Goal: Contribute content: Add original content to the website for others to see

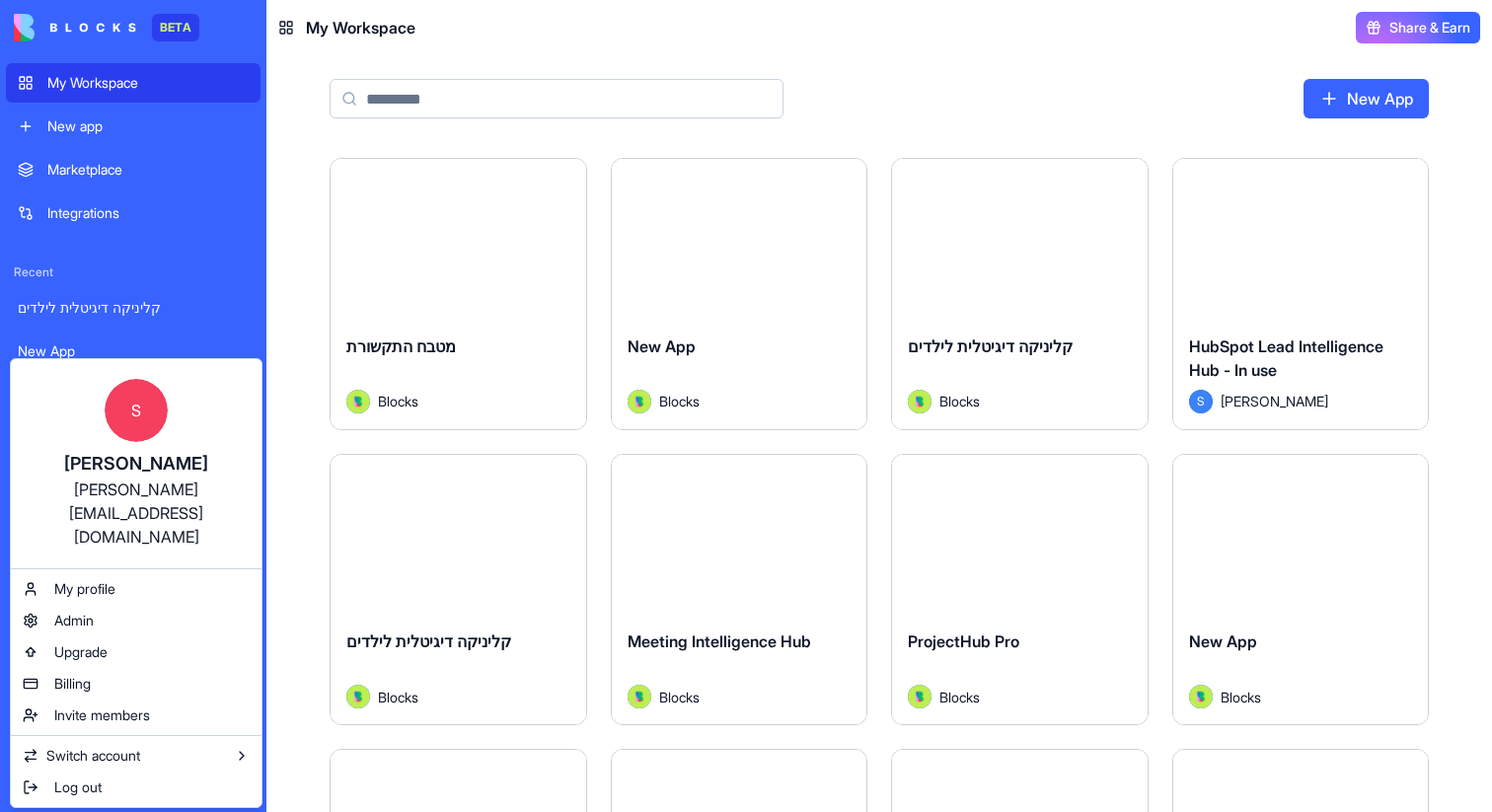
click at [300, 204] on html "BETA My Workspace New app Marketplace Integrations Recent קליניקה דיגיטלית לילד…" at bounding box center [746, 406] width 1492 height 812
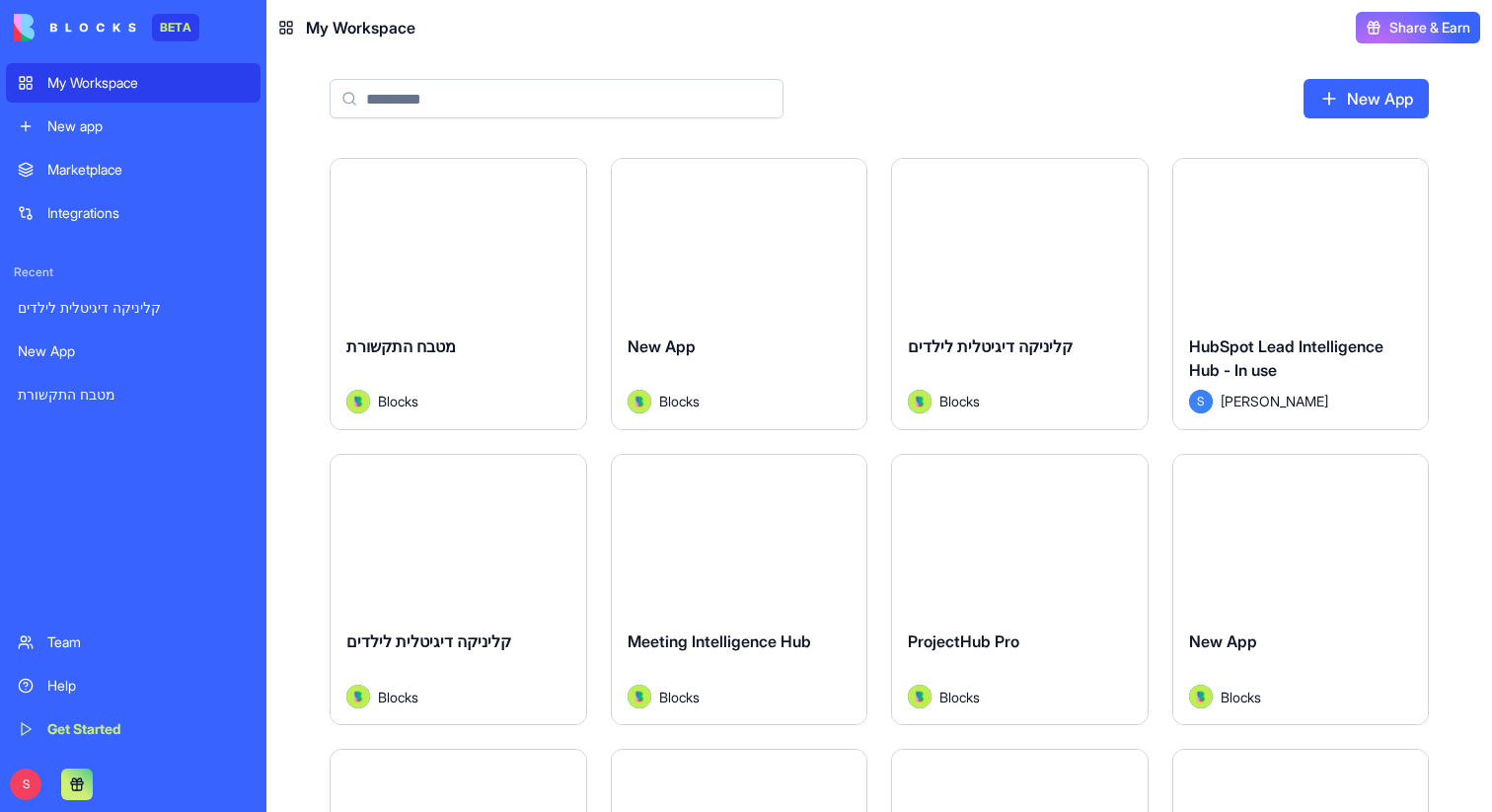
click at [430, 99] on input at bounding box center [556, 99] width 454 height 40
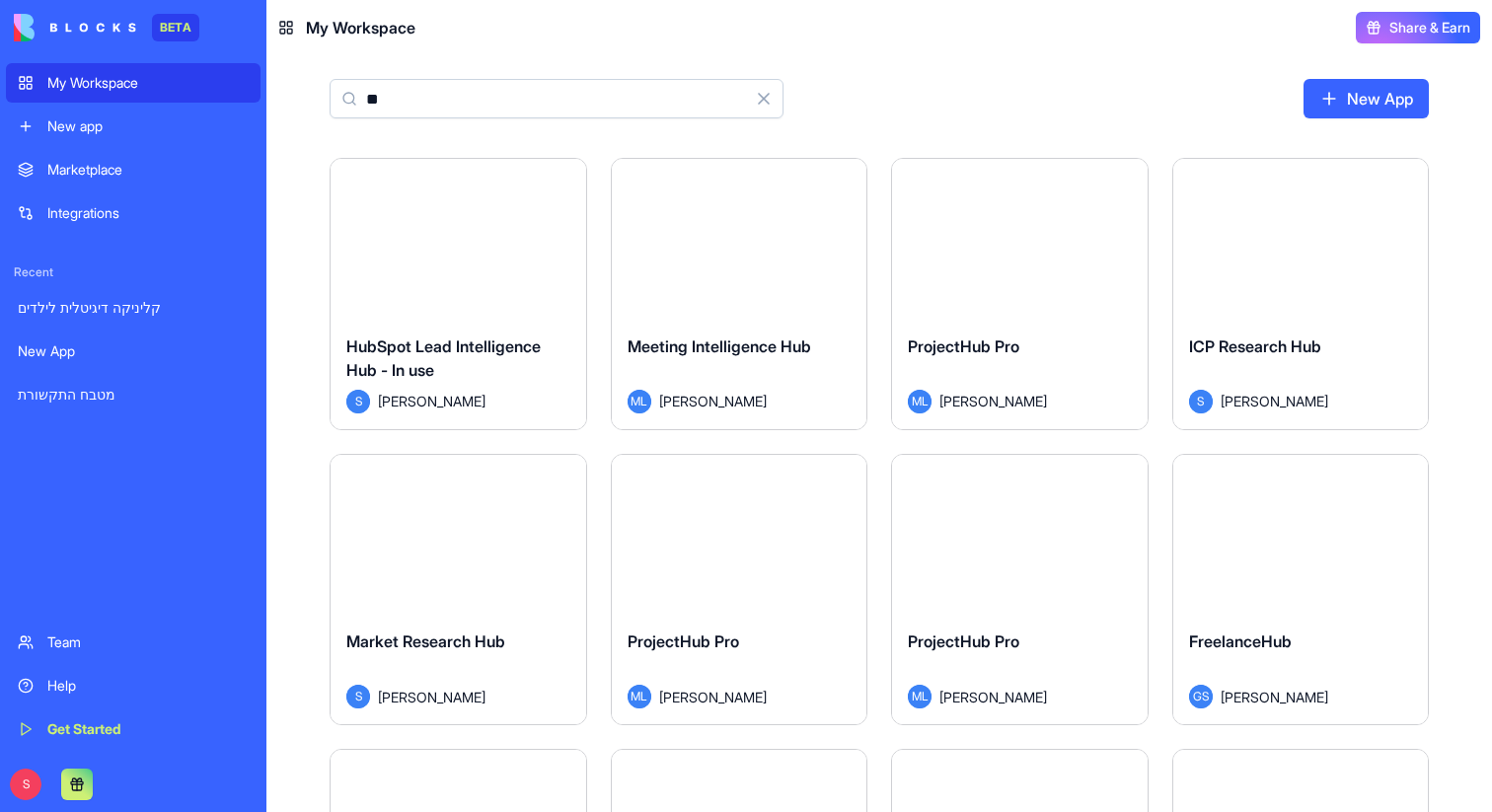
type input "*"
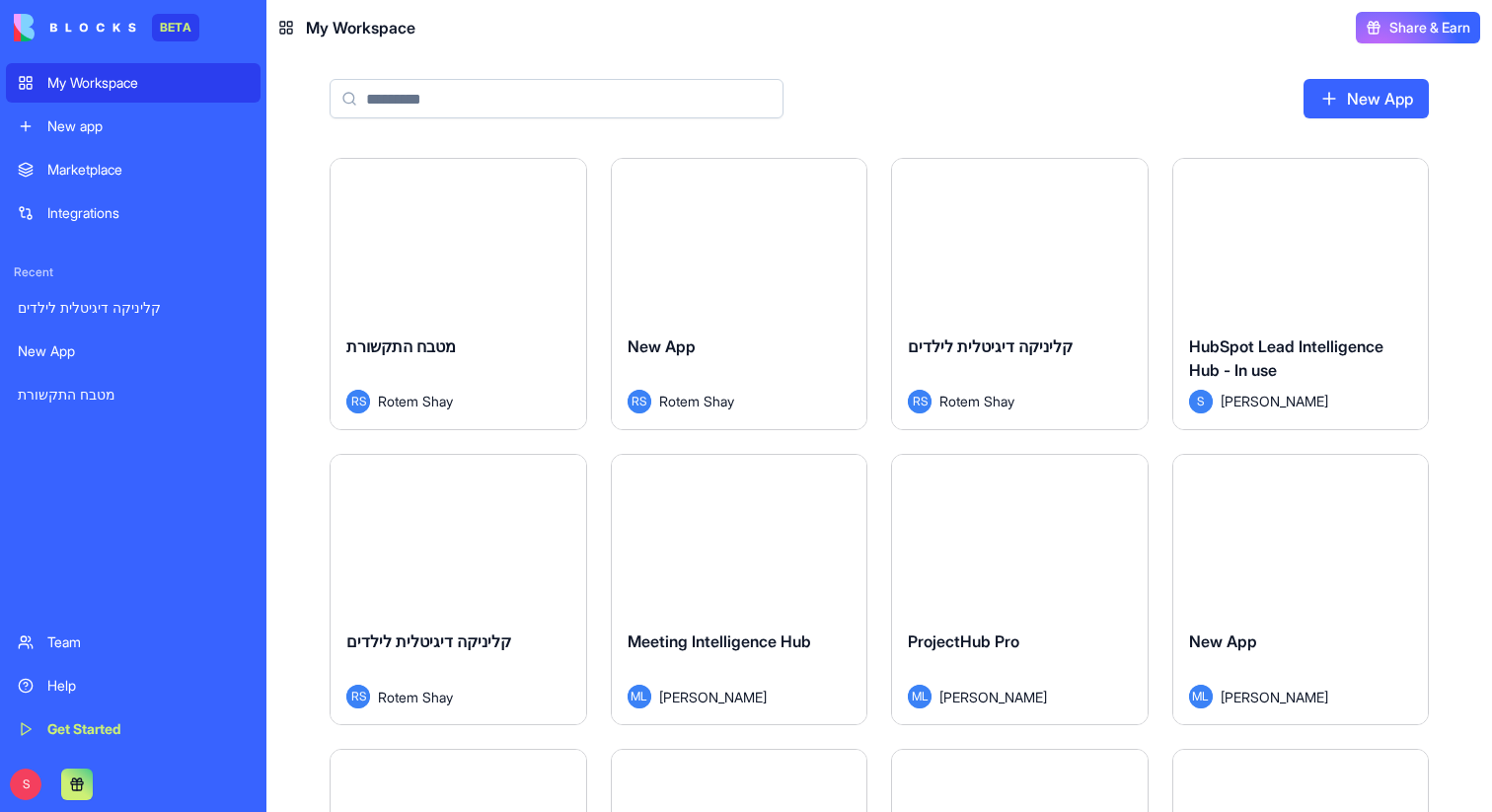
click at [832, 123] on div "New App" at bounding box center [879, 107] width 1226 height 103
click at [125, 173] on div "Marketplace" at bounding box center [148, 170] width 202 height 20
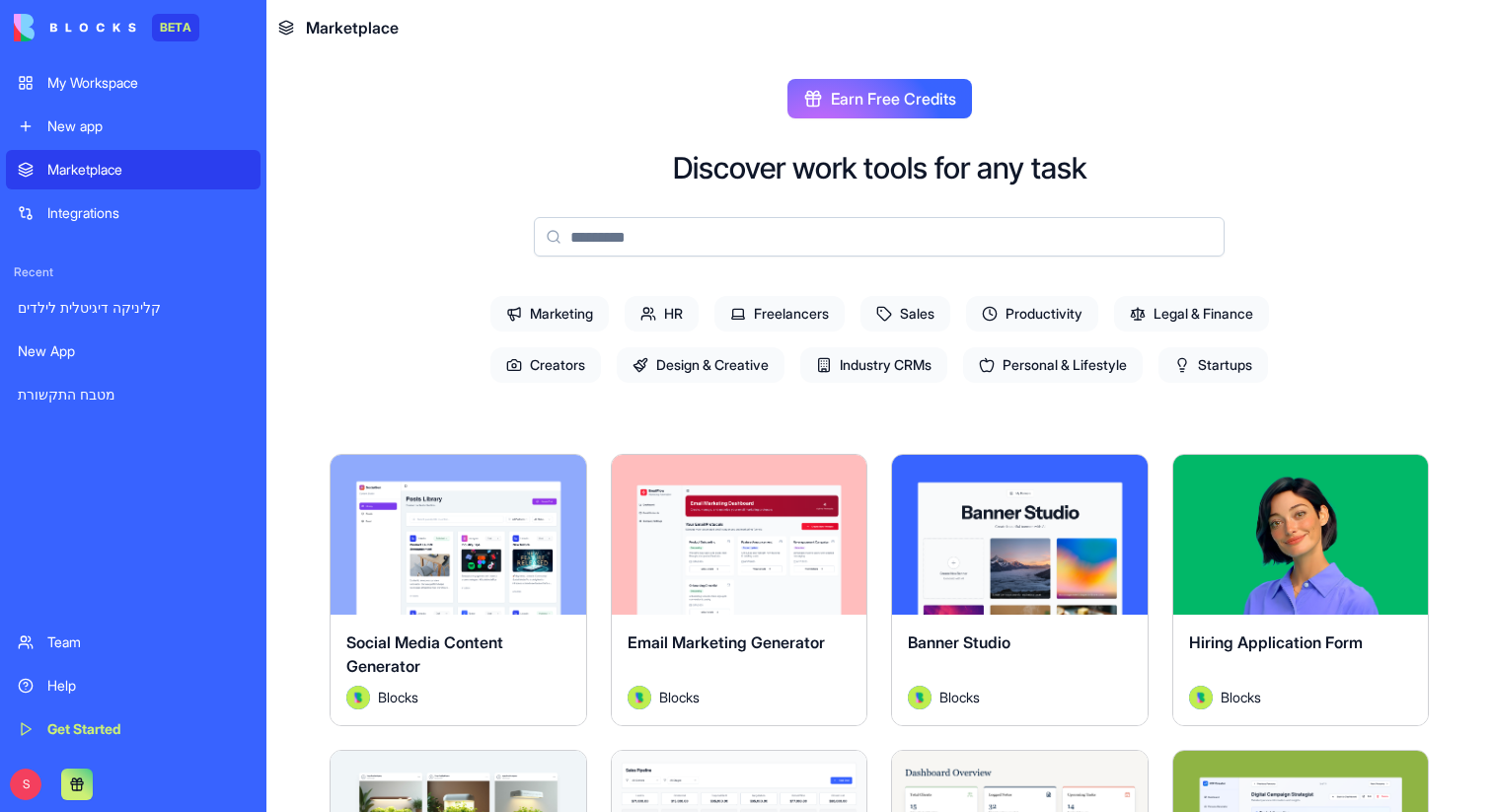
click at [117, 207] on div "Integrations" at bounding box center [148, 213] width 202 height 20
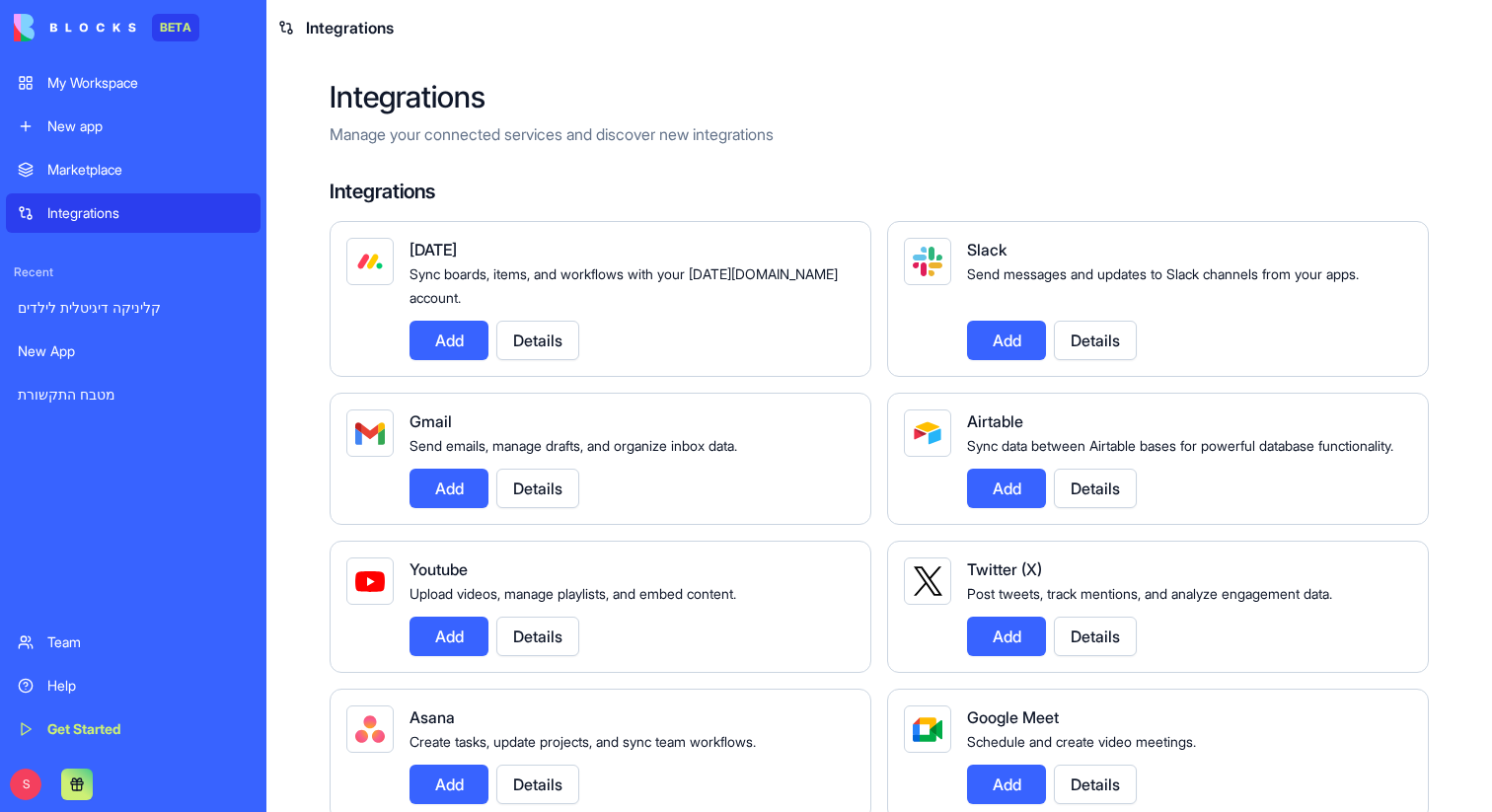
click at [102, 168] on div "Marketplace" at bounding box center [148, 170] width 202 height 20
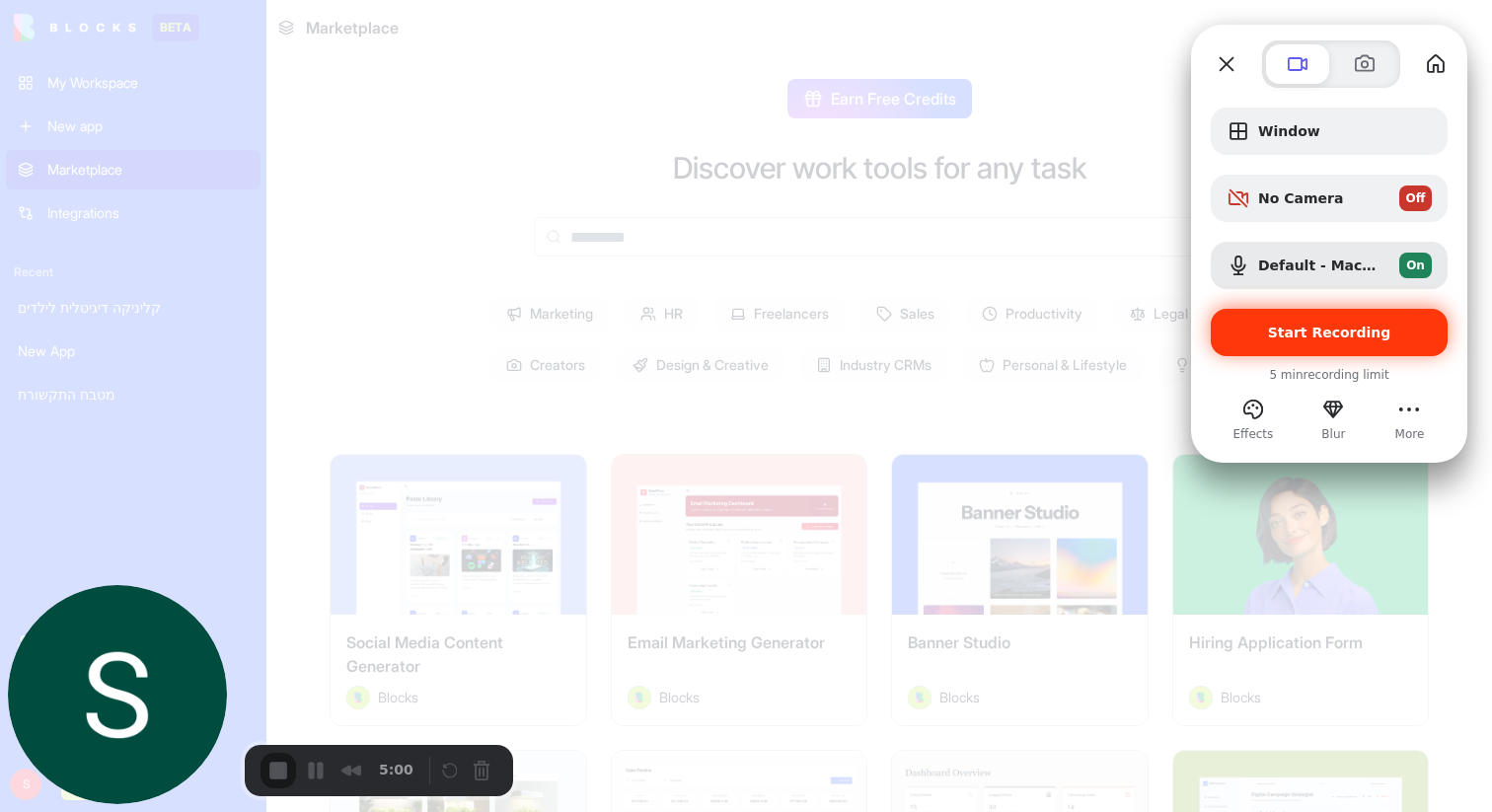
click at [1341, 337] on span "Start Recording" at bounding box center [1330, 333] width 124 height 16
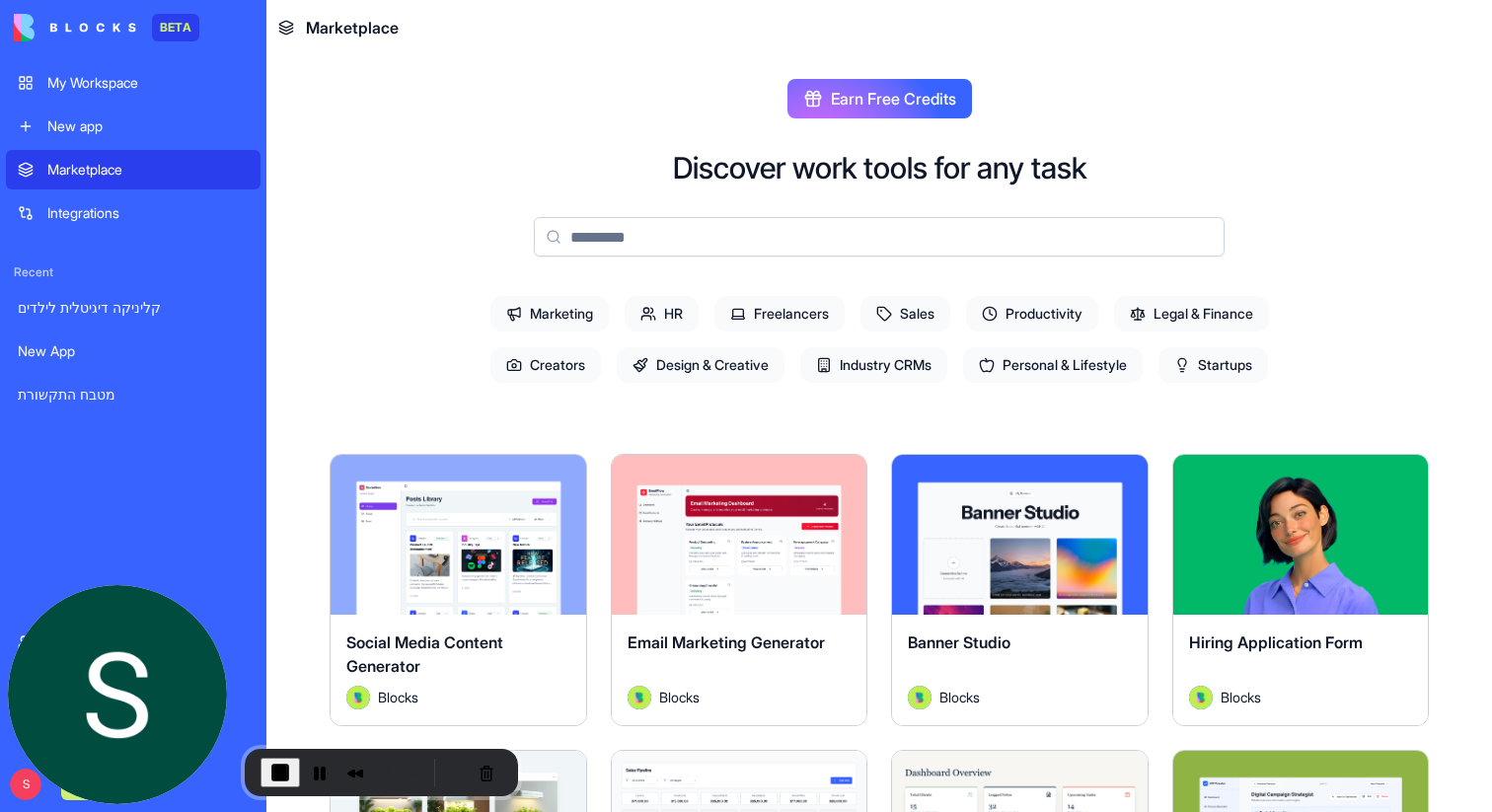
click at [90, 126] on div "New app" at bounding box center [148, 126] width 202 height 20
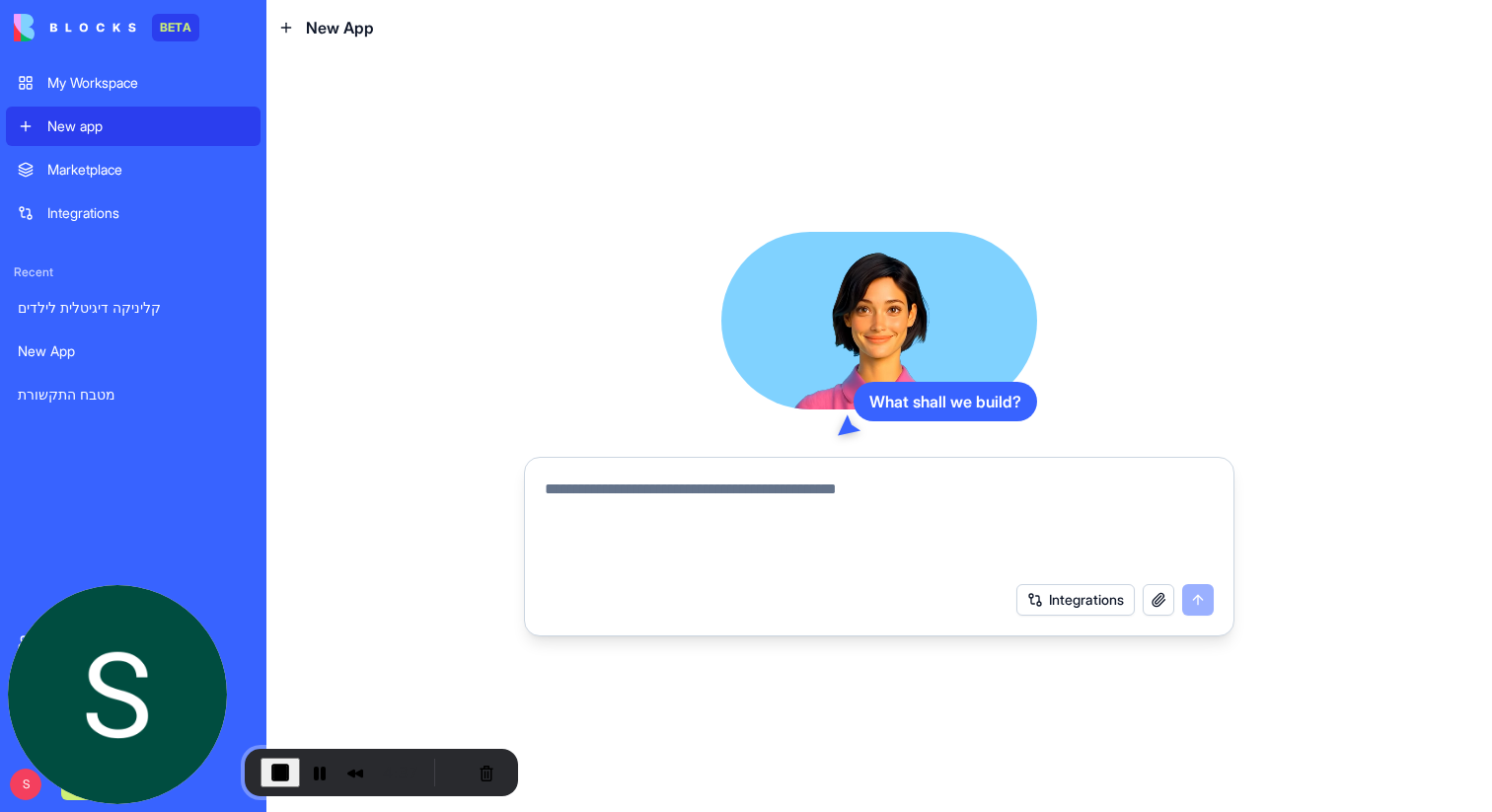
click at [580, 498] on textarea at bounding box center [878, 525] width 669 height 95
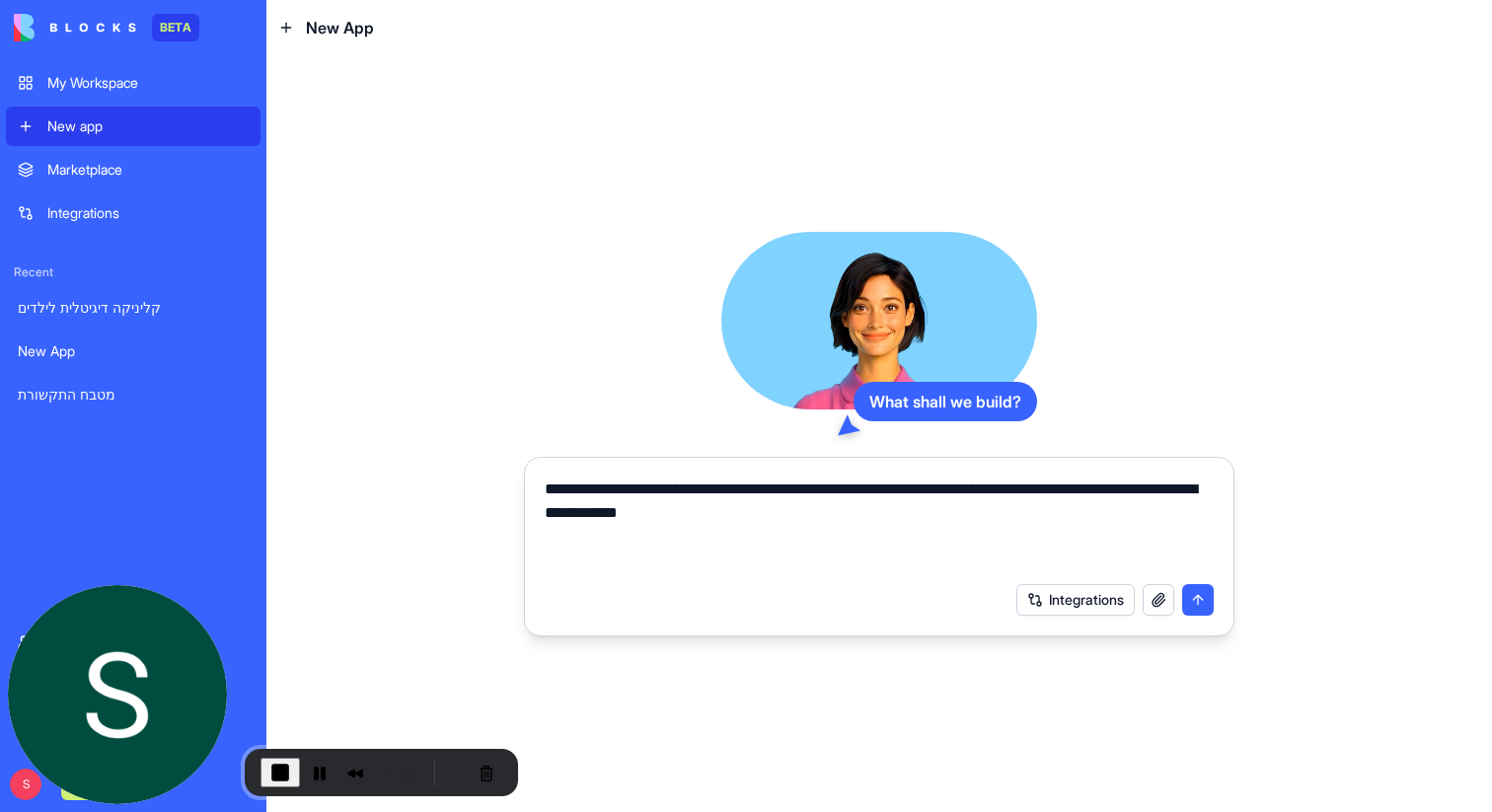
type textarea "**********"
click at [1197, 603] on button "submit" at bounding box center [1199, 600] width 32 height 32
click at [315, 770] on button "Pause Recording" at bounding box center [320, 772] width 32 height 32
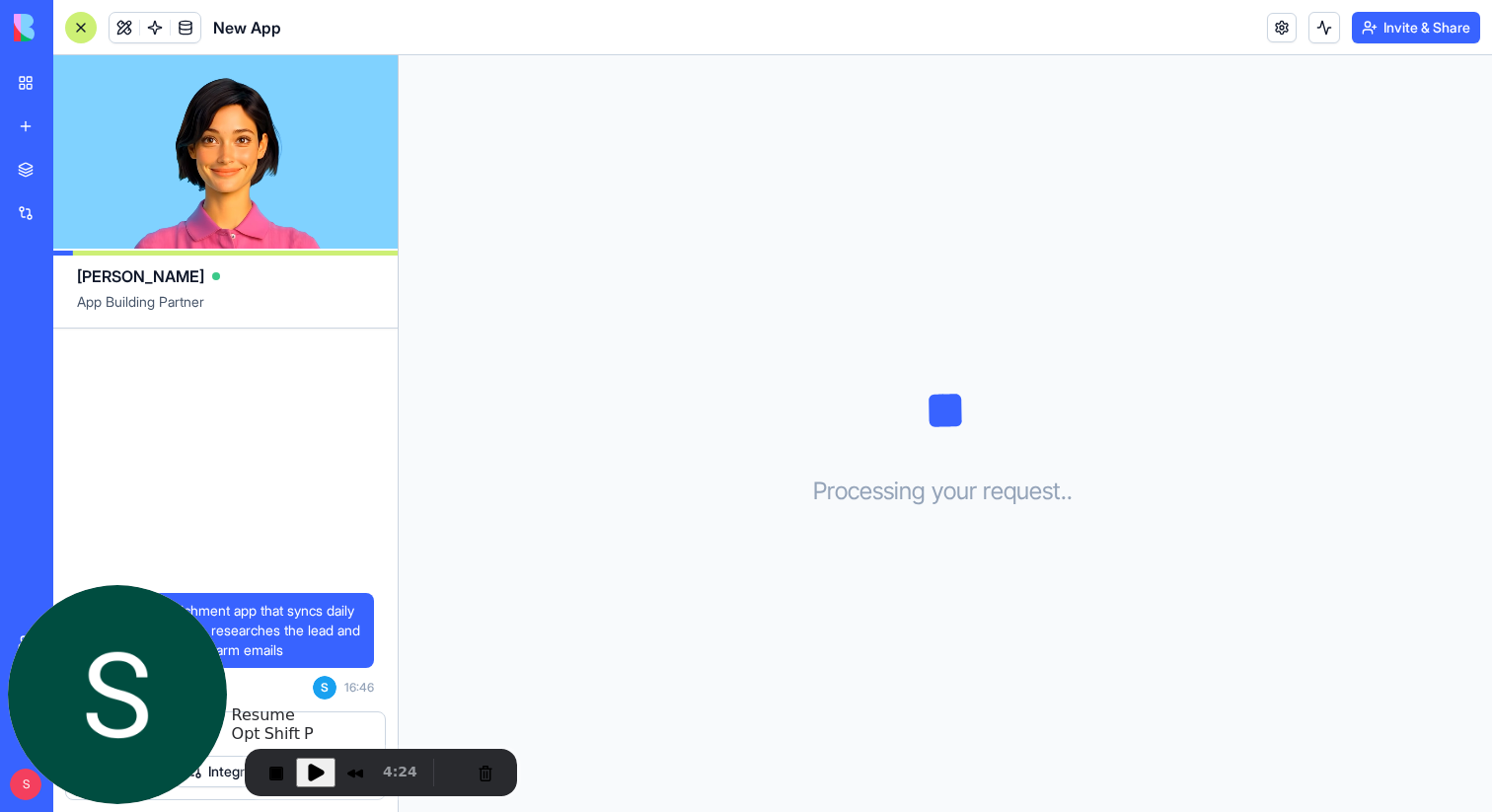
click at [317, 770] on span "Play Recording" at bounding box center [316, 772] width 24 height 24
click at [331, 725] on textarea at bounding box center [225, 734] width 295 height 20
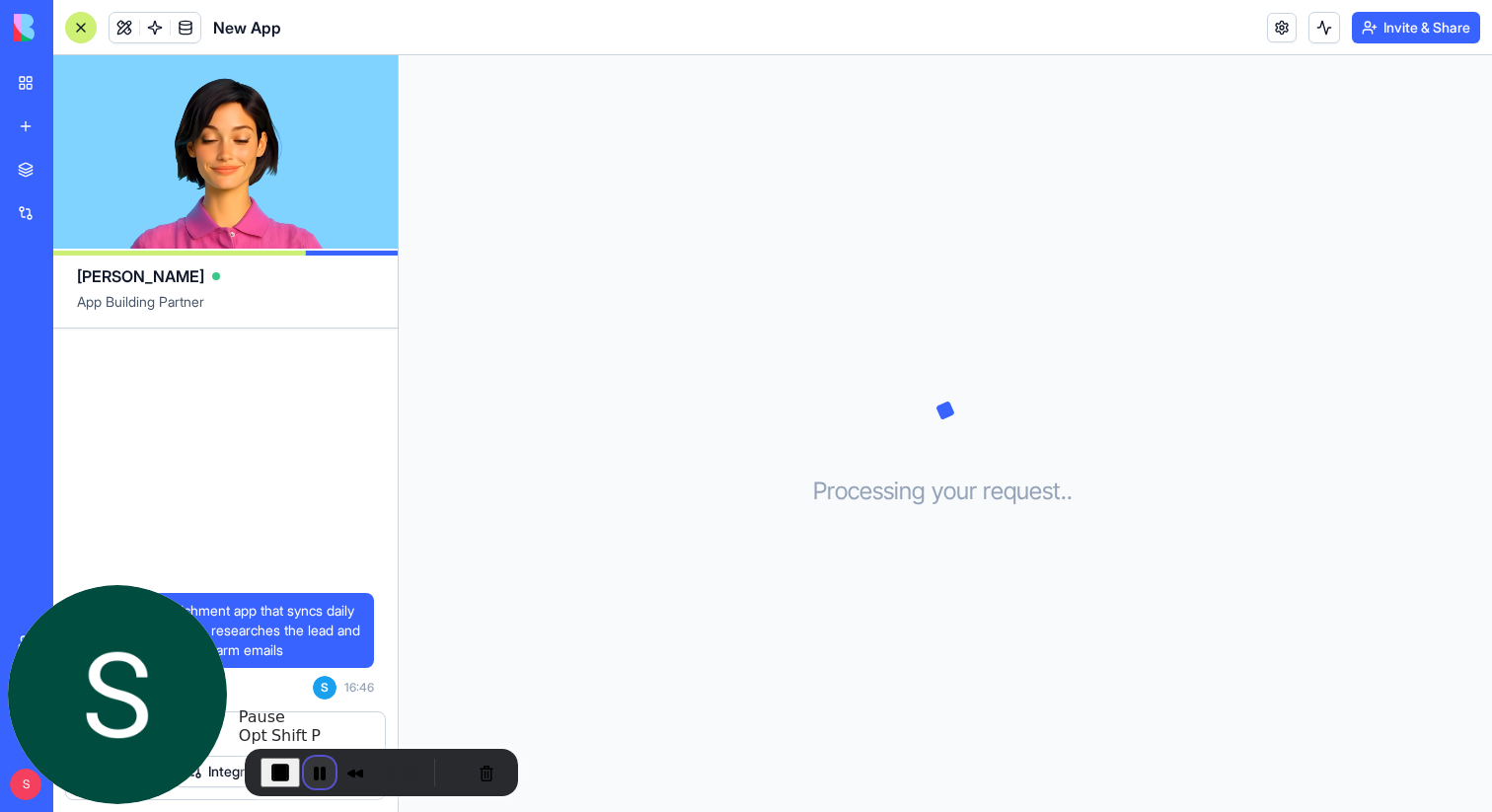
click at [320, 770] on button "Pause Recording" at bounding box center [320, 772] width 32 height 32
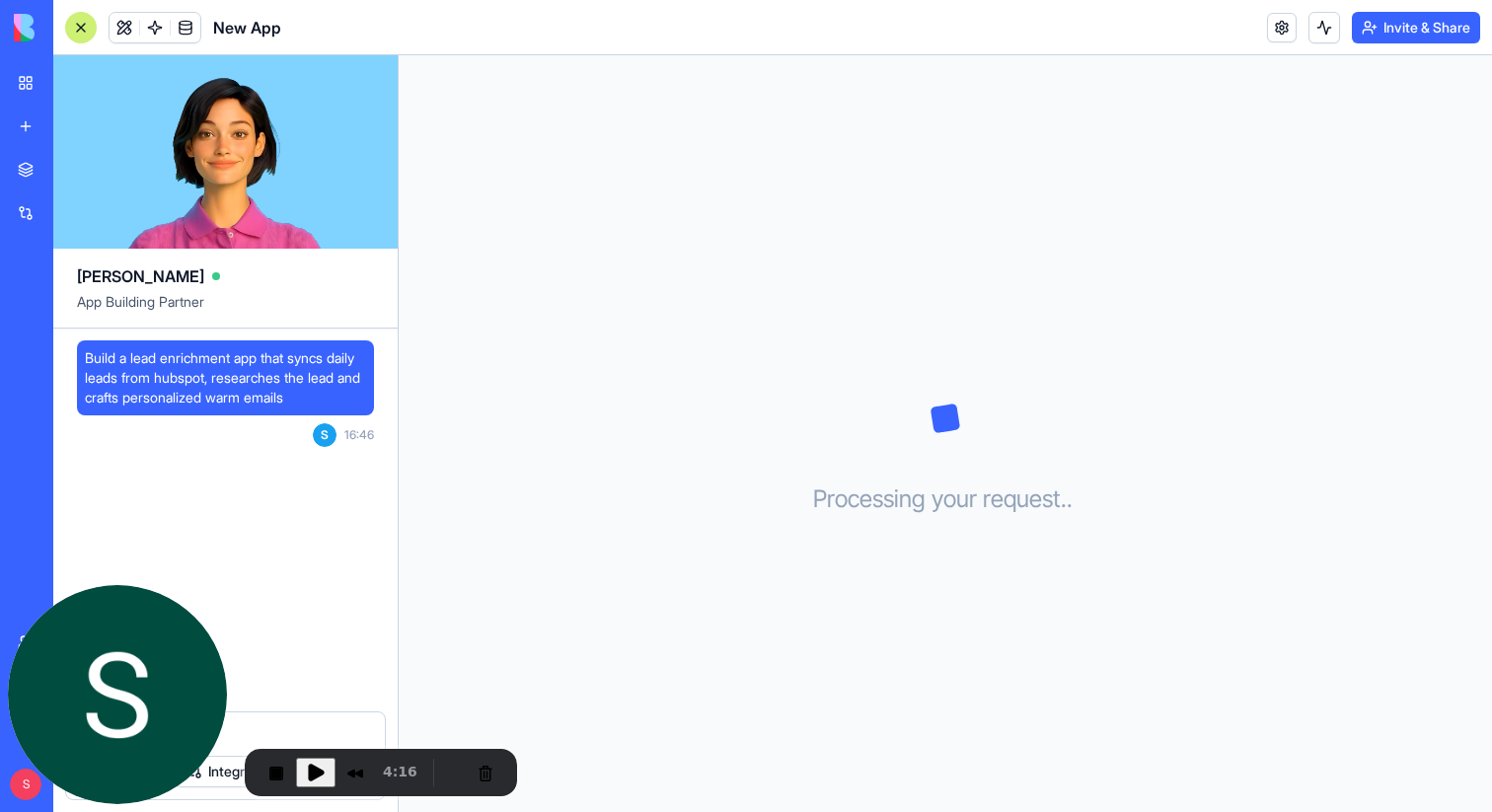
scroll to position [371, 0]
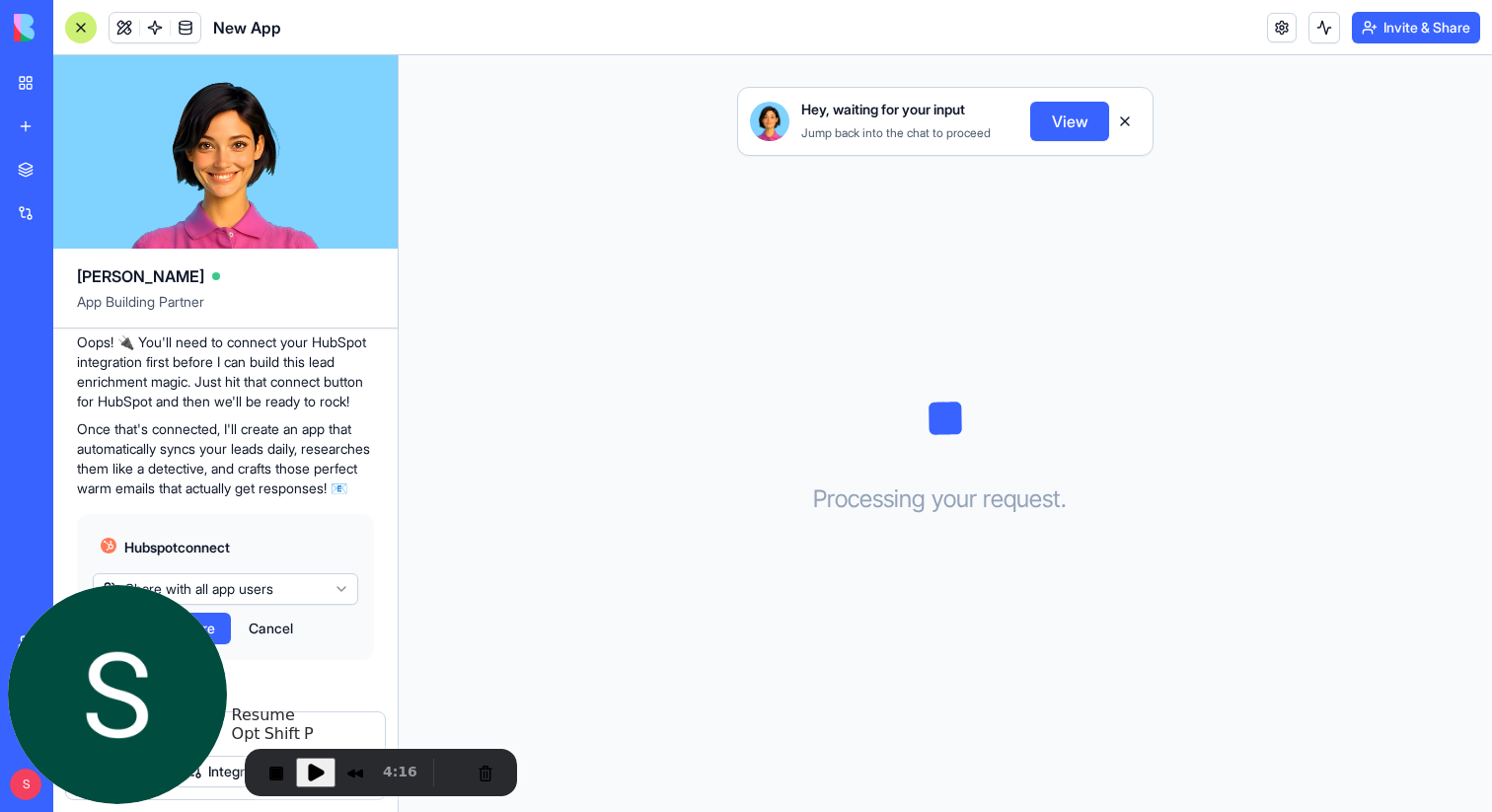
click at [319, 769] on span "Play Recording" at bounding box center [316, 772] width 24 height 24
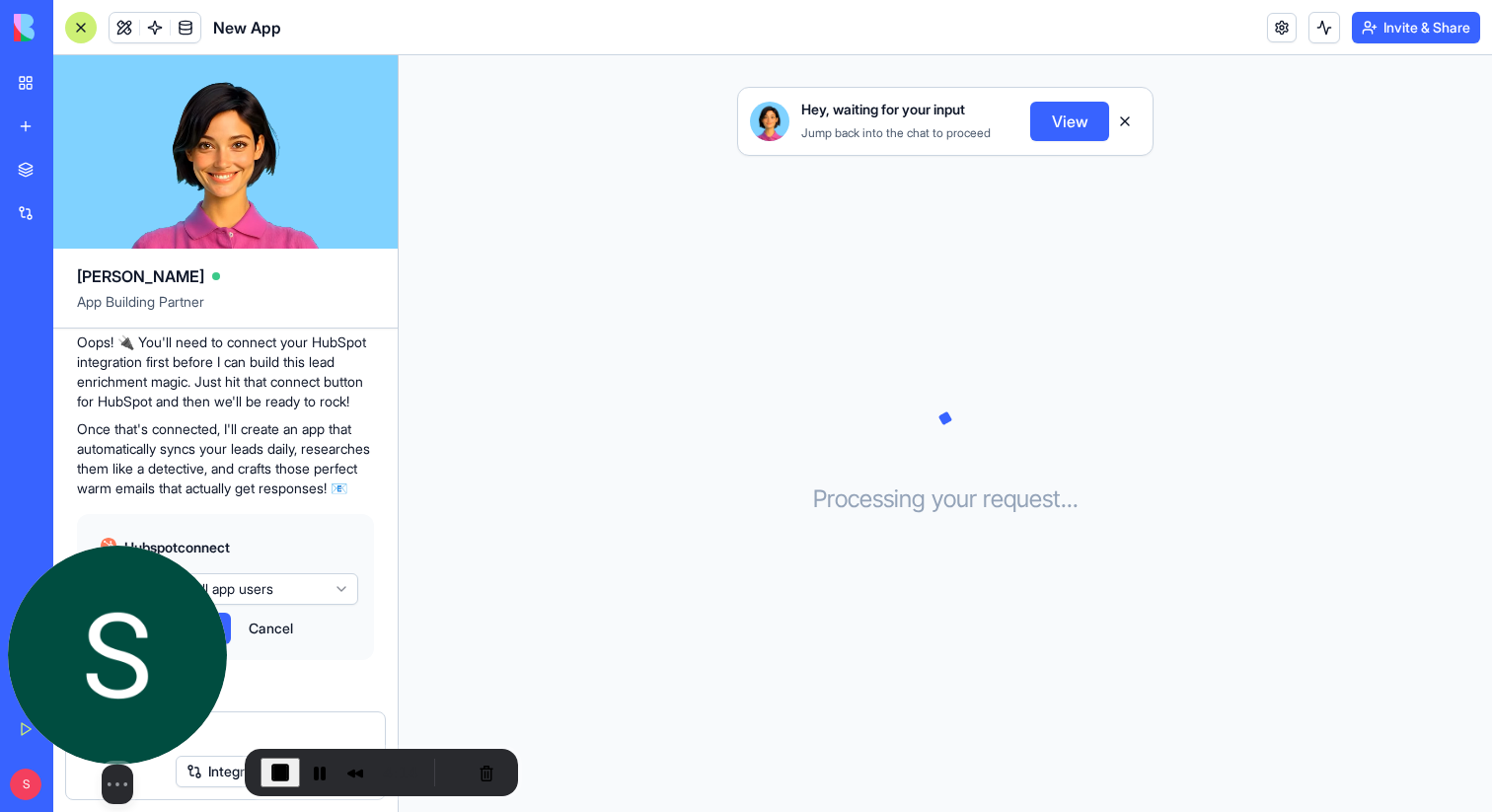
drag, startPoint x: 162, startPoint y: 687, endPoint x: 105, endPoint y: 755, distance: 88.7
click at [105, 755] on div "Select video screen size" at bounding box center [118, 675] width 219 height 259
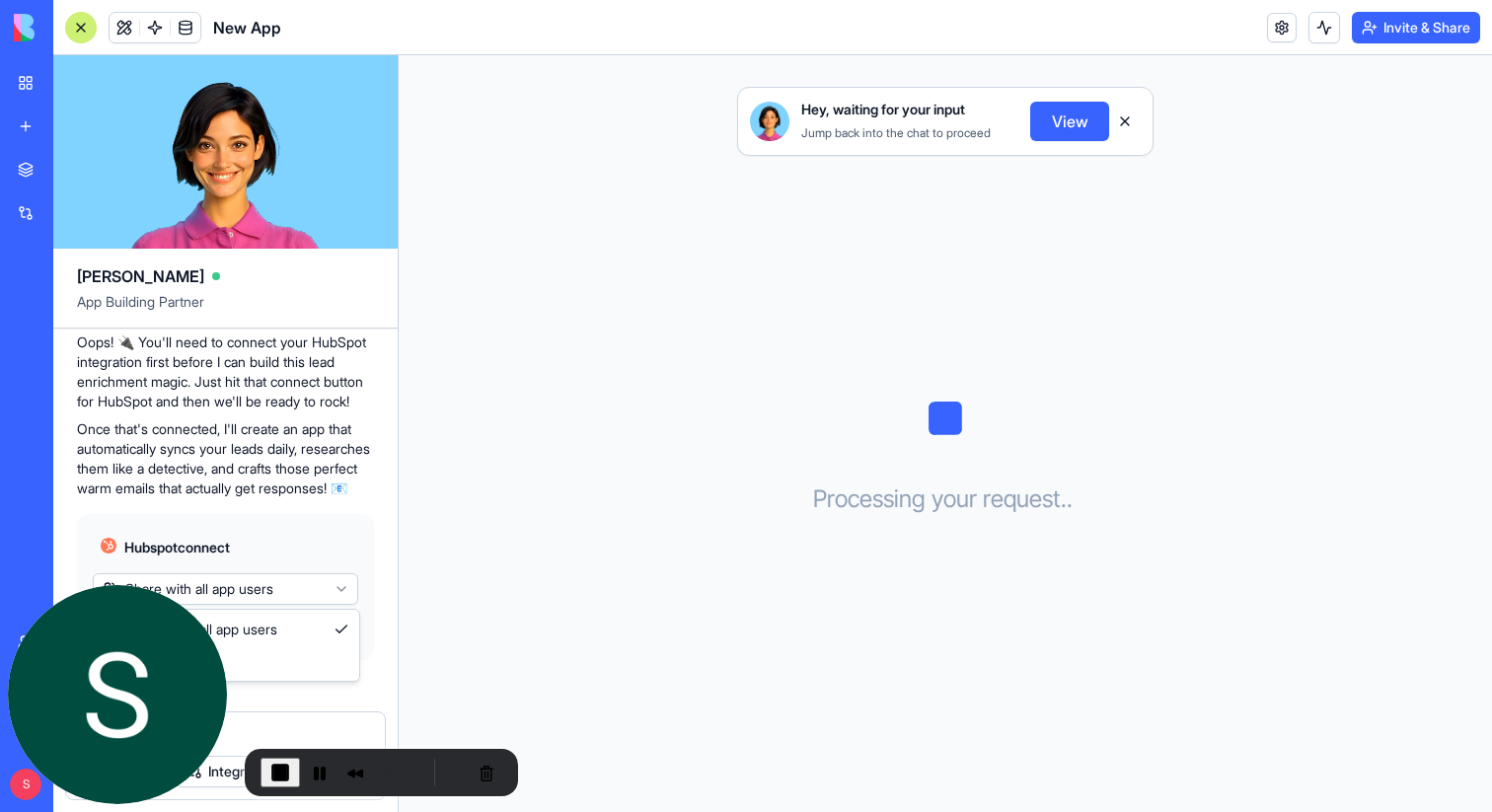
click at [319, 593] on html "BETA My Workspace New app Marketplace Integrations Recent New App מטבח התקשורת …" at bounding box center [746, 406] width 1492 height 812
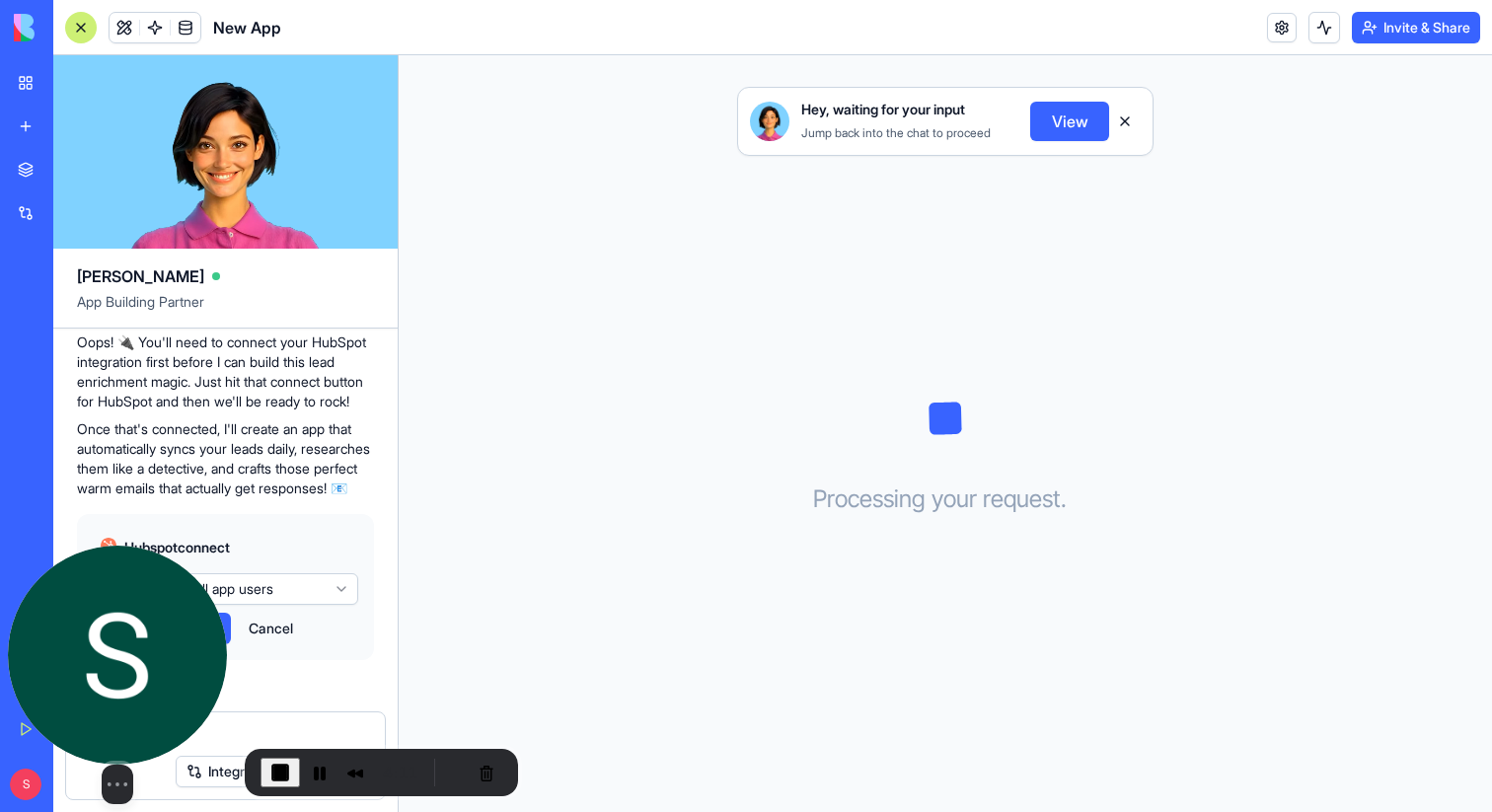
click at [213, 624] on div "Select video screen size" at bounding box center [118, 675] width 219 height 259
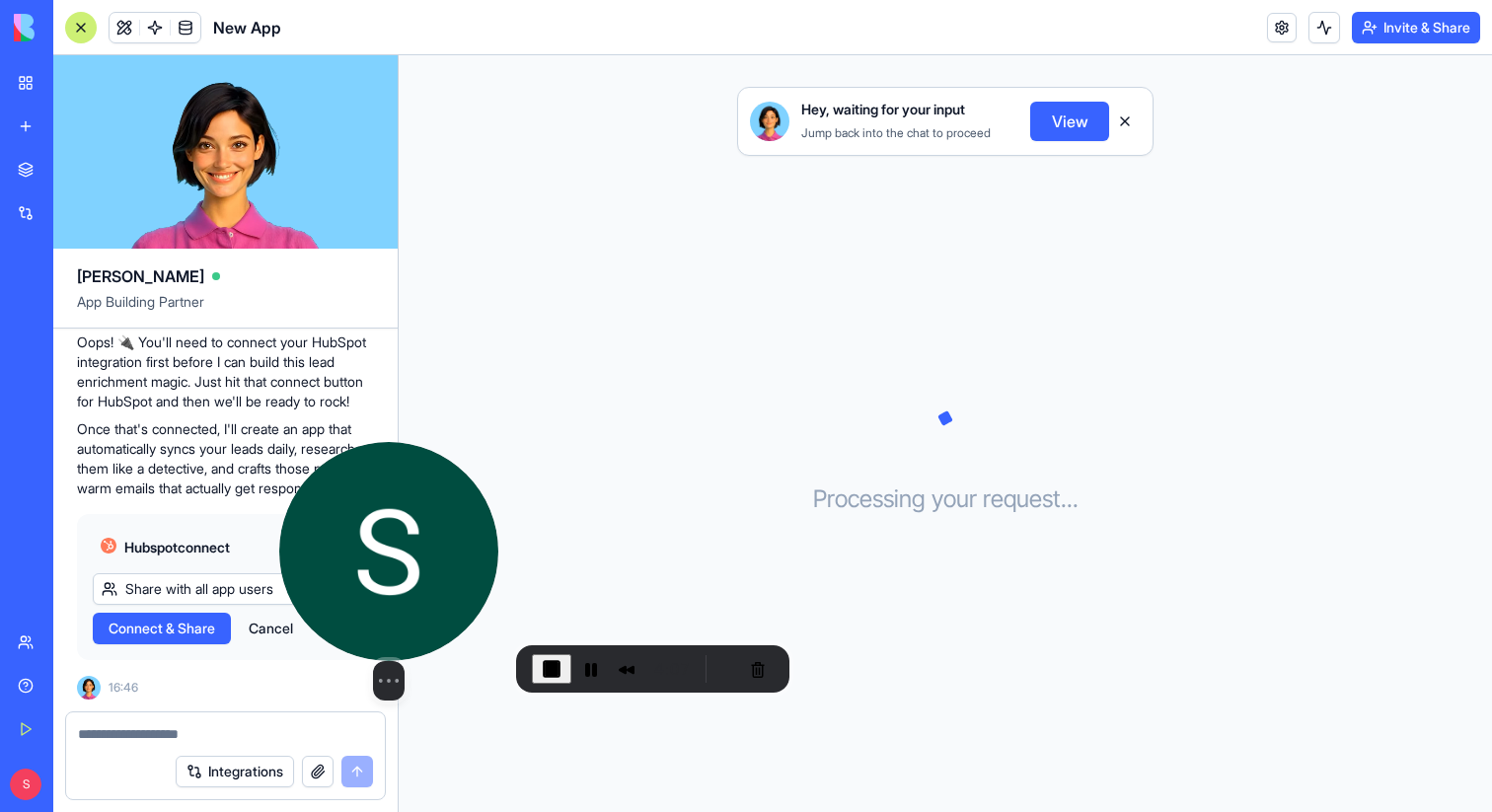
drag, startPoint x: 76, startPoint y: 690, endPoint x: 346, endPoint y: 586, distance: 289.3
click at [346, 586] on img at bounding box center [389, 551] width 219 height 219
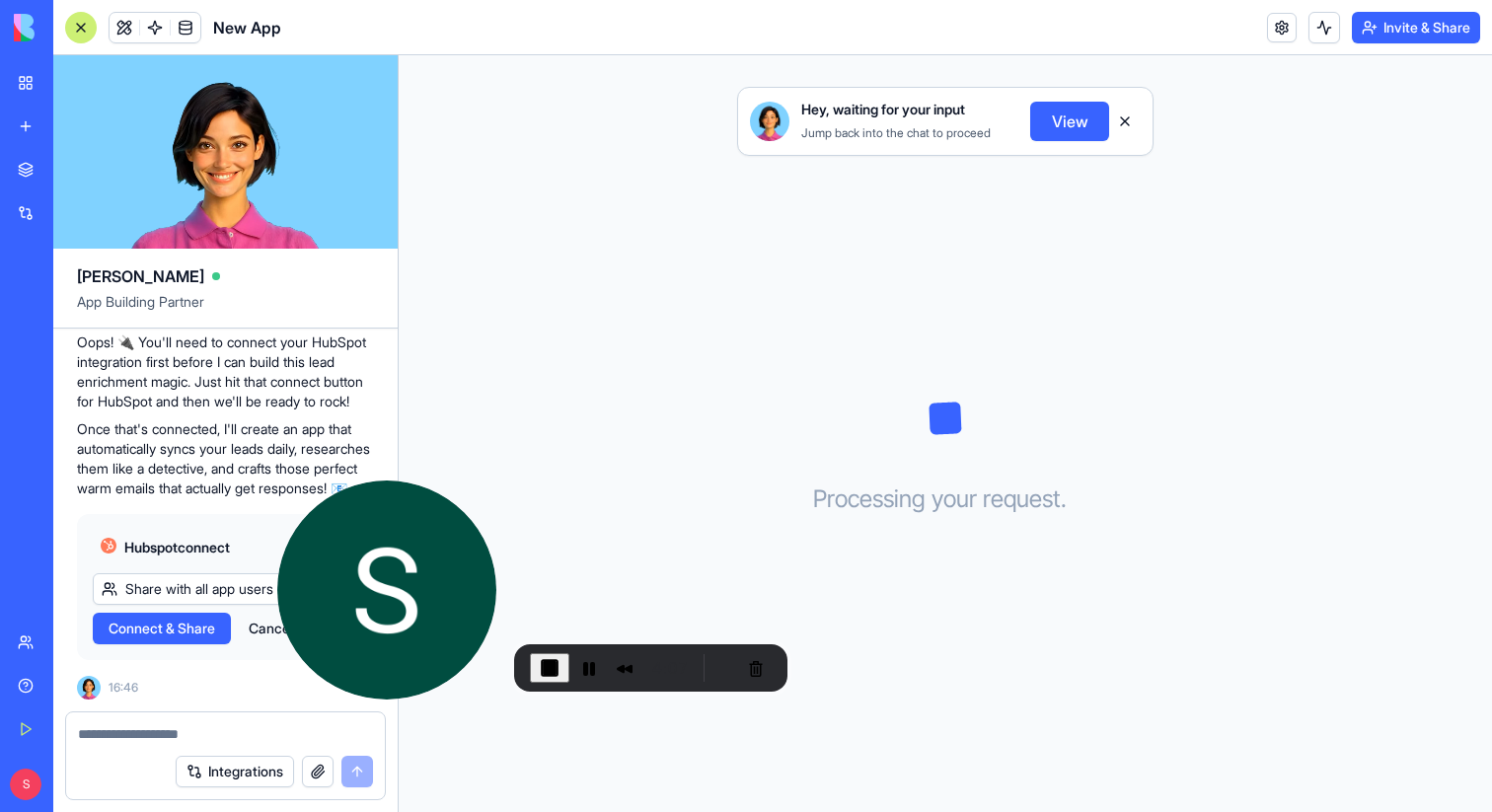
click at [128, 628] on span "Connect & Share" at bounding box center [162, 628] width 107 height 20
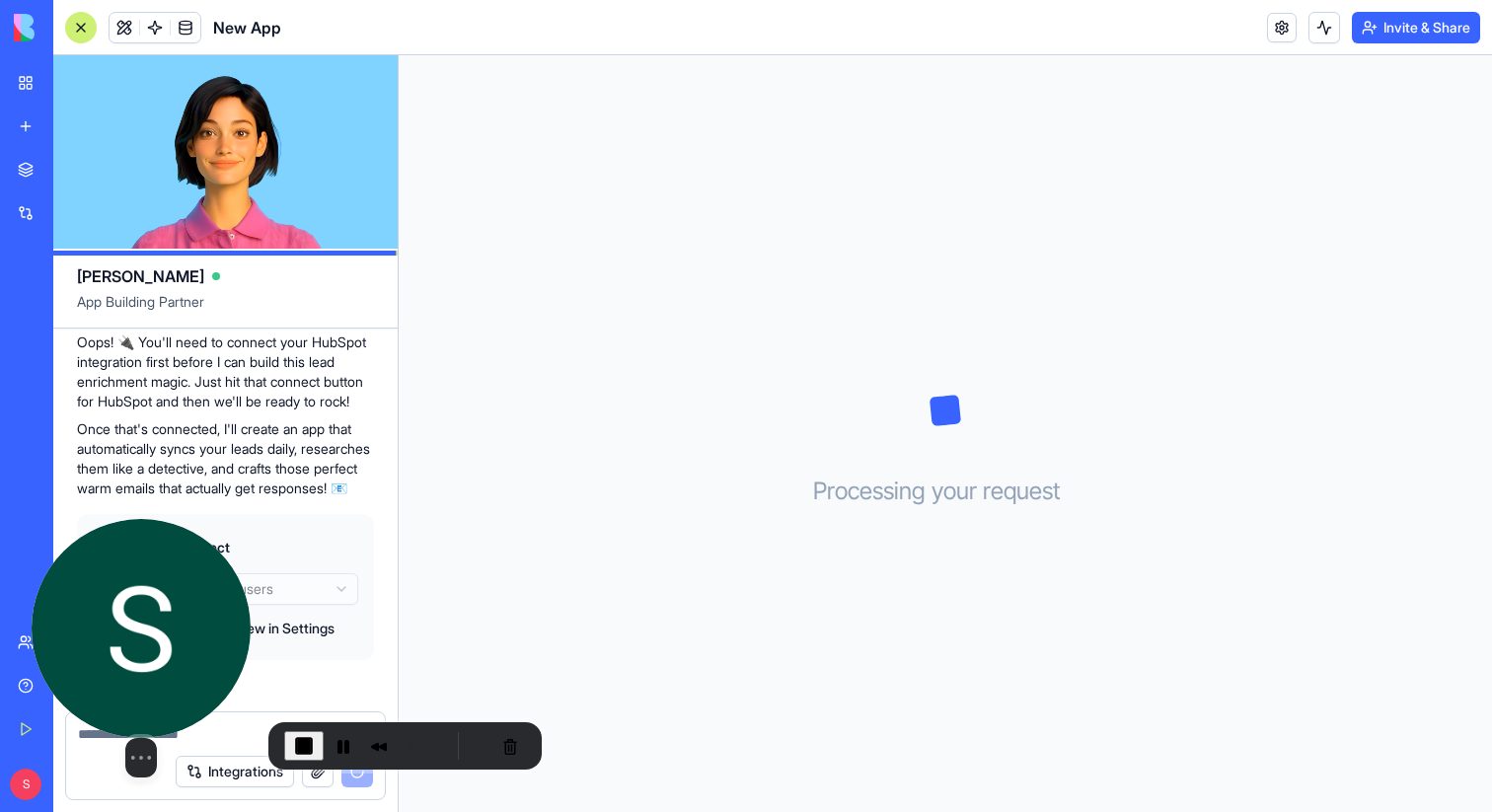
drag, startPoint x: 420, startPoint y: 581, endPoint x: 139, endPoint y: 673, distance: 295.7
click at [139, 673] on img at bounding box center [141, 628] width 219 height 219
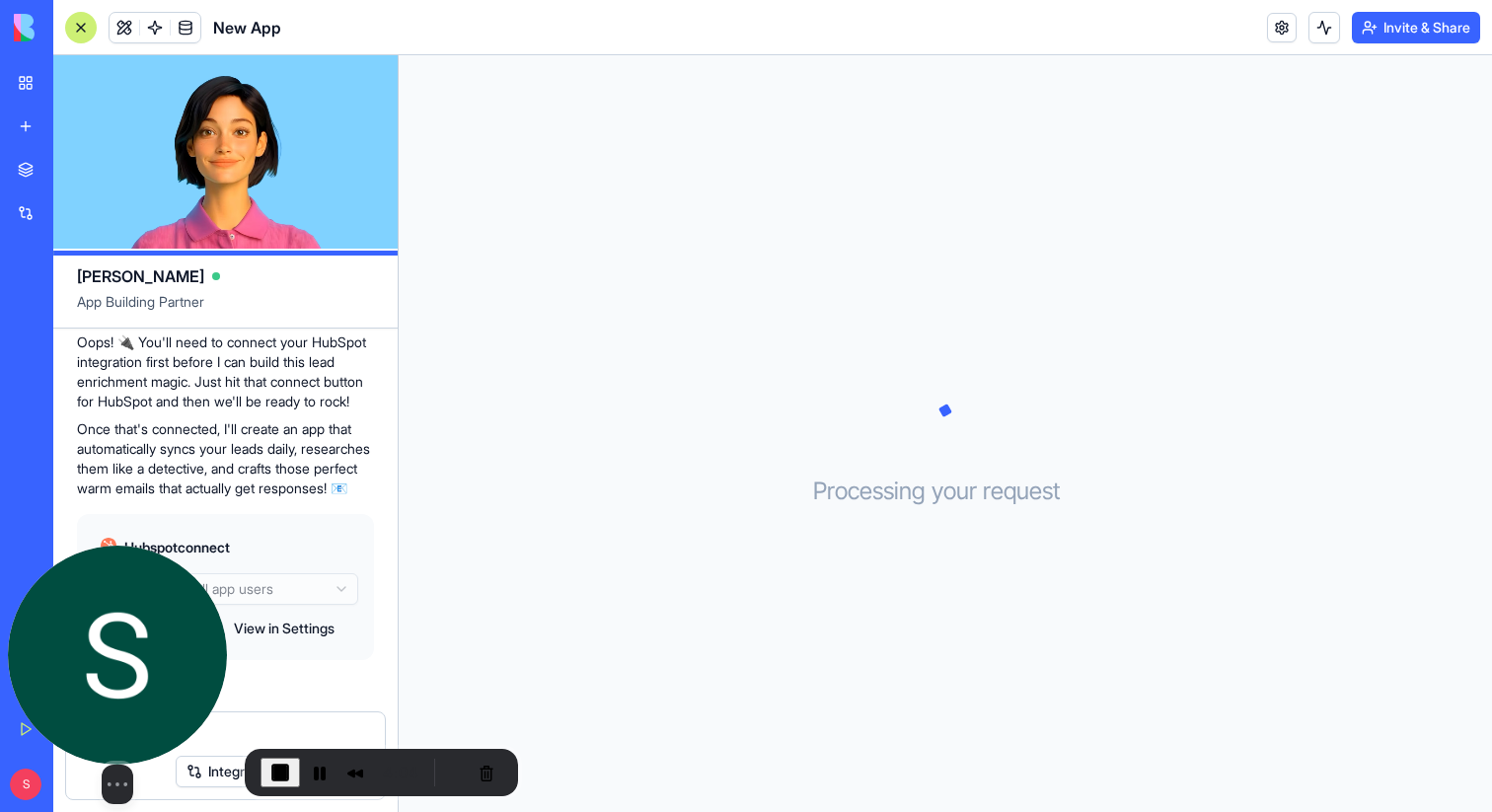
drag, startPoint x: 153, startPoint y: 658, endPoint x: 123, endPoint y: 678, distance: 36.1
click at [123, 678] on img at bounding box center [118, 655] width 219 height 219
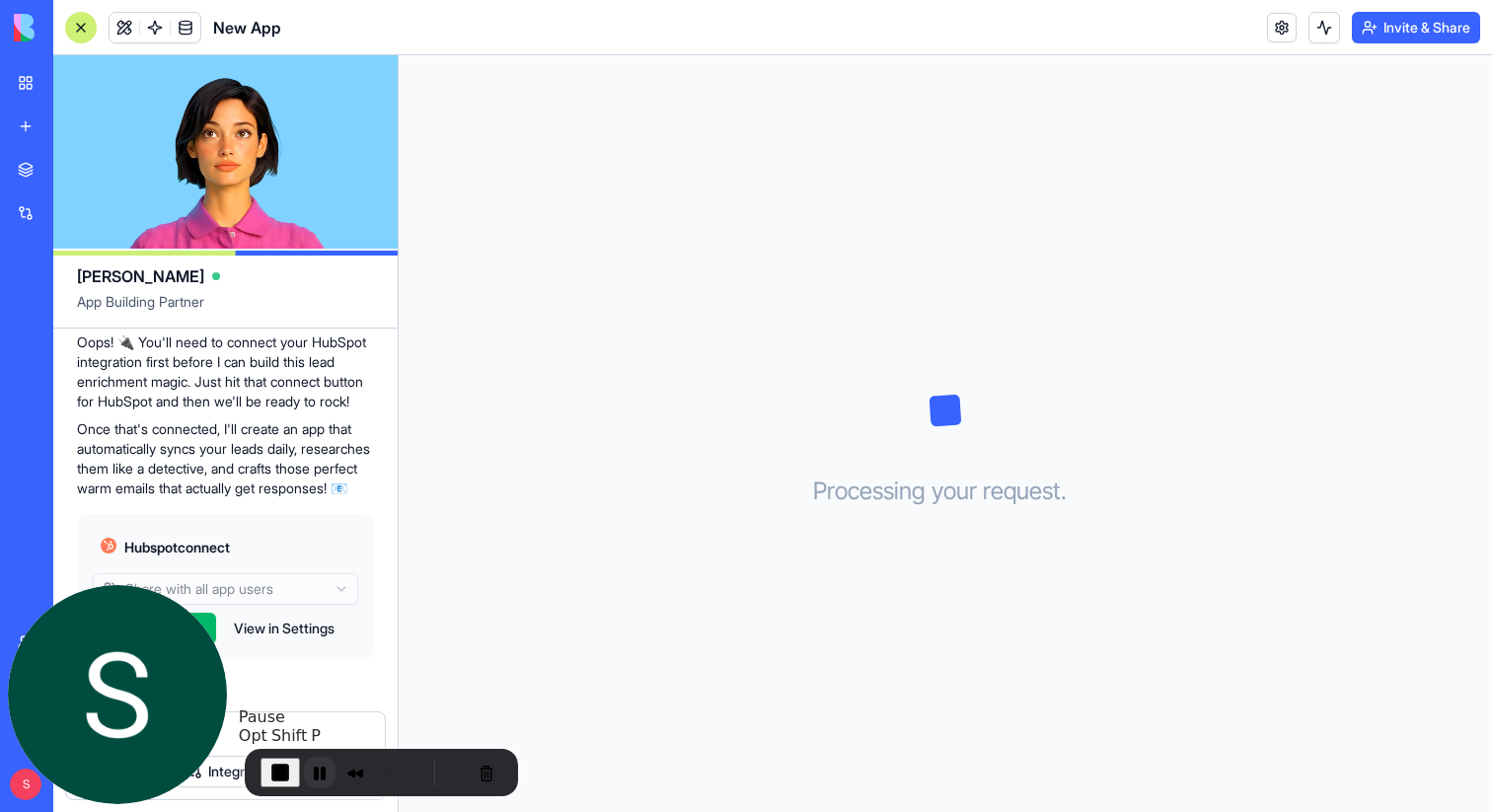
click at [317, 773] on button "Pause Recording" at bounding box center [320, 772] width 32 height 32
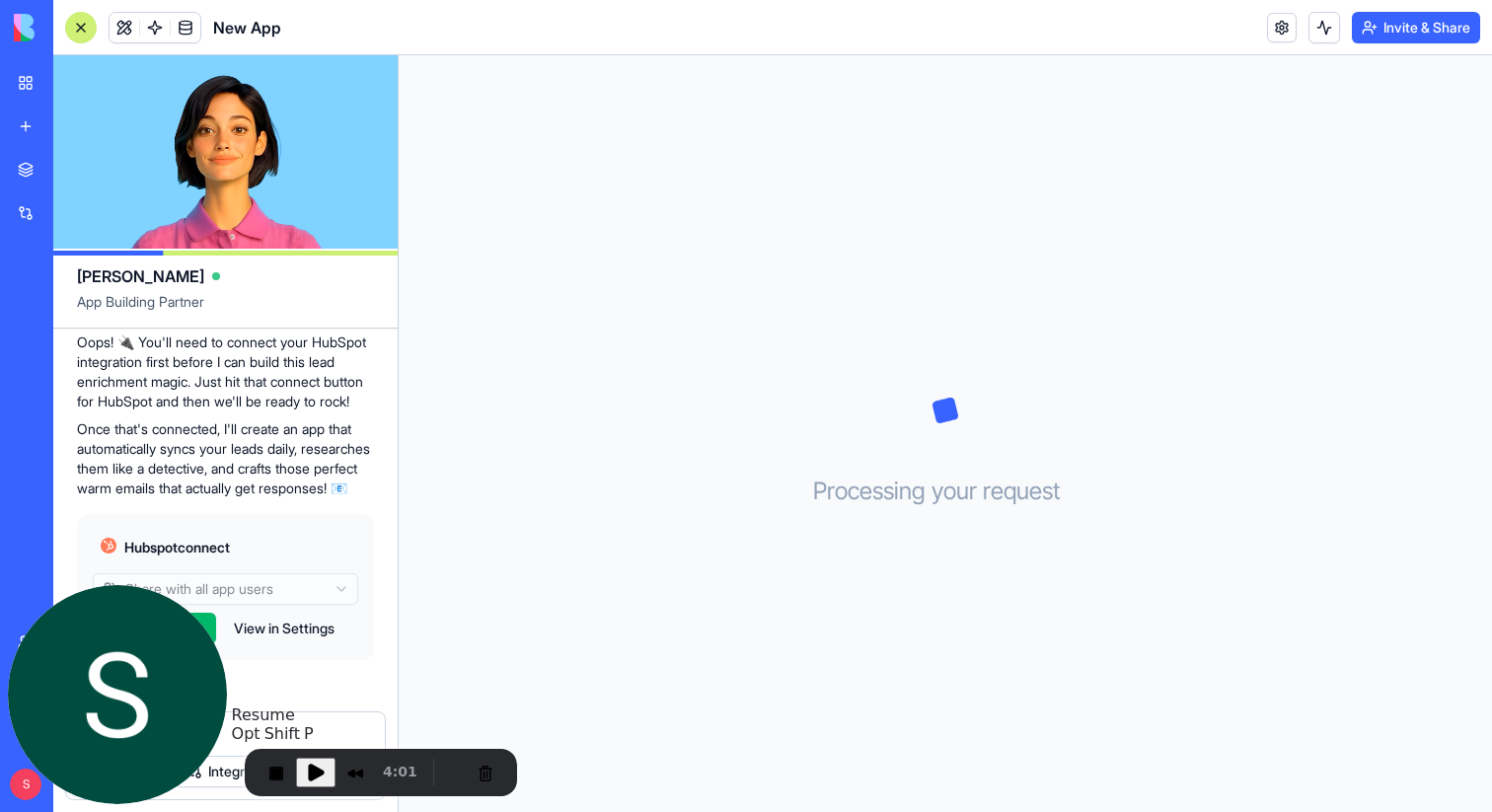
click at [317, 772] on span "Play Recording" at bounding box center [316, 772] width 24 height 24
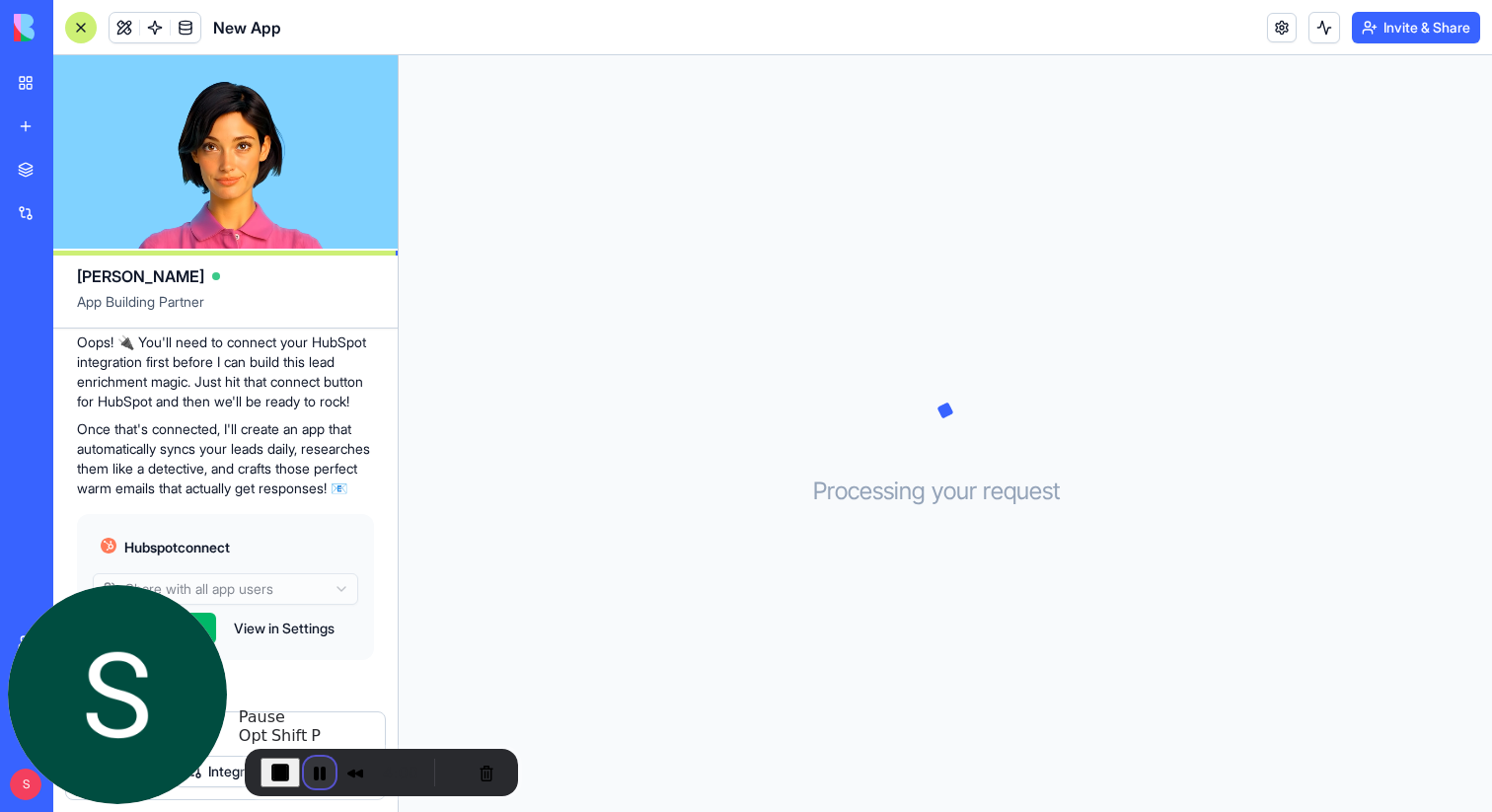
click at [317, 772] on button "Pause Recording" at bounding box center [320, 772] width 32 height 32
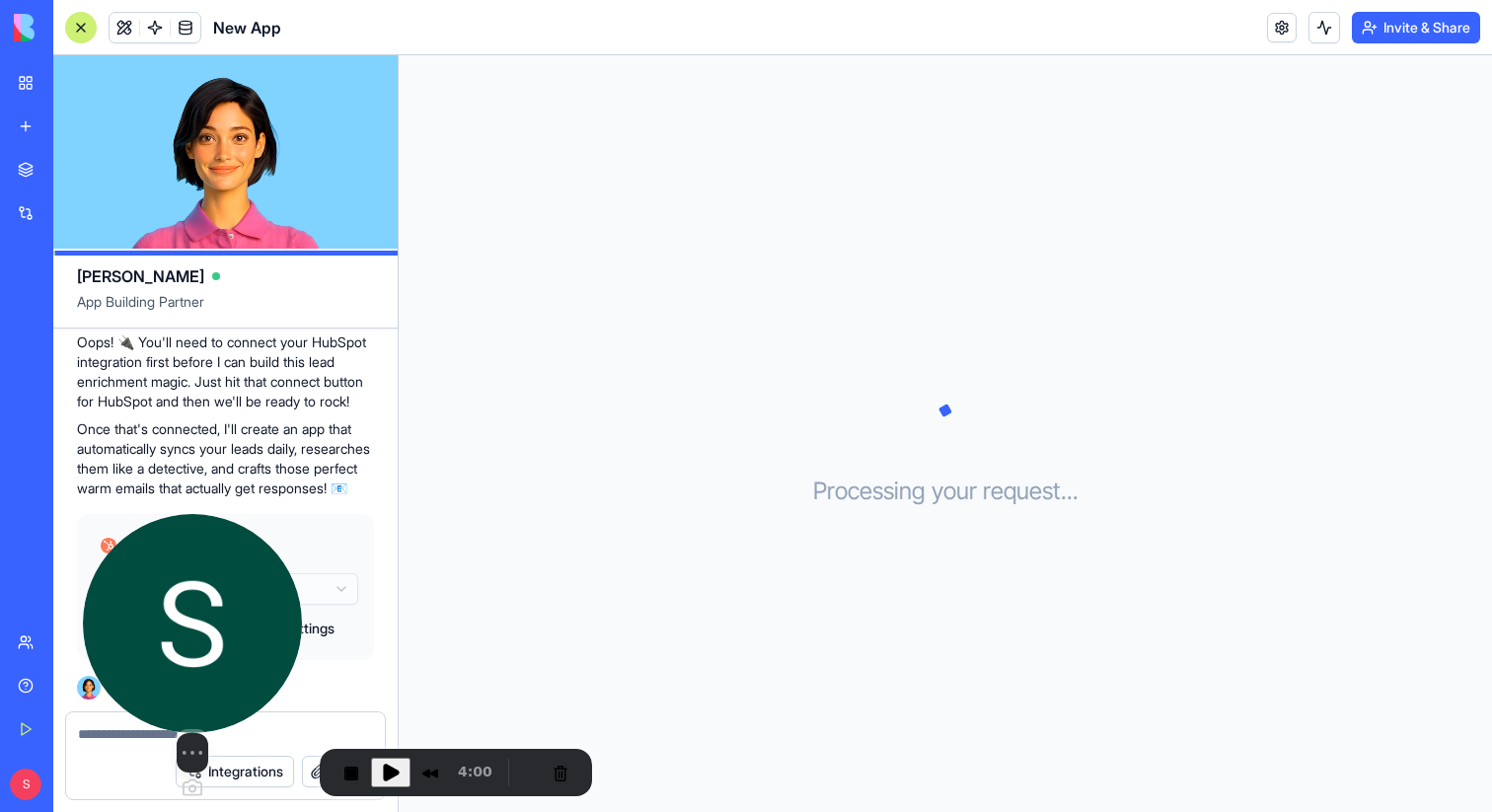
drag, startPoint x: 139, startPoint y: 650, endPoint x: 64, endPoint y: 637, distance: 76.1
click at [83, 637] on img at bounding box center [193, 623] width 219 height 219
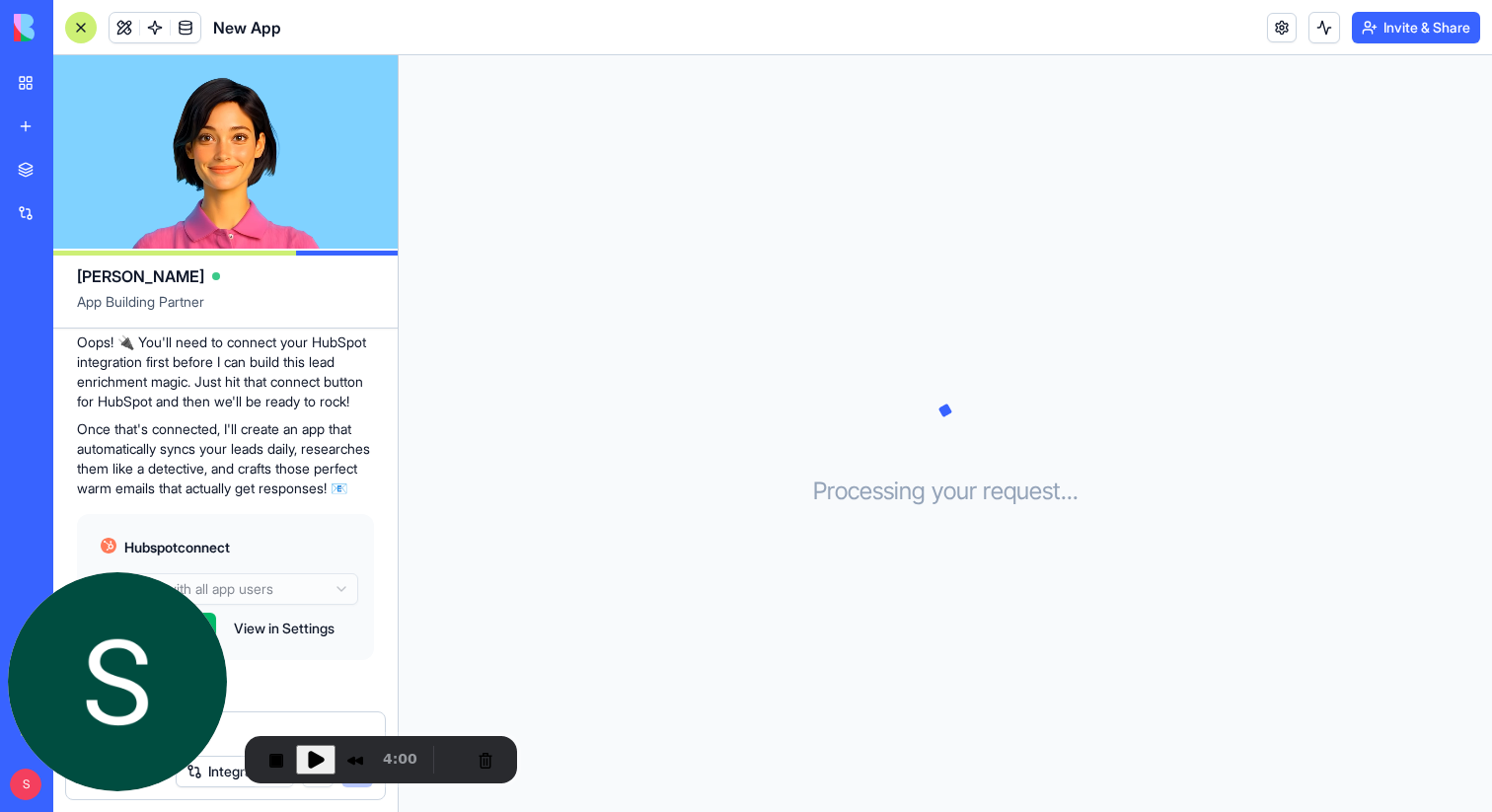
click at [191, 28] on link at bounding box center [186, 28] width 30 height 30
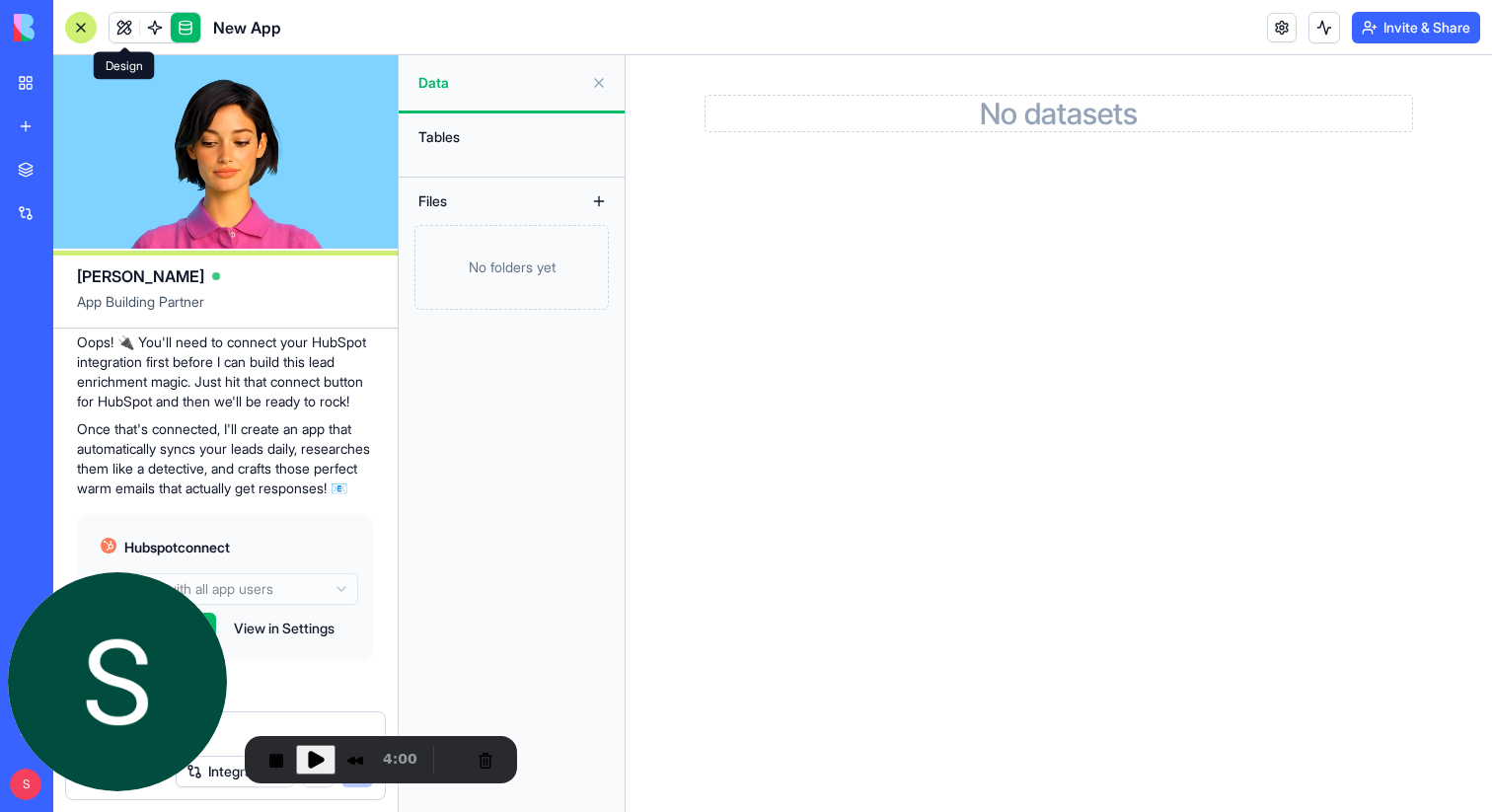
click at [125, 33] on link at bounding box center [124, 28] width 30 height 30
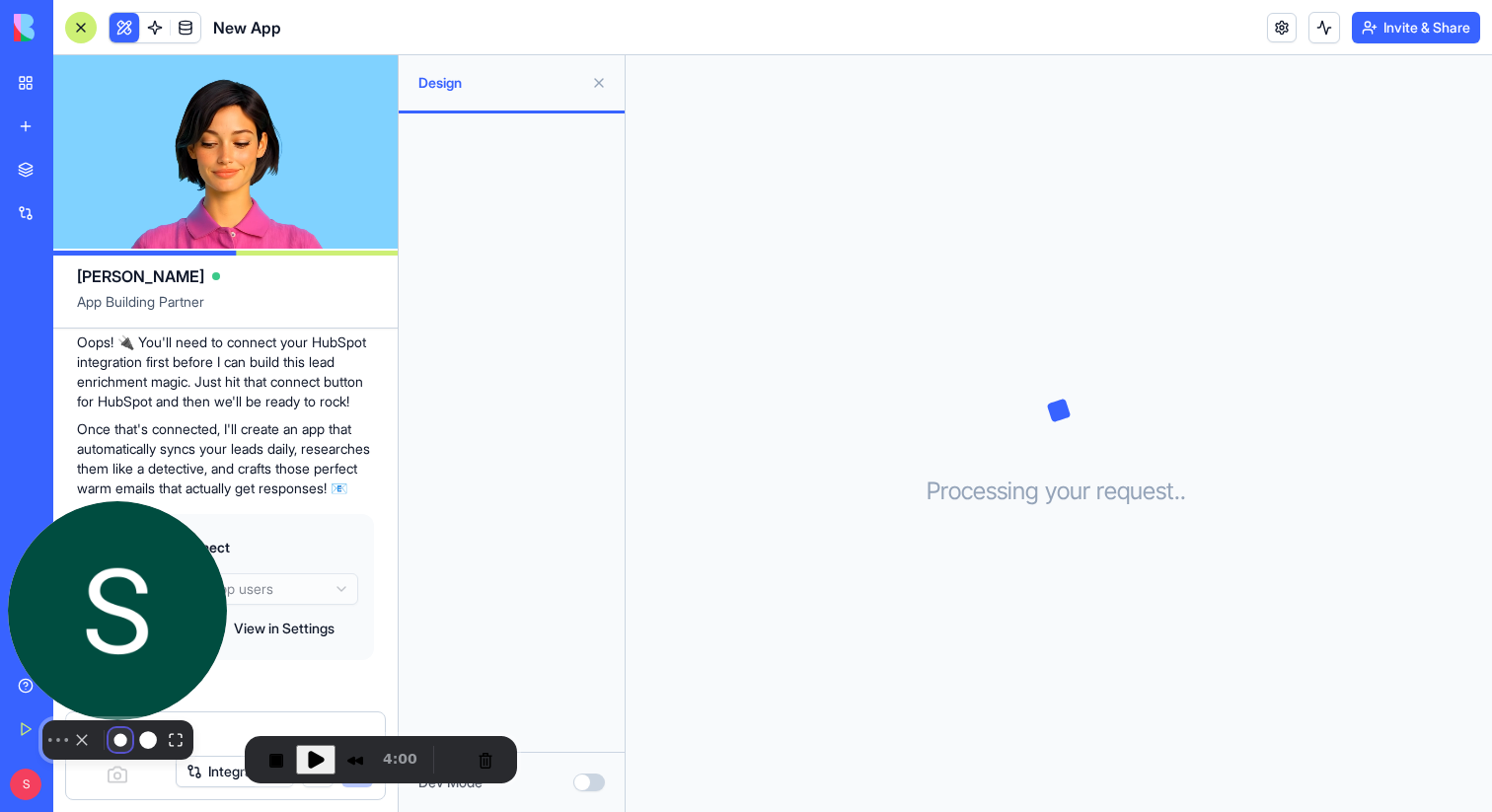
click at [110, 752] on button "Resize small" at bounding box center [121, 740] width 24 height 24
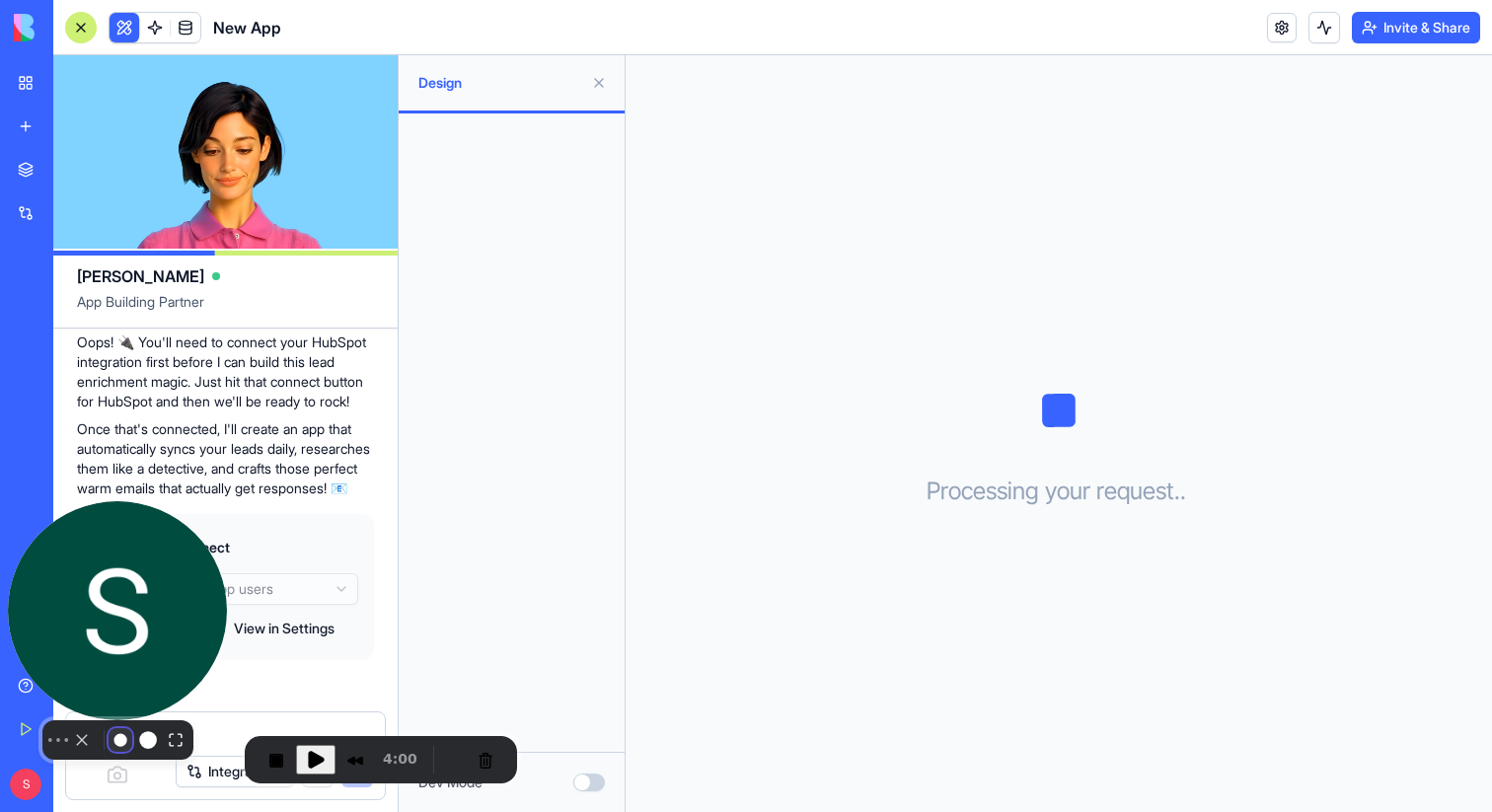
click at [109, 750] on button "Resize small" at bounding box center [121, 740] width 24 height 24
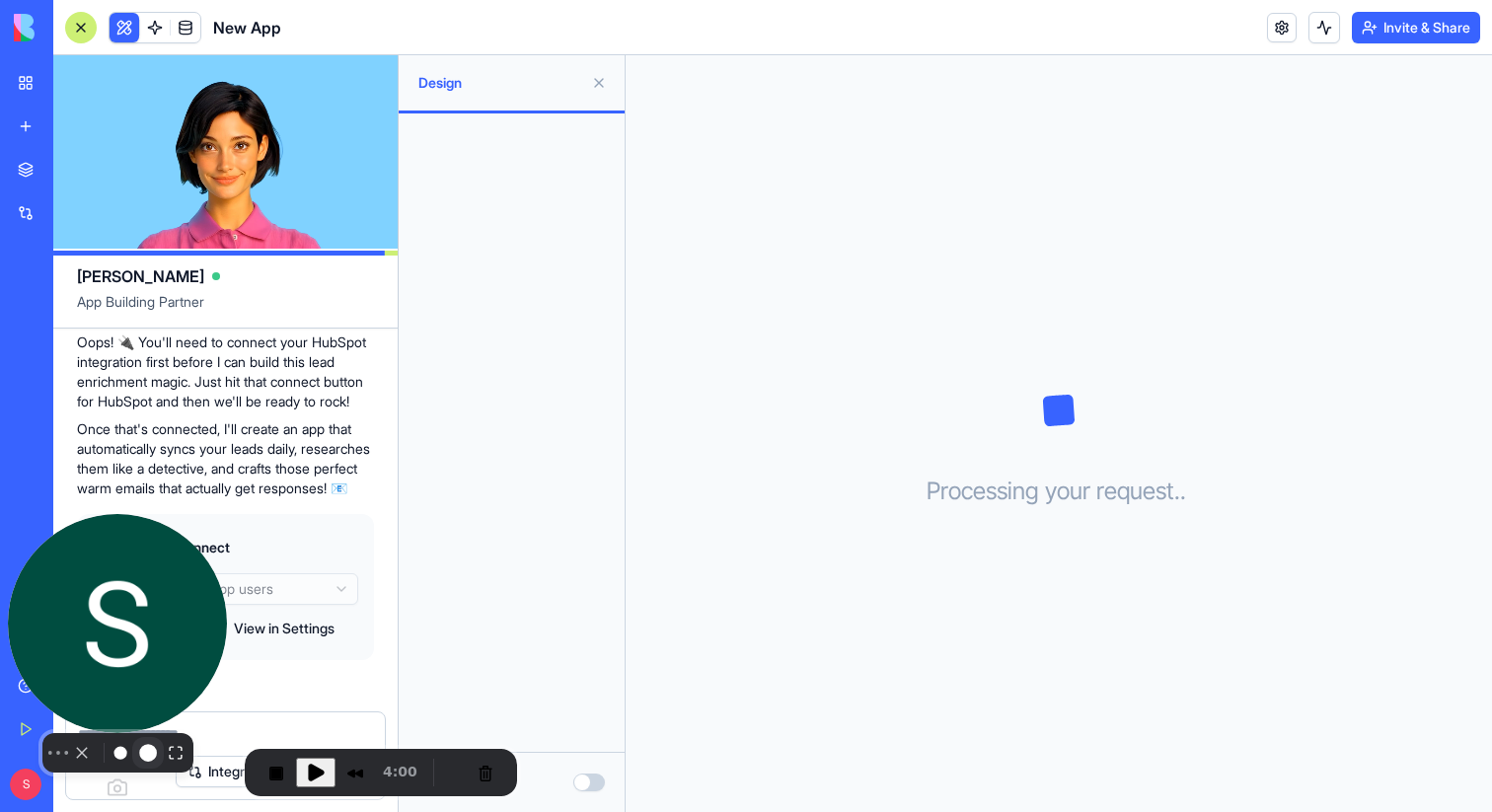
drag, startPoint x: 196, startPoint y: 714, endPoint x: 130, endPoint y: 765, distance: 83.4
click at [130, 765] on div "Select video screen size" at bounding box center [118, 659] width 219 height 290
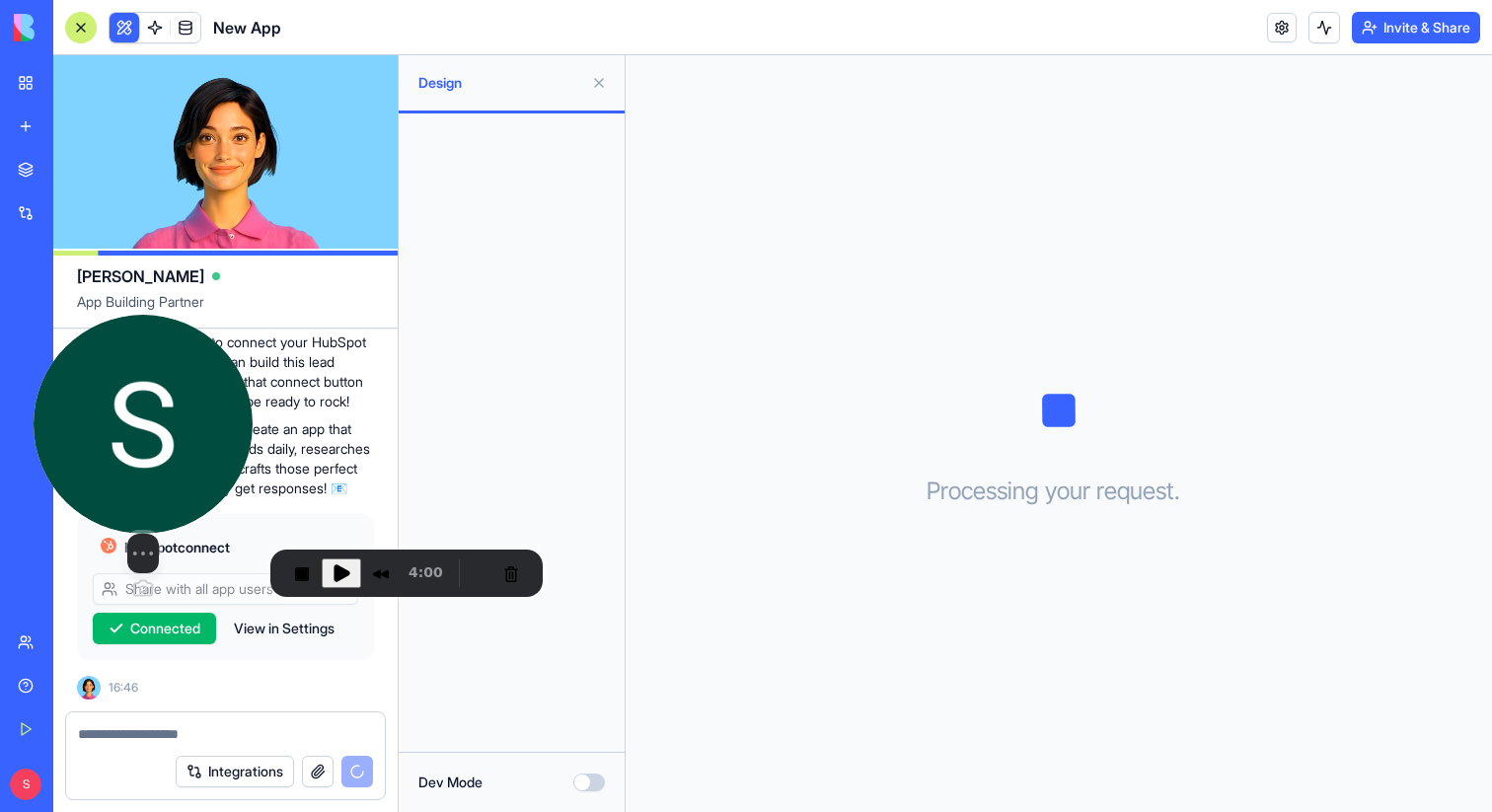
drag, startPoint x: 146, startPoint y: 682, endPoint x: 172, endPoint y: 482, distance: 201.7
click at [172, 482] on img at bounding box center [143, 425] width 219 height 219
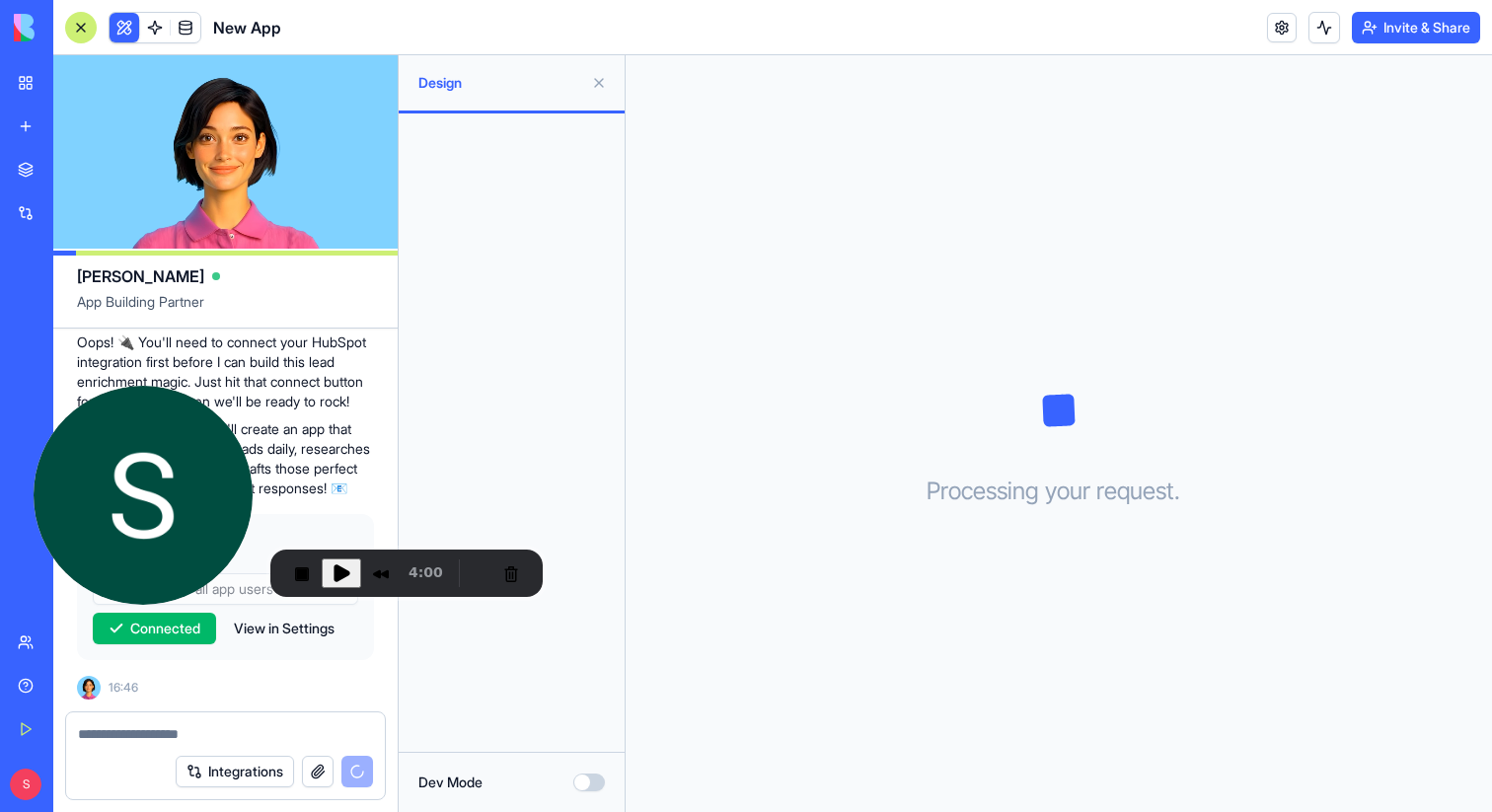
click at [598, 88] on button at bounding box center [599, 83] width 32 height 32
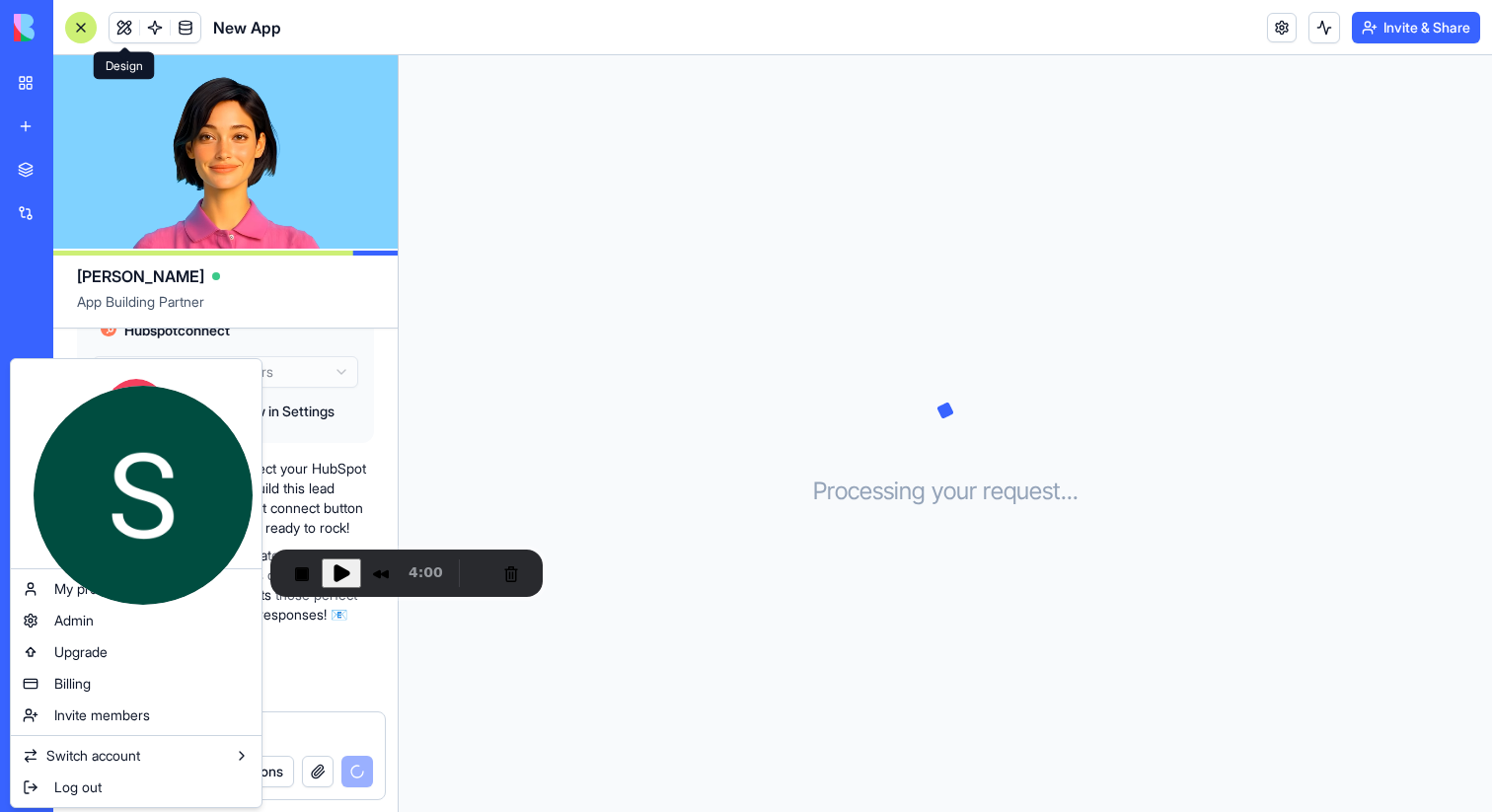
scroll to position [407, 0]
click at [45, 314] on html "BETA My Workspace New app Marketplace Integrations Recent New App מטבח התקשורת …" at bounding box center [746, 406] width 1492 height 812
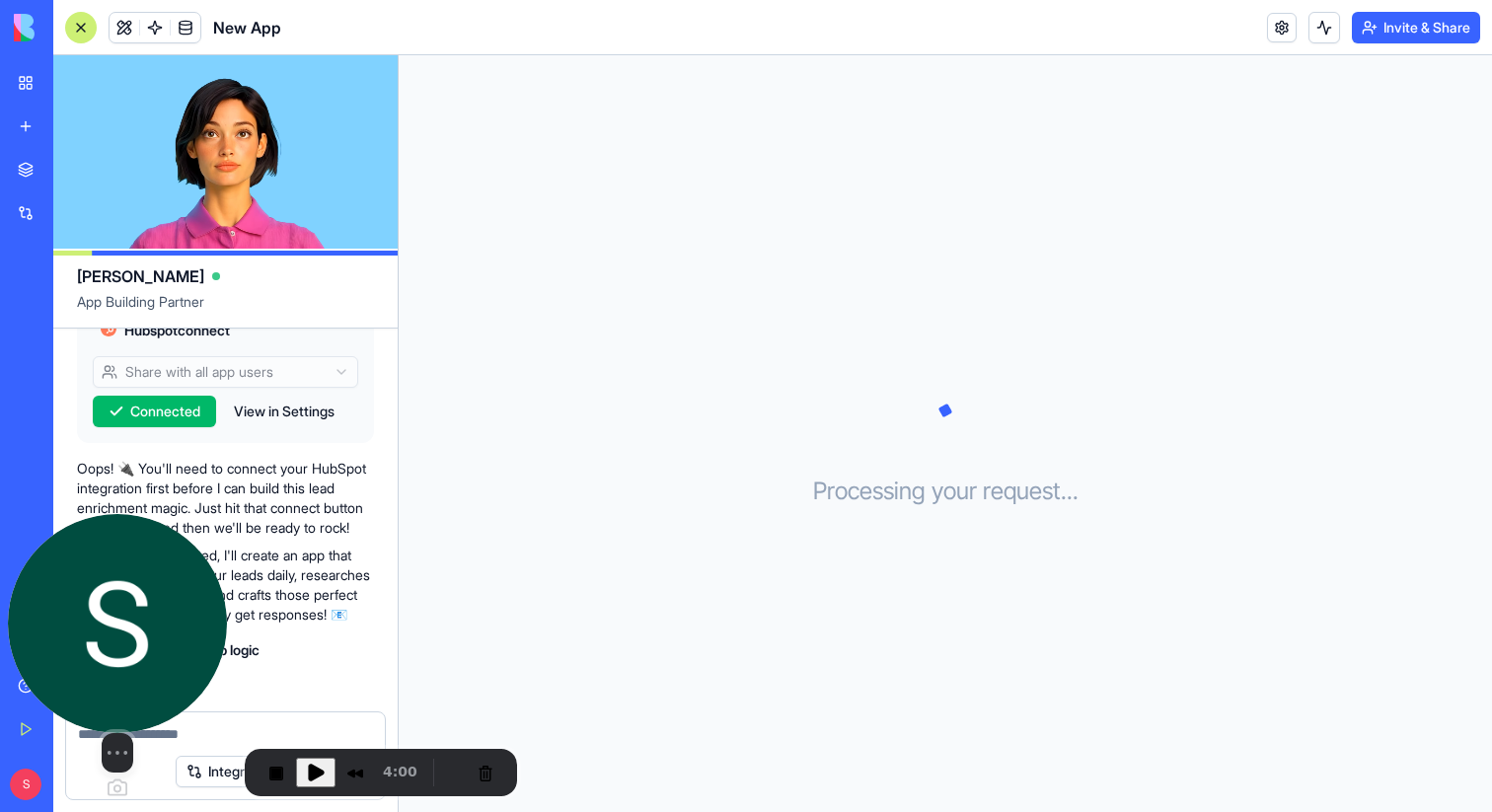
drag, startPoint x: 207, startPoint y: 468, endPoint x: 149, endPoint y: 716, distance: 254.7
click at [150, 716] on img at bounding box center [118, 623] width 219 height 219
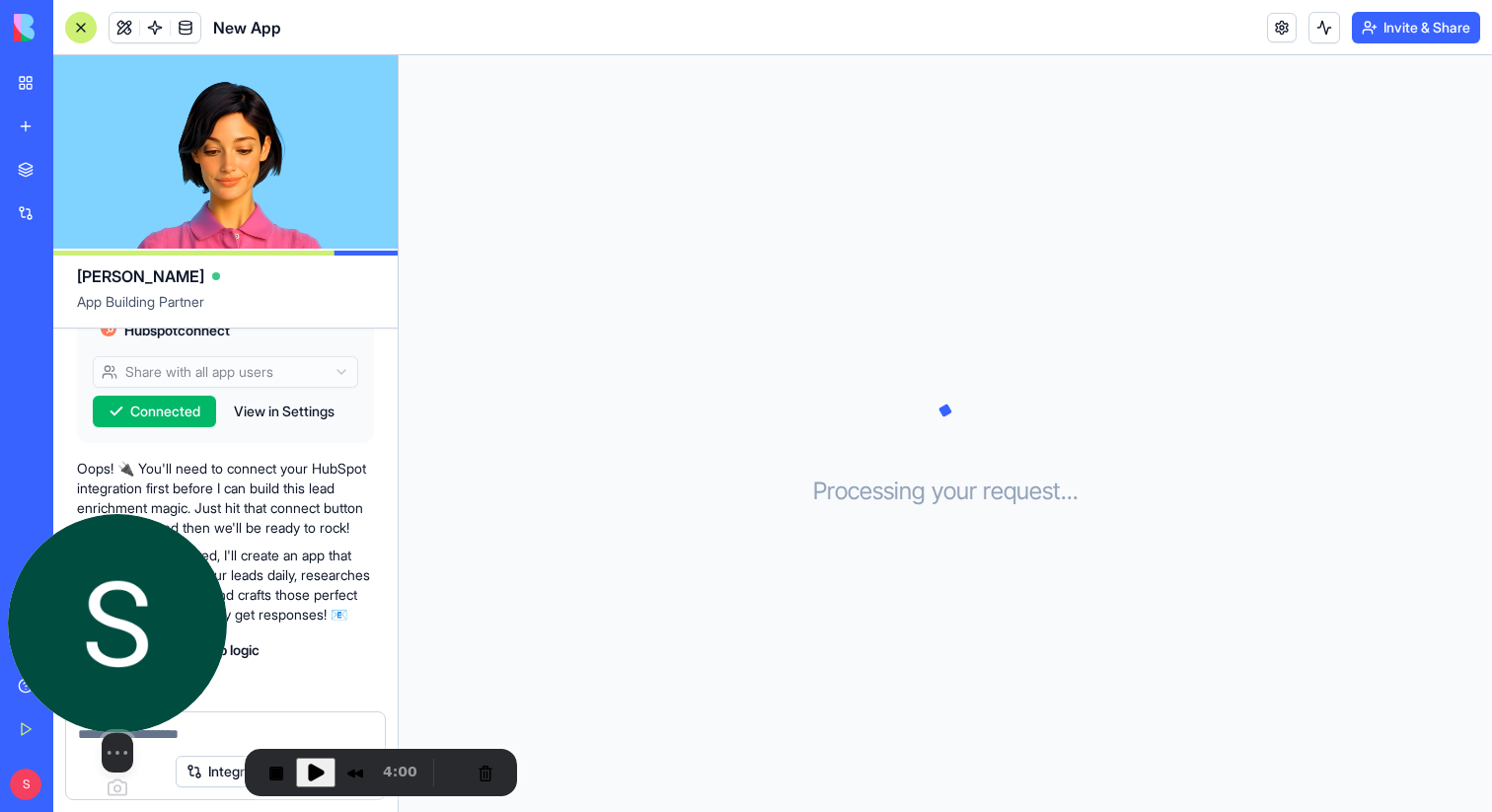
drag, startPoint x: 182, startPoint y: 703, endPoint x: 142, endPoint y: 811, distance: 115.2
click at [142, 811] on body "BETA My Workspace New app Marketplace Integrations Recent New App מטבח התקשורת …" at bounding box center [746, 406] width 1492 height 812
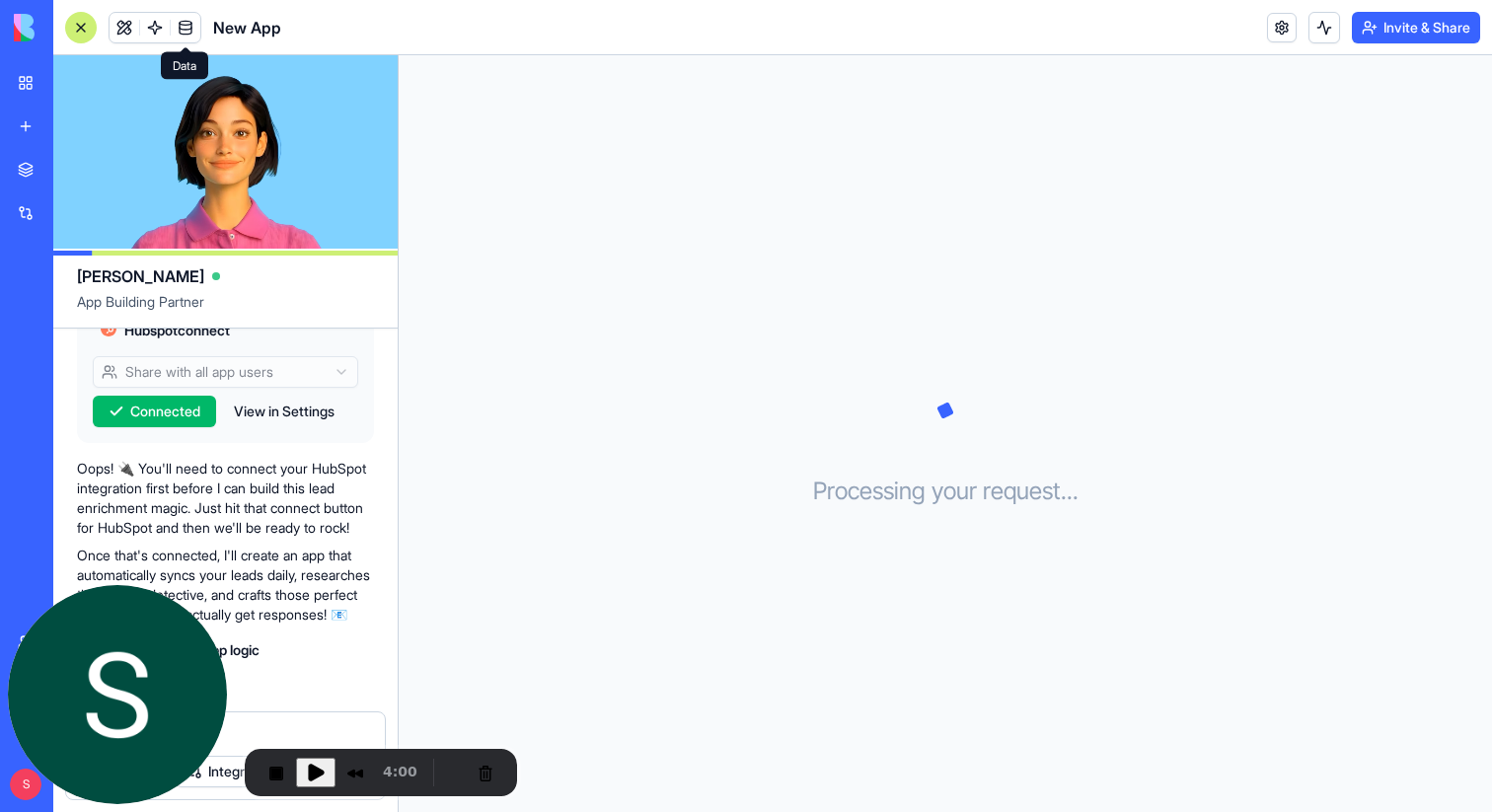
click at [193, 32] on link at bounding box center [186, 28] width 30 height 30
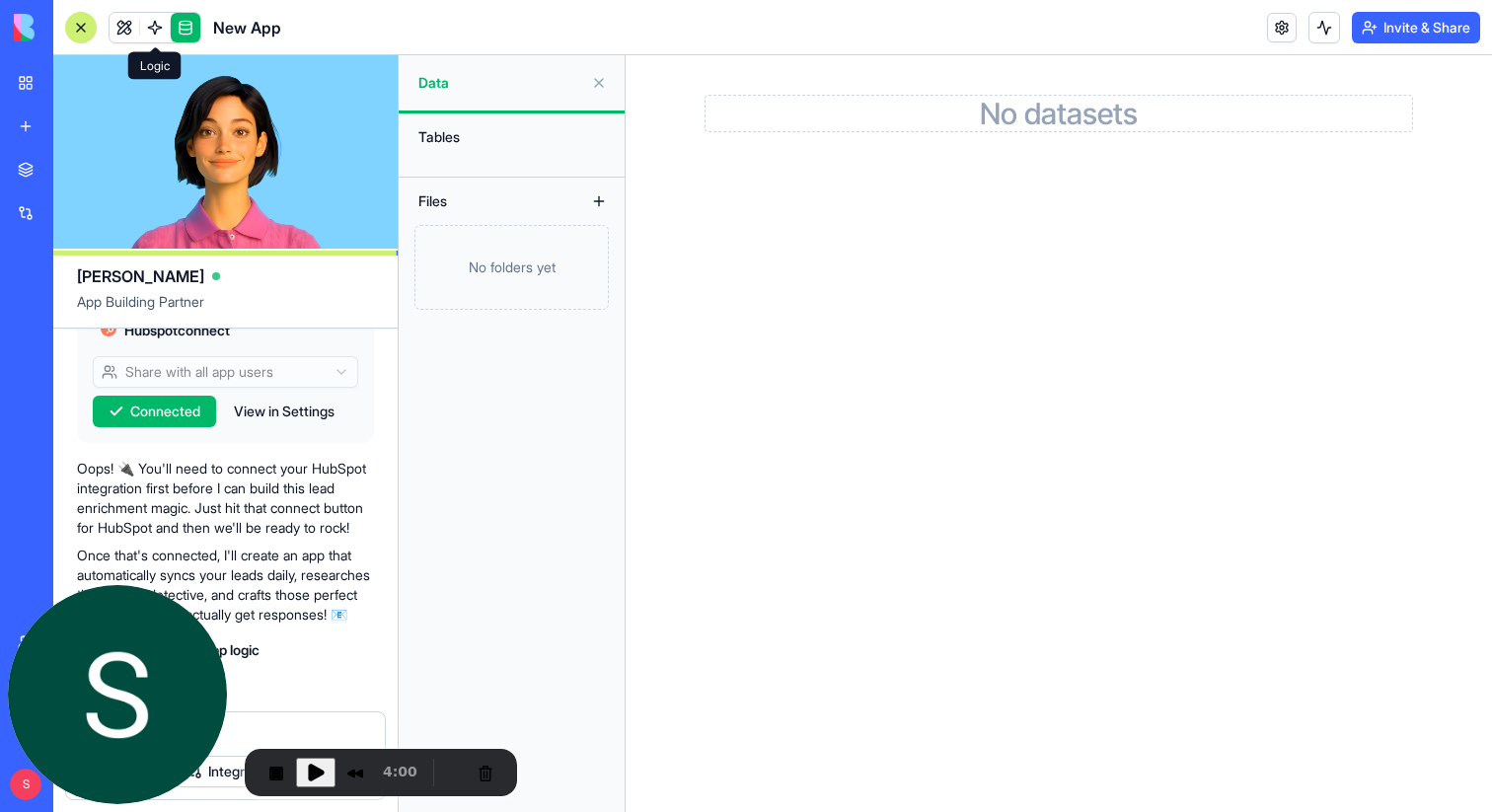
click at [139, 28] on span at bounding box center [155, 28] width 55 height 55
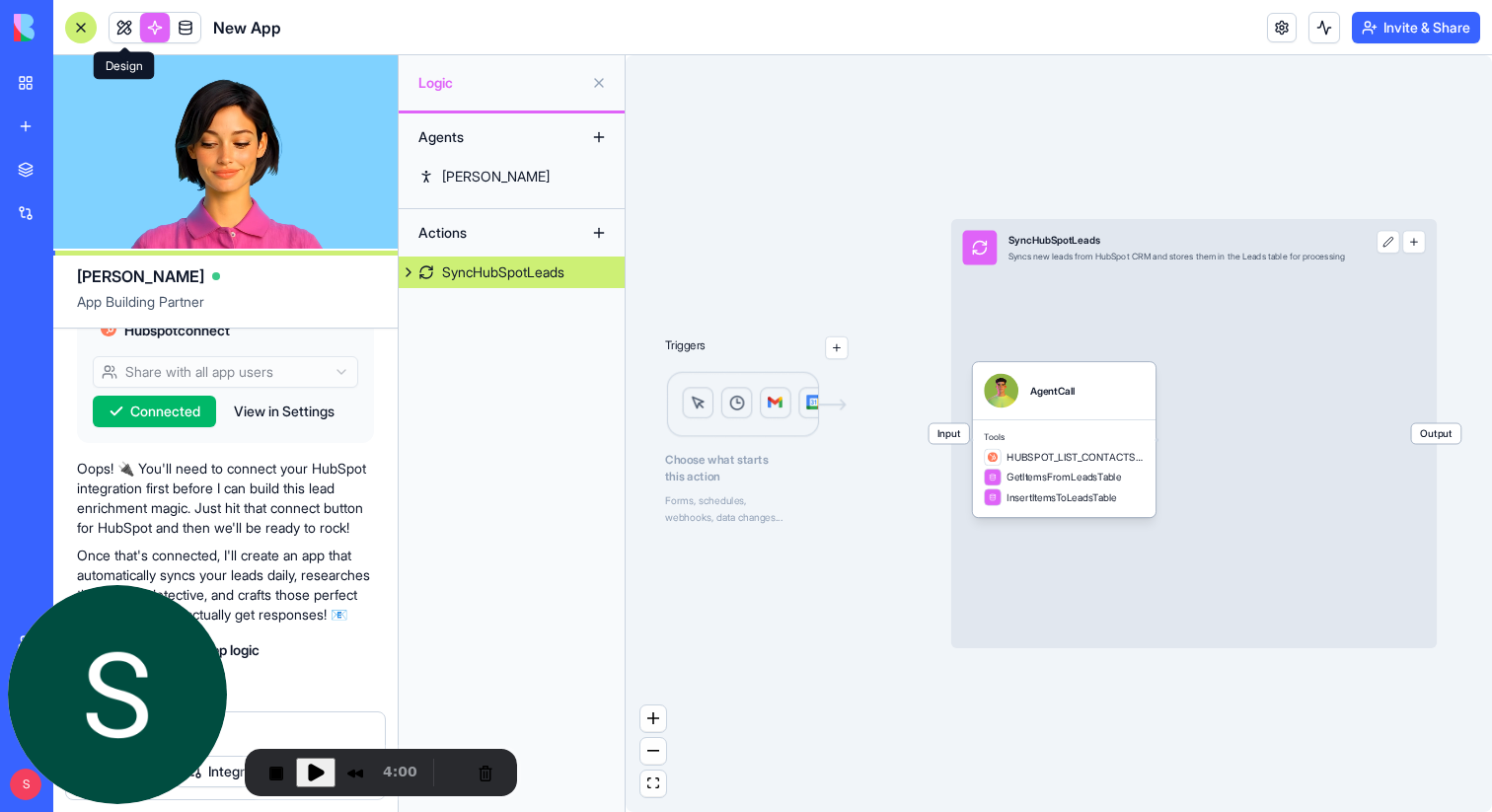
click at [124, 25] on link at bounding box center [124, 28] width 30 height 30
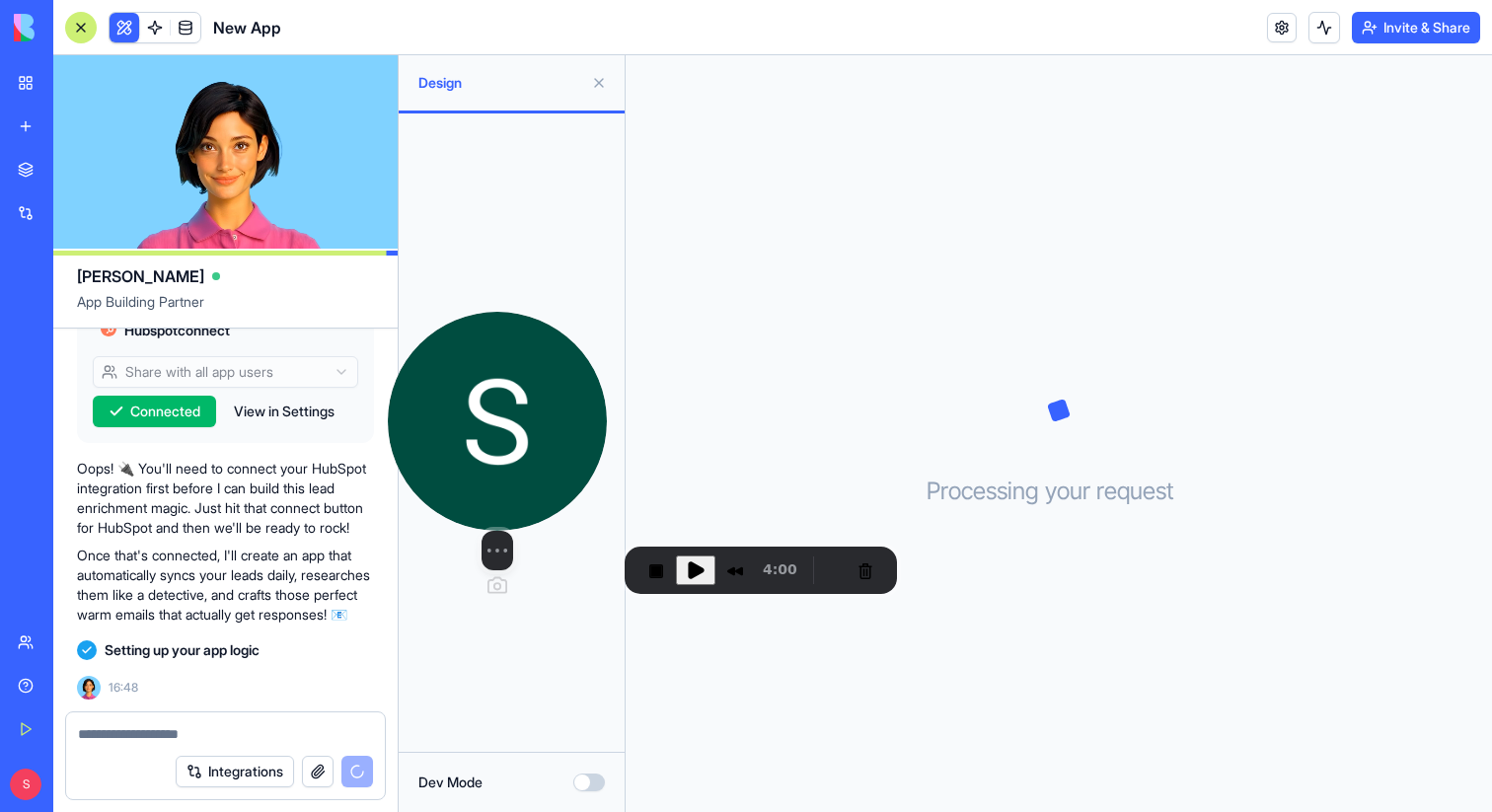
drag, startPoint x: 161, startPoint y: 677, endPoint x: 540, endPoint y: 472, distance: 430.9
click at [540, 472] on img at bounding box center [498, 422] width 219 height 219
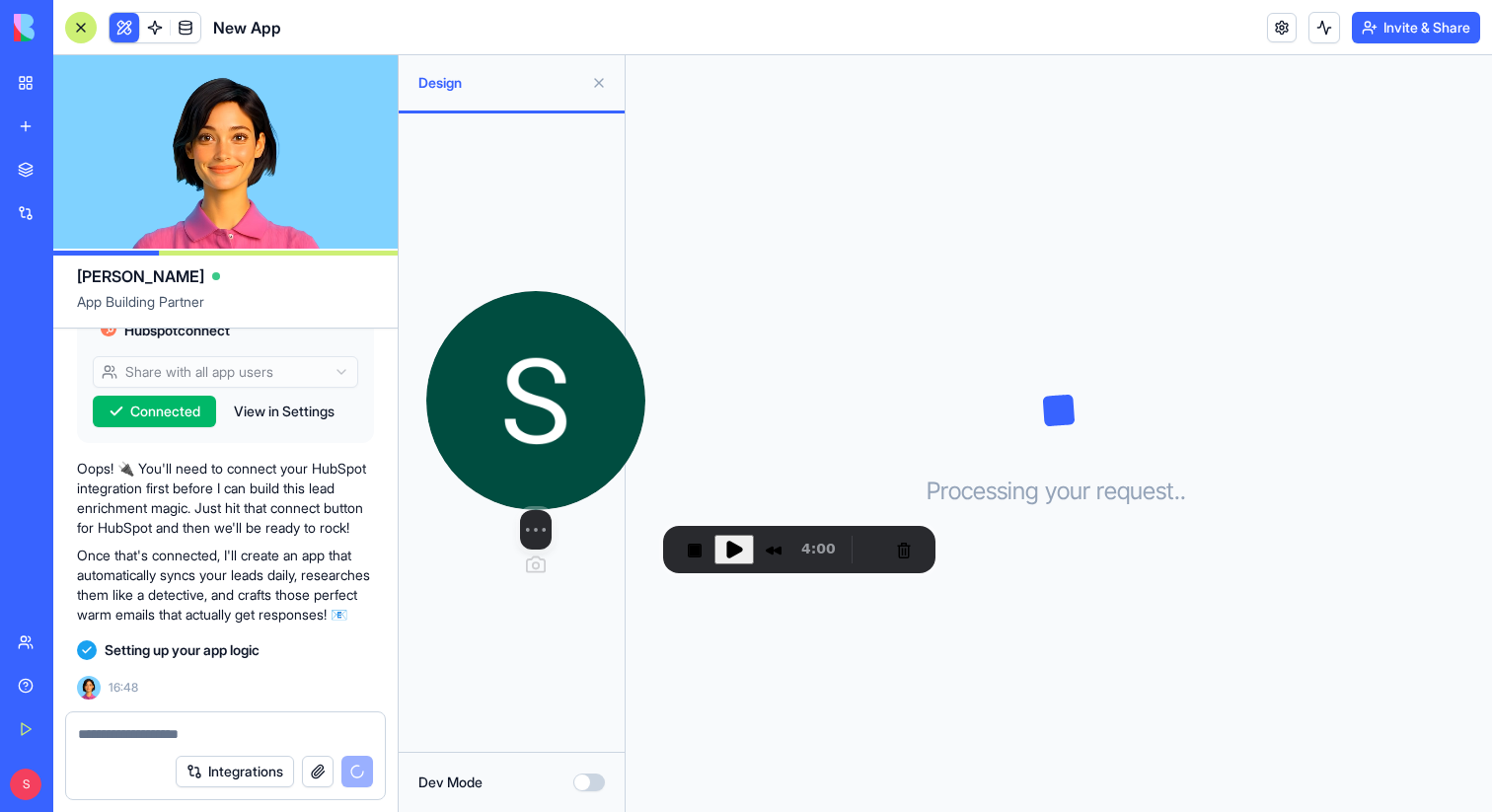
drag, startPoint x: 540, startPoint y: 472, endPoint x: 582, endPoint y: 452, distance: 46.5
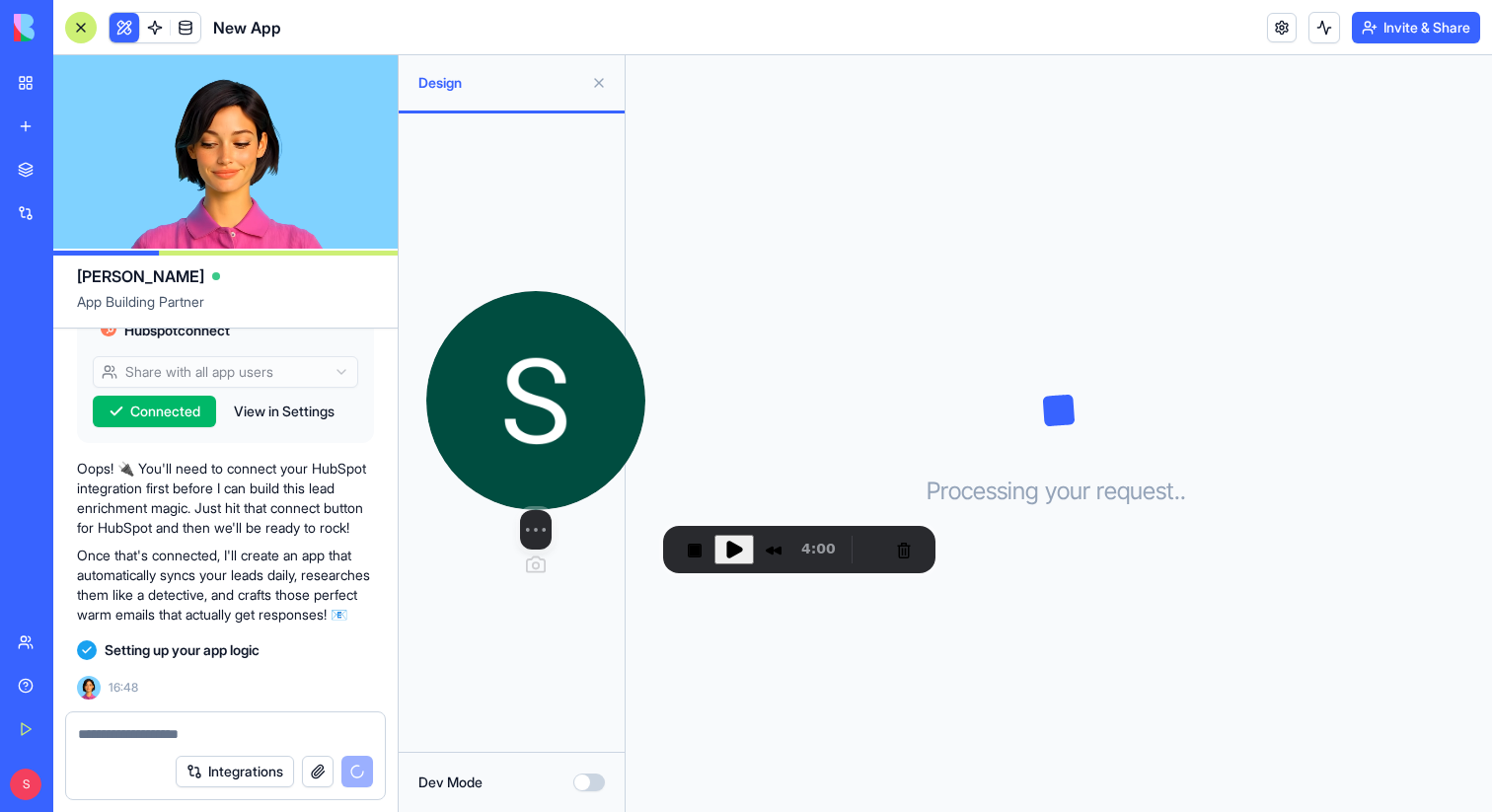
click at [581, 452] on img at bounding box center [536, 401] width 219 height 219
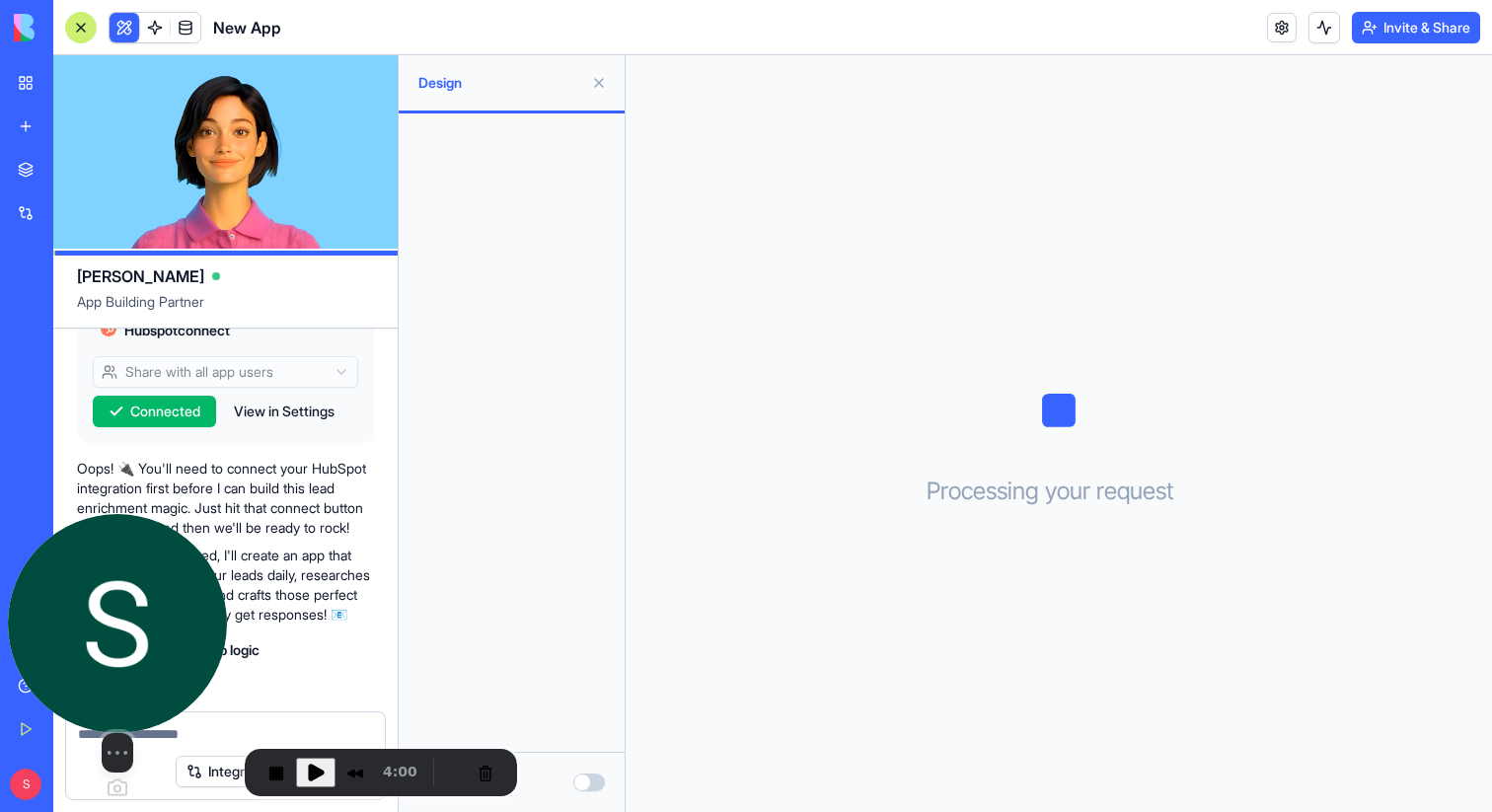
drag, startPoint x: 551, startPoint y: 449, endPoint x: 26, endPoint y: 718, distance: 589.9
click at [26, 718] on img at bounding box center [118, 623] width 219 height 219
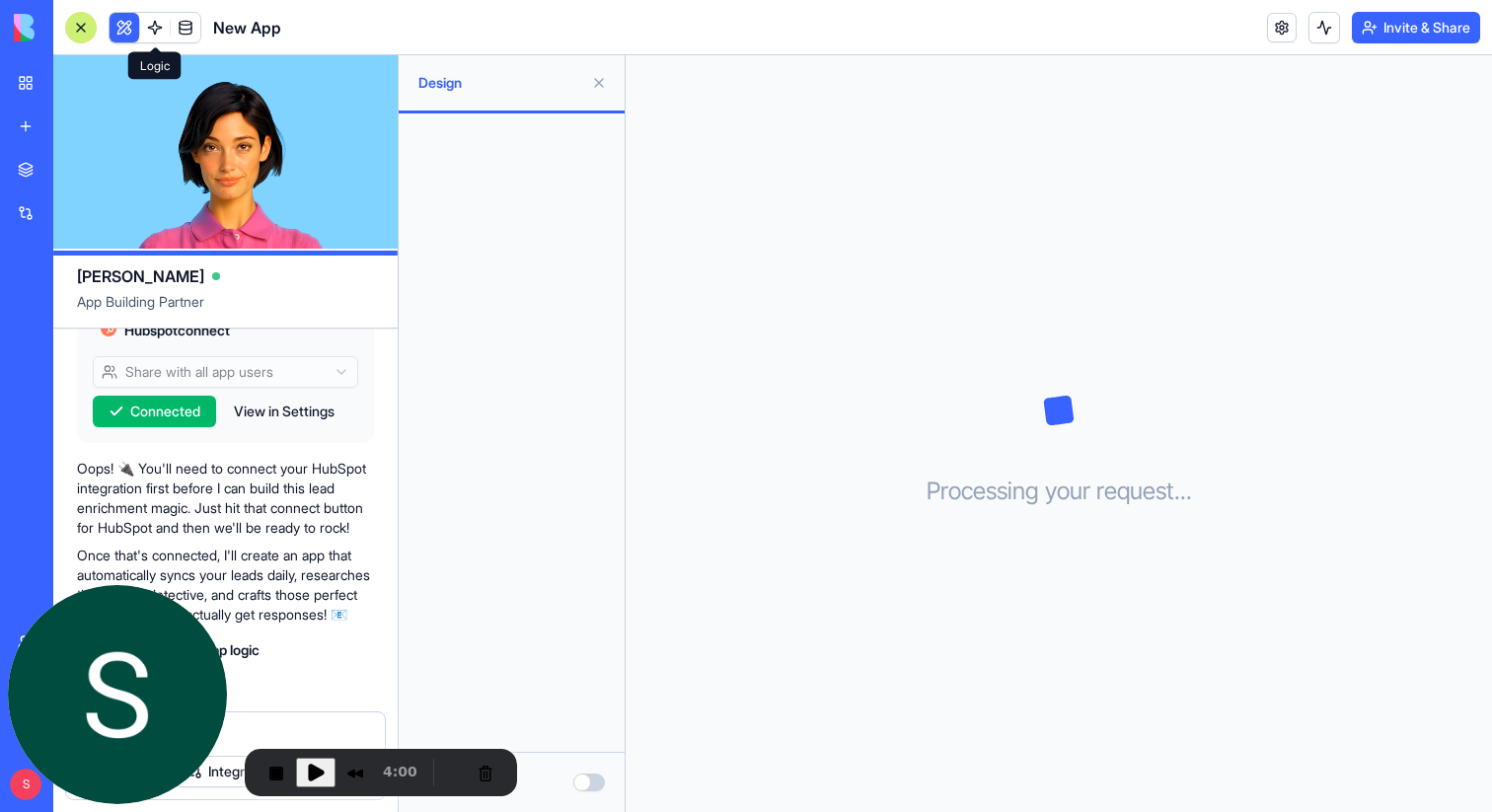
click at [156, 33] on span at bounding box center [155, 28] width 55 height 55
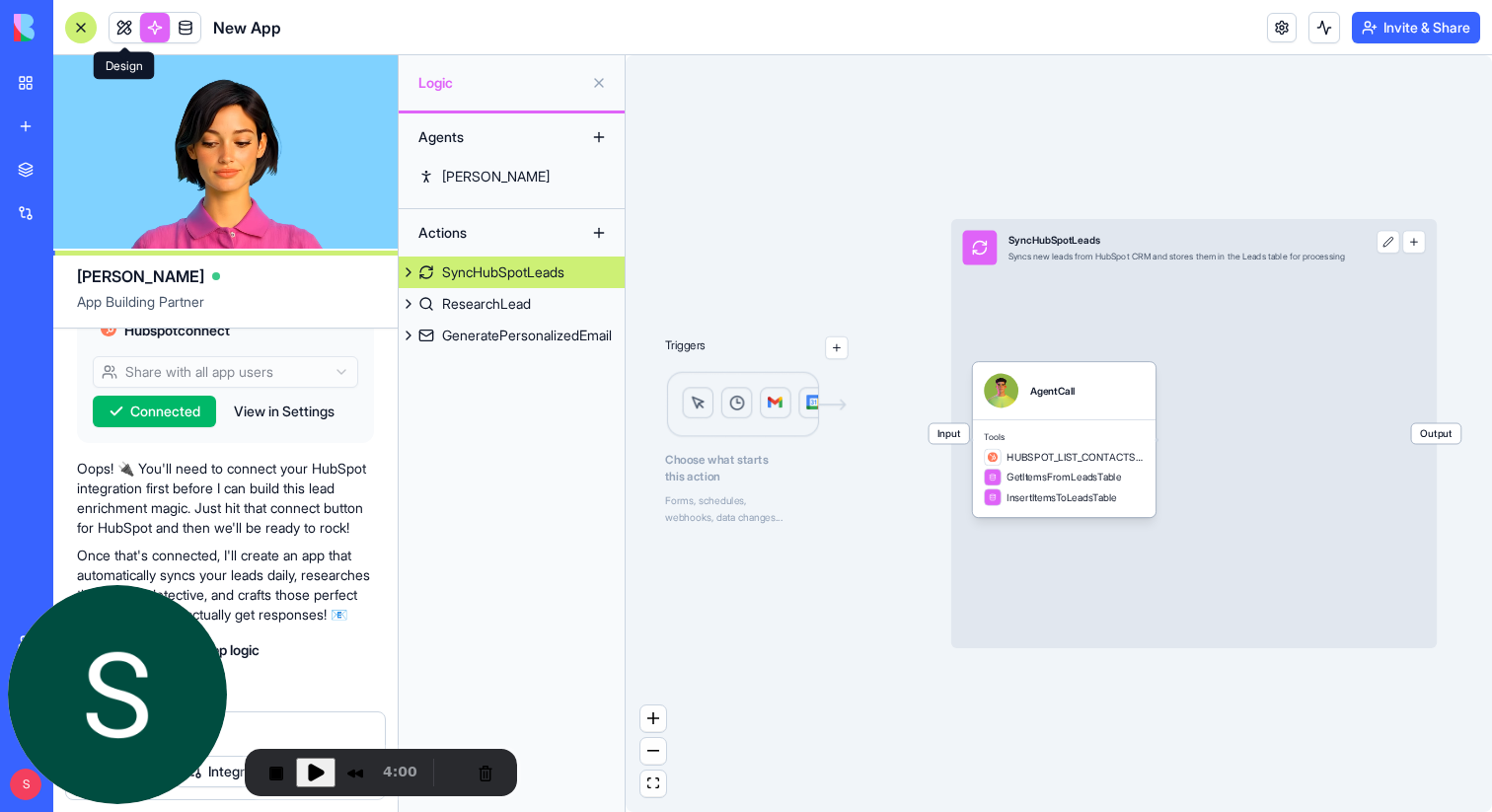
click at [126, 29] on link at bounding box center [124, 28] width 30 height 30
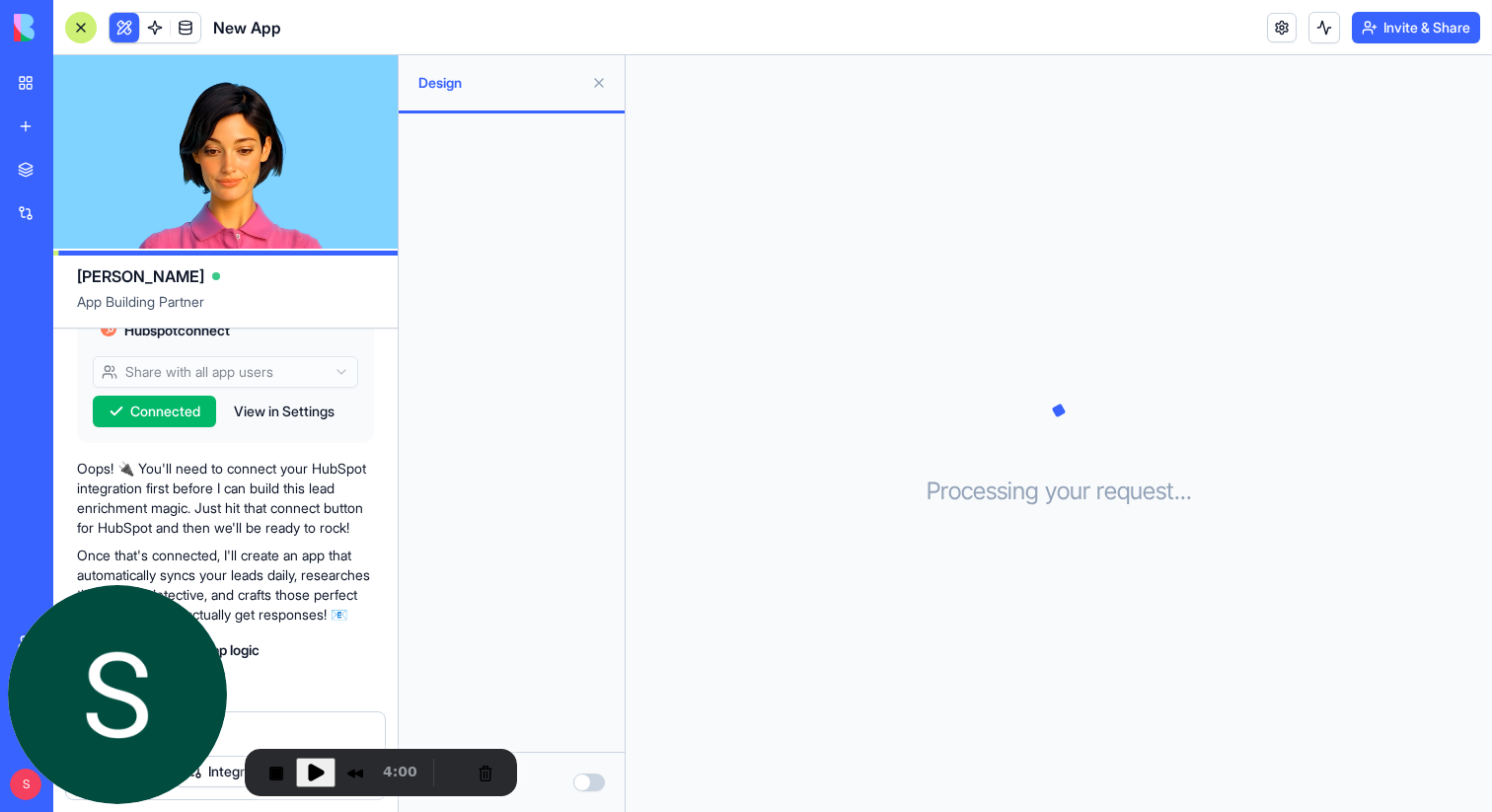
click at [595, 76] on button at bounding box center [599, 83] width 32 height 32
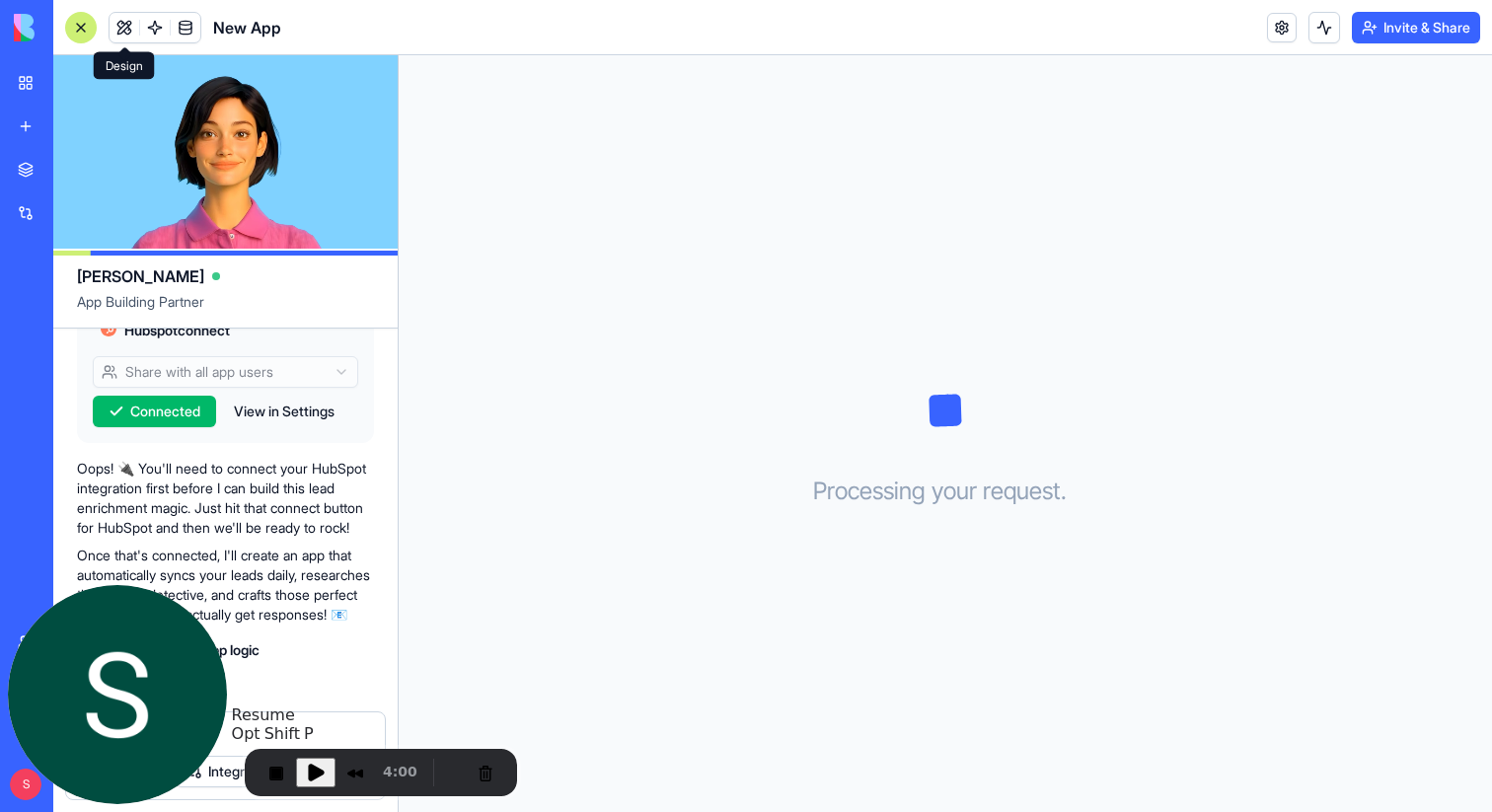
click at [318, 771] on span "Play Recording" at bounding box center [316, 772] width 24 height 24
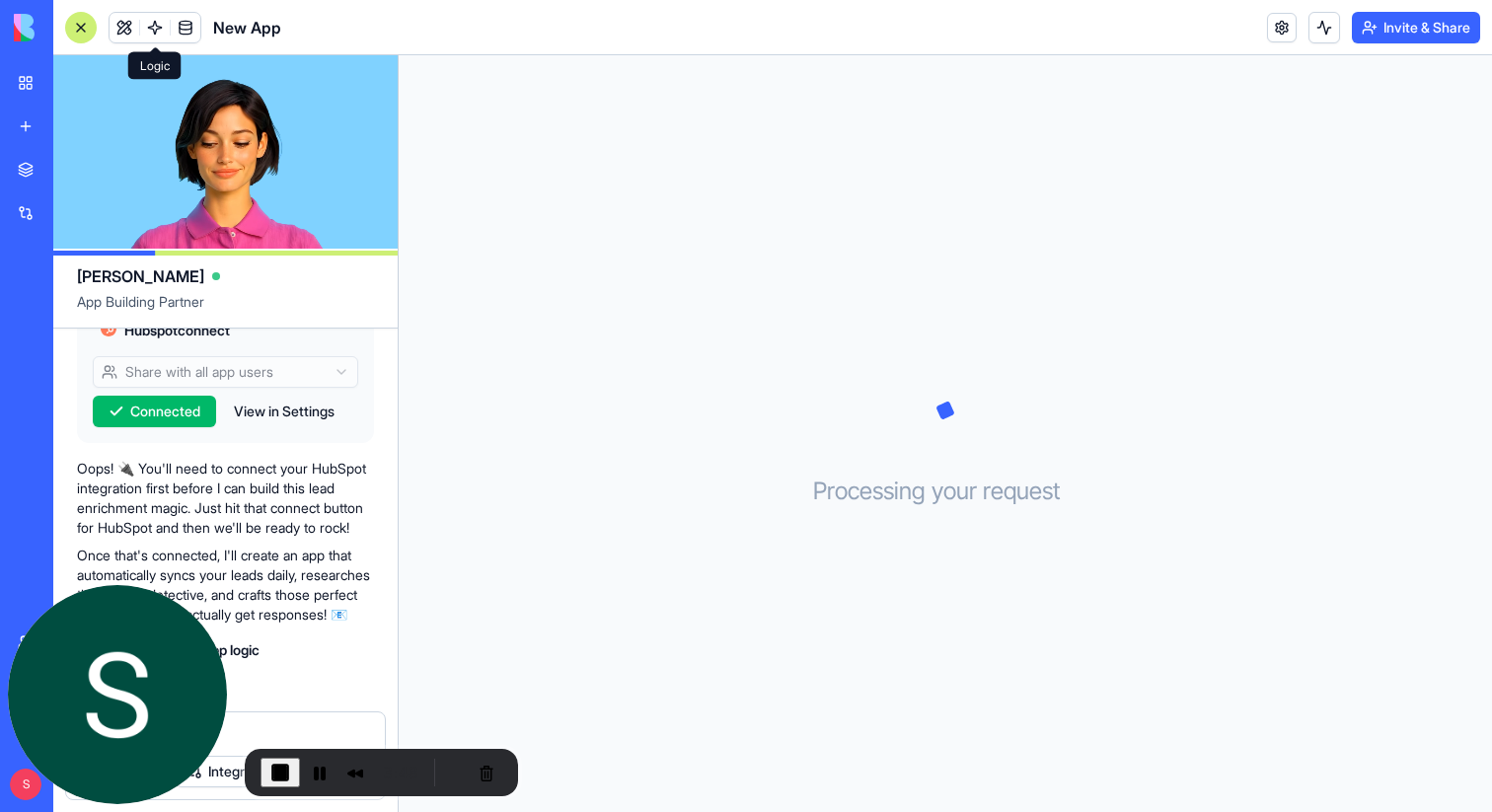
click at [158, 23] on span at bounding box center [155, 28] width 55 height 55
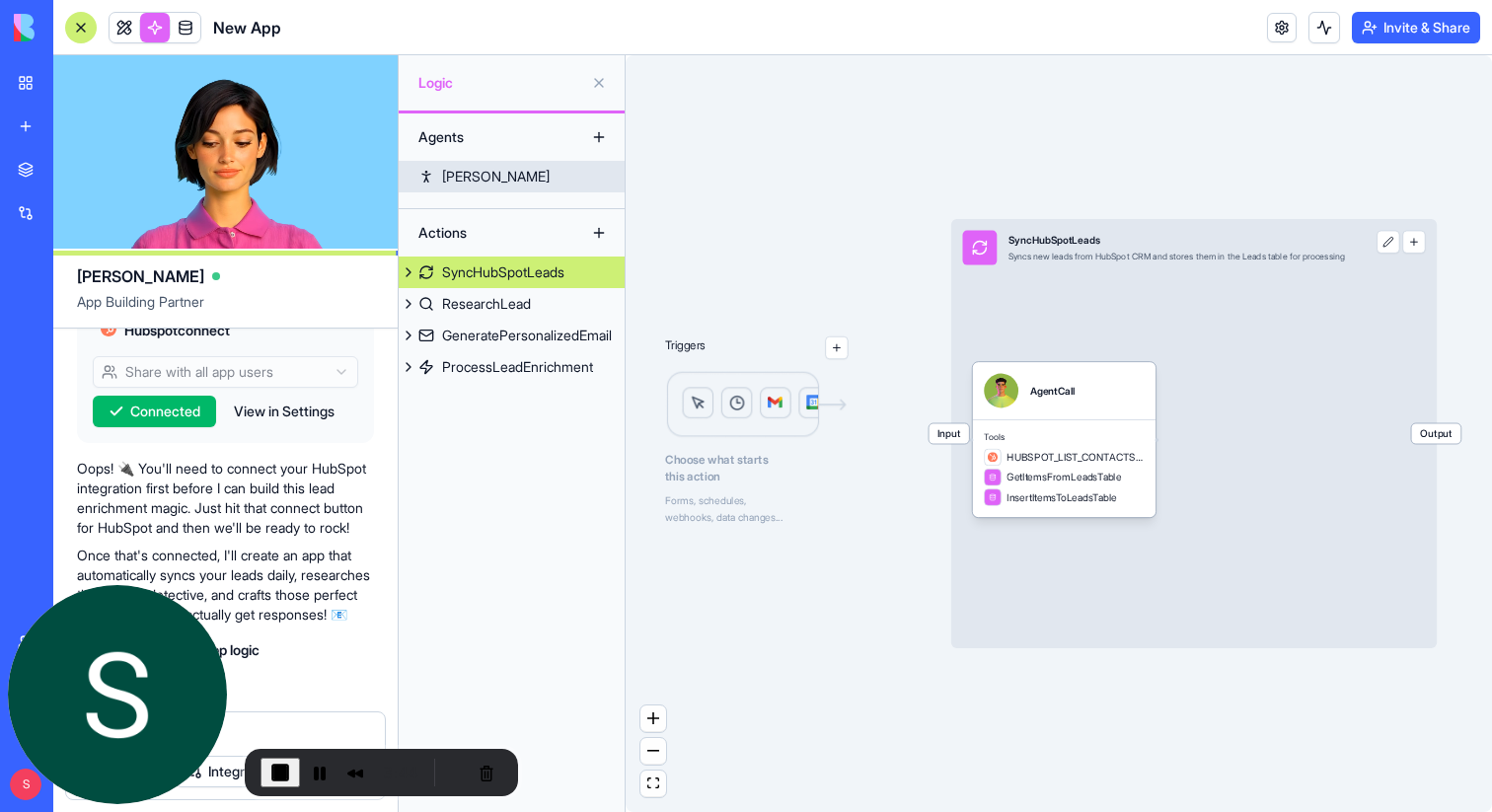
click at [487, 180] on link "Leo" at bounding box center [512, 177] width 226 height 32
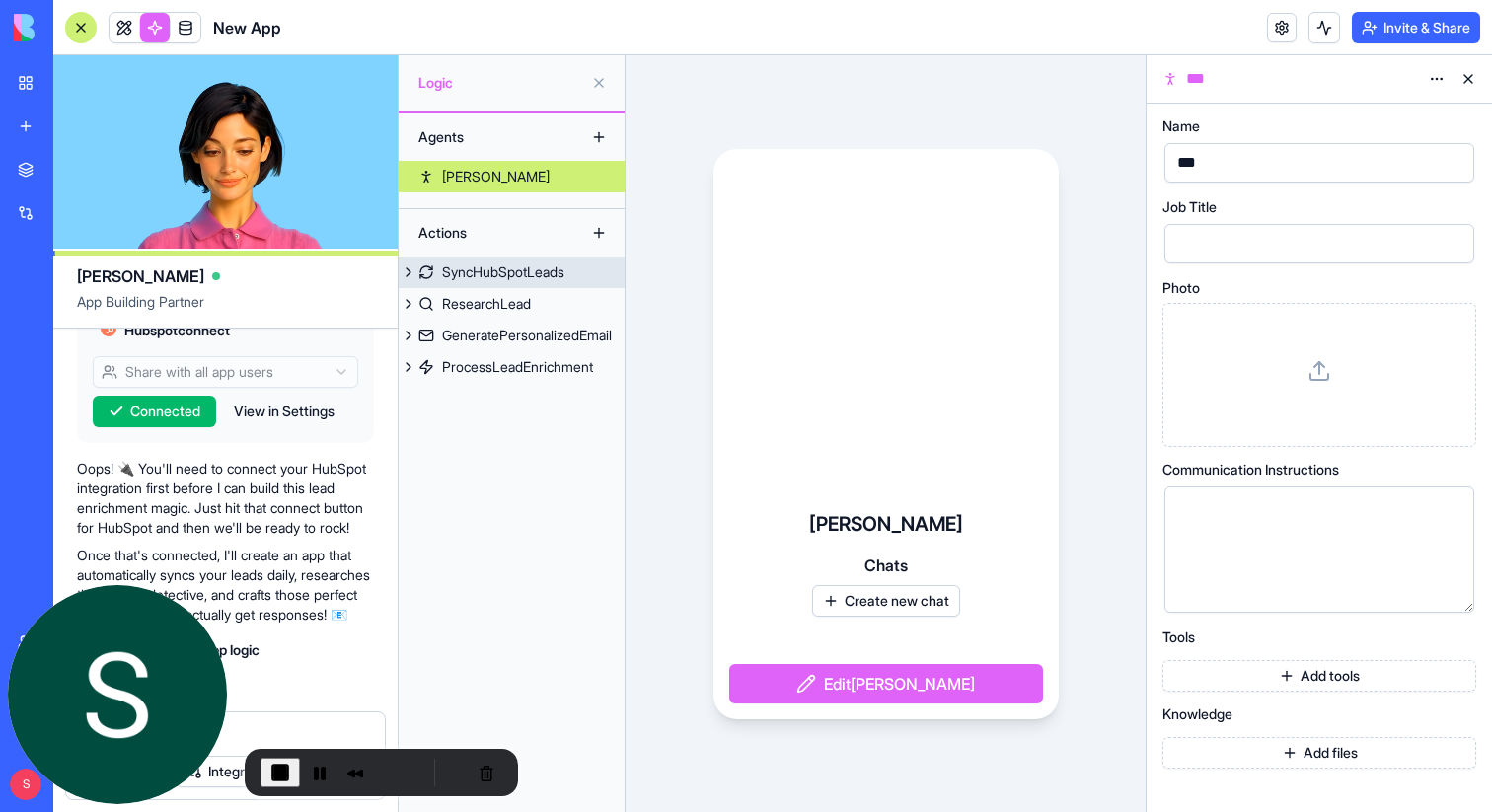
scroll to position [442, 0]
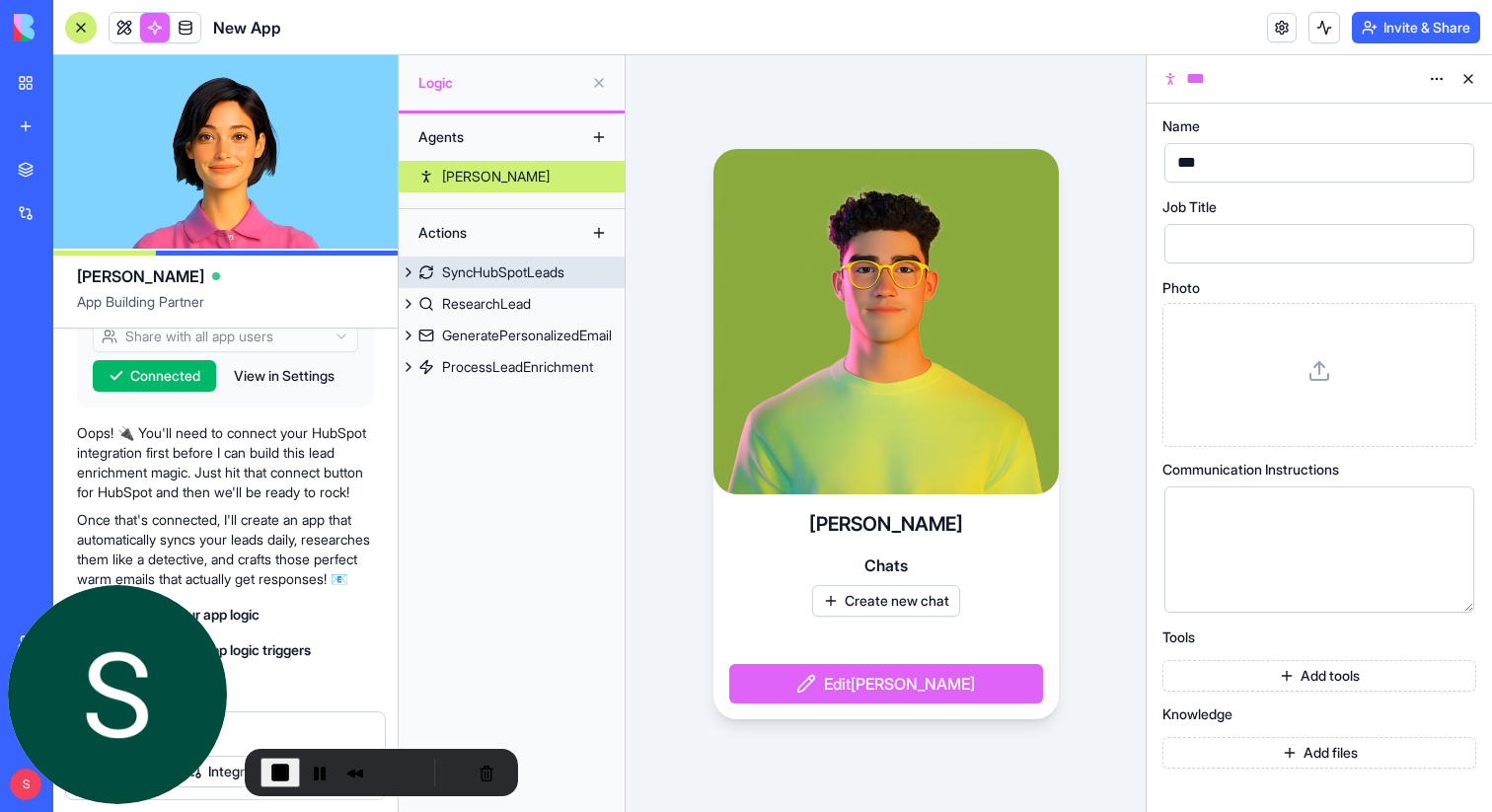
click at [529, 274] on div "SyncHubSpotLeads" at bounding box center [503, 273] width 123 height 20
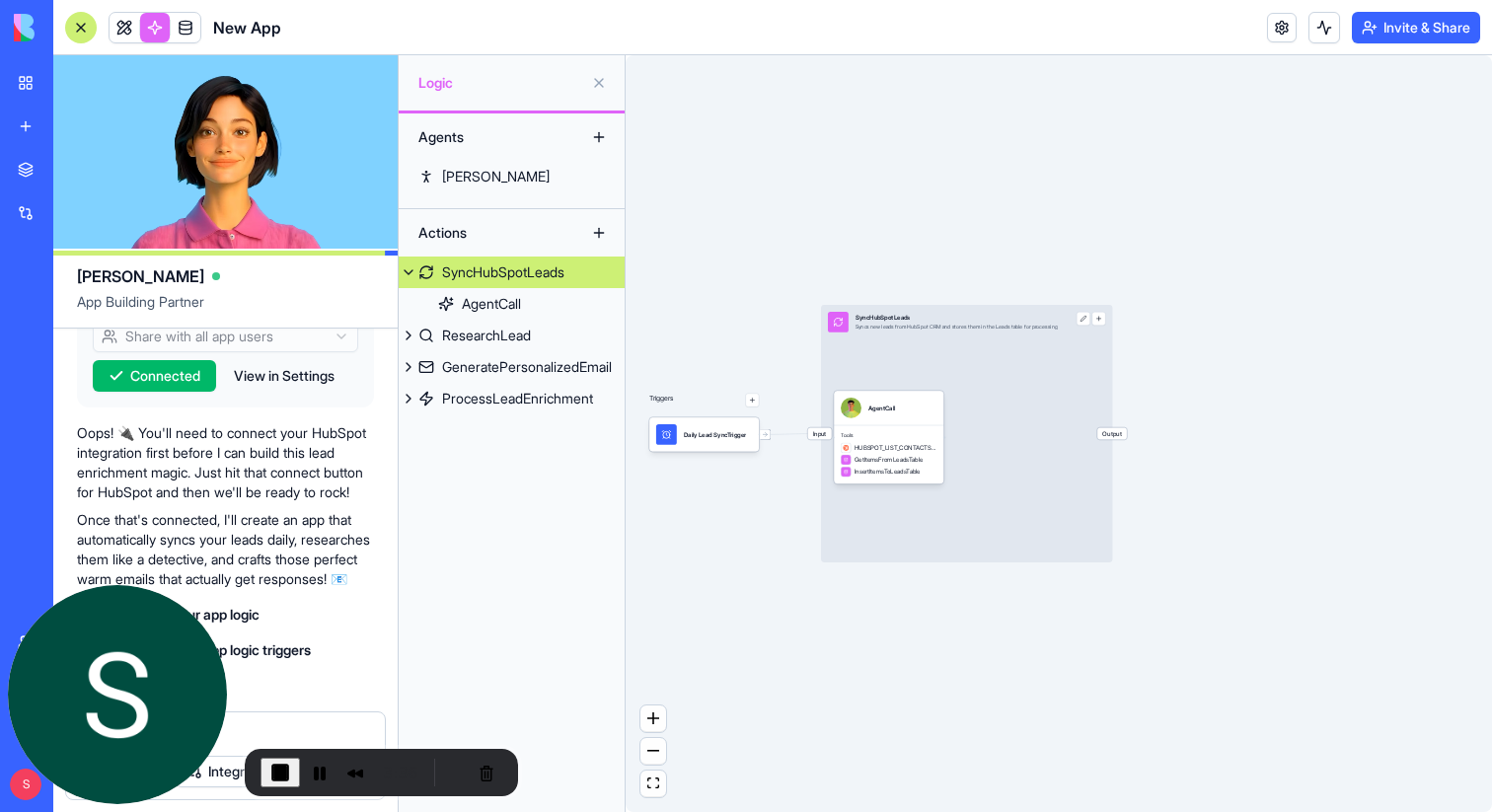
click at [410, 274] on button at bounding box center [409, 273] width 20 height 32
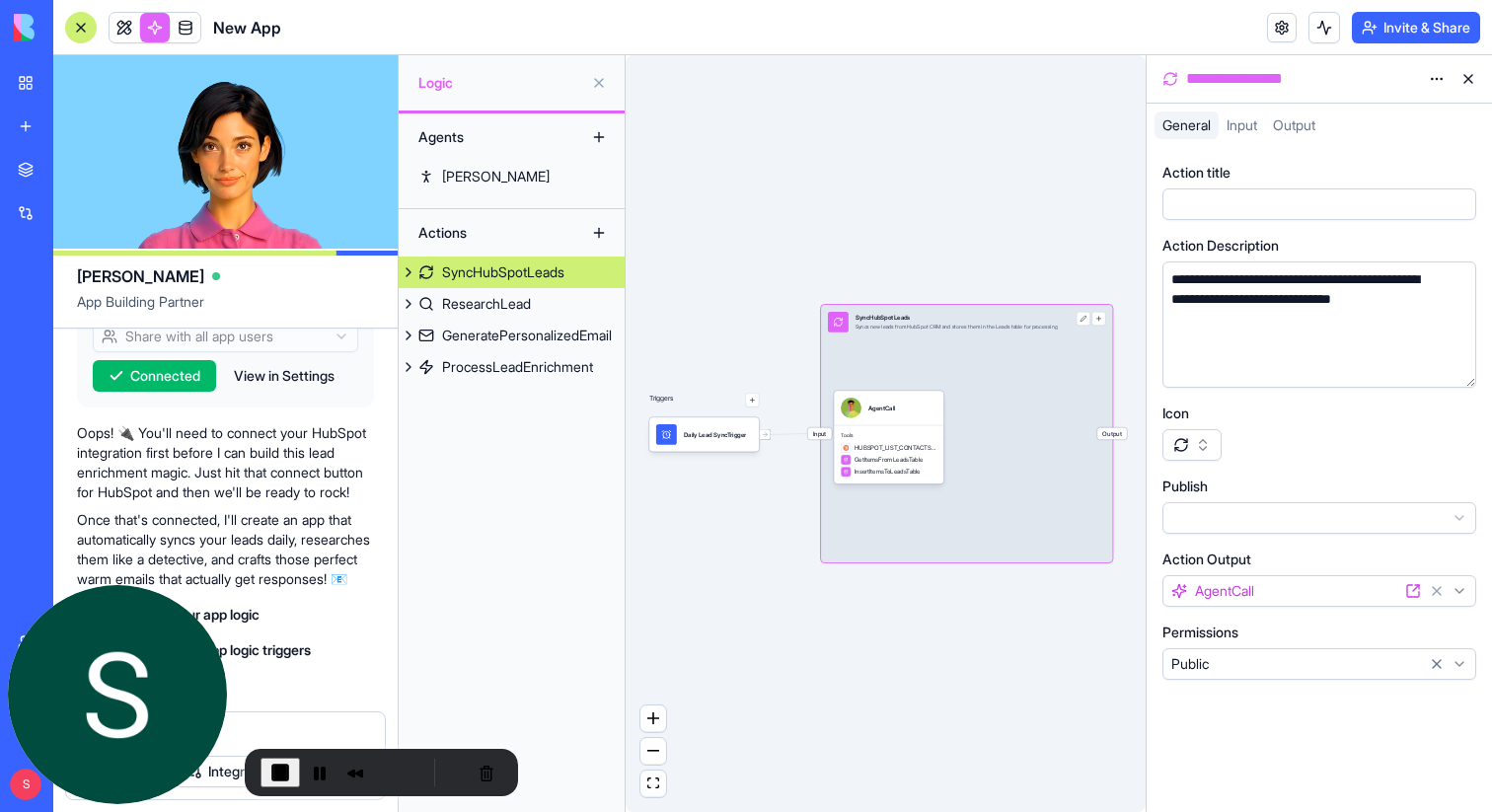
click at [1467, 76] on button at bounding box center [1468, 79] width 32 height 32
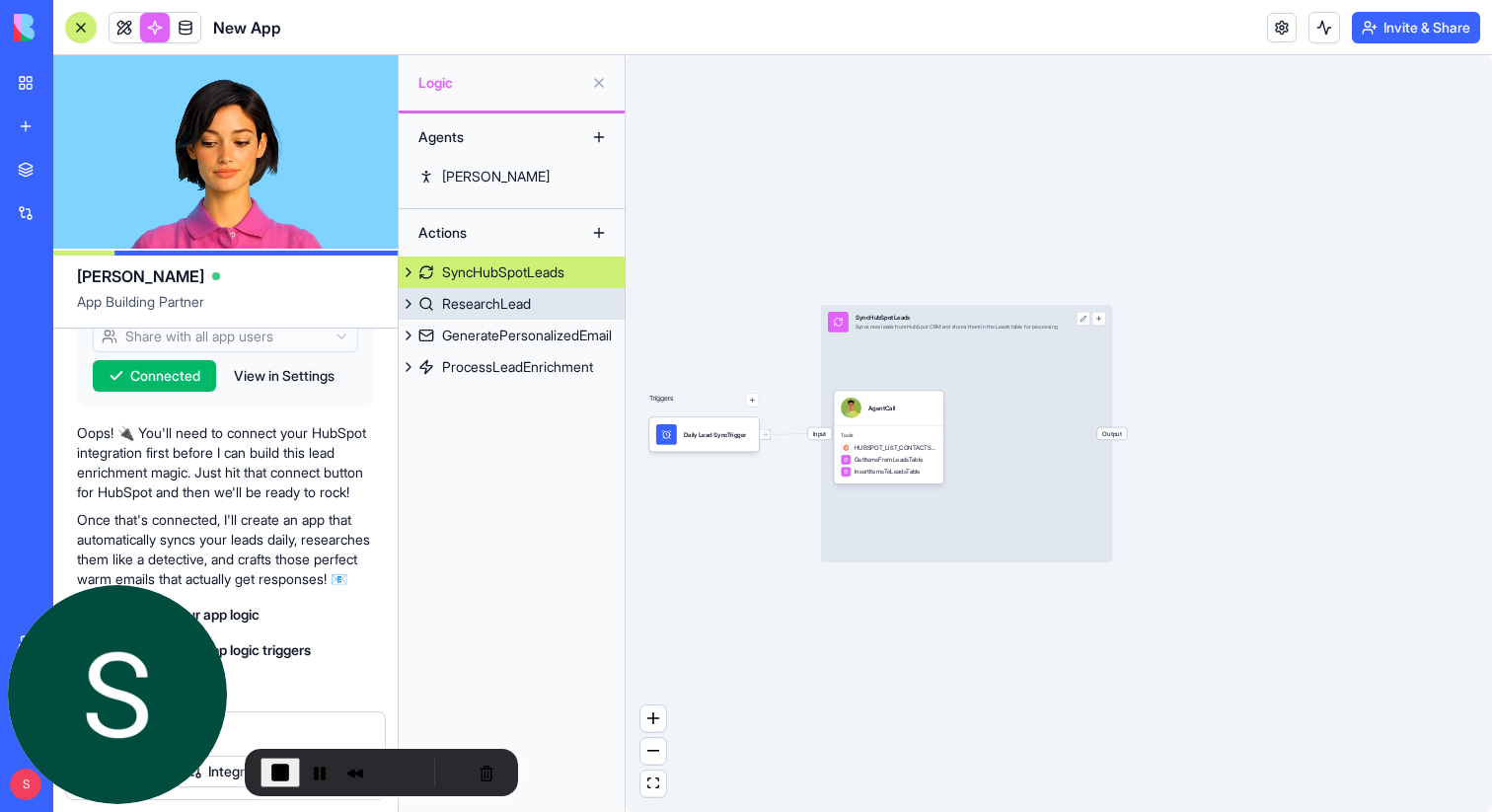
click at [473, 302] on div "ResearchLead" at bounding box center [486, 304] width 89 height 20
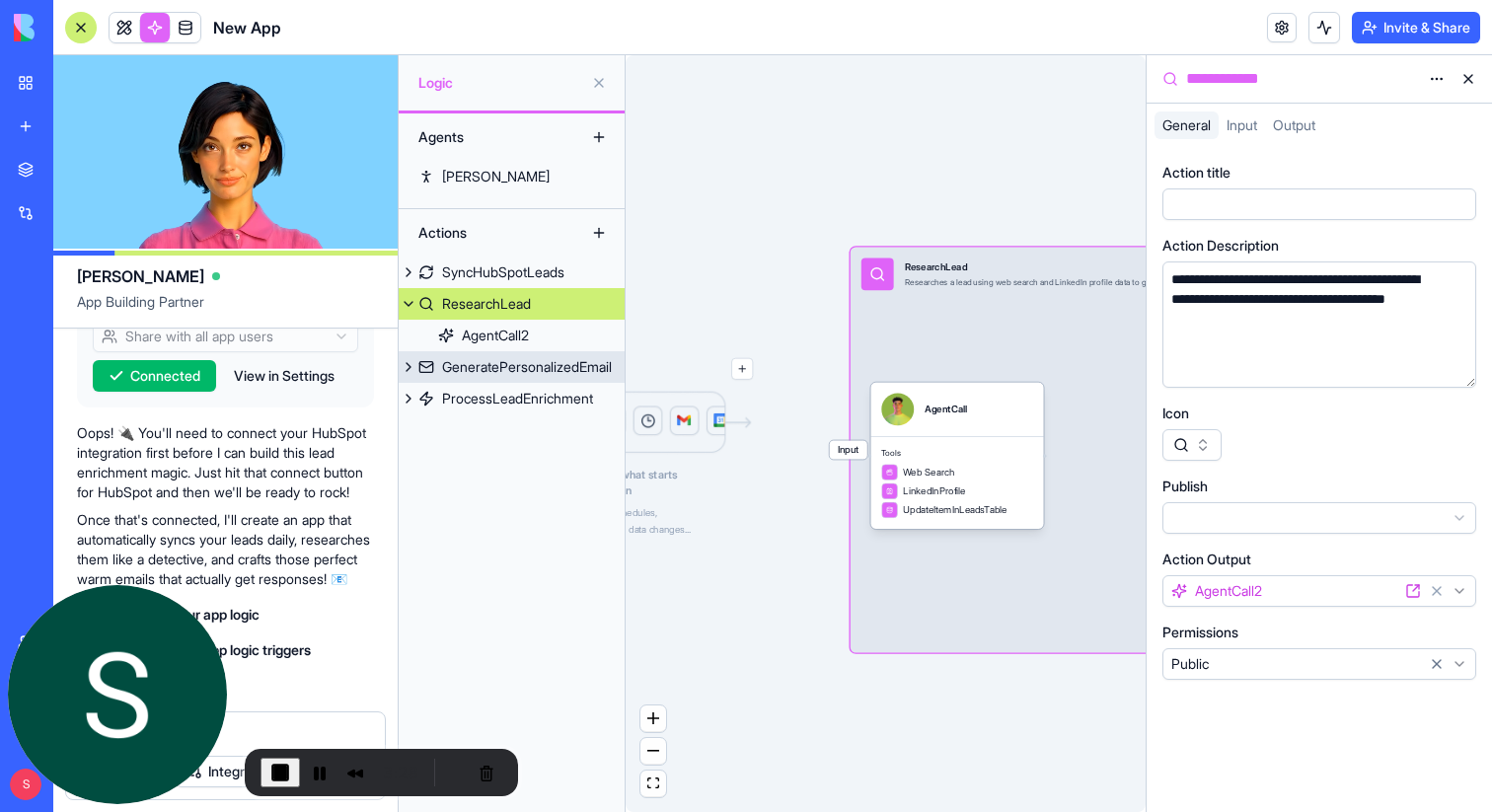
click at [481, 365] on div "GeneratePersonalizedEmail" at bounding box center [527, 367] width 170 height 20
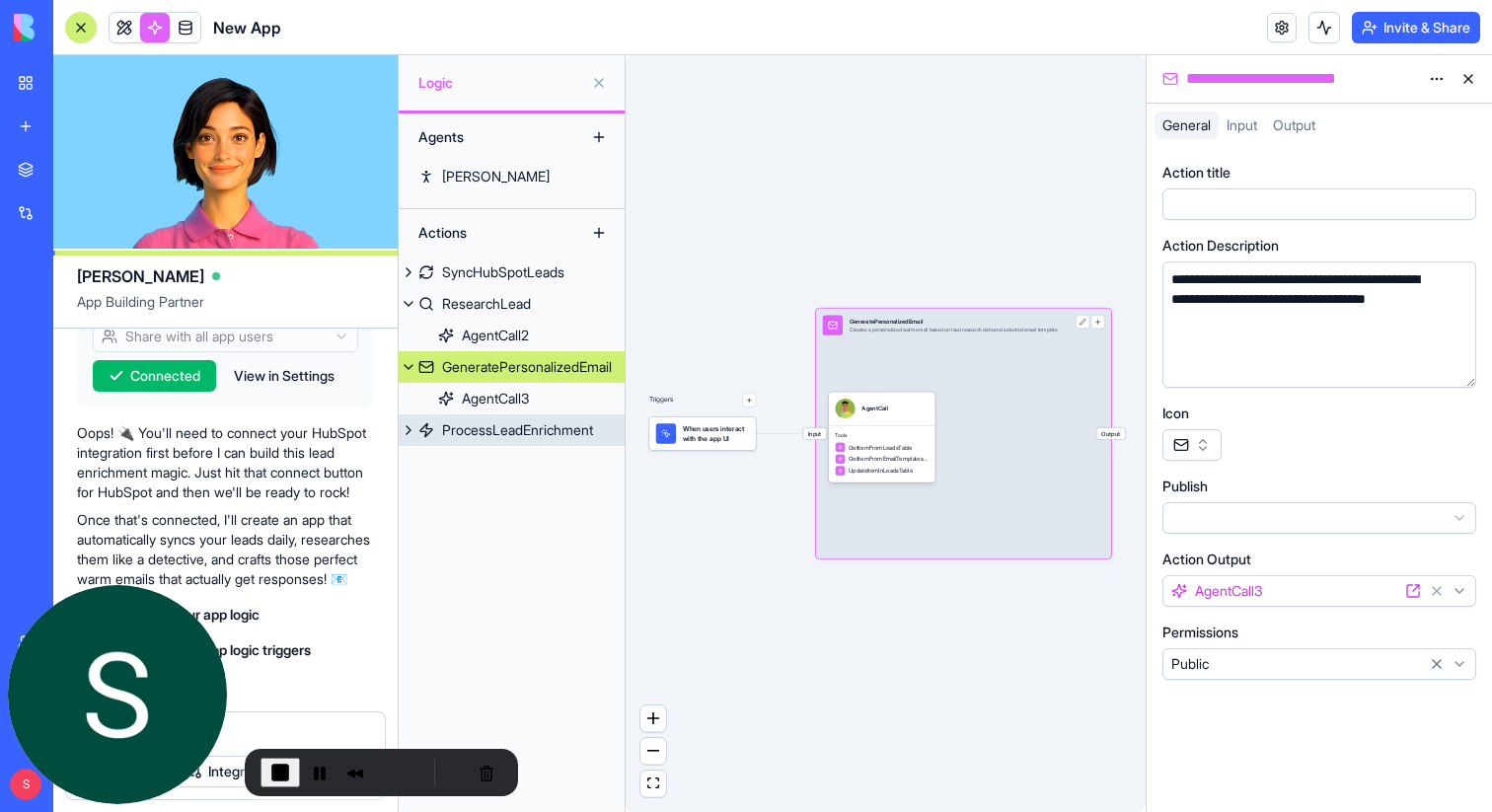
click at [513, 432] on div "ProcessLeadEnrichment" at bounding box center [517, 431] width 151 height 20
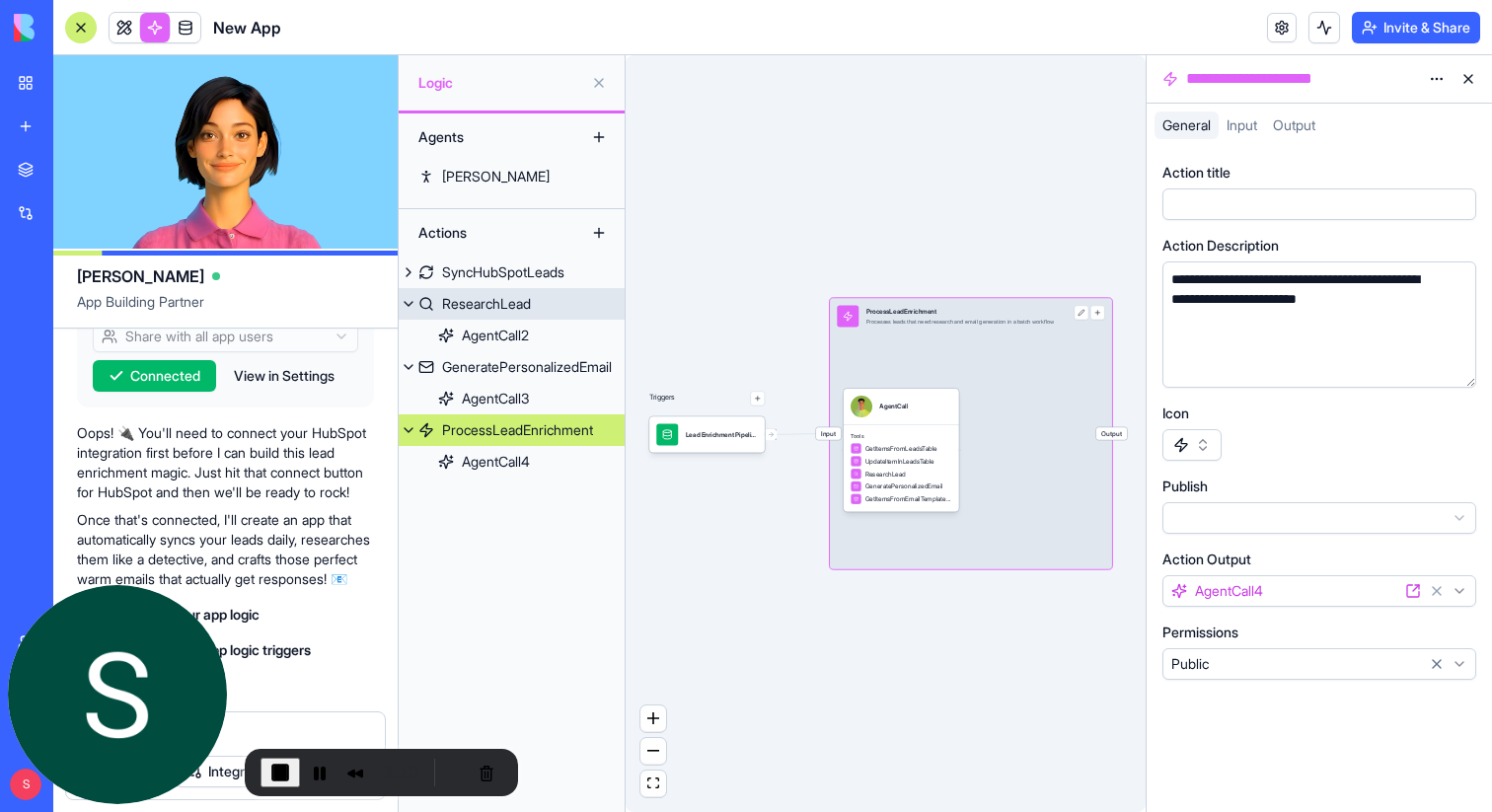
click at [506, 295] on div "ResearchLead" at bounding box center [486, 304] width 89 height 20
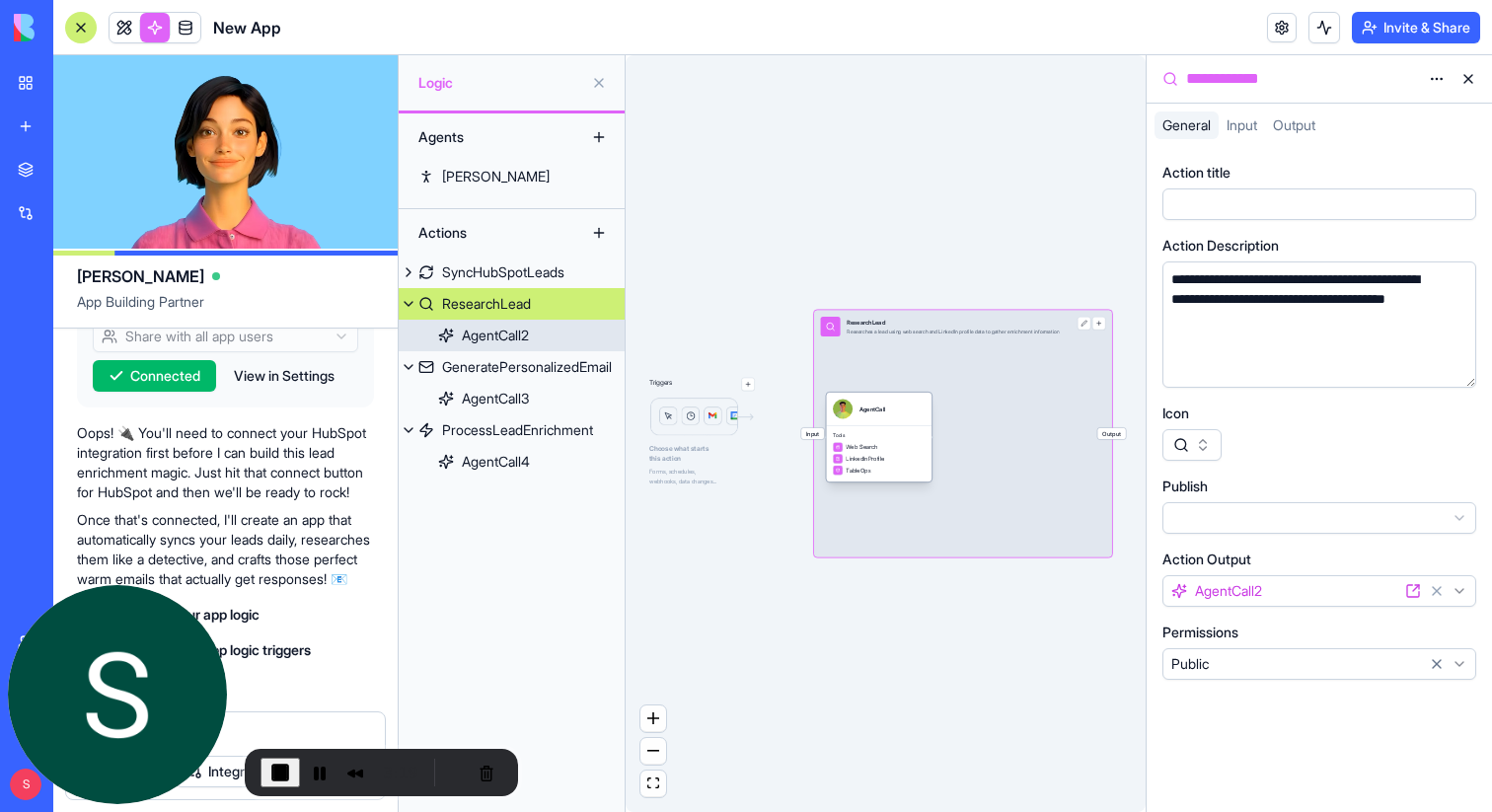
click at [507, 339] on div "AgentCall2" at bounding box center [495, 336] width 67 height 20
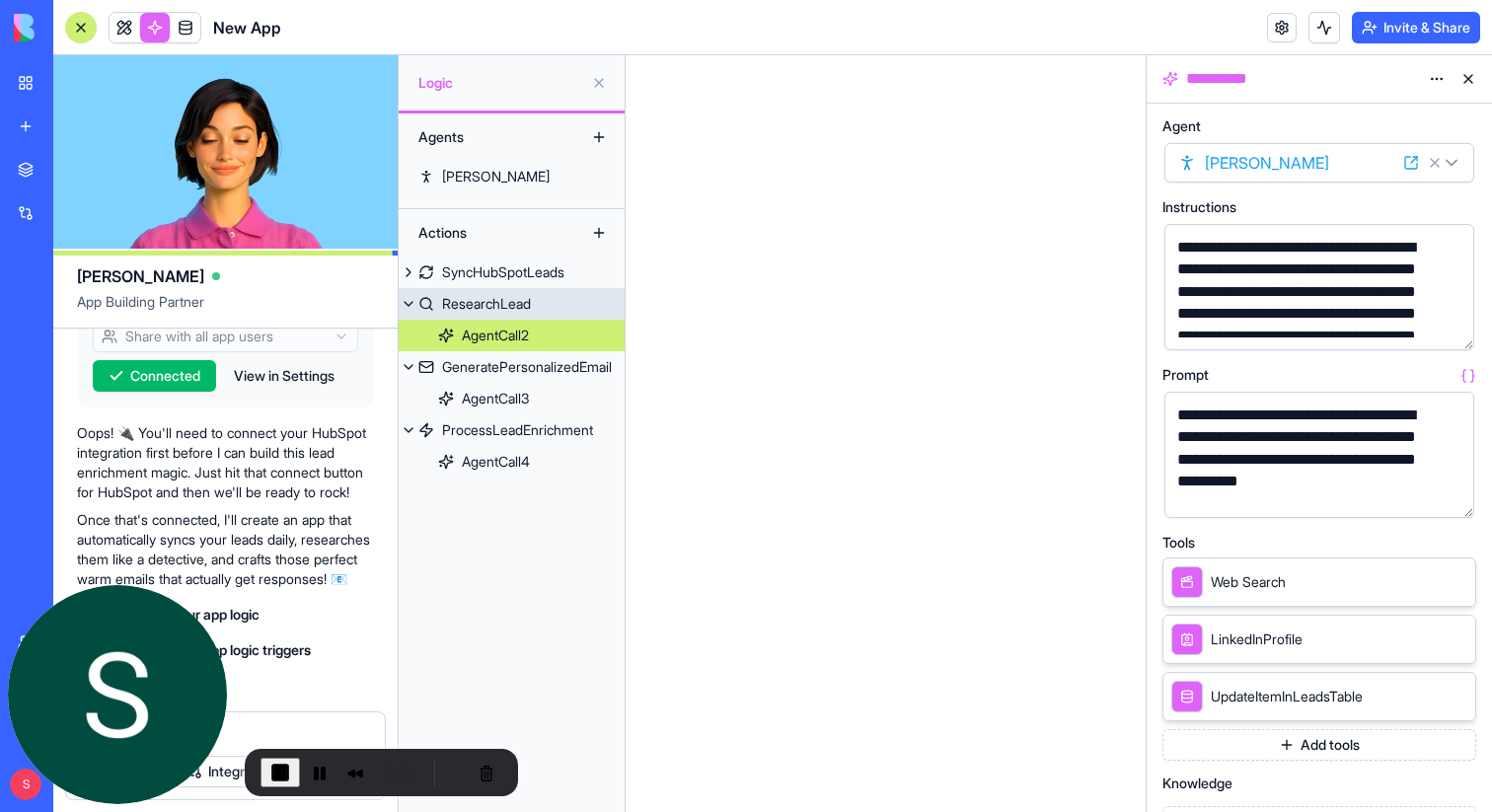
click at [490, 302] on div "ResearchLead" at bounding box center [486, 304] width 89 height 20
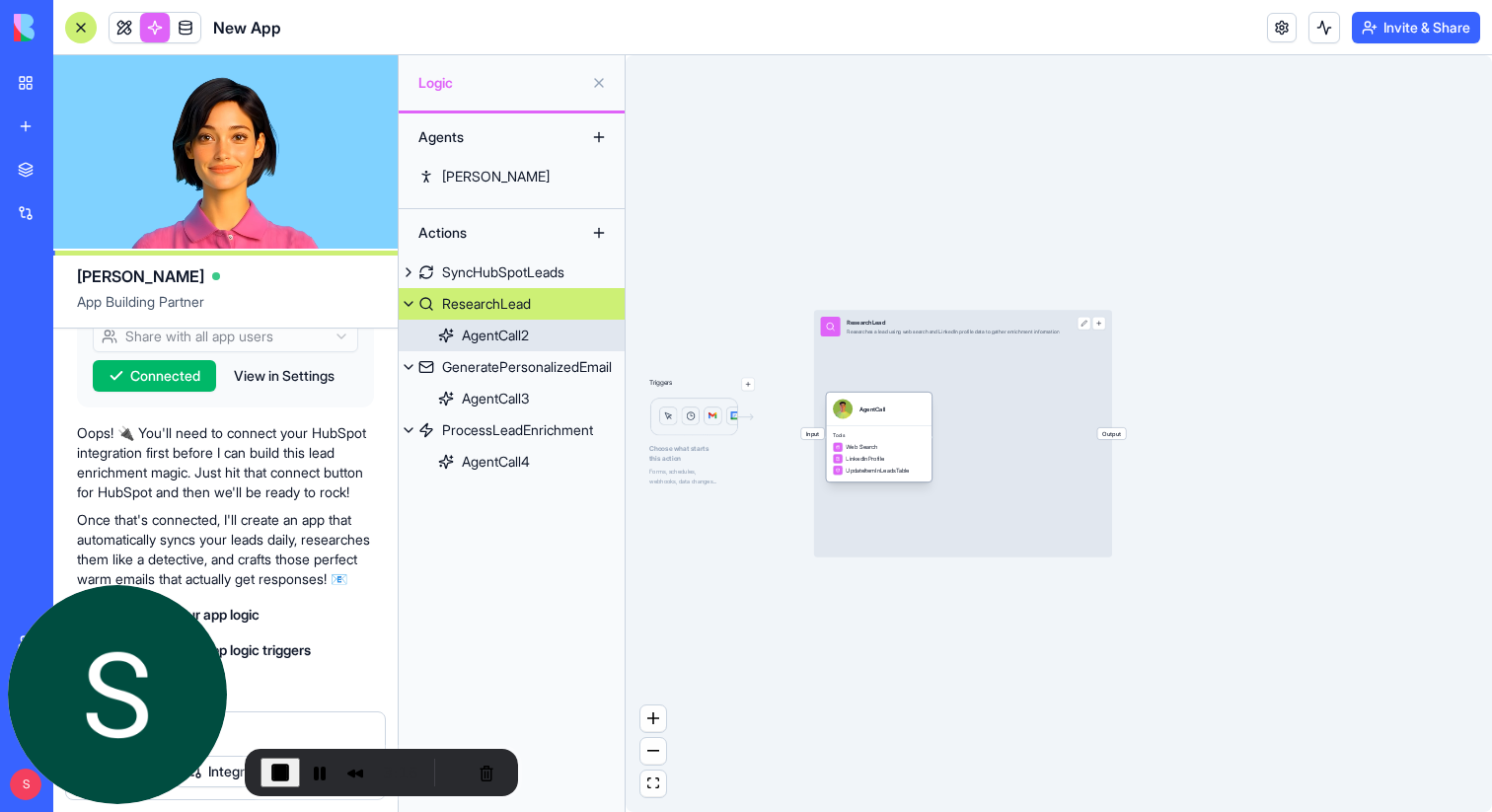
click at [900, 422] on div "AgentCall" at bounding box center [878, 409] width 106 height 33
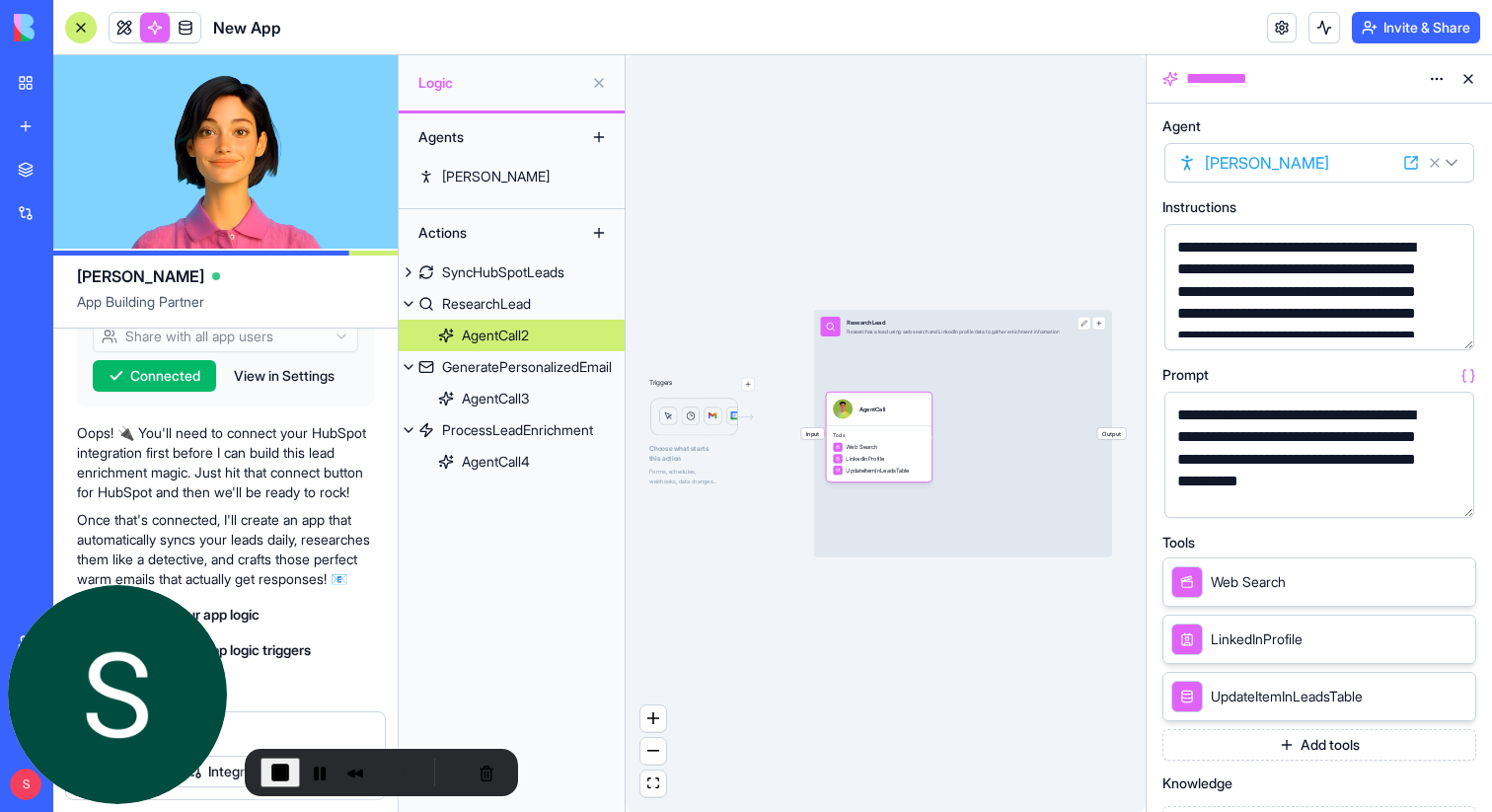
click at [1451, 327] on button "button" at bounding box center [1454, 331] width 32 height 32
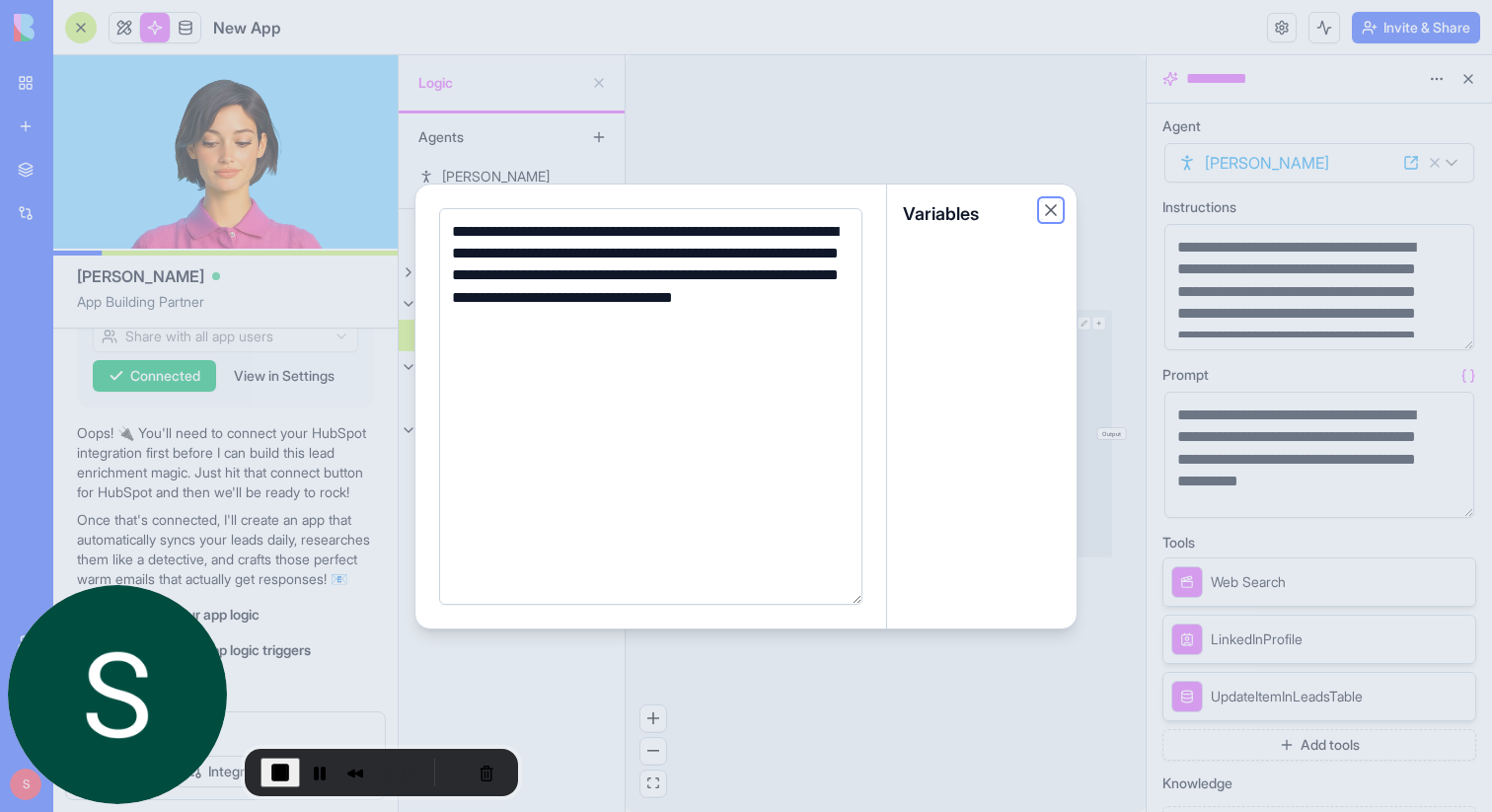
click at [1050, 214] on button "Close" at bounding box center [1051, 210] width 20 height 20
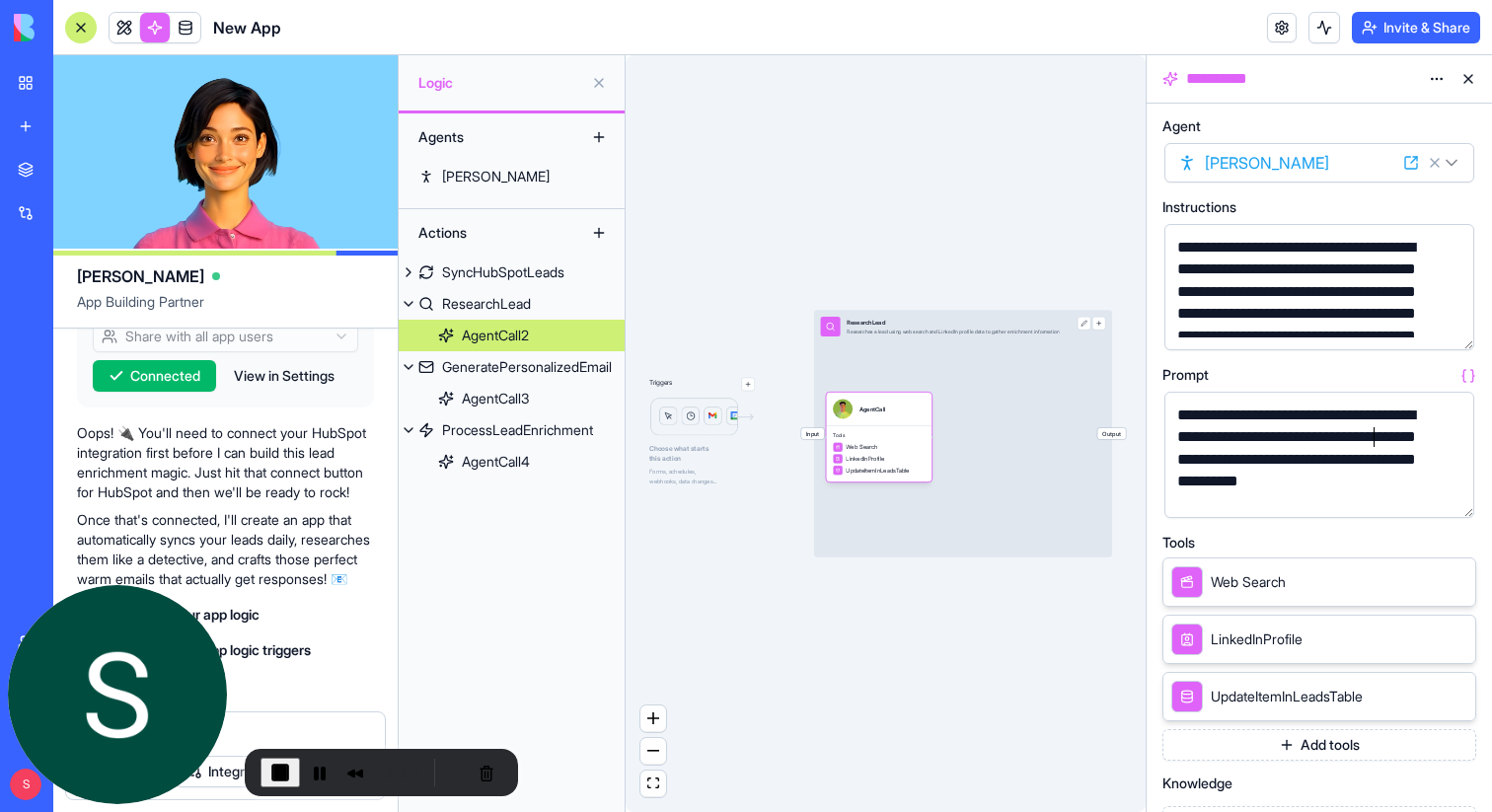
click at [1372, 447] on div "**********" at bounding box center [1303, 460] width 263 height 111
click at [1460, 506] on button "button" at bounding box center [1454, 498] width 32 height 32
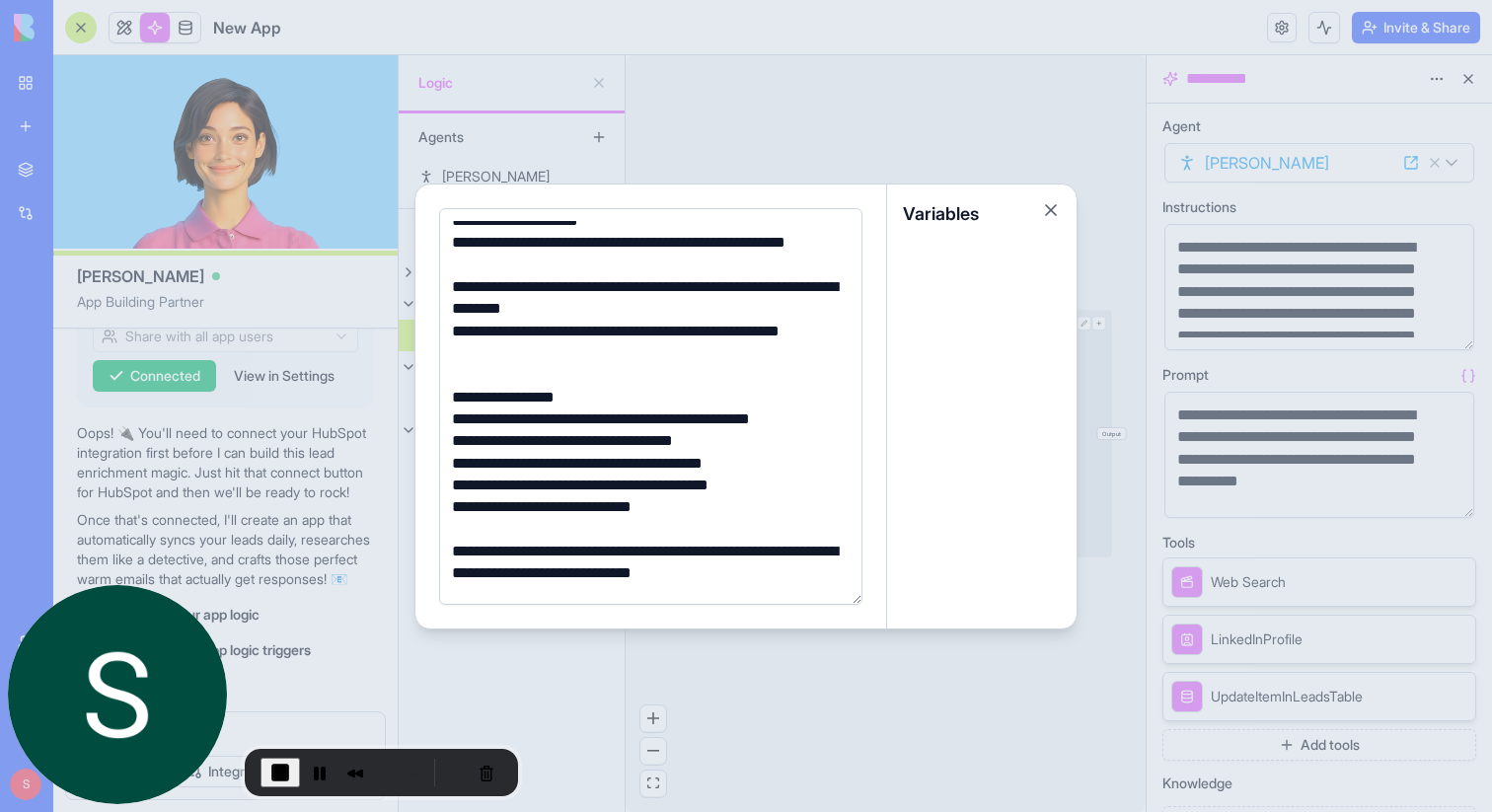
scroll to position [425, 0]
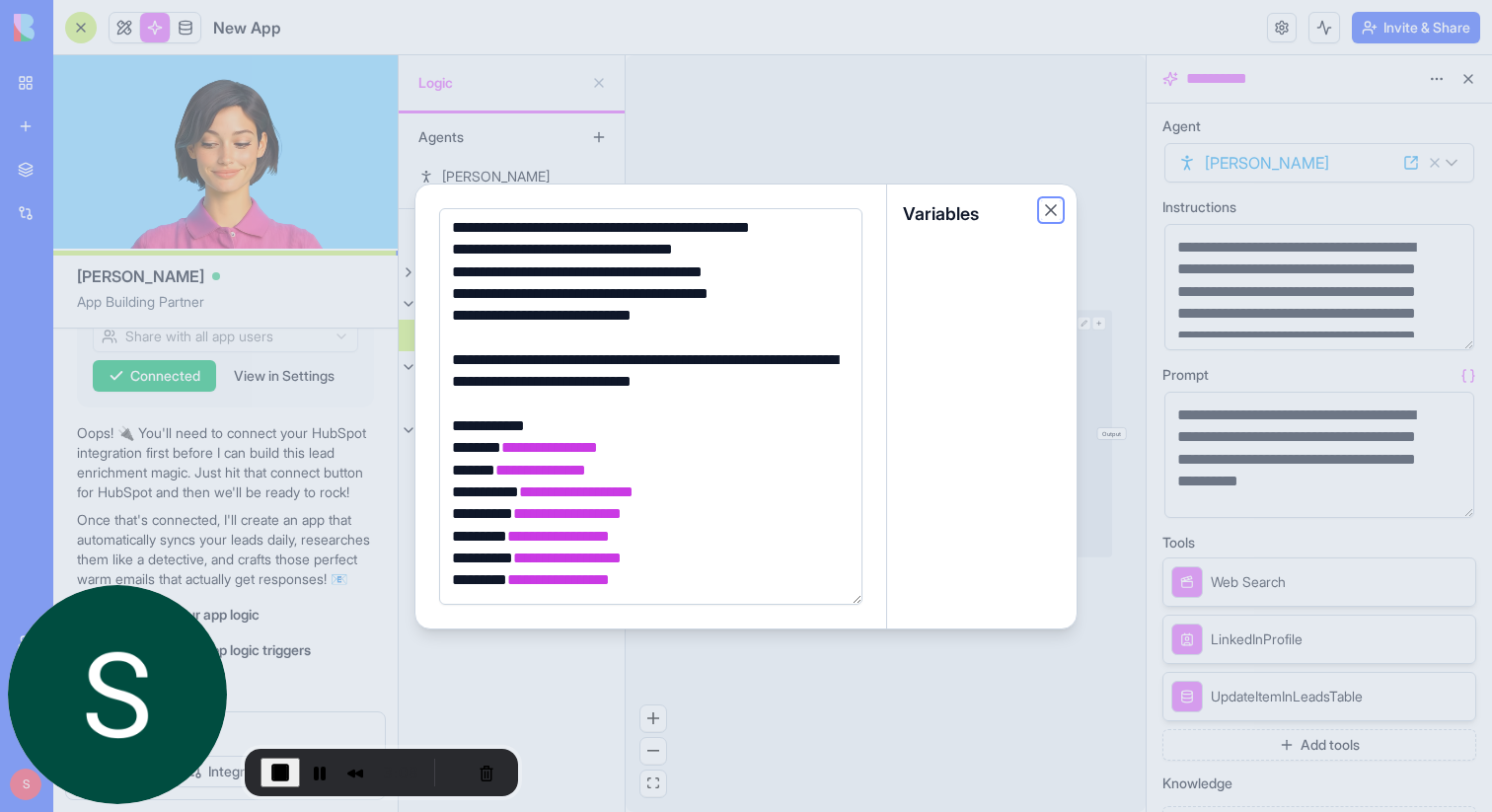
click at [1051, 212] on button "Close" at bounding box center [1051, 210] width 20 height 20
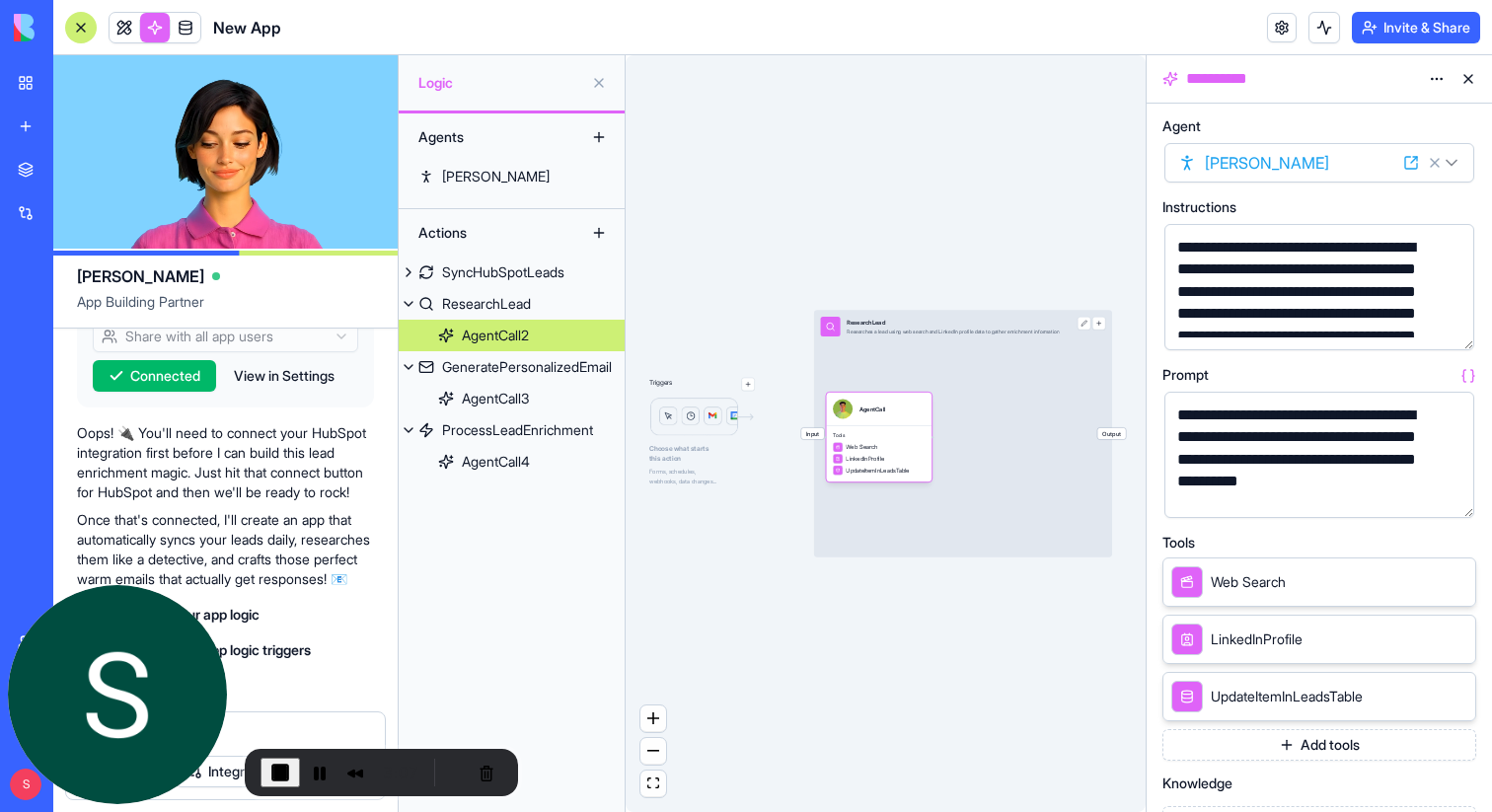
scroll to position [6, 0]
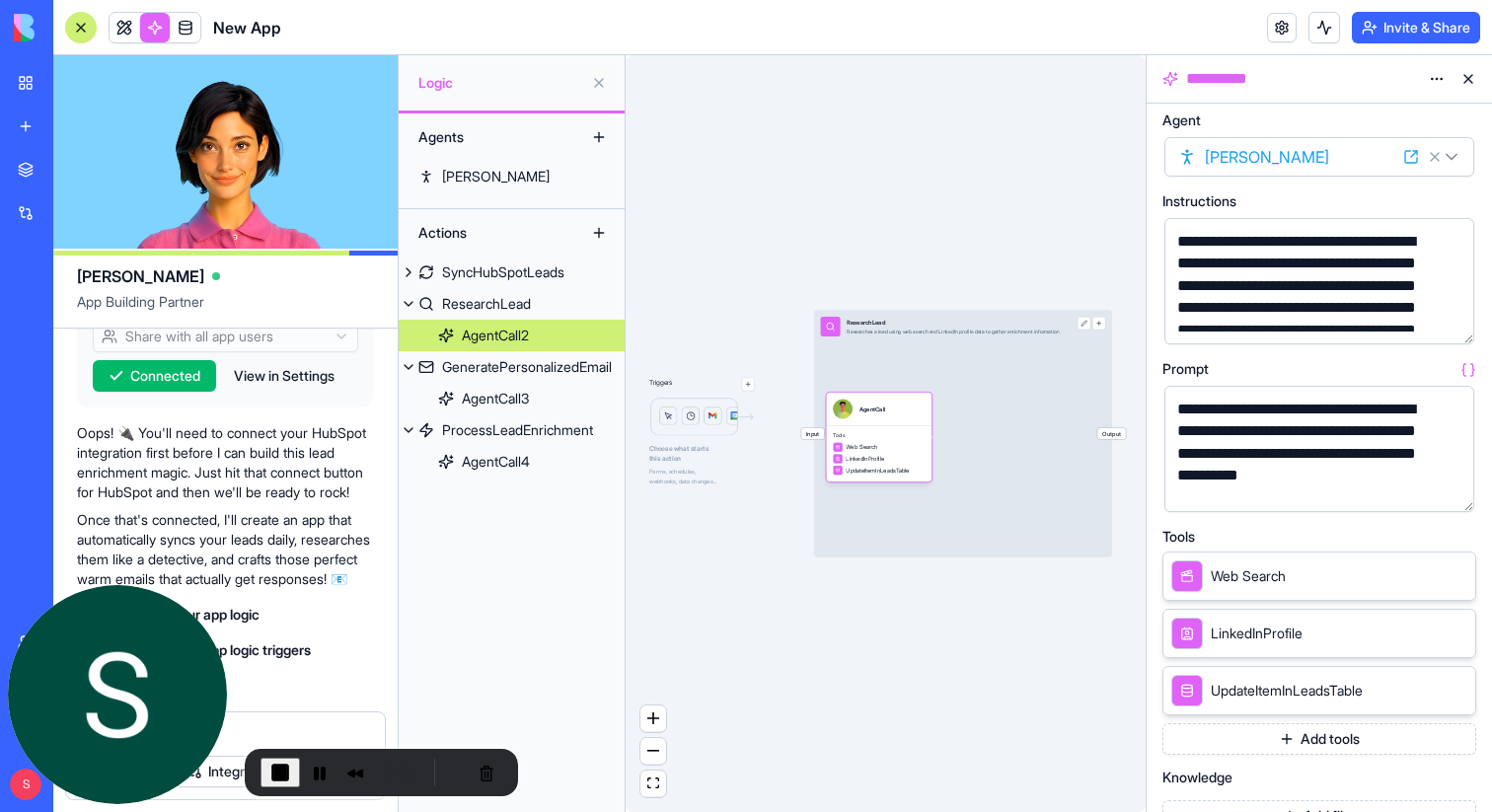
click at [1319, 739] on button "Add tools" at bounding box center [1320, 739] width 314 height 32
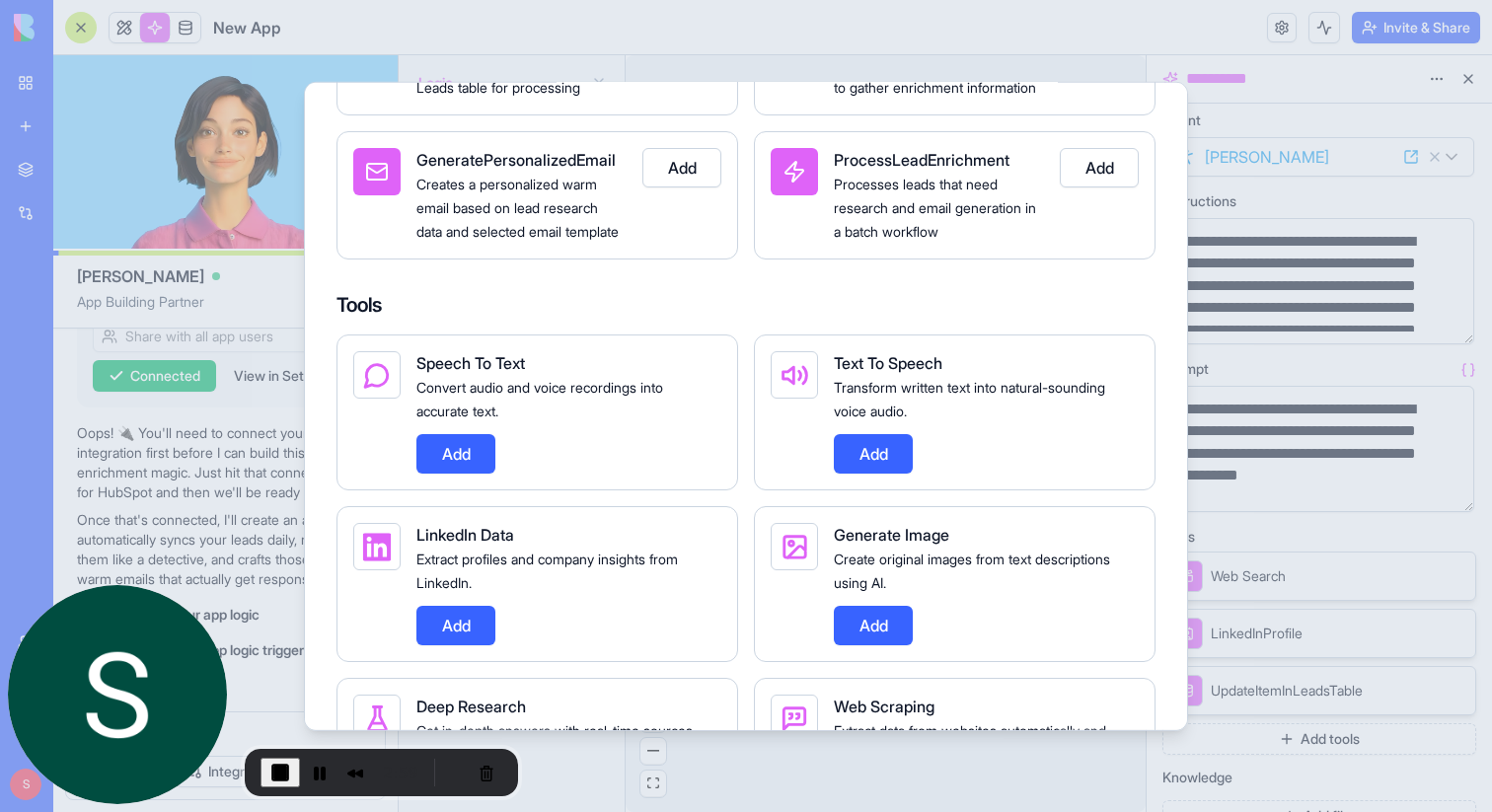
scroll to position [0, 0]
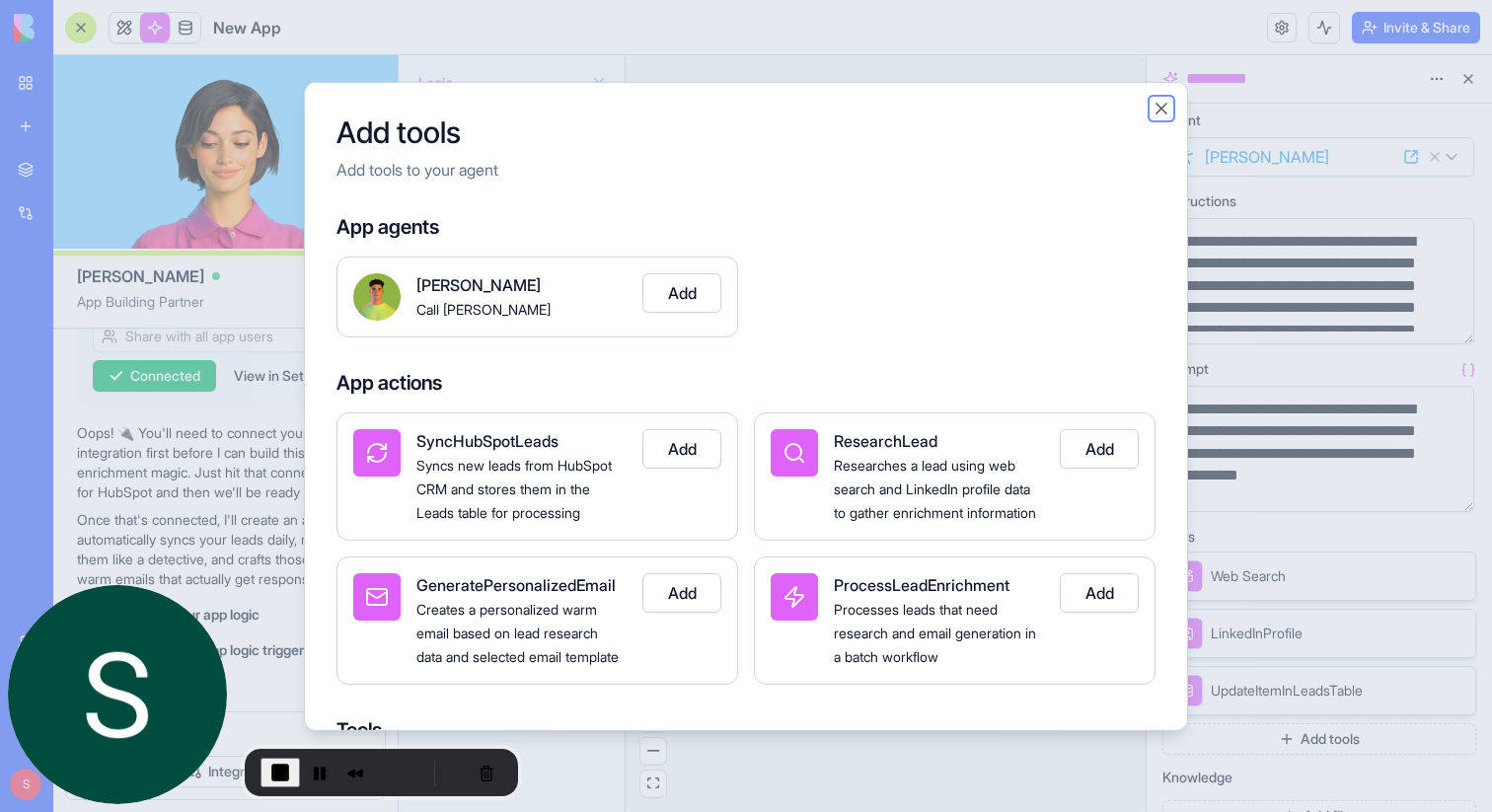
click at [1163, 110] on button "Close" at bounding box center [1162, 108] width 20 height 20
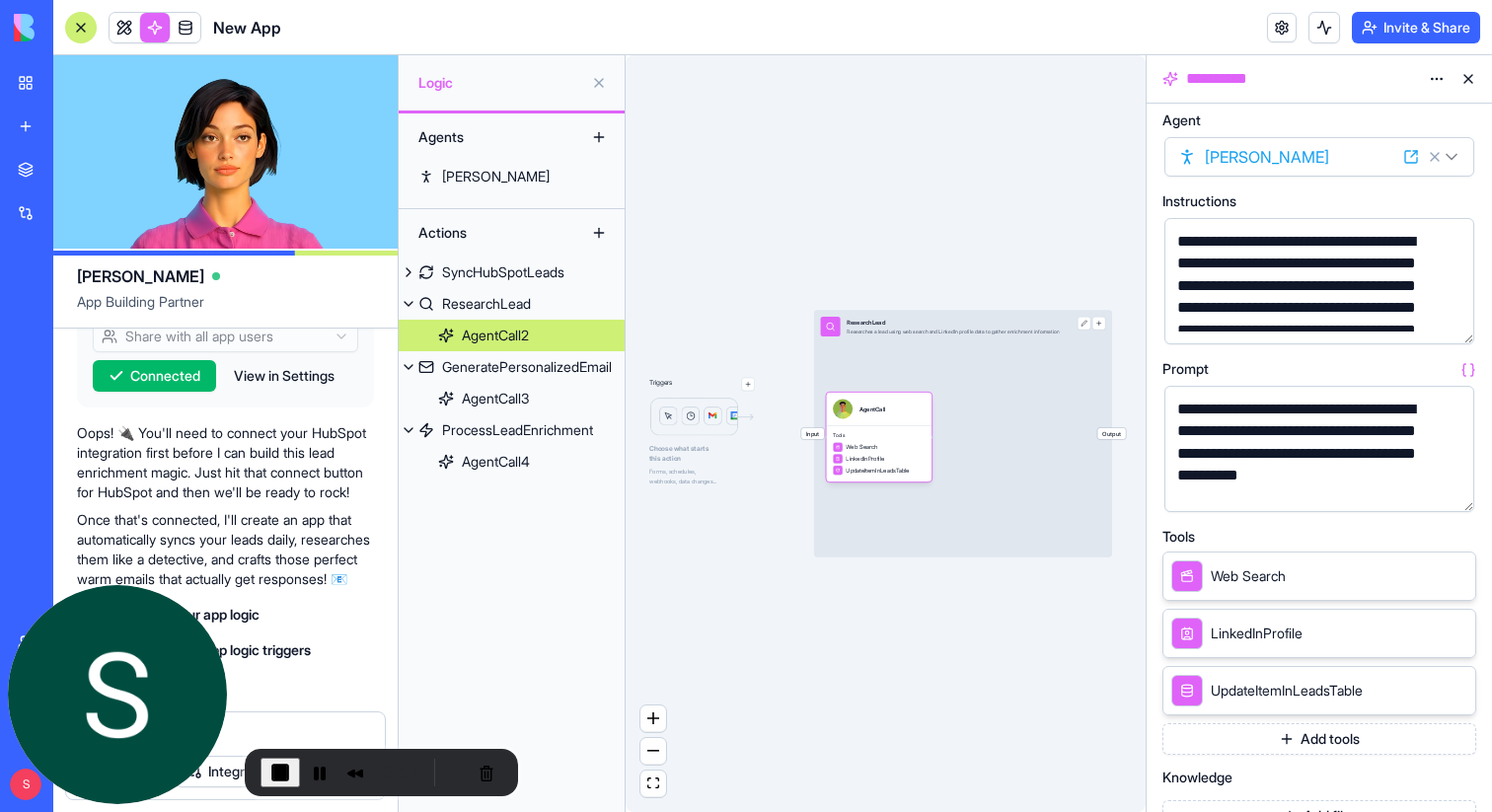
click at [1462, 83] on button at bounding box center [1468, 79] width 32 height 32
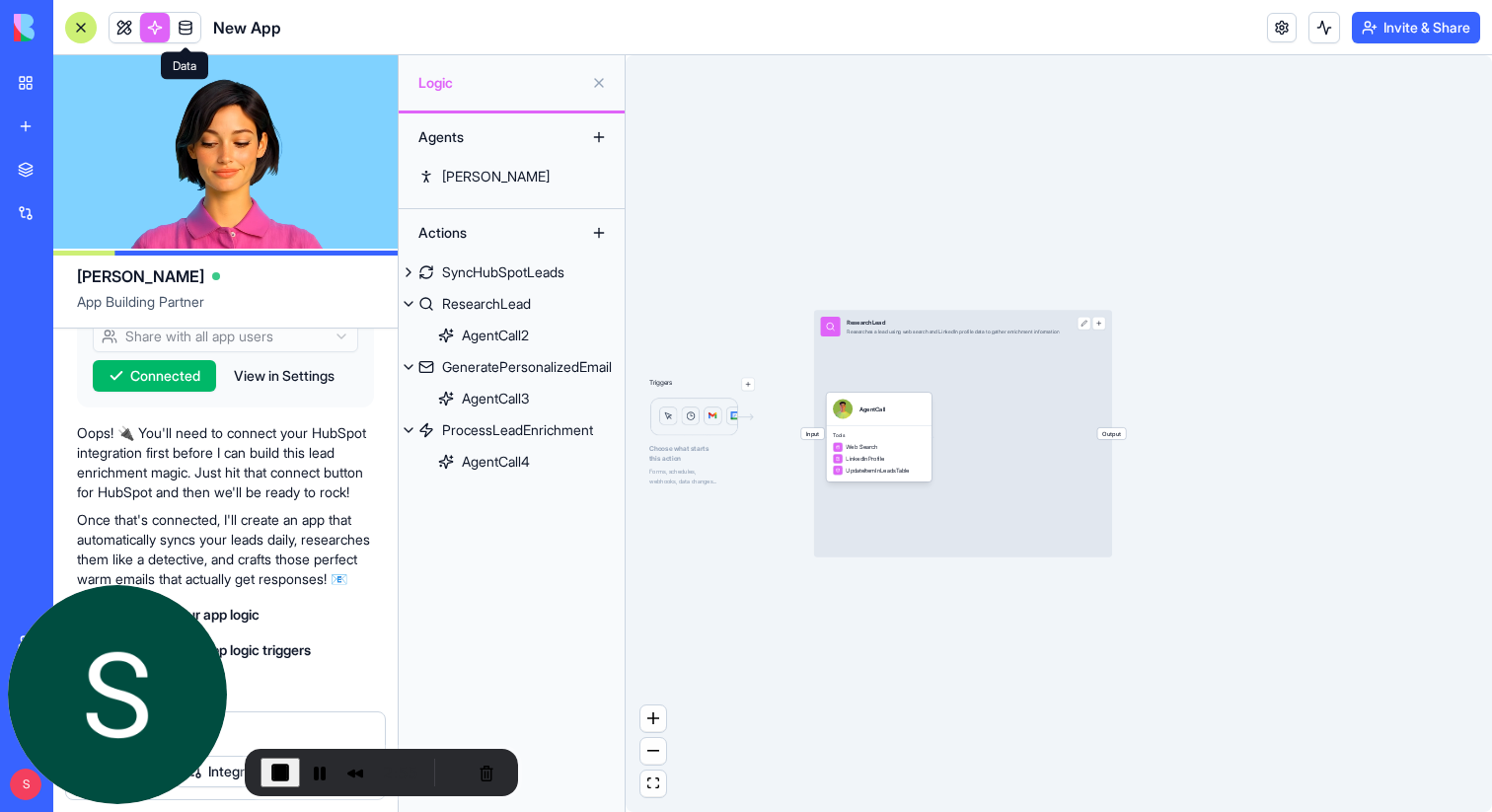
click at [203, 13] on div "New App" at bounding box center [173, 28] width 216 height 32
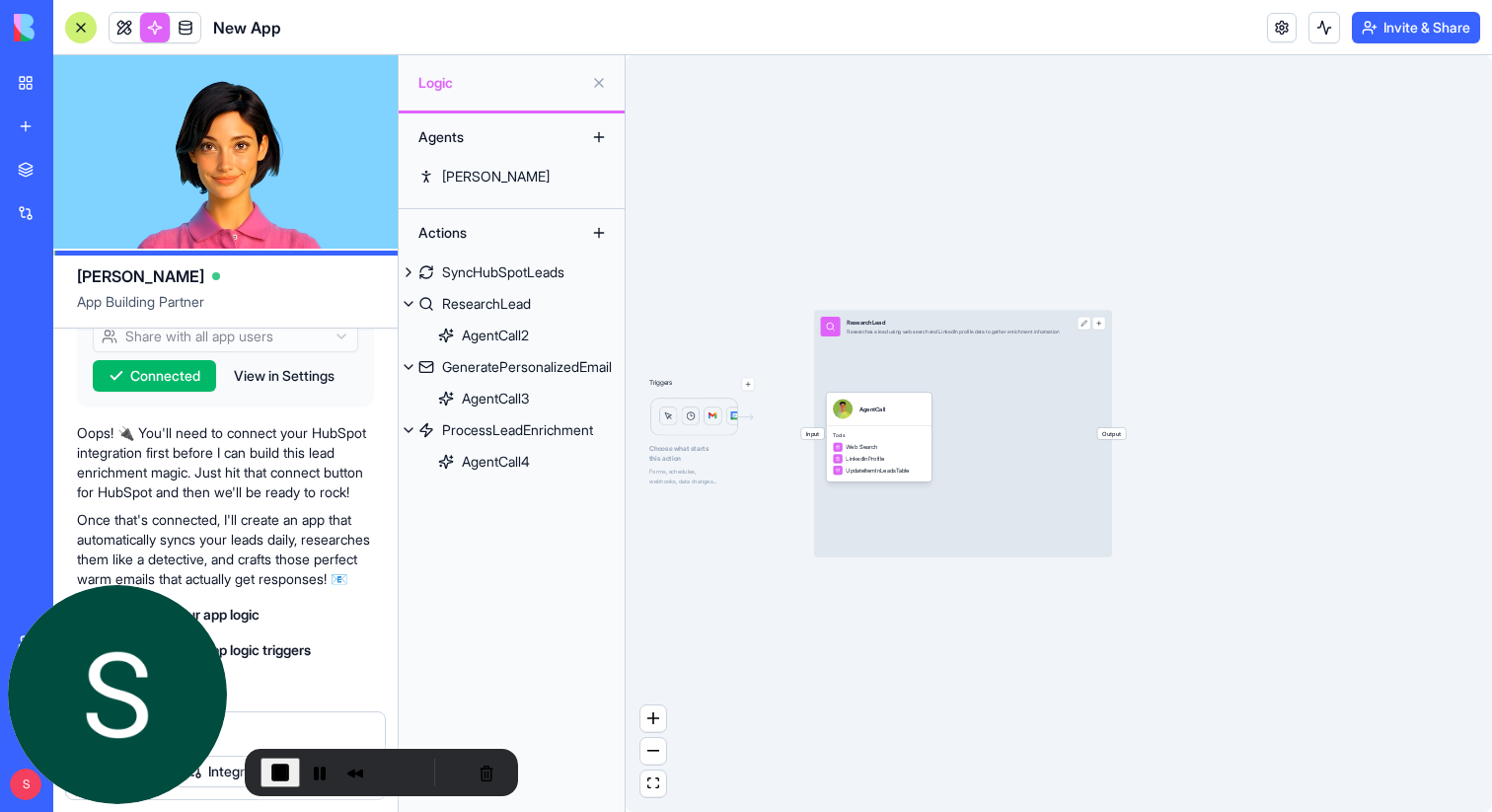
click at [185, 28] on link at bounding box center [186, 28] width 30 height 30
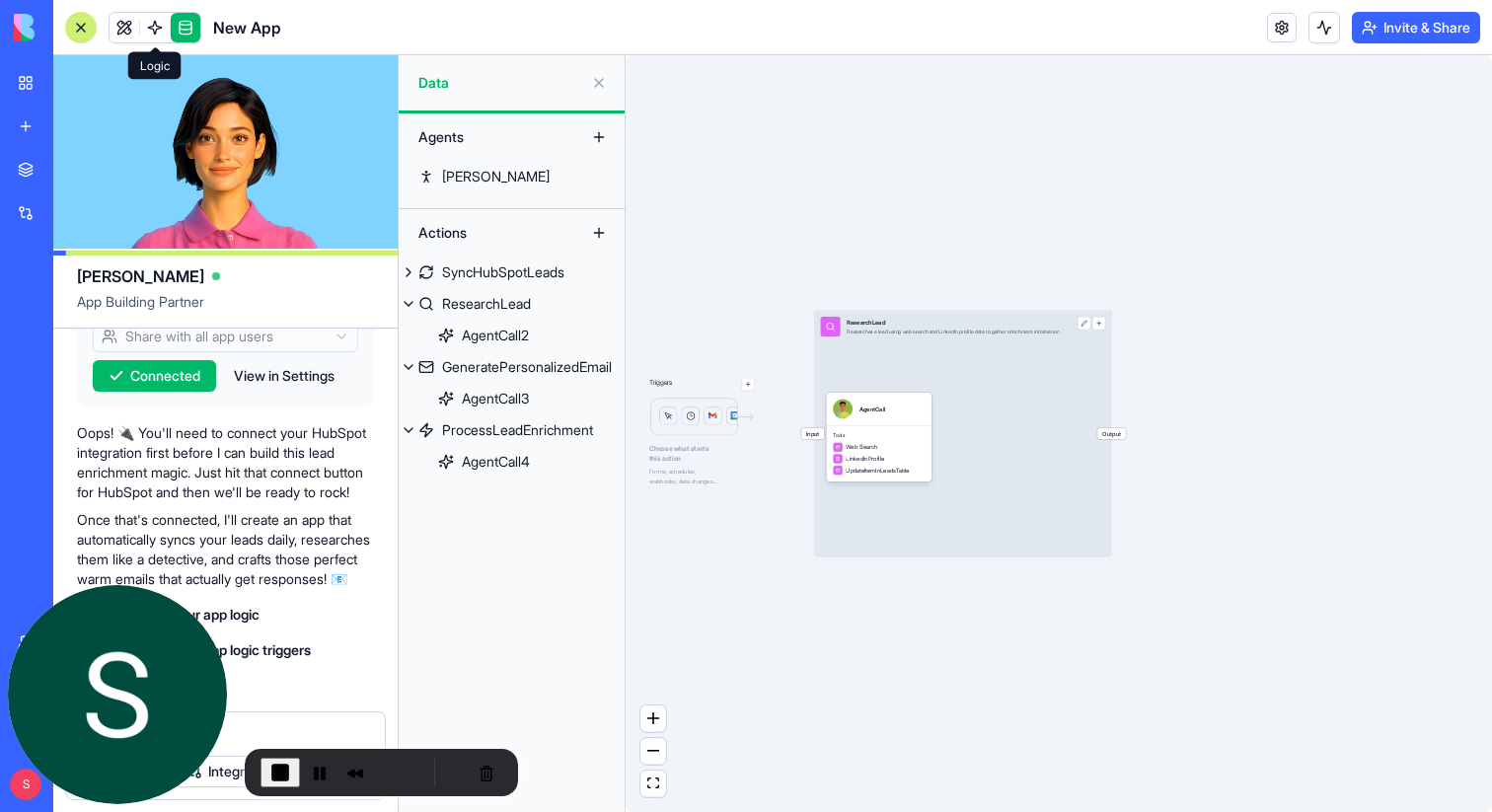
scroll to position [477, 0]
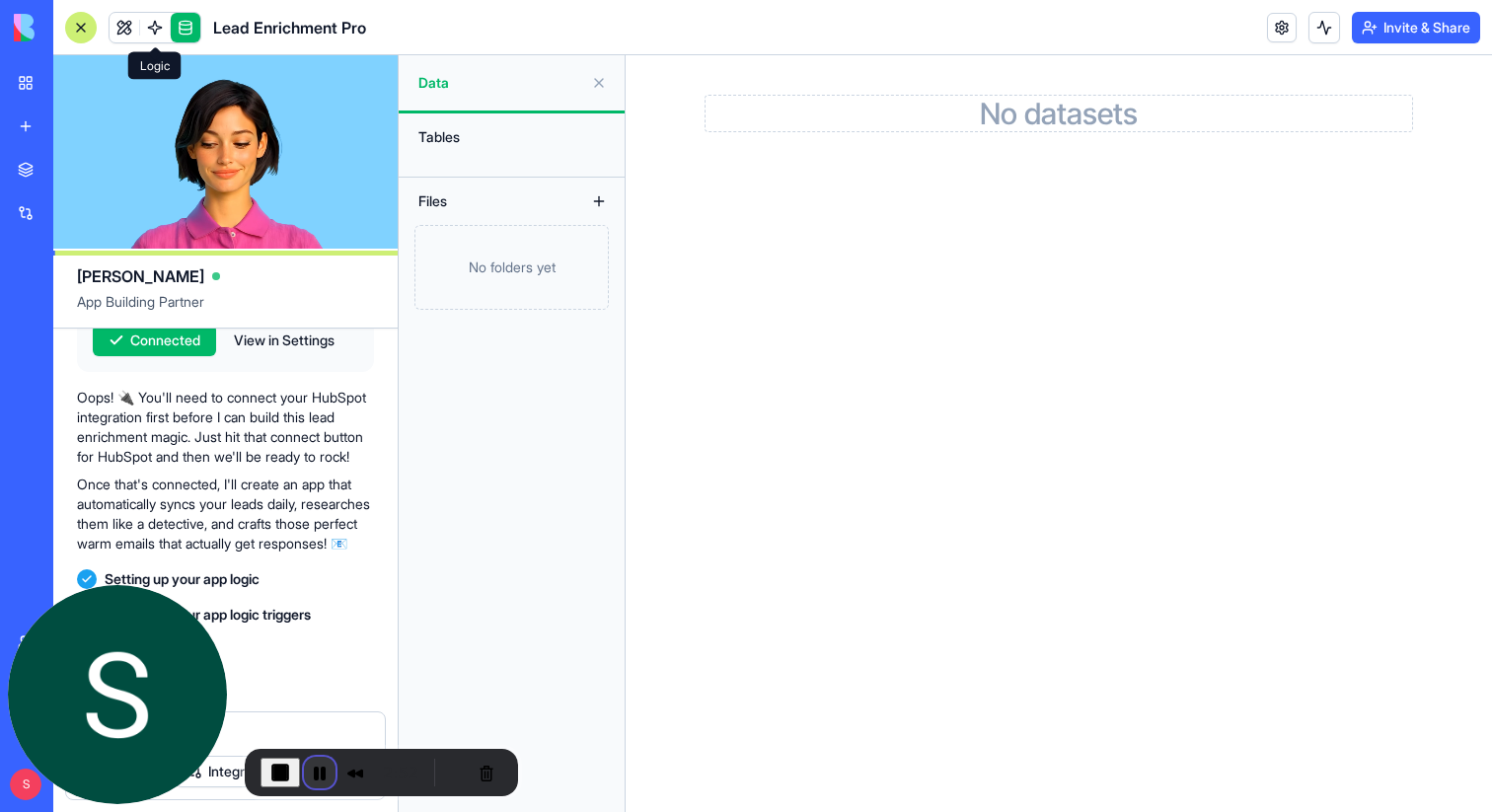
click at [316, 776] on button "Pause Recording" at bounding box center [320, 772] width 32 height 32
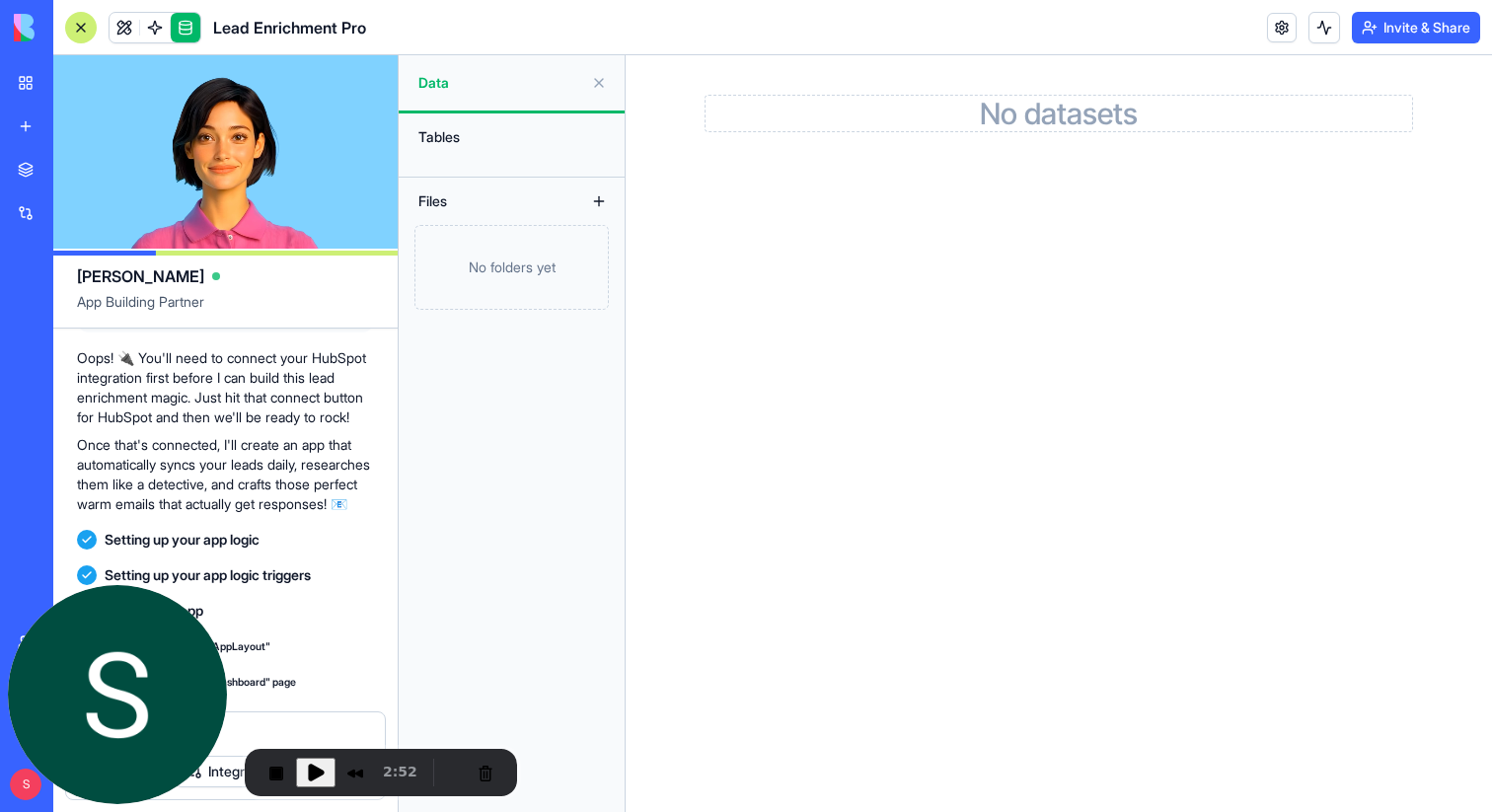
scroll to position [655, 0]
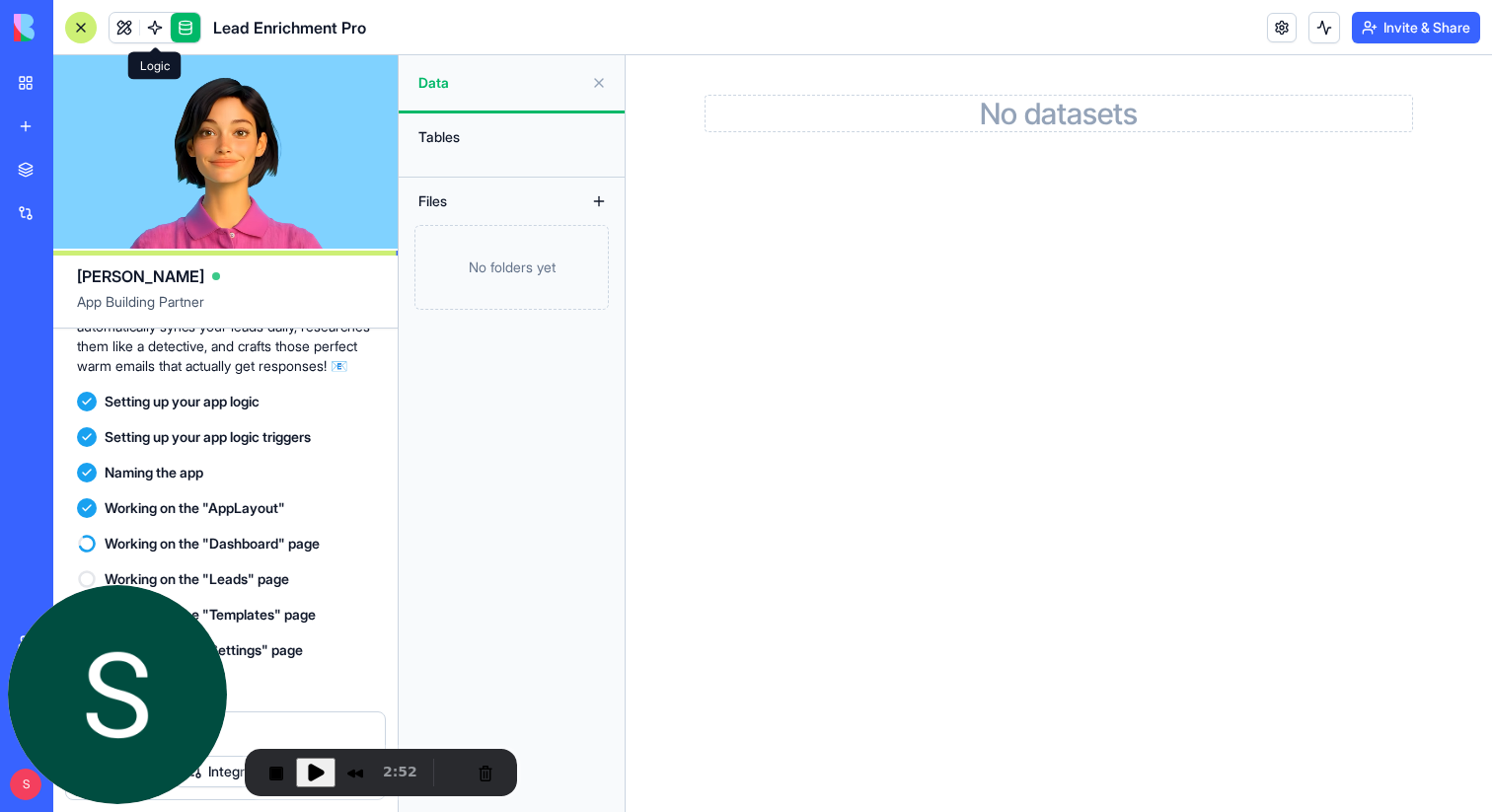
click at [157, 27] on link at bounding box center [155, 28] width 30 height 30
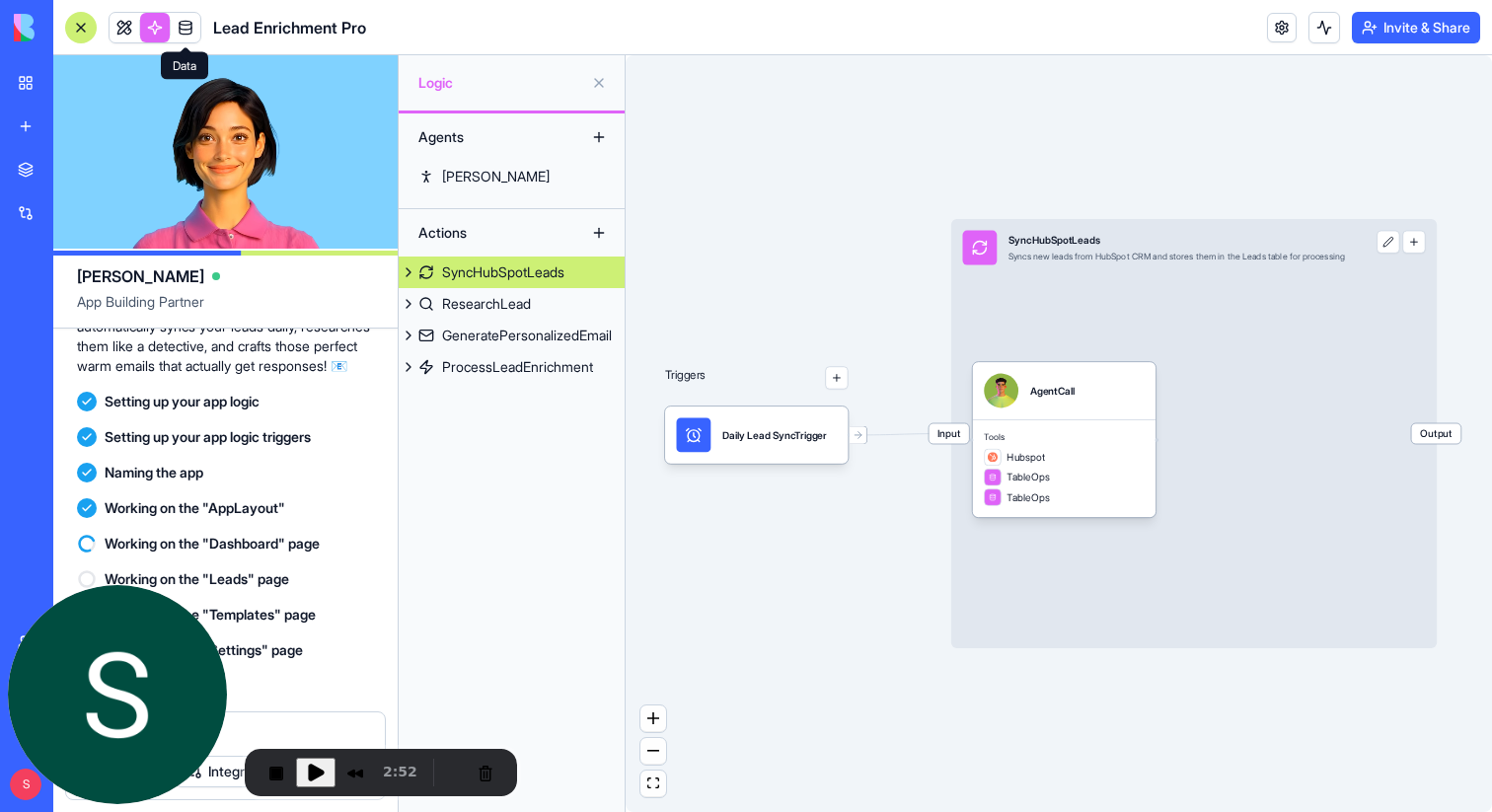
click at [198, 31] on link at bounding box center [186, 28] width 30 height 30
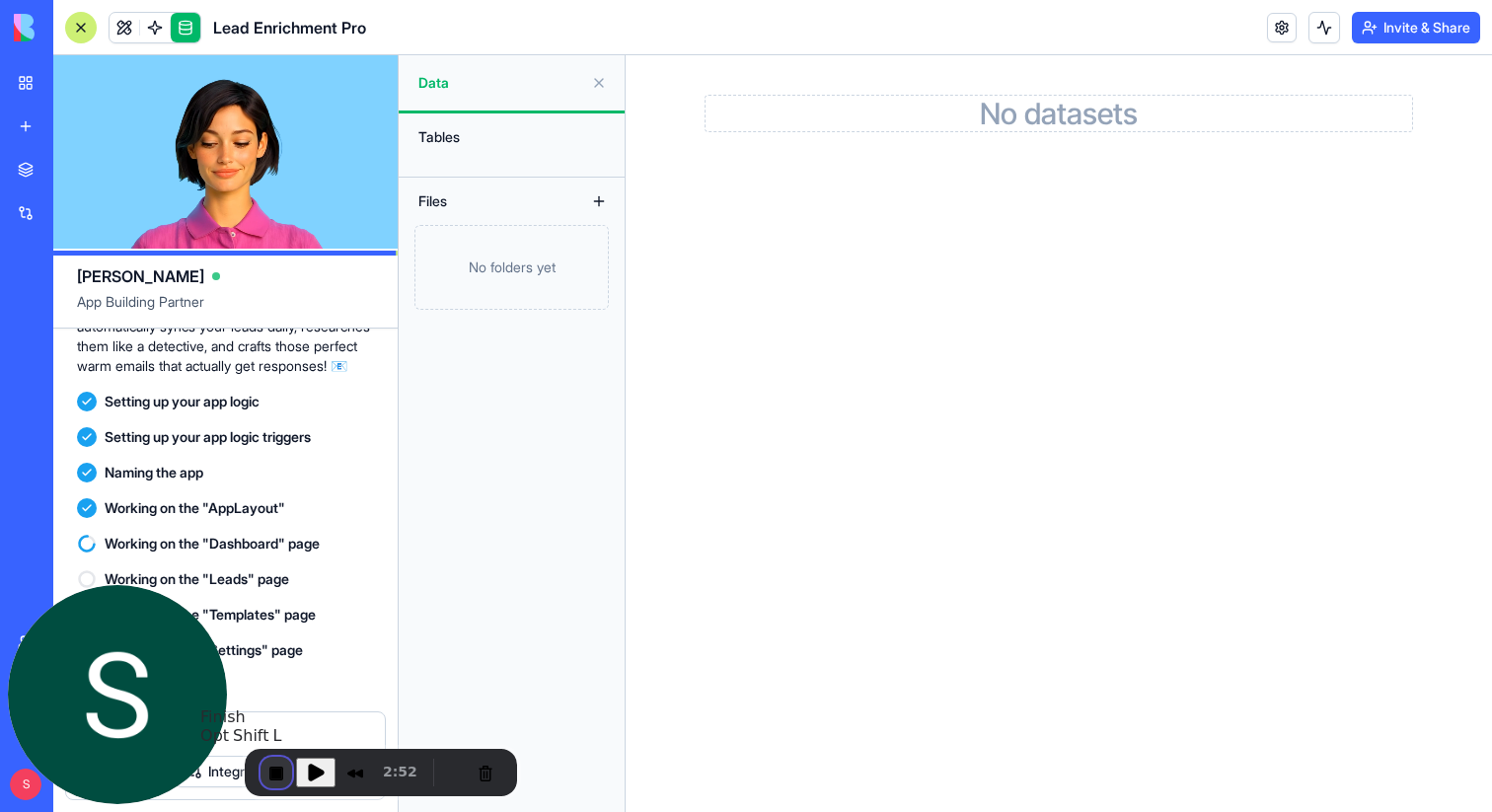
click at [276, 771] on button "End Recording" at bounding box center [277, 772] width 32 height 32
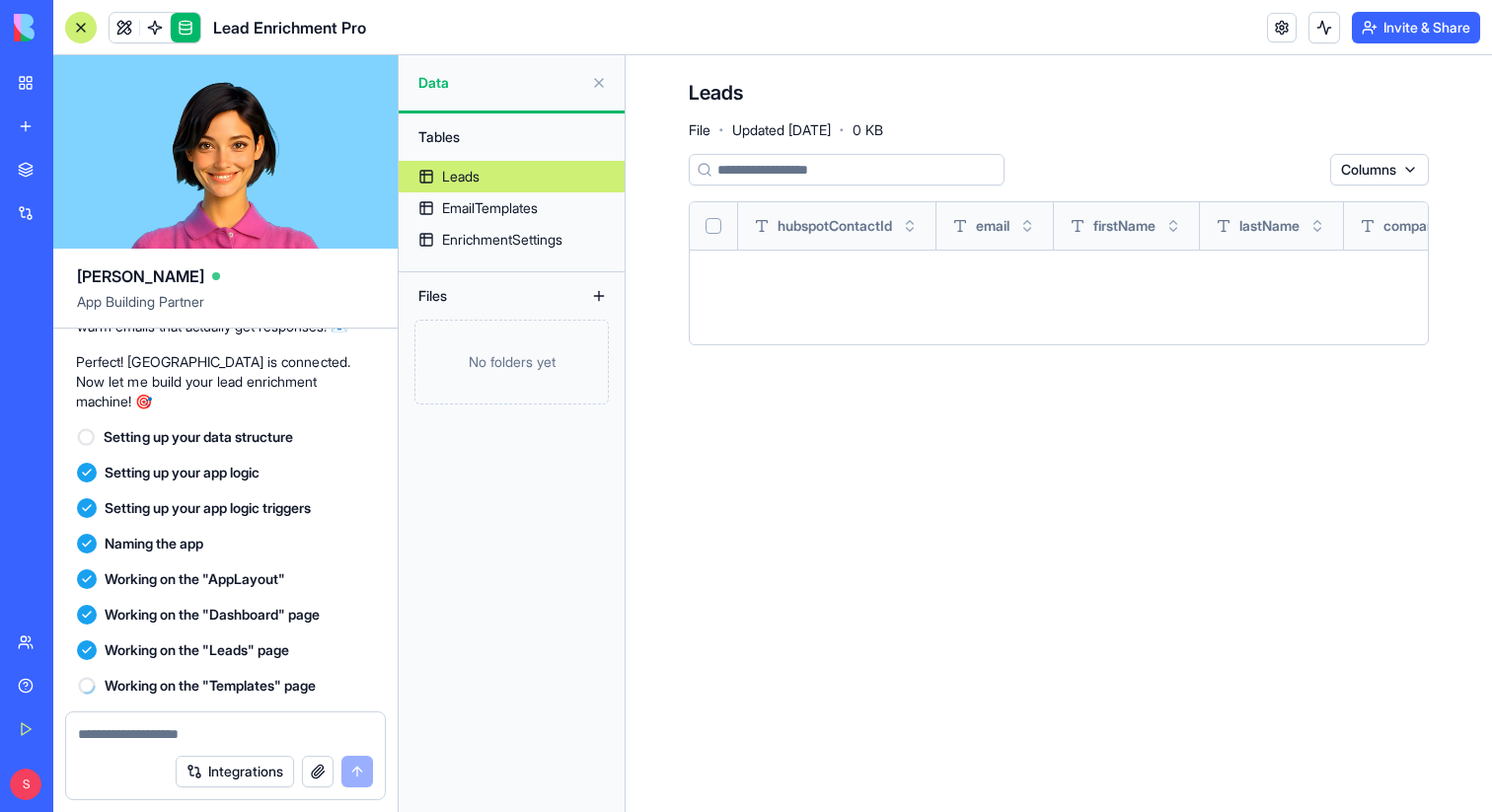
scroll to position [1038, 0]
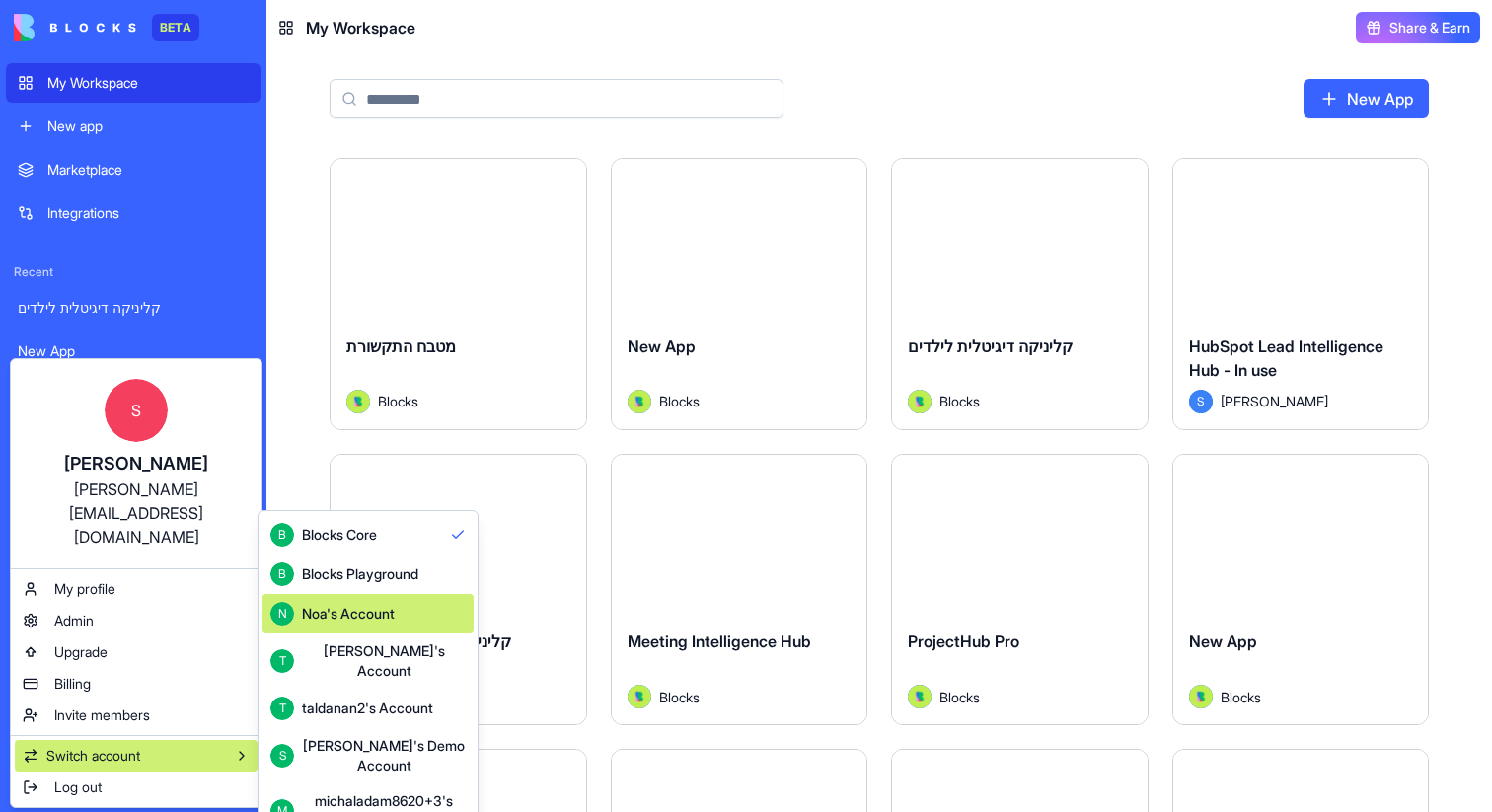
click at [394, 621] on div "Noa's Account" at bounding box center [349, 613] width 93 height 20
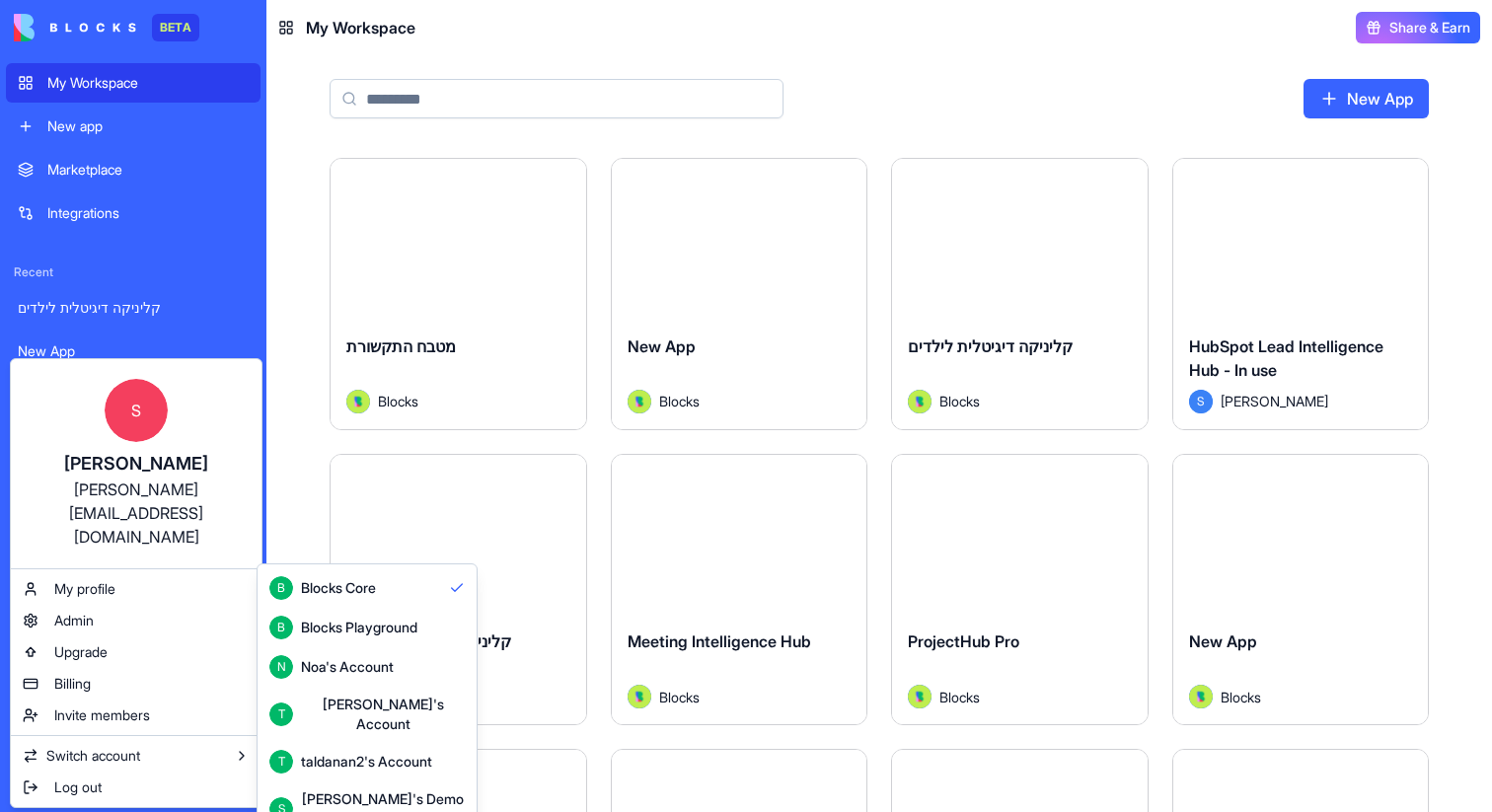
scroll to position [52, 0]
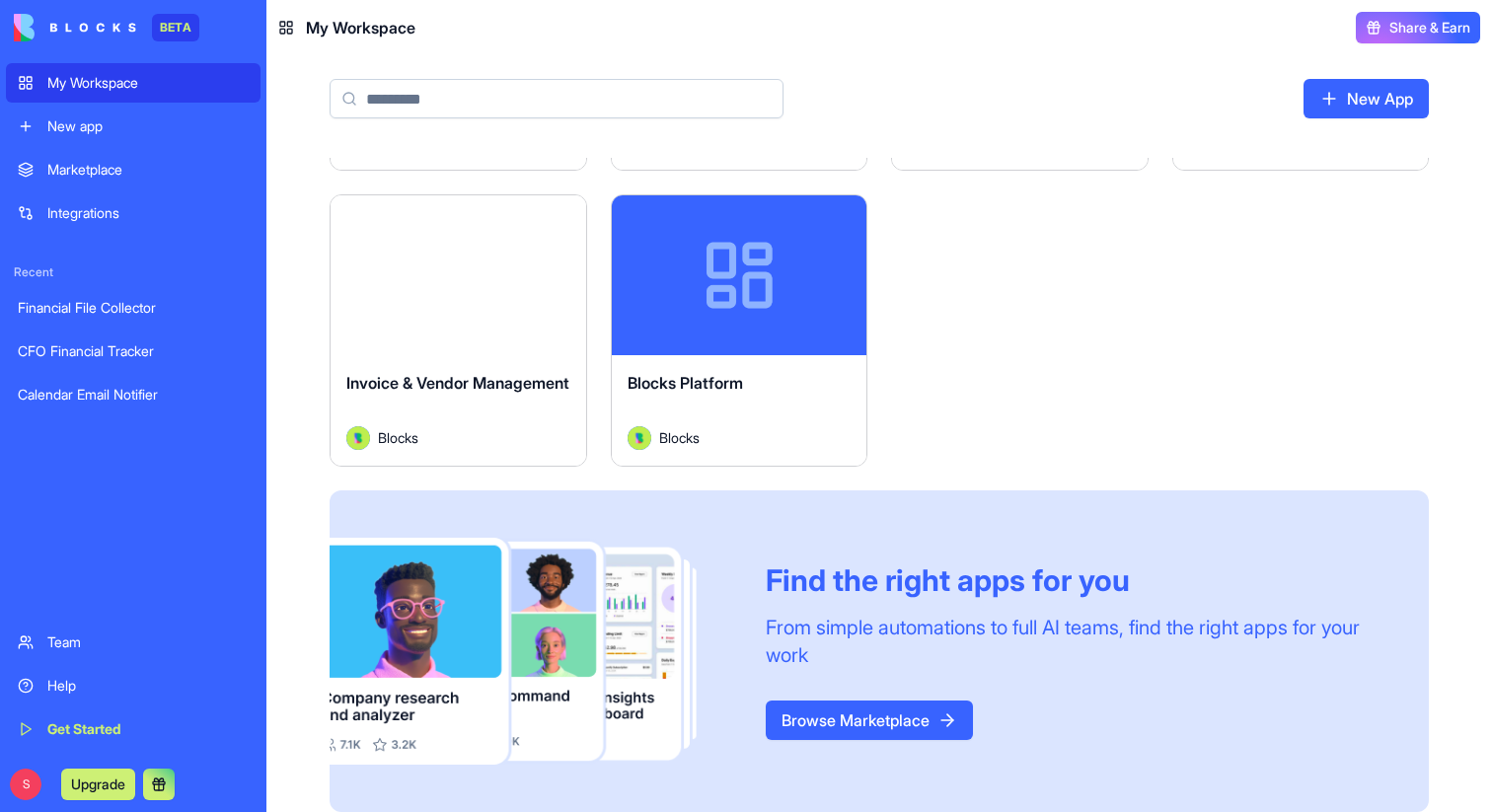
scroll to position [572, 0]
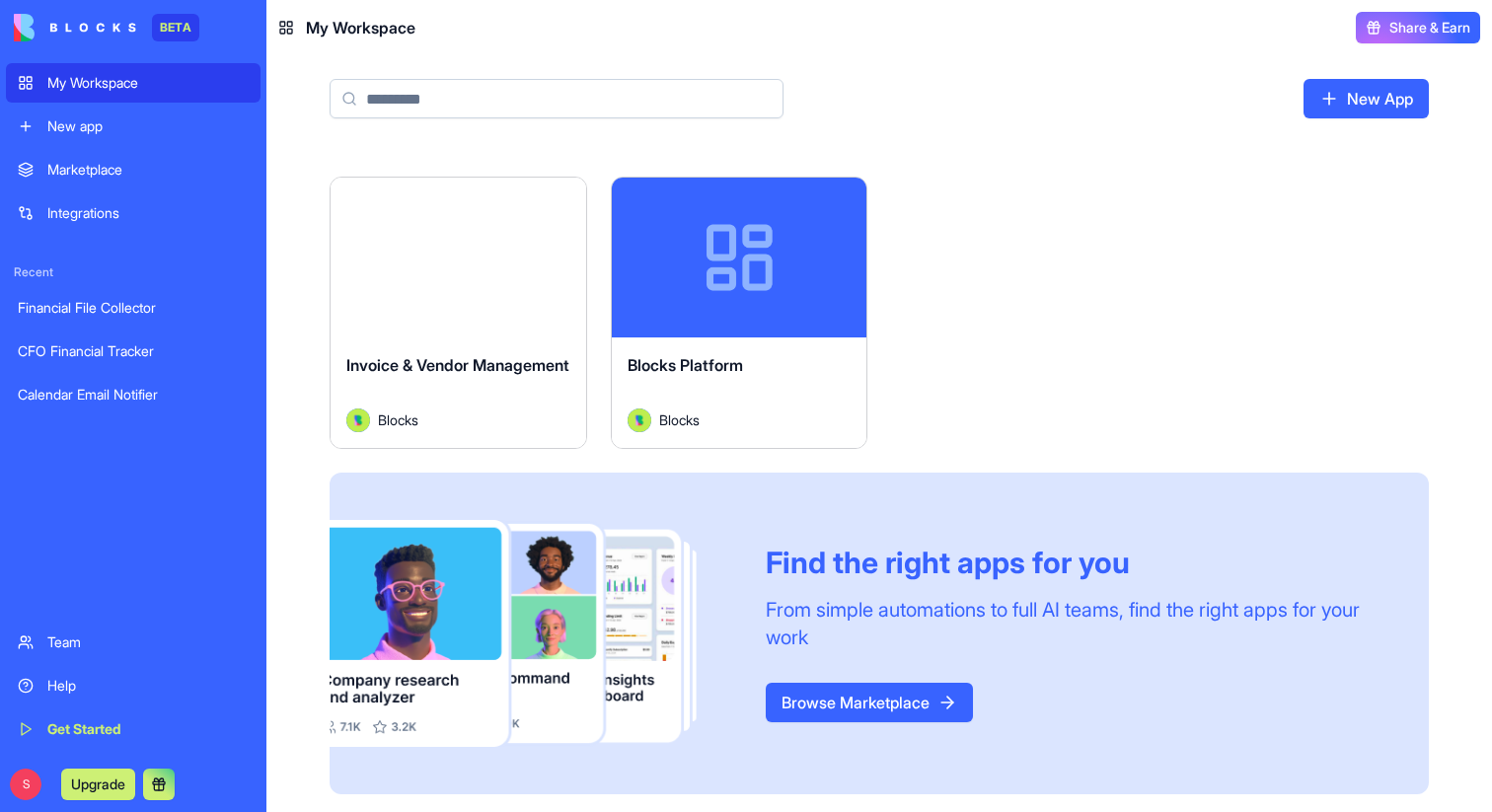
click at [436, 261] on button "Launch" at bounding box center [458, 258] width 148 height 40
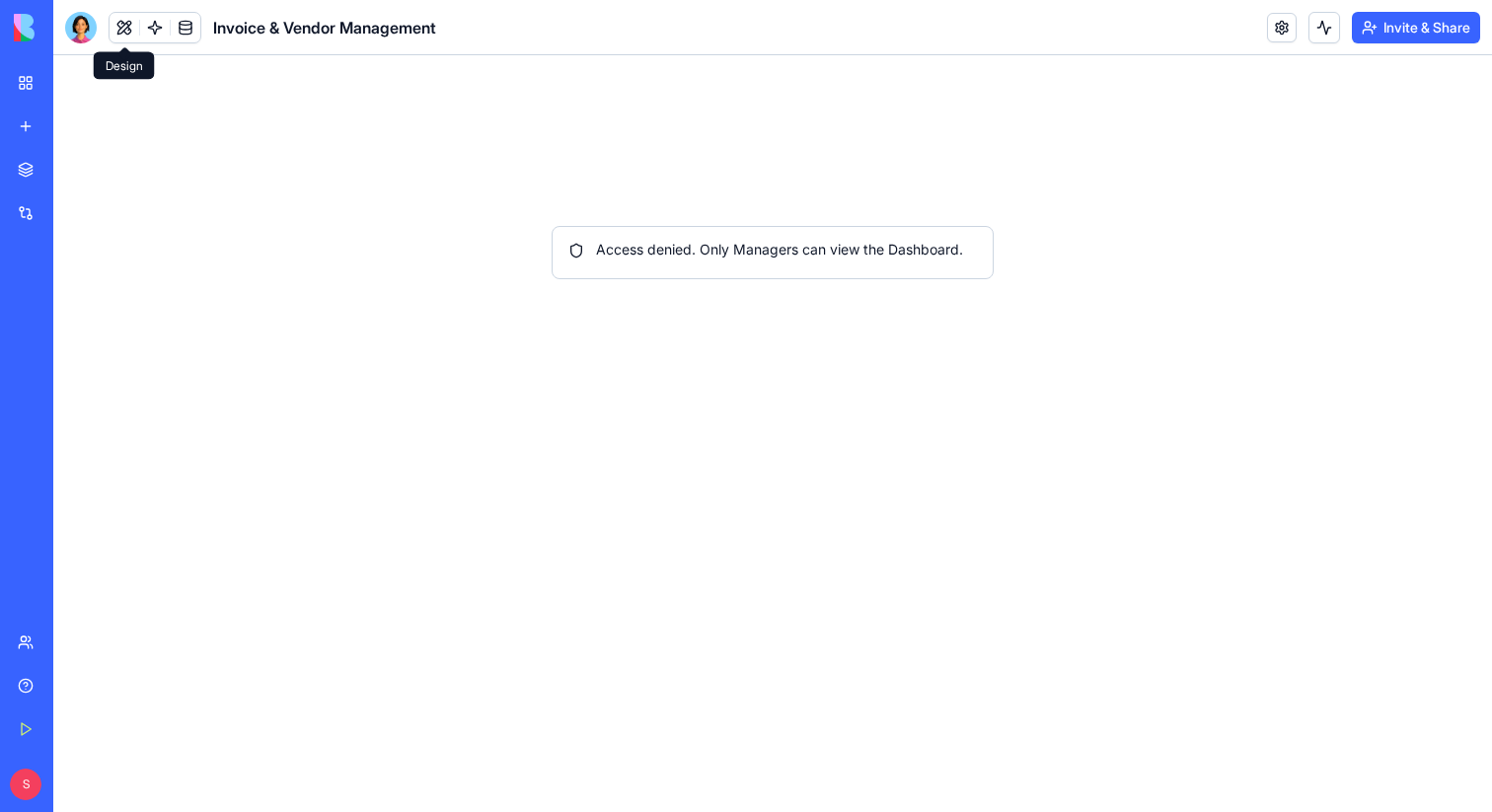
click at [117, 24] on button at bounding box center [124, 28] width 30 height 30
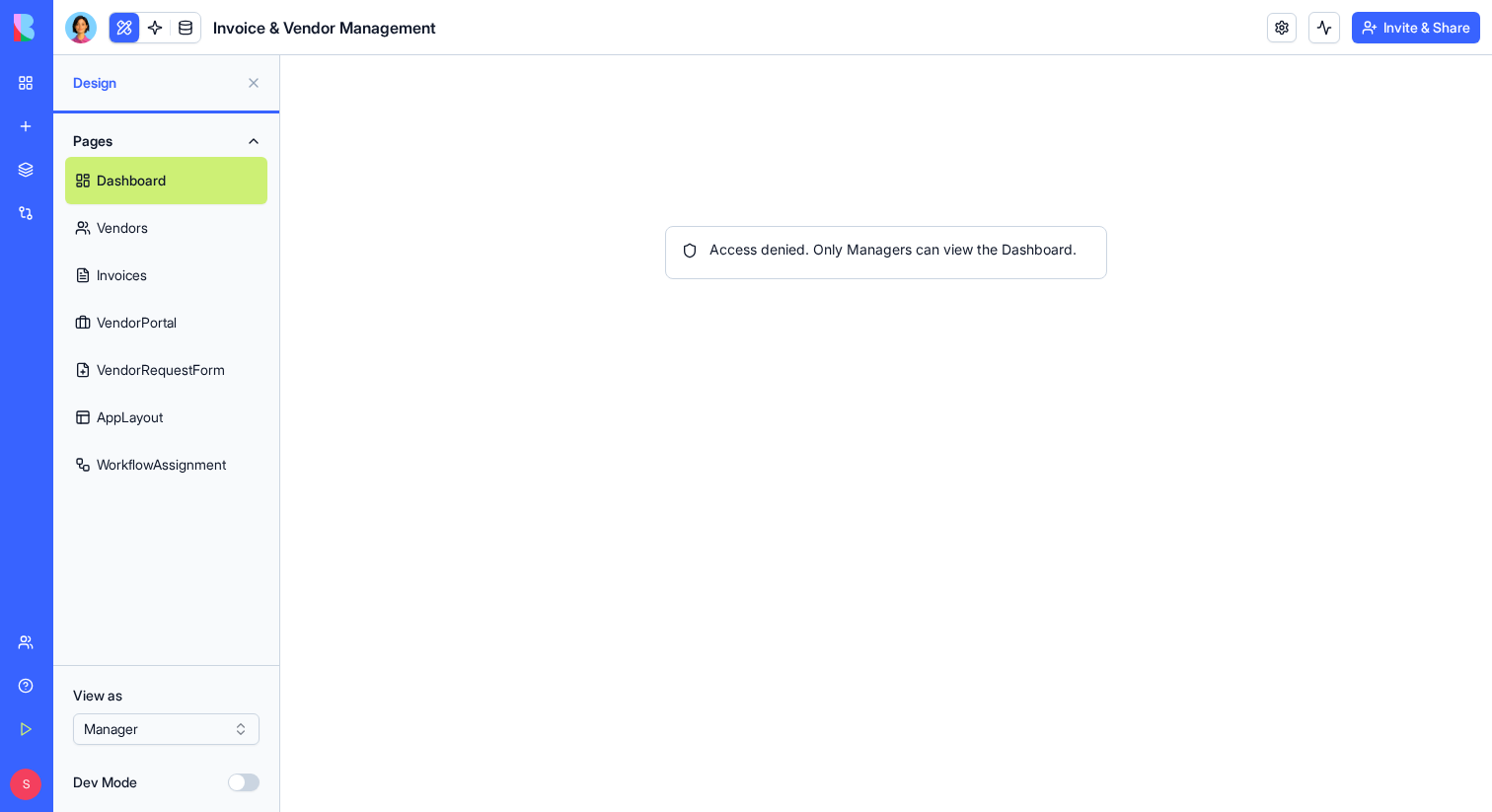
click at [135, 446] on link "WorkflowAssignment" at bounding box center [166, 464] width 203 height 47
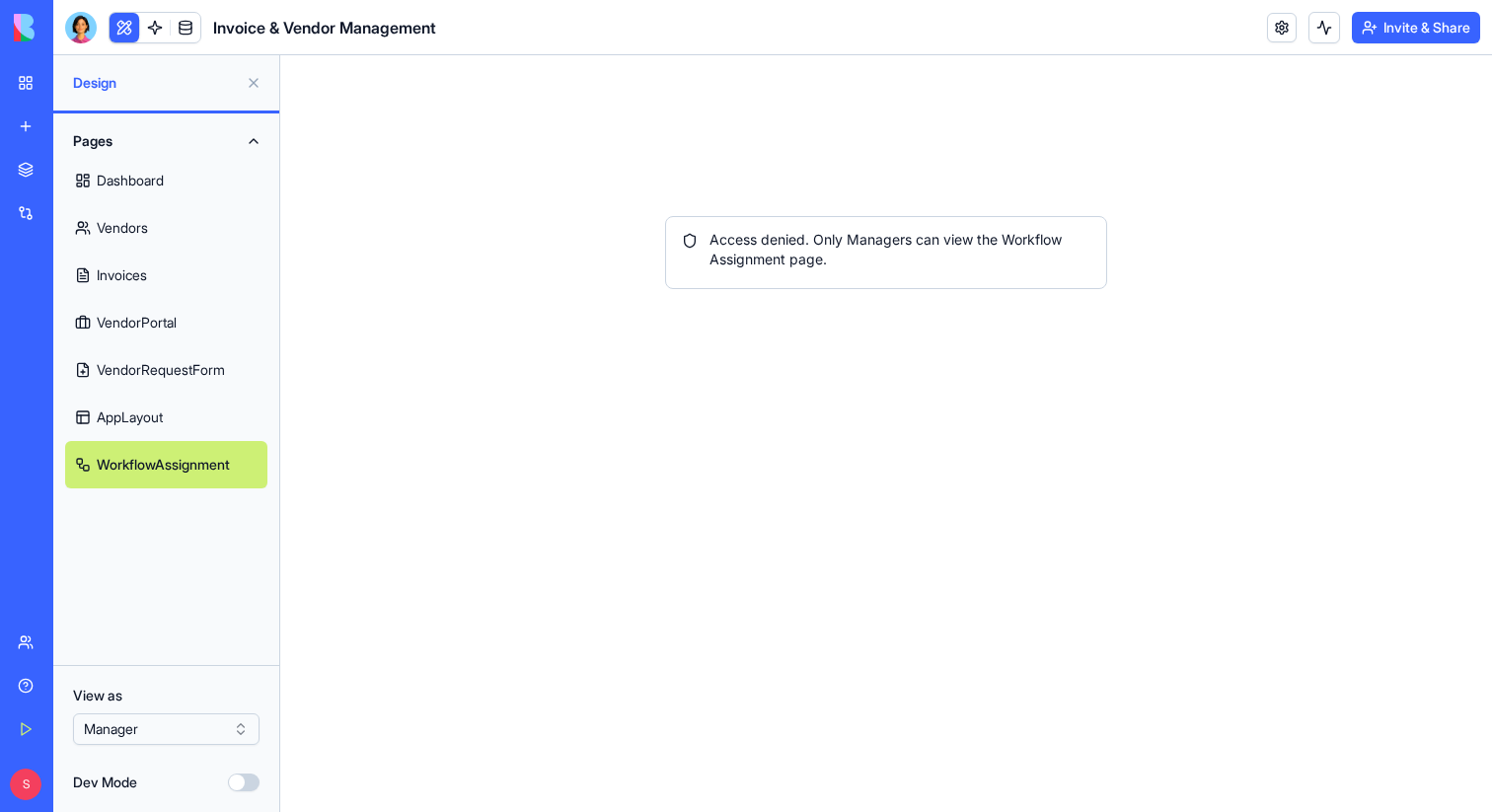
click at [135, 413] on link "AppLayout" at bounding box center [166, 418] width 203 height 47
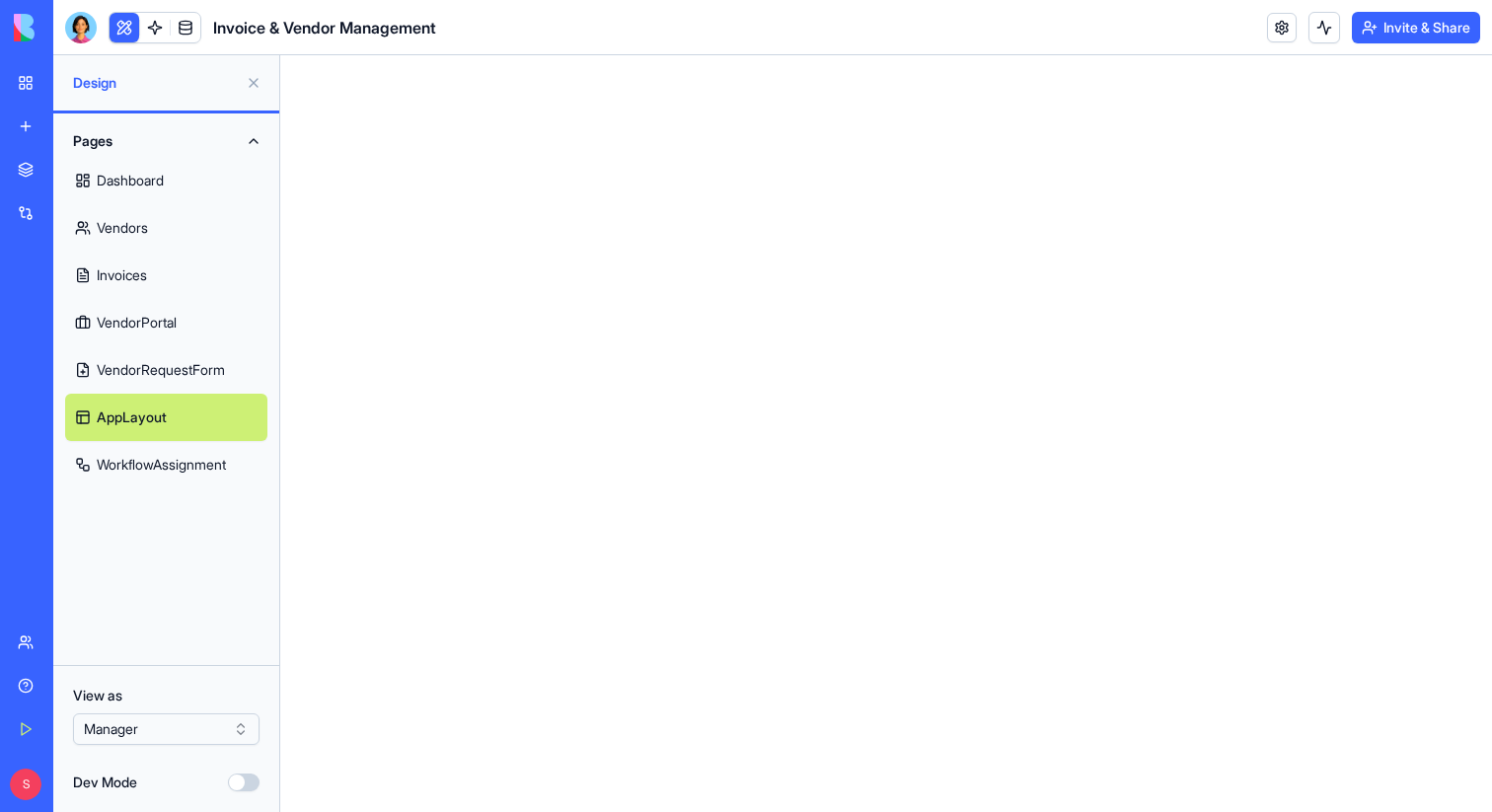
click at [170, 348] on link "VendorRequestForm" at bounding box center [166, 370] width 203 height 47
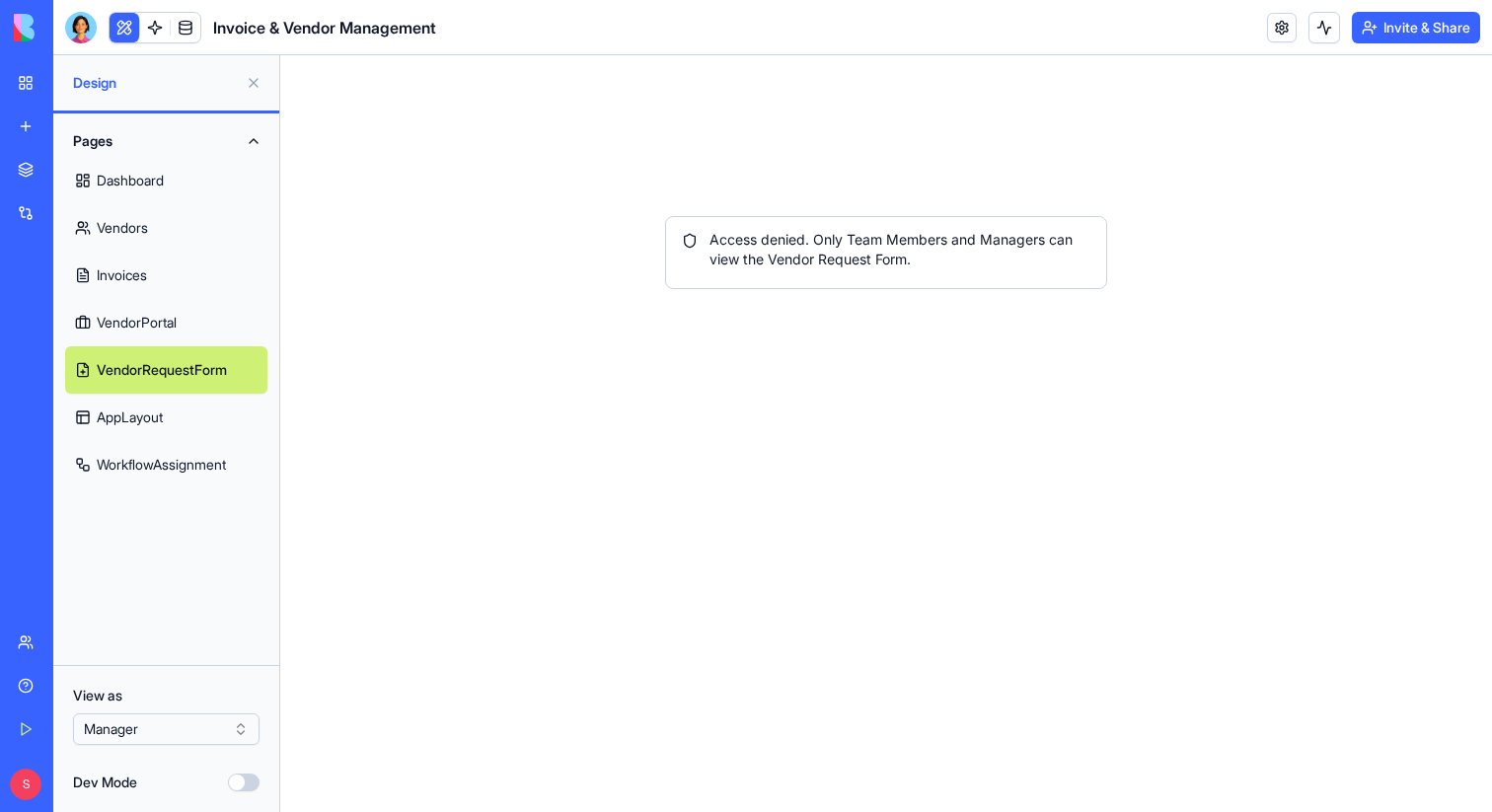
click at [253, 76] on button at bounding box center [254, 83] width 32 height 32
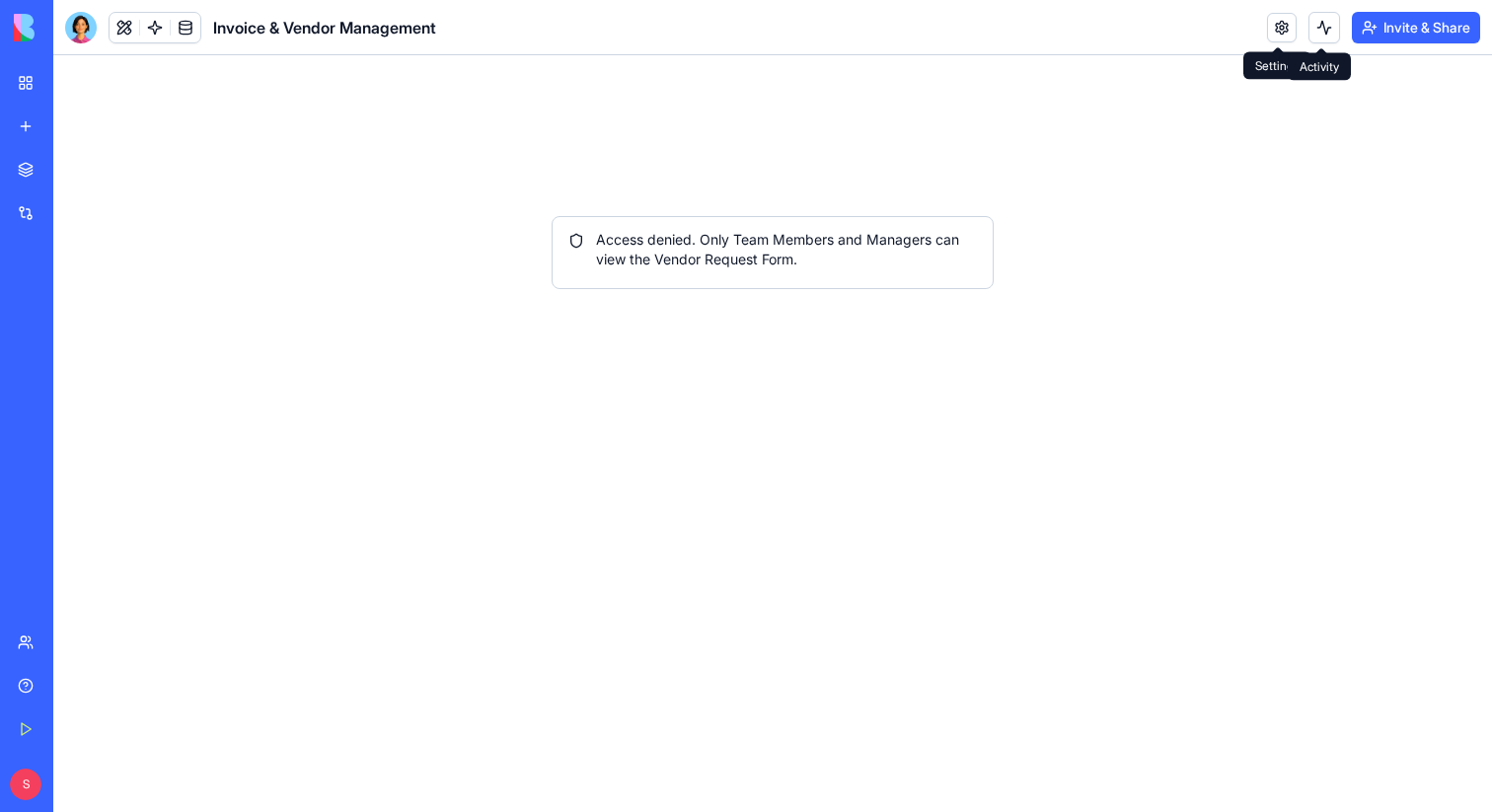
click at [1413, 28] on button "Invite & Share" at bounding box center [1416, 28] width 128 height 32
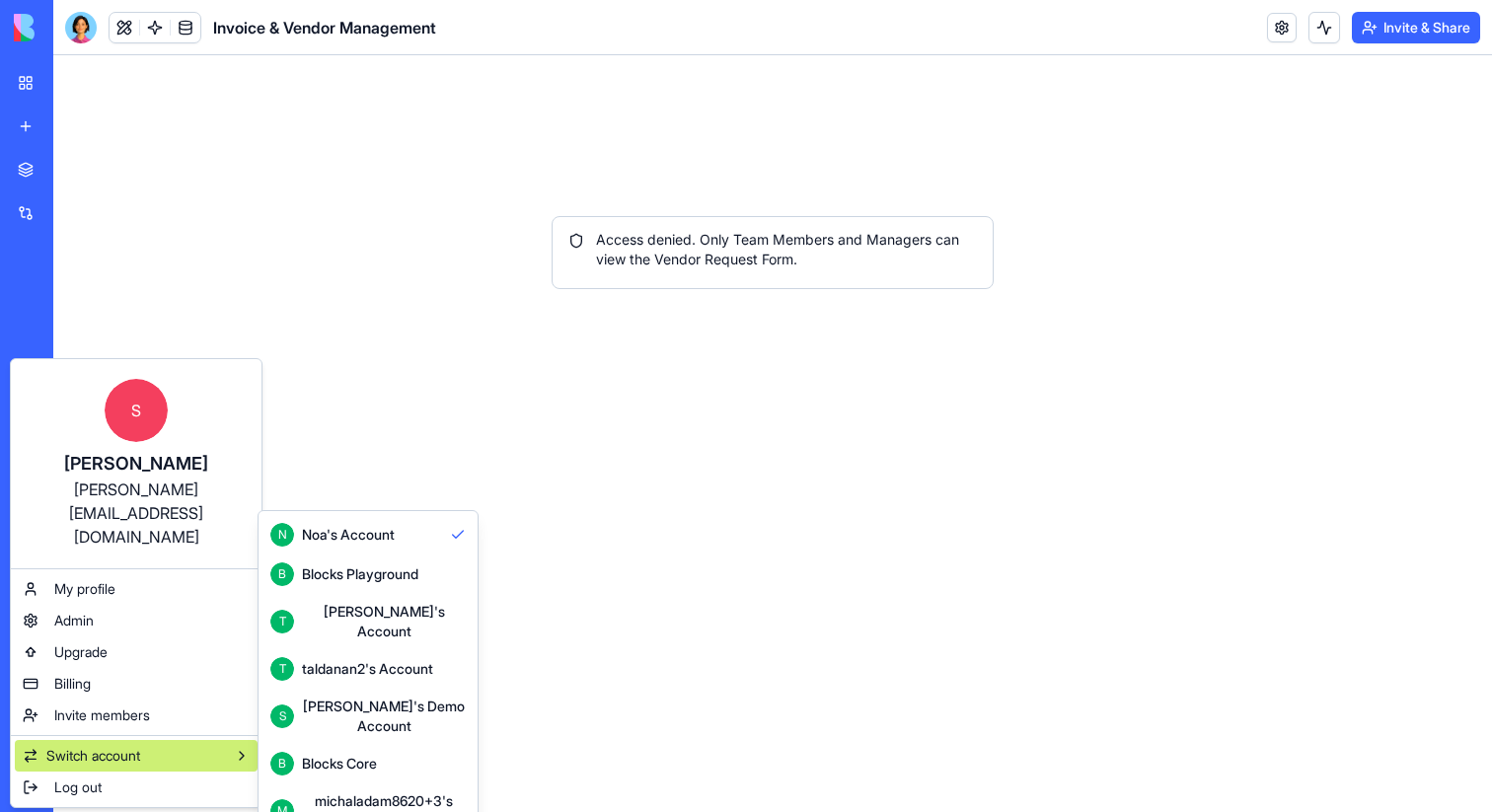
click at [316, 754] on div "Blocks Core" at bounding box center [340, 764] width 75 height 20
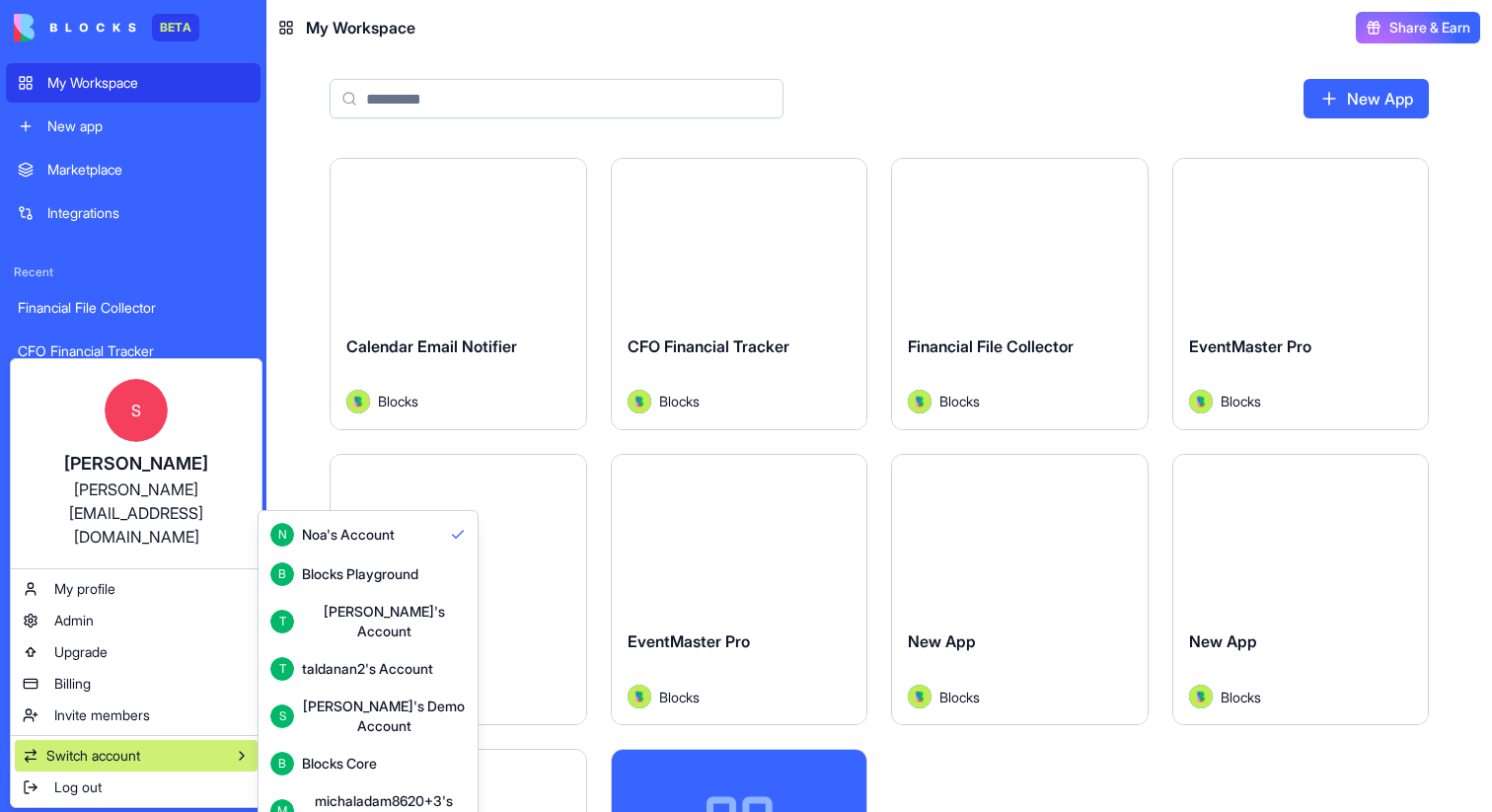
click at [361, 696] on div "[PERSON_NAME]'s Demo Account" at bounding box center [384, 716] width 164 height 40
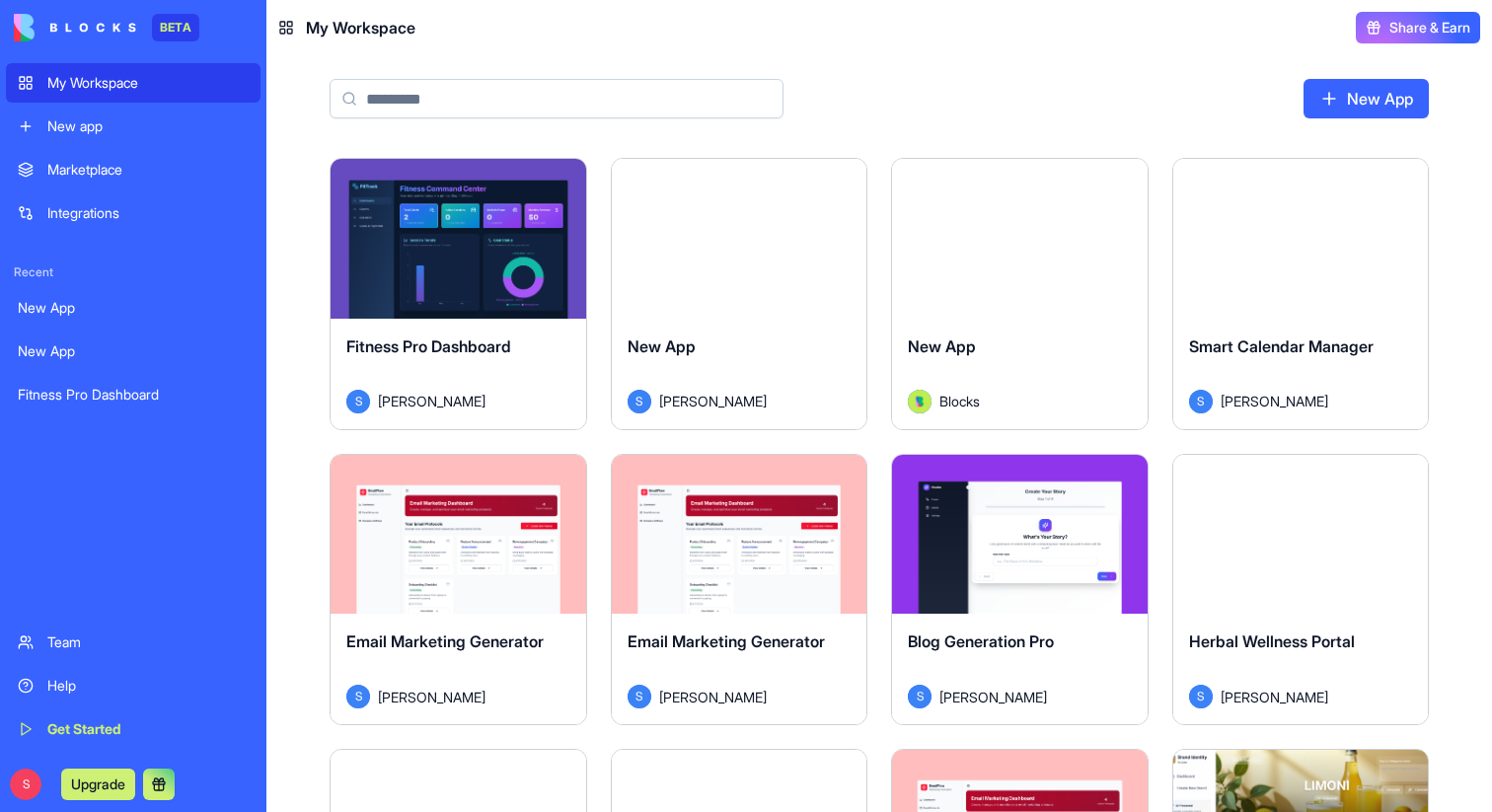
click at [592, 92] on input at bounding box center [556, 99] width 454 height 40
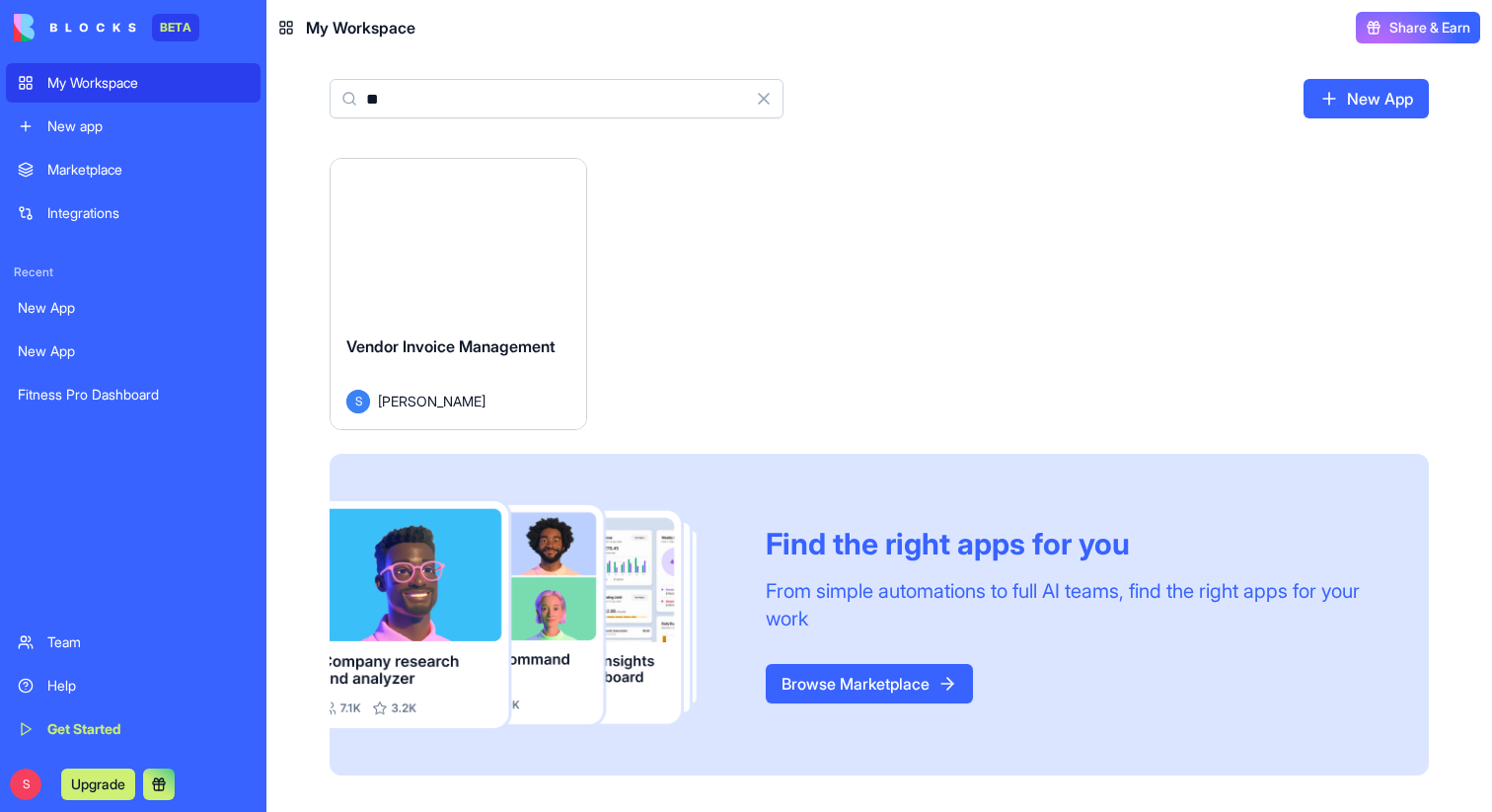
type input "**"
click at [456, 238] on button "Launch" at bounding box center [458, 239] width 148 height 40
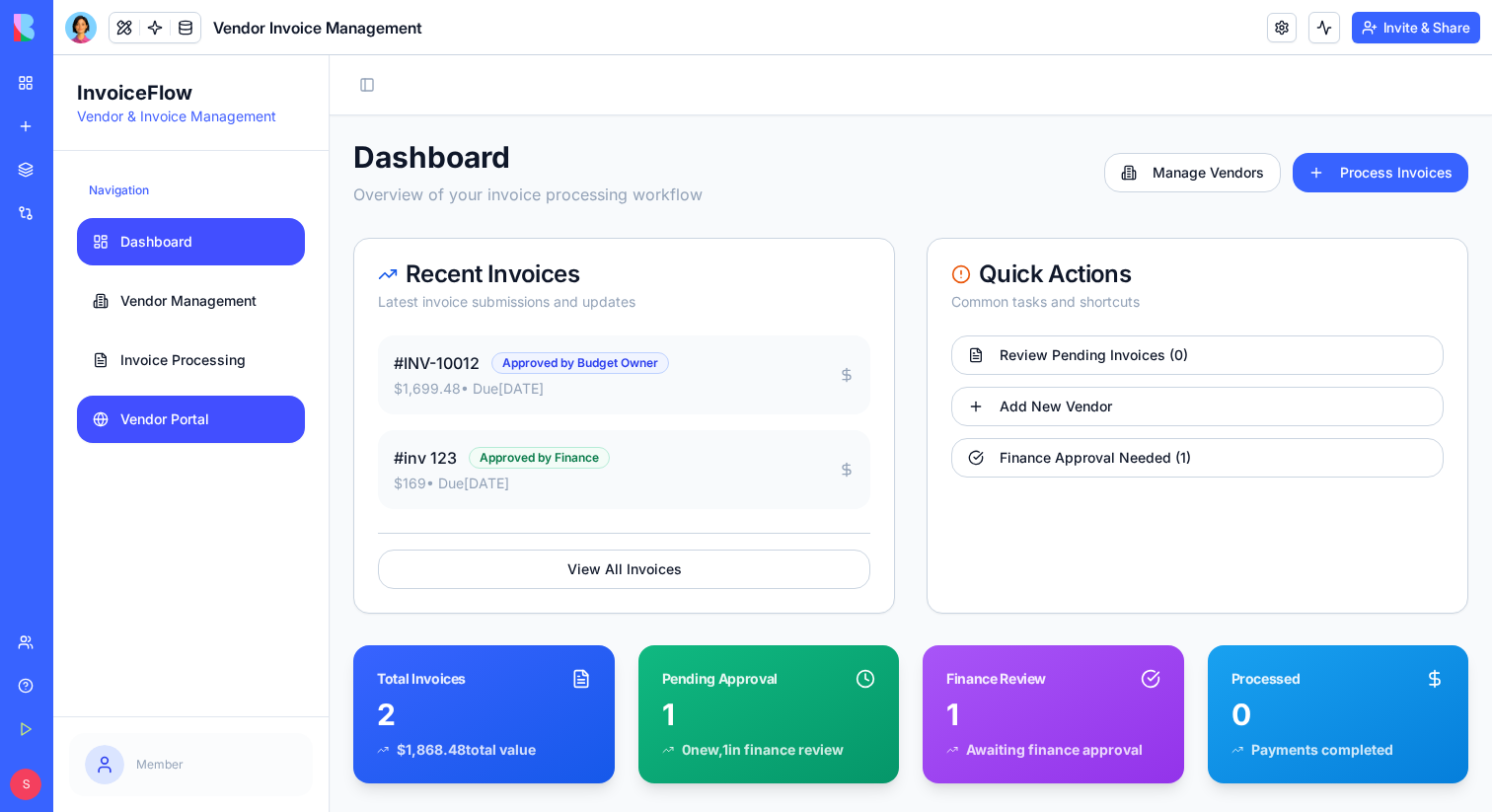
click at [264, 416] on link "Vendor Portal" at bounding box center [191, 420] width 228 height 47
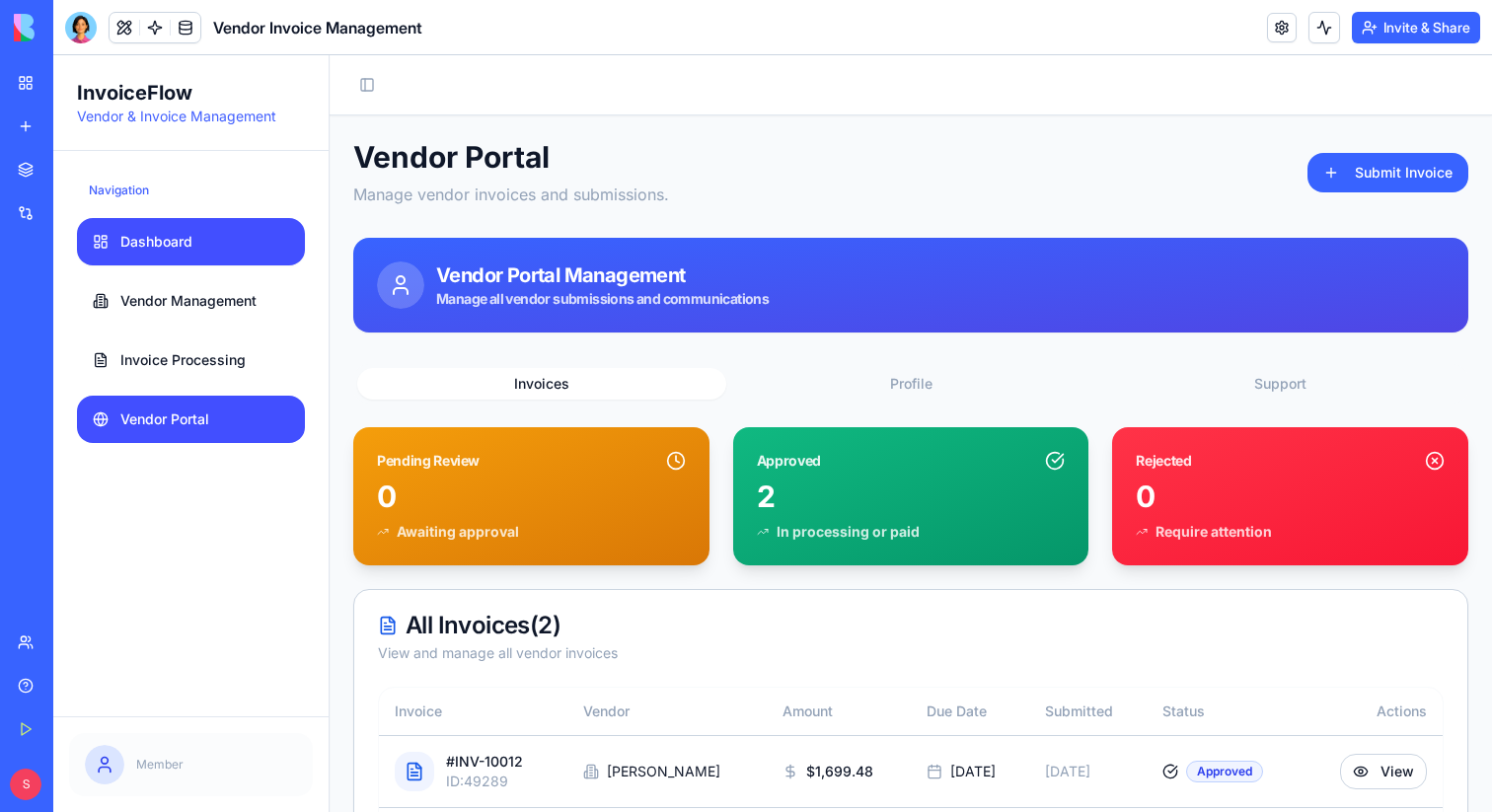
click at [241, 241] on link "Dashboard" at bounding box center [191, 242] width 228 height 47
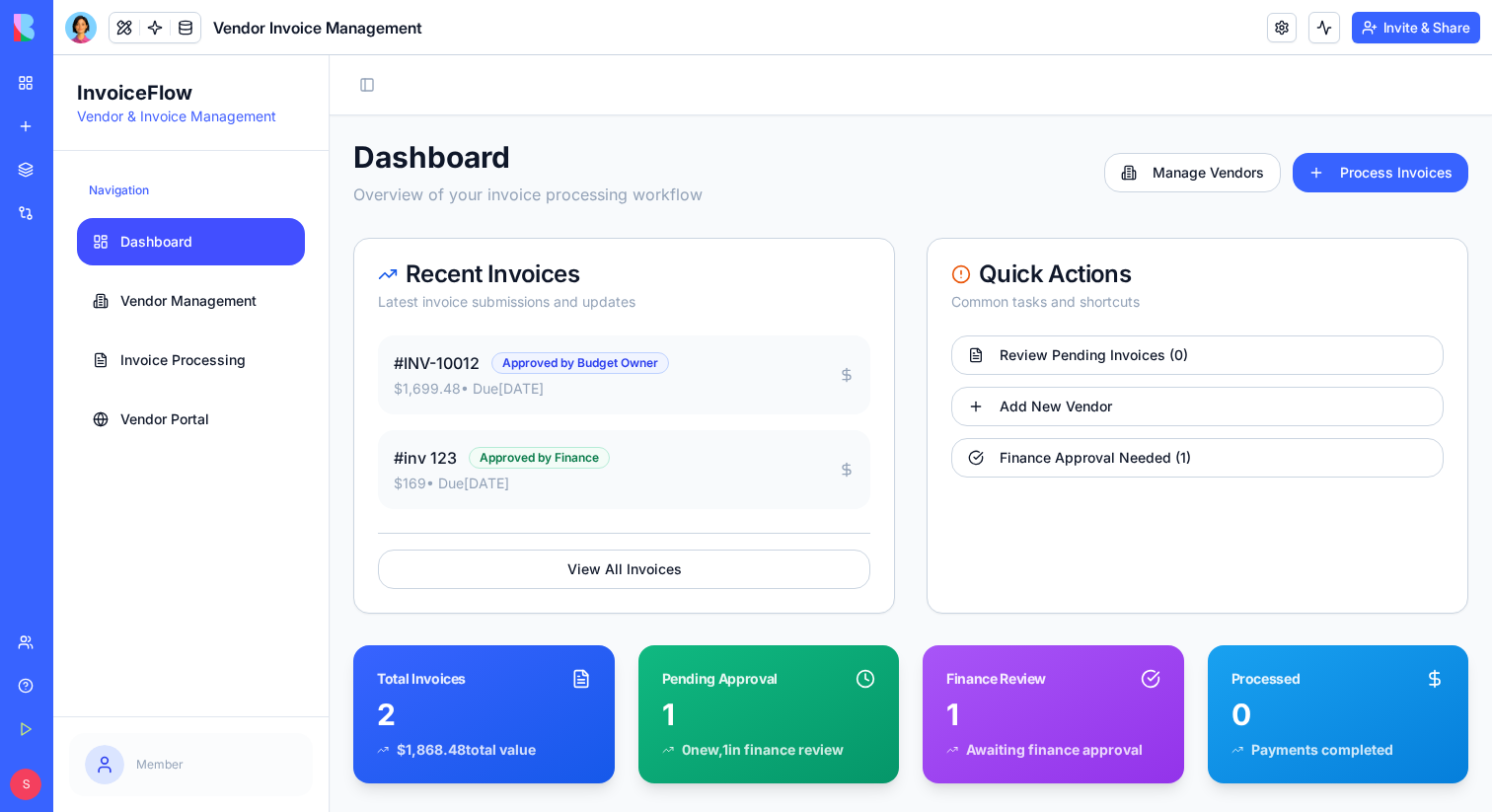
click at [1411, 32] on button "Invite & Share" at bounding box center [1416, 28] width 128 height 32
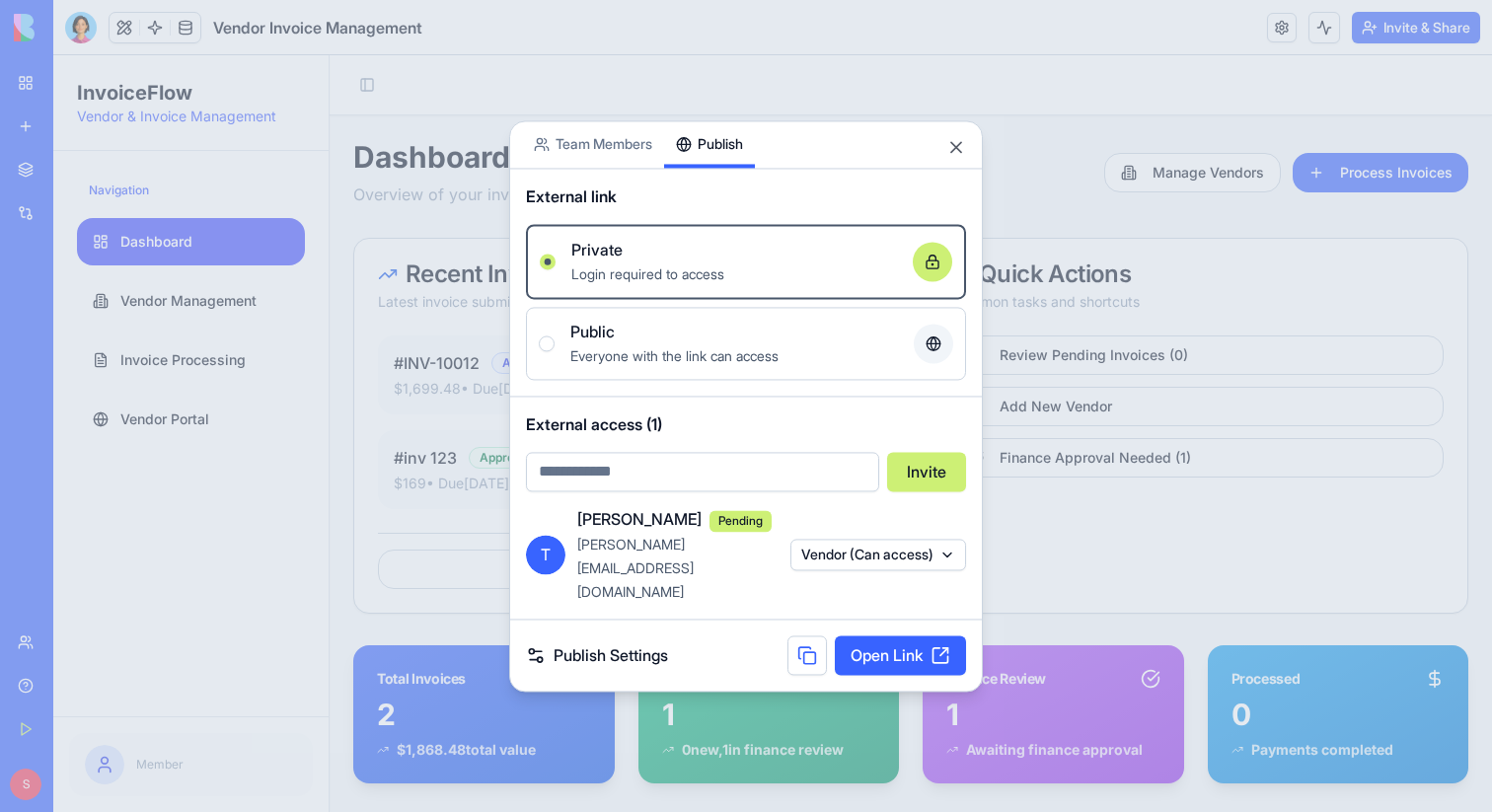
click at [715, 157] on div "Share App Team Members Publish External link Private Login required to access O…" at bounding box center [745, 406] width 473 height 571
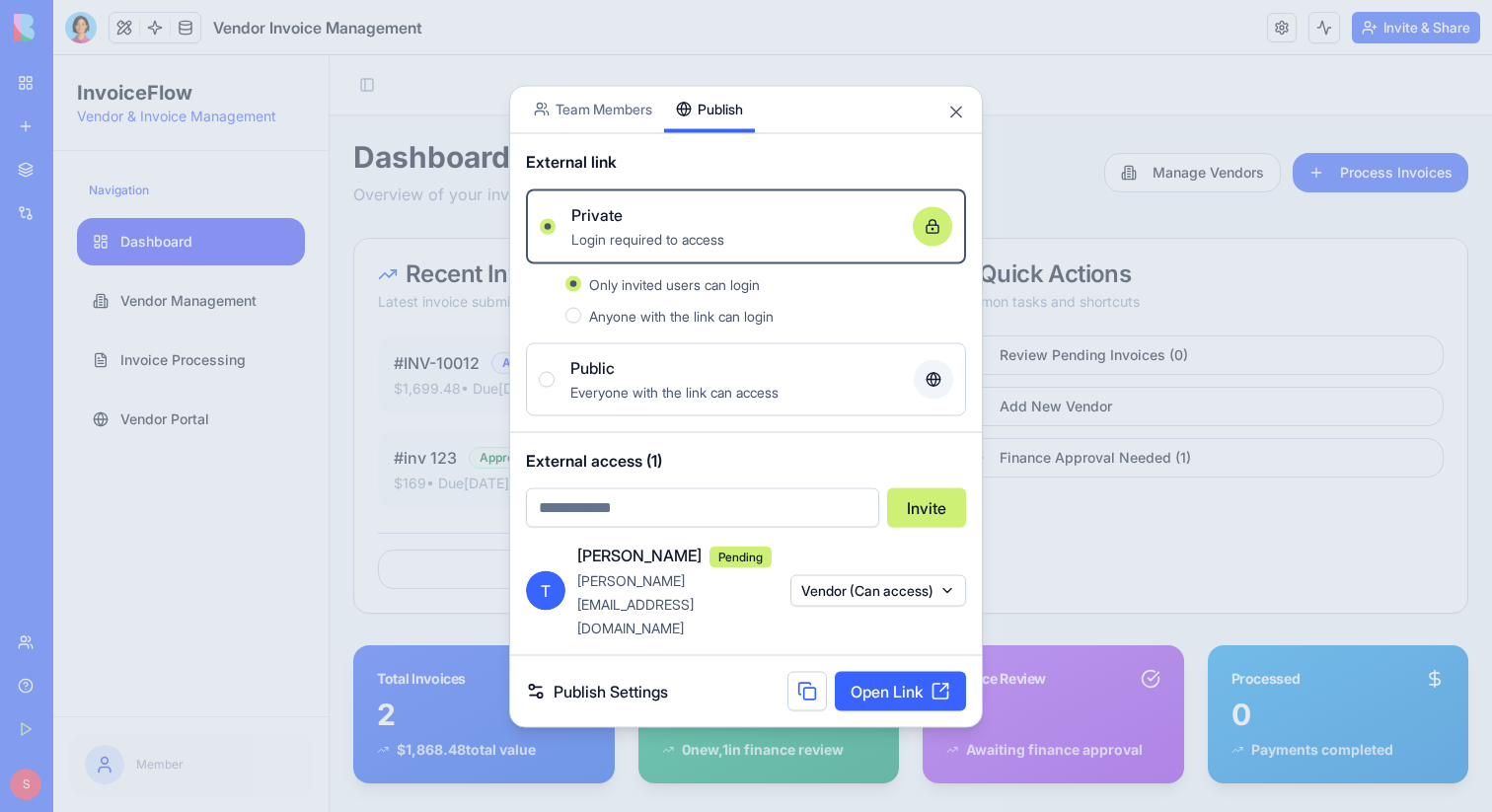
click at [684, 527] on input "email" at bounding box center [703, 507] width 354 height 40
type input "**********"
click at [929, 527] on button "Invite" at bounding box center [927, 507] width 79 height 40
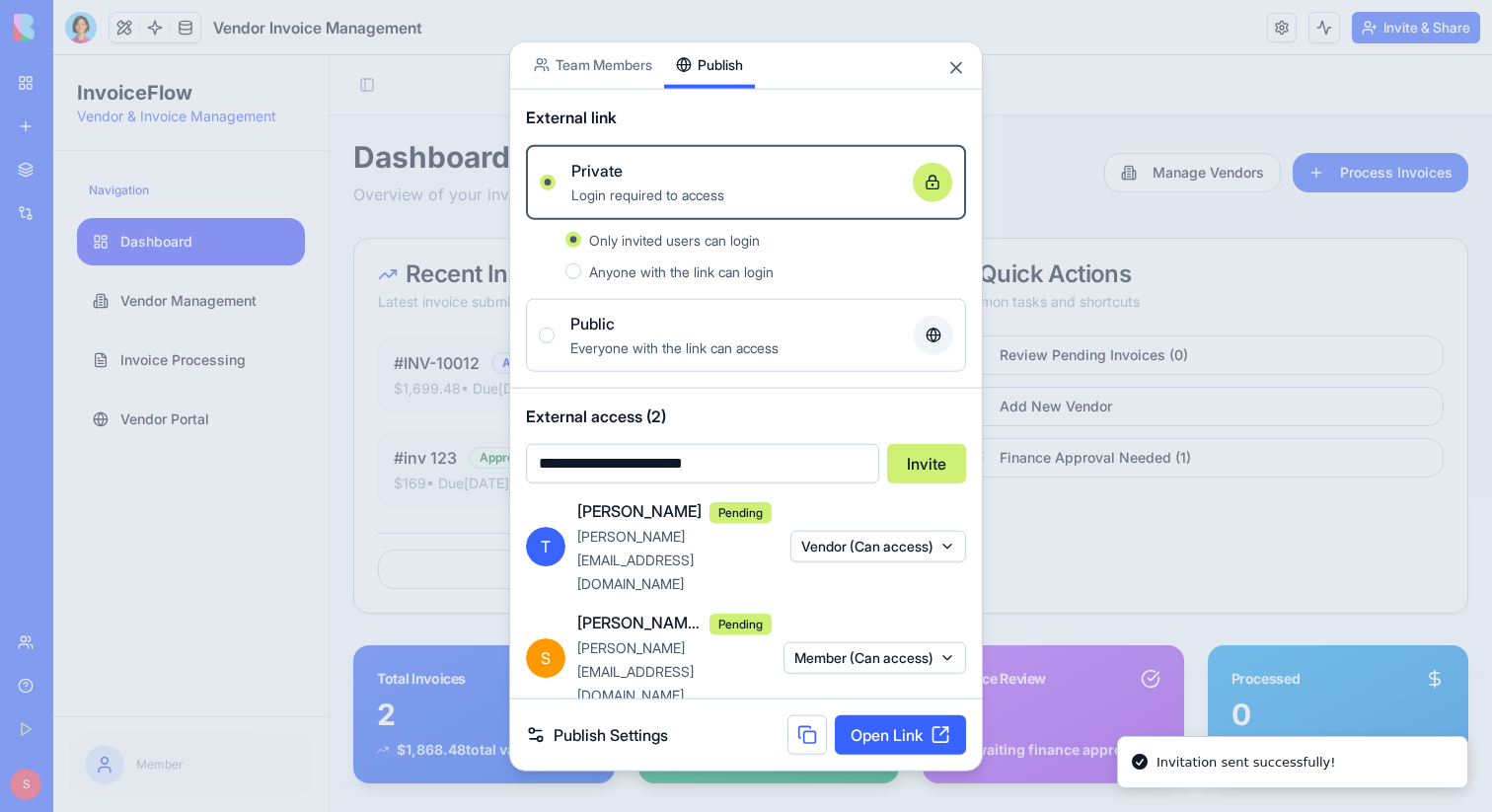
click at [919, 642] on button "Member (Can access)" at bounding box center [874, 658] width 183 height 32
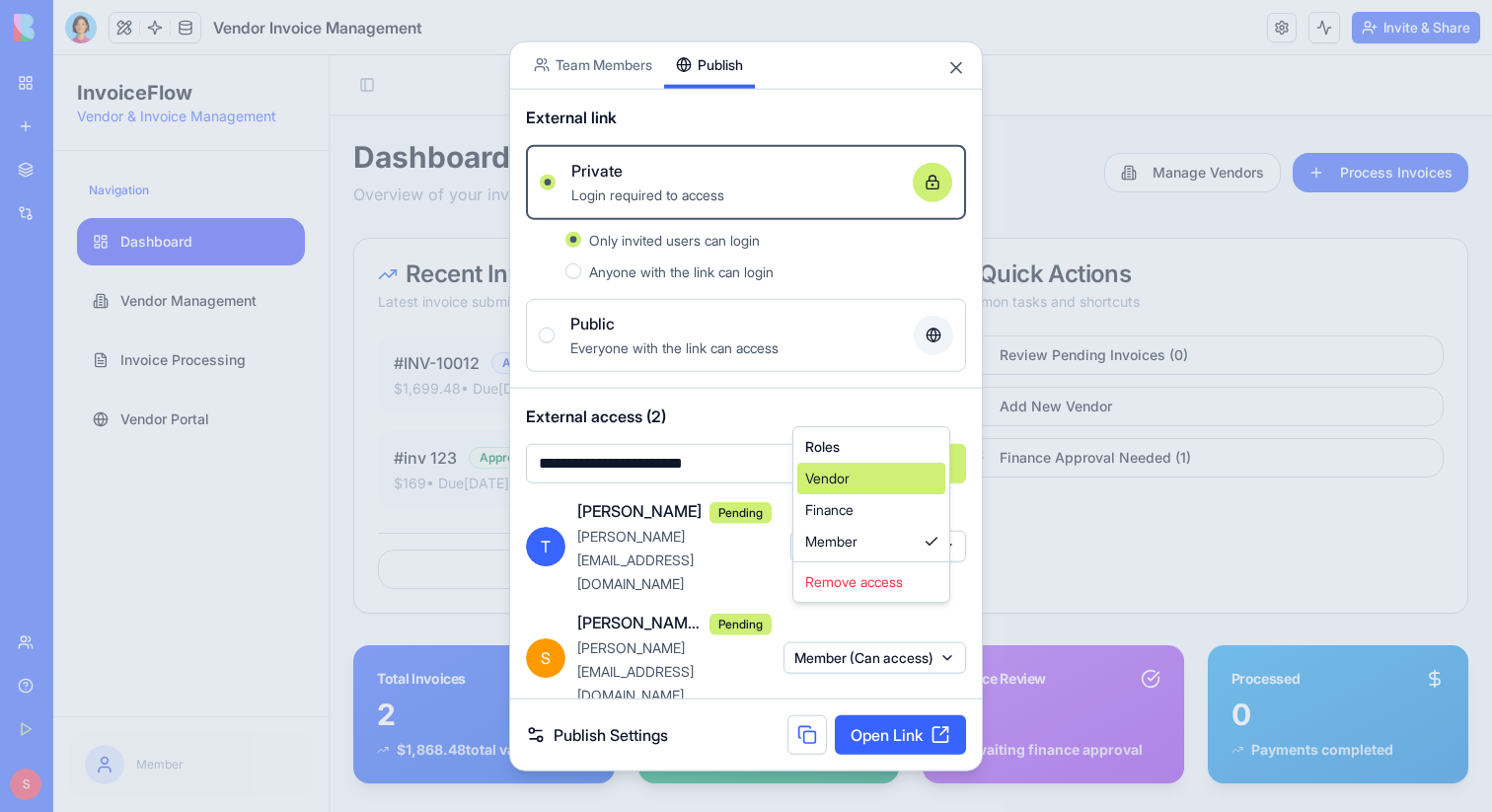
click at [873, 484] on div "Vendor" at bounding box center [871, 478] width 148 height 32
click at [753, 648] on div at bounding box center [746, 406] width 1492 height 812
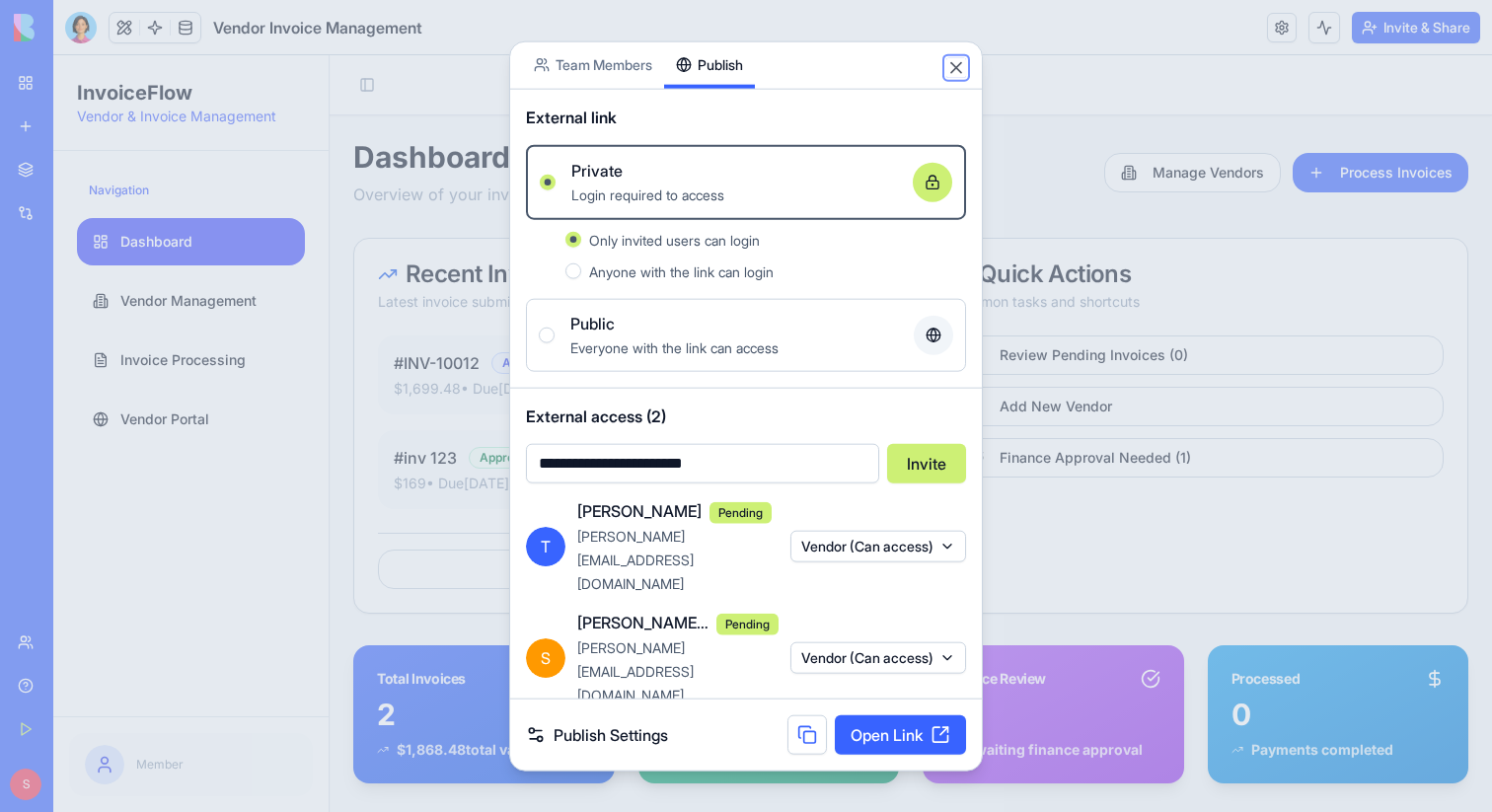
click at [956, 77] on button "Close" at bounding box center [956, 67] width 20 height 20
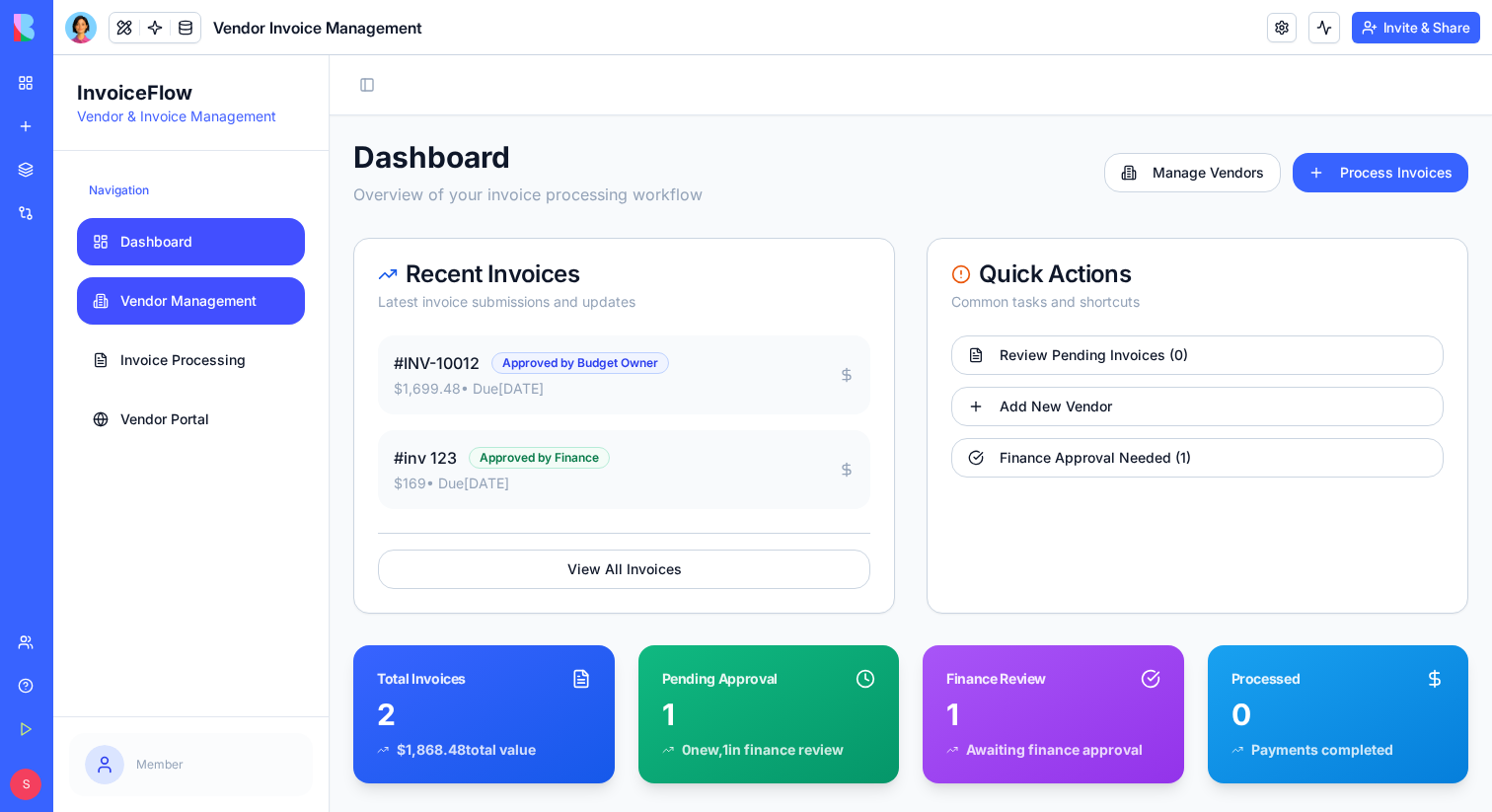
click at [222, 289] on link "Vendor Management" at bounding box center [191, 301] width 228 height 47
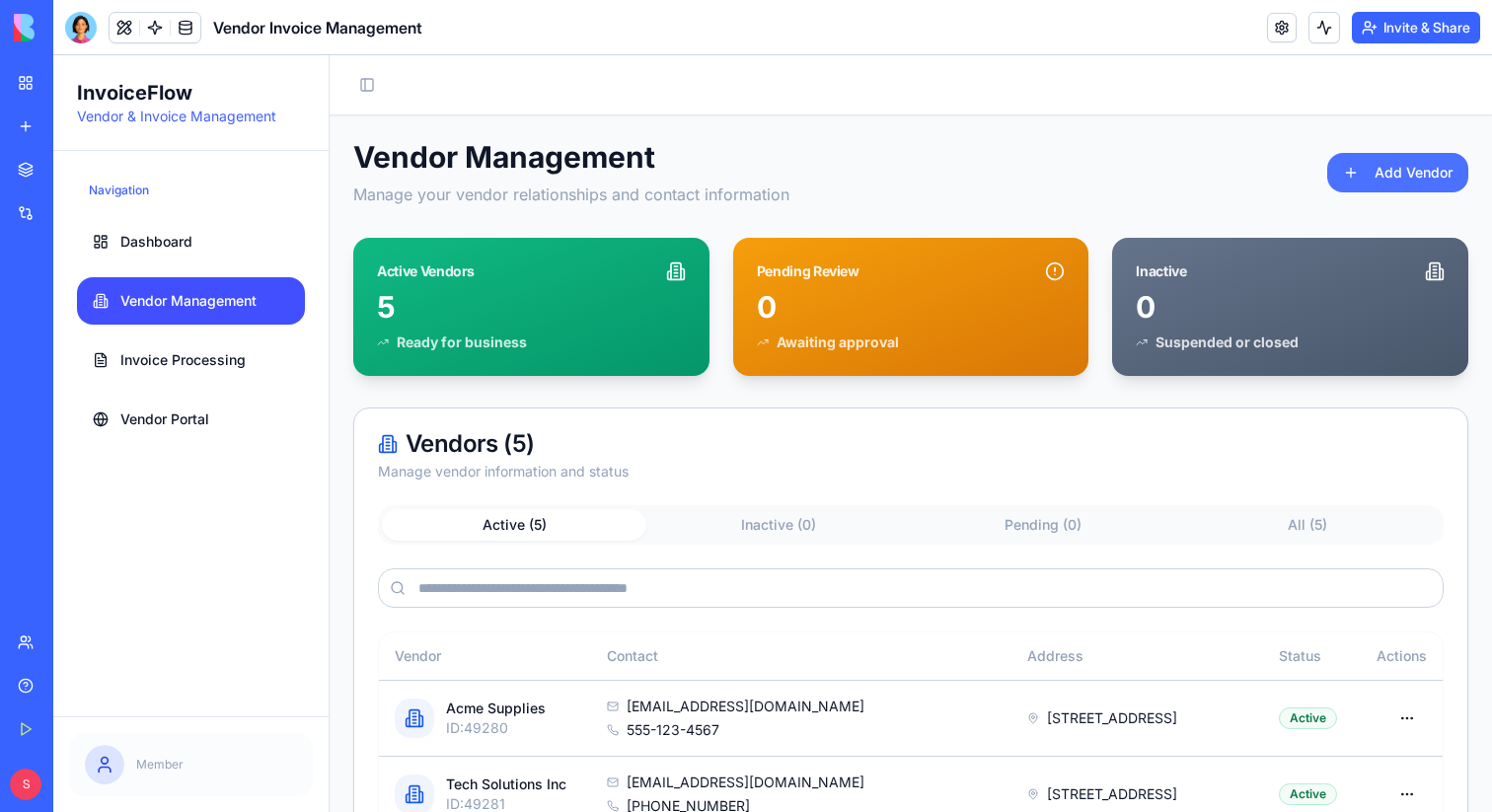
click at [1380, 170] on button "Add Vendor" at bounding box center [1397, 173] width 141 height 40
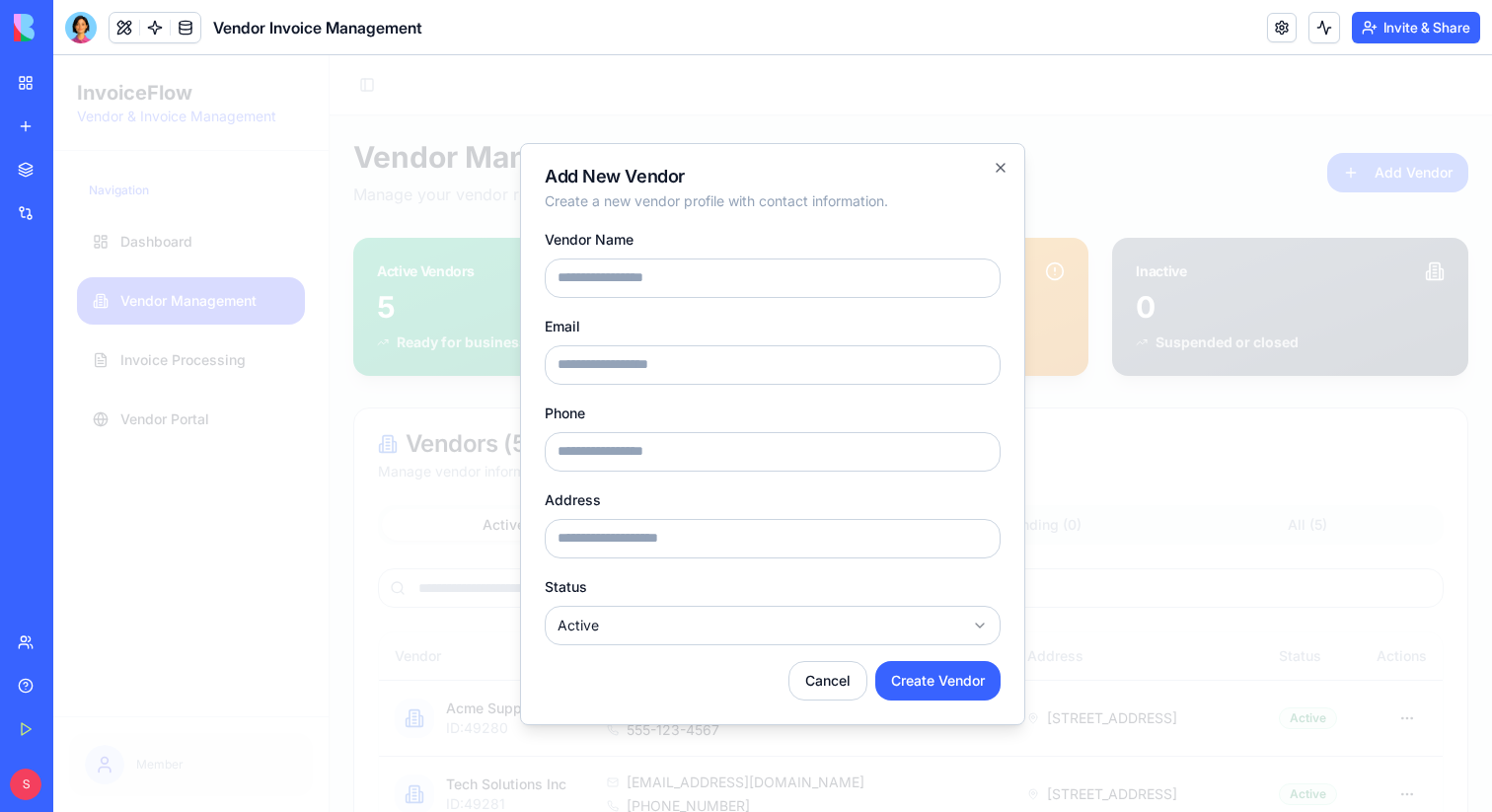
click at [1185, 164] on div at bounding box center [773, 434] width 1439 height 757
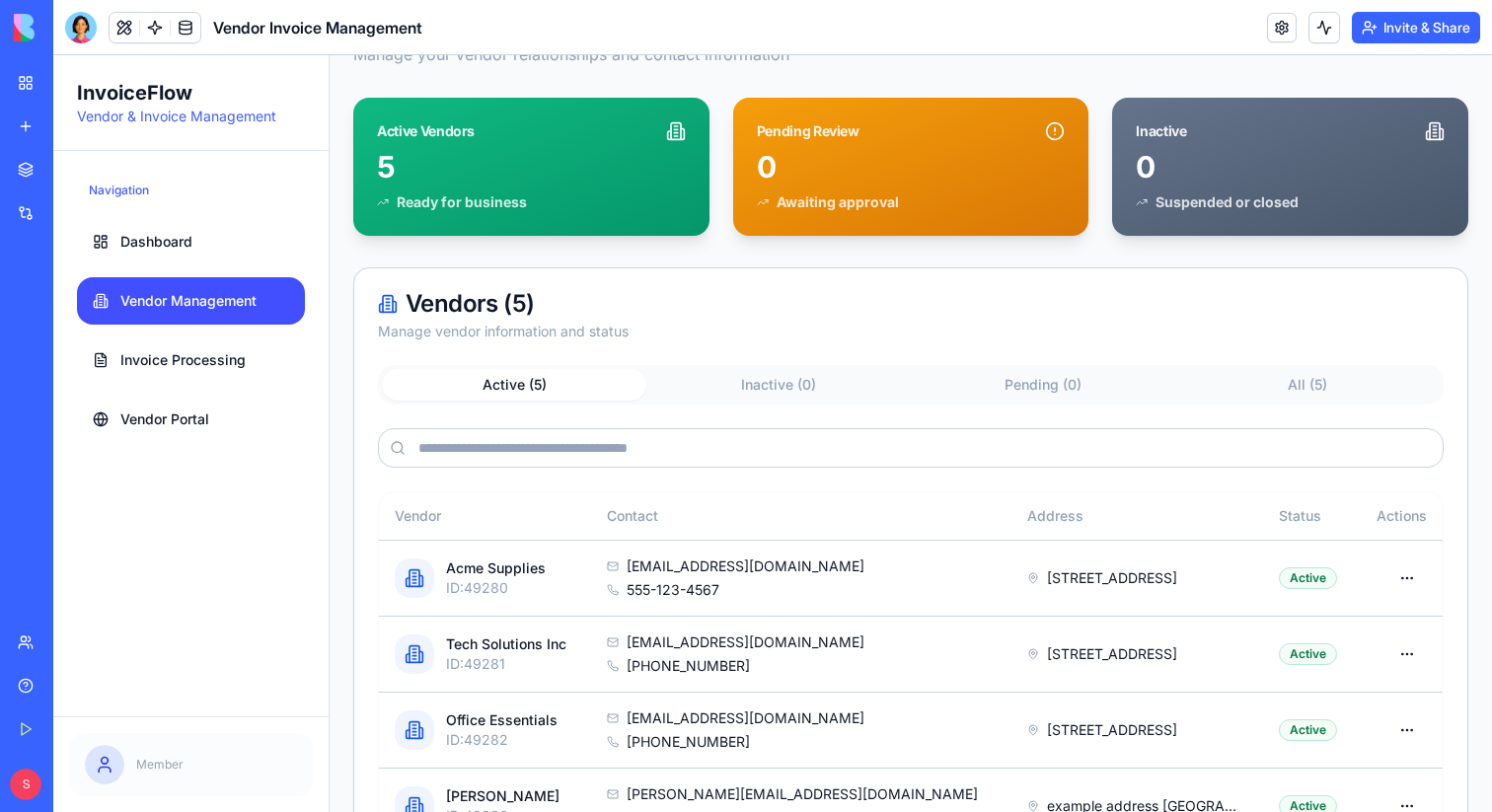
scroll to position [297, 0]
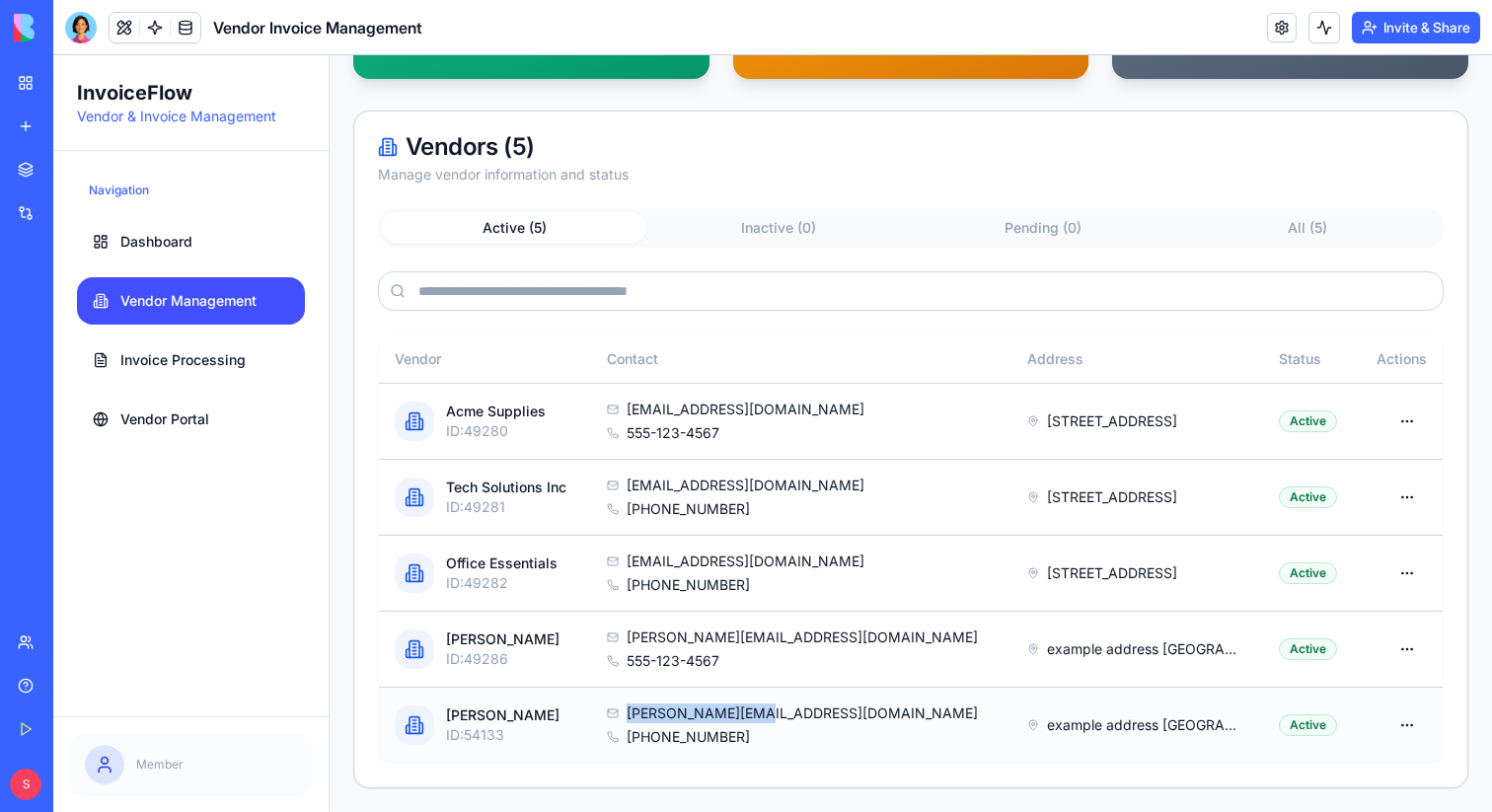
drag, startPoint x: 664, startPoint y: 713, endPoint x: 814, endPoint y: 713, distance: 150.0
click at [814, 713] on div "shelly@blocks.diy" at bounding box center [801, 713] width 389 height 20
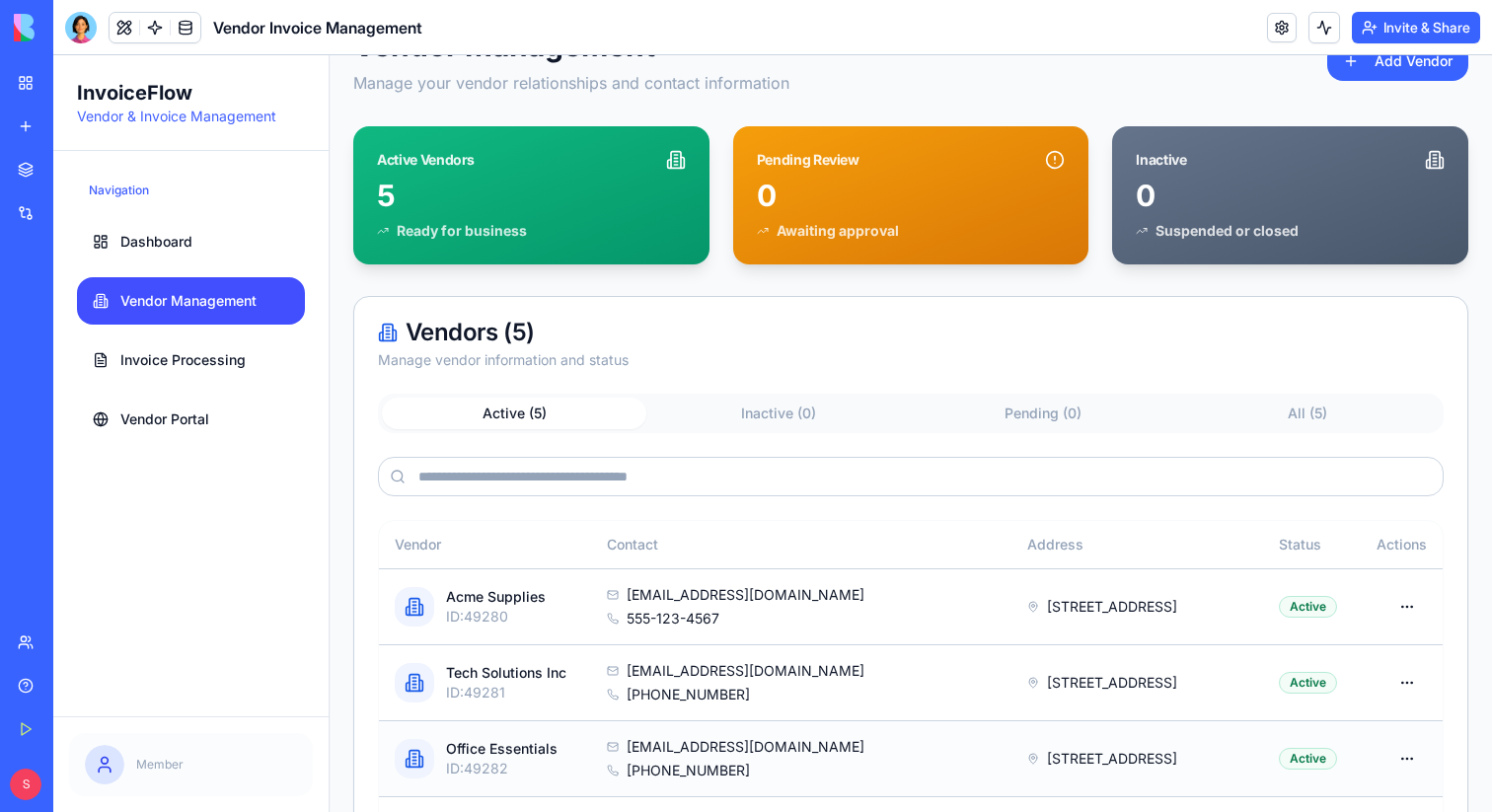
scroll to position [0, 0]
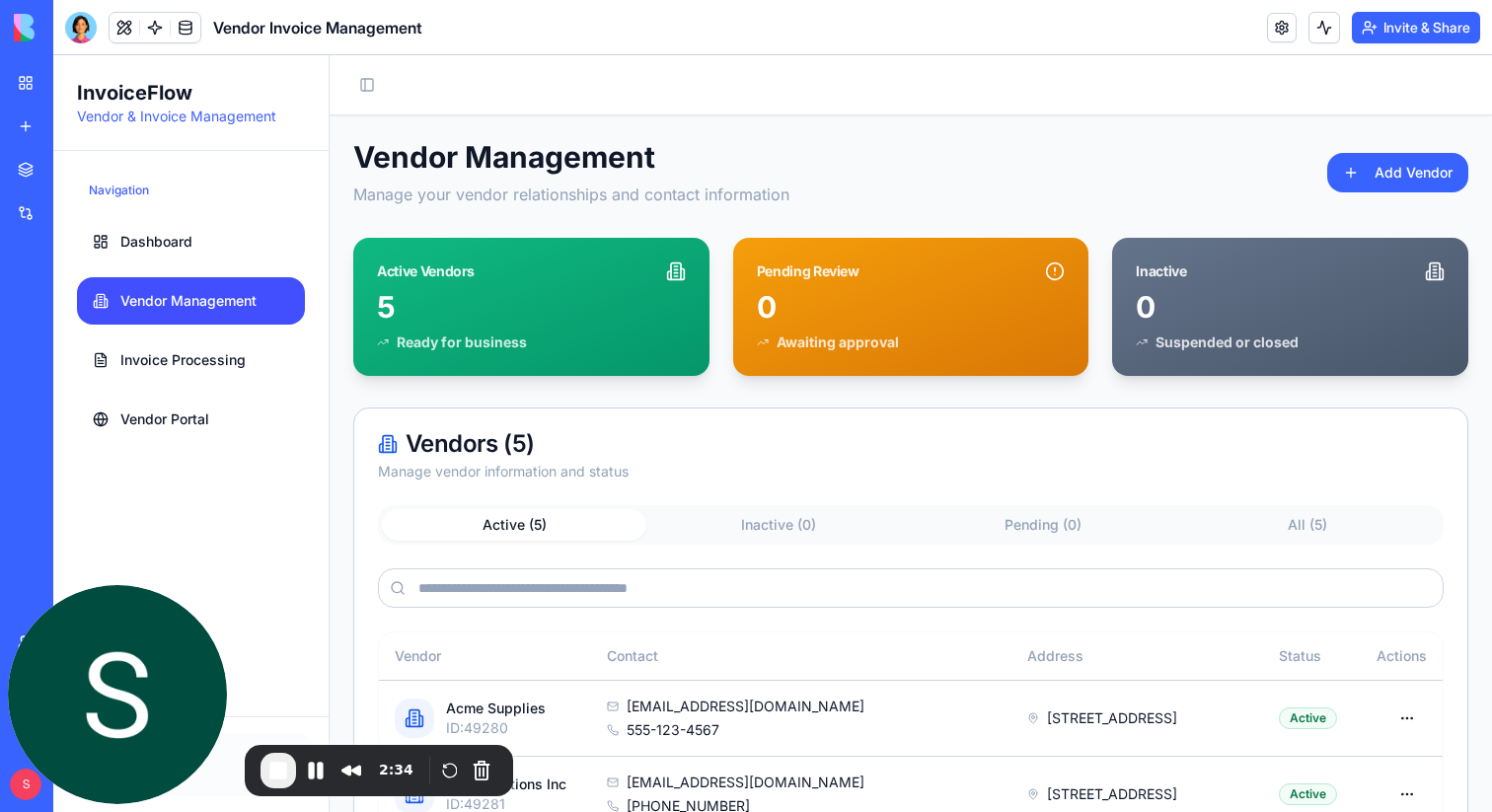
click at [1417, 27] on button "Invite & Share" at bounding box center [1416, 28] width 128 height 32
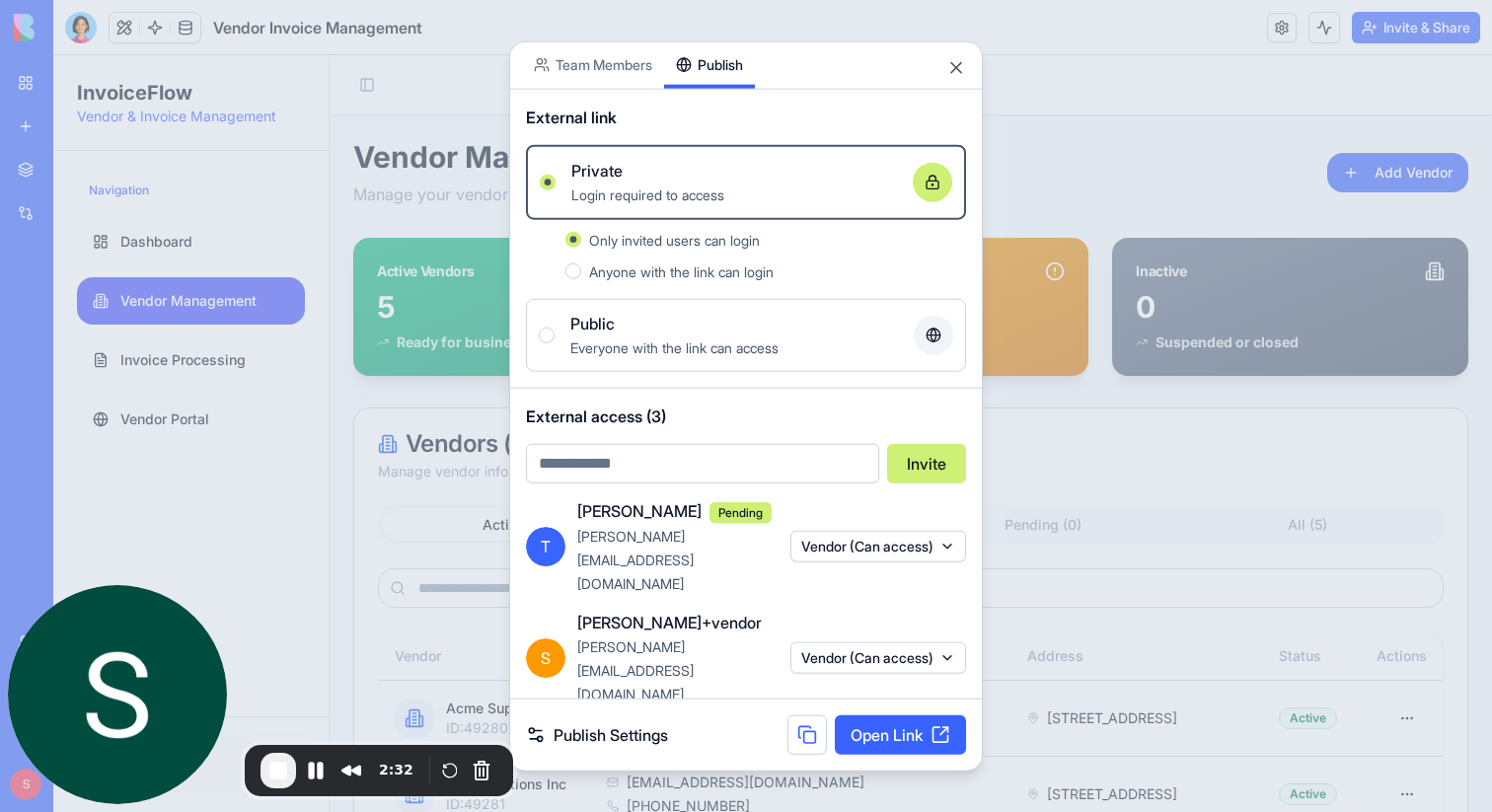
click at [700, 468] on input "email" at bounding box center [703, 462] width 354 height 40
click at [960, 69] on button "Close" at bounding box center [956, 67] width 20 height 20
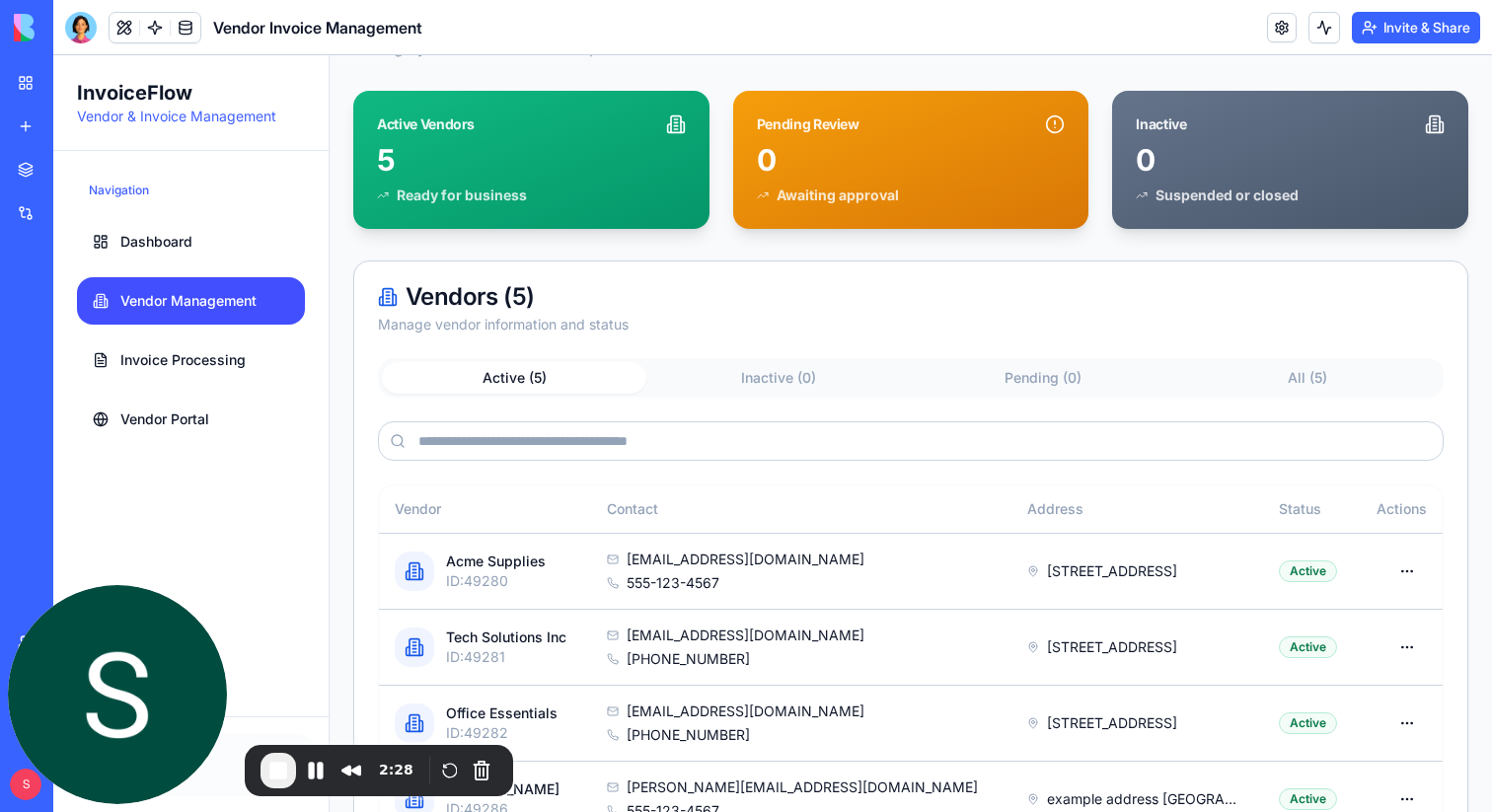
scroll to position [146, 0]
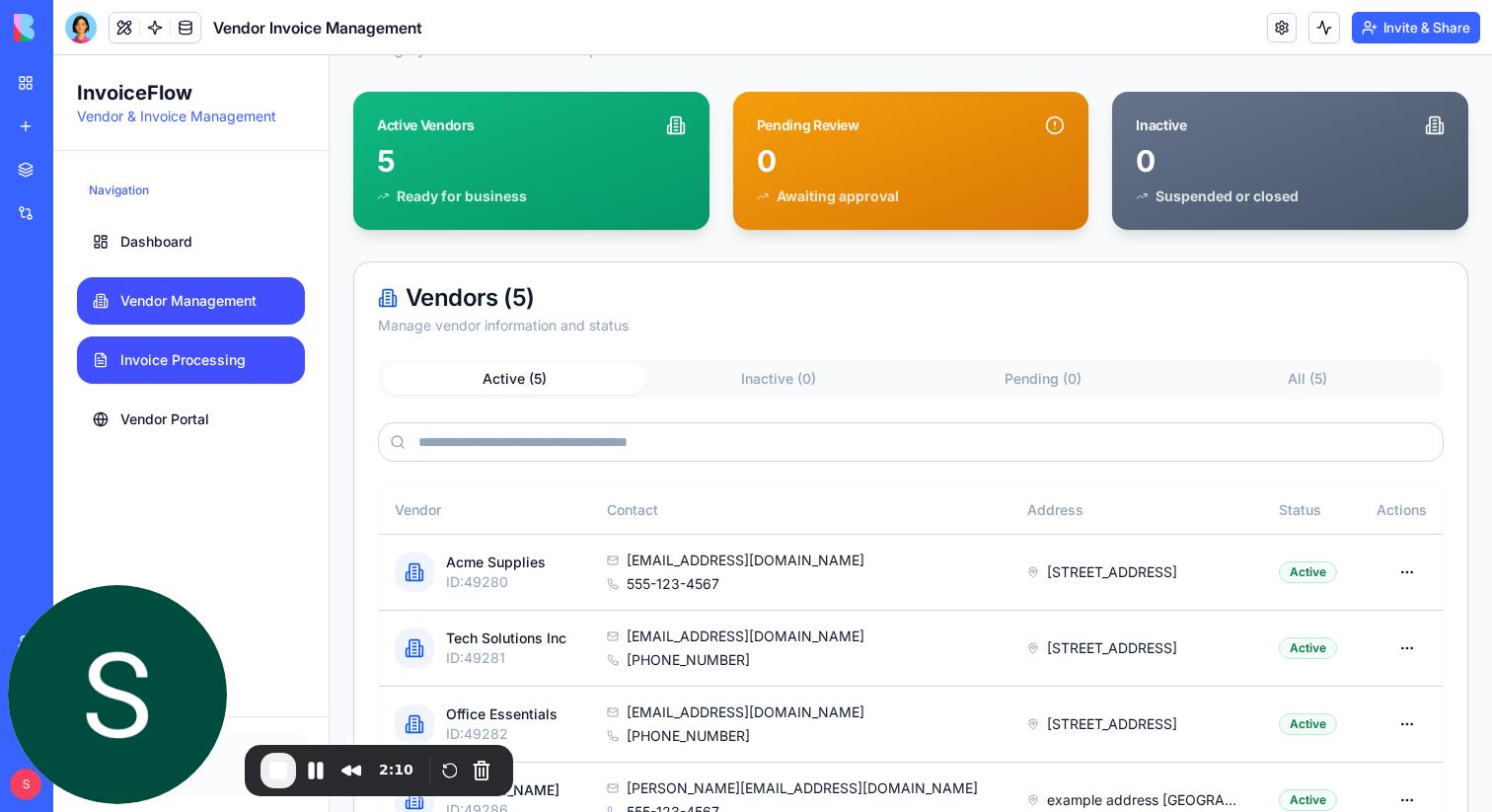
click at [193, 369] on span "Invoice Processing" at bounding box center [183, 361] width 125 height 20
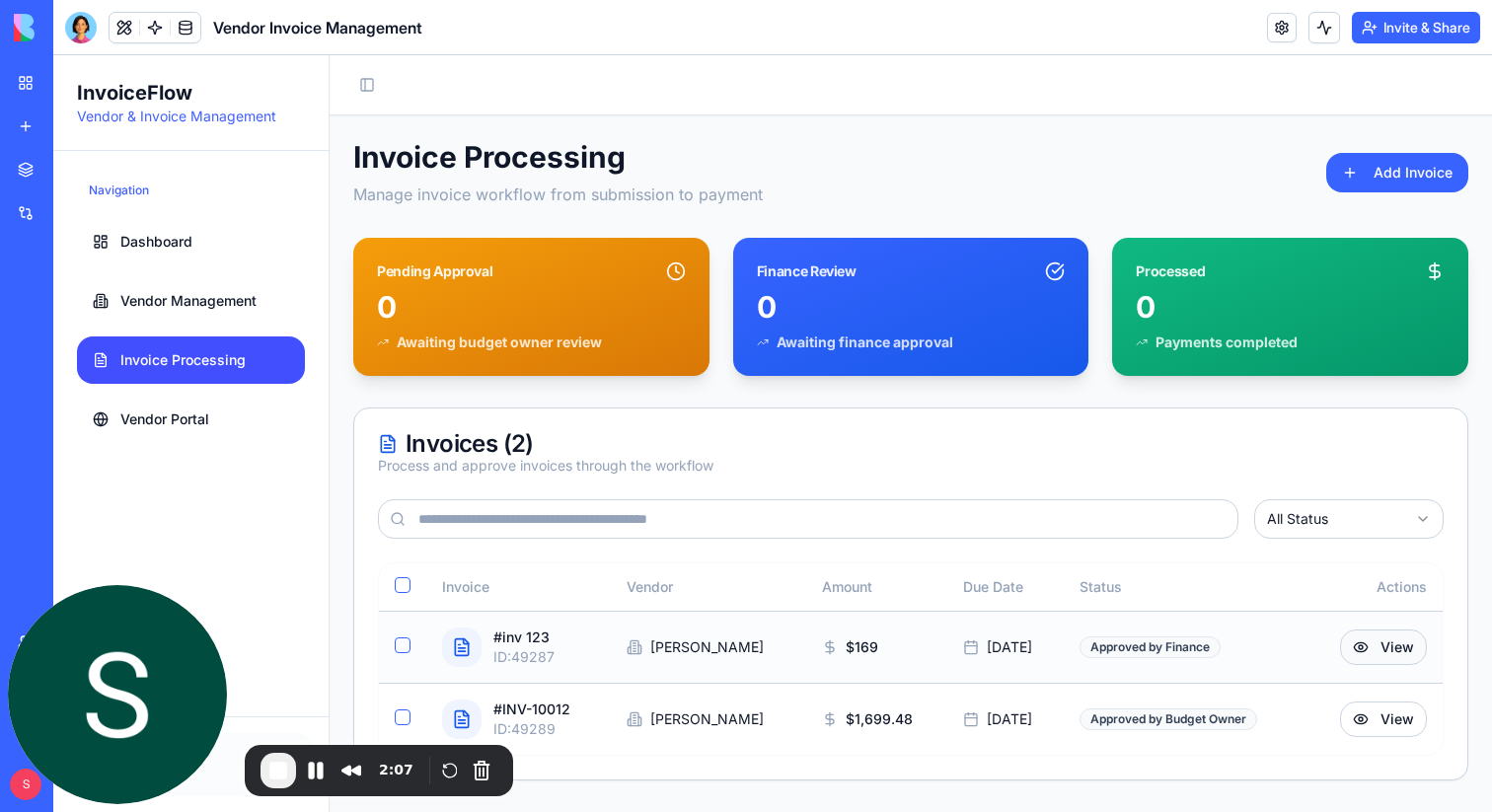
click at [1390, 644] on button "View" at bounding box center [1383, 647] width 87 height 36
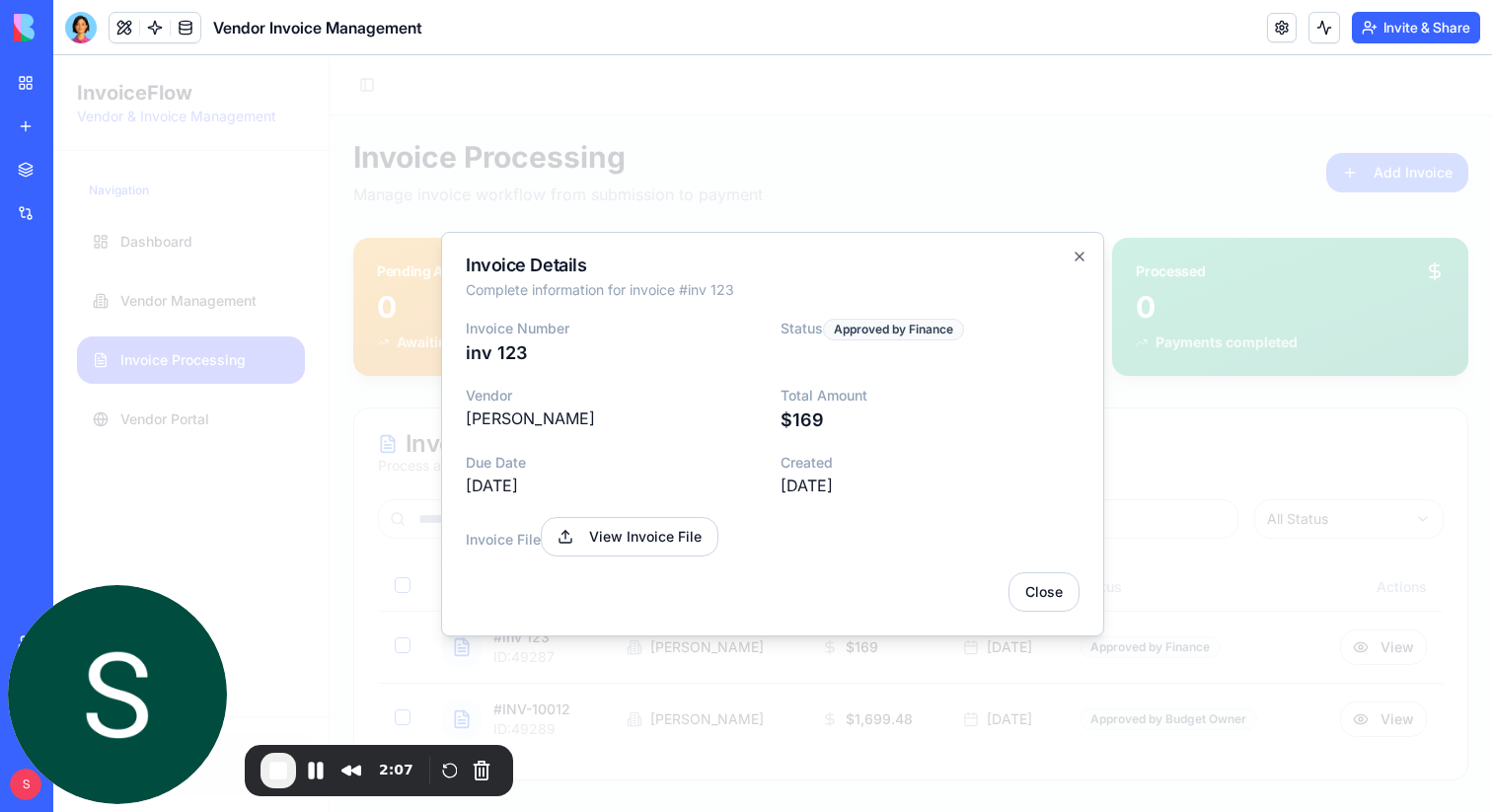
click at [1180, 678] on div at bounding box center [773, 434] width 1439 height 757
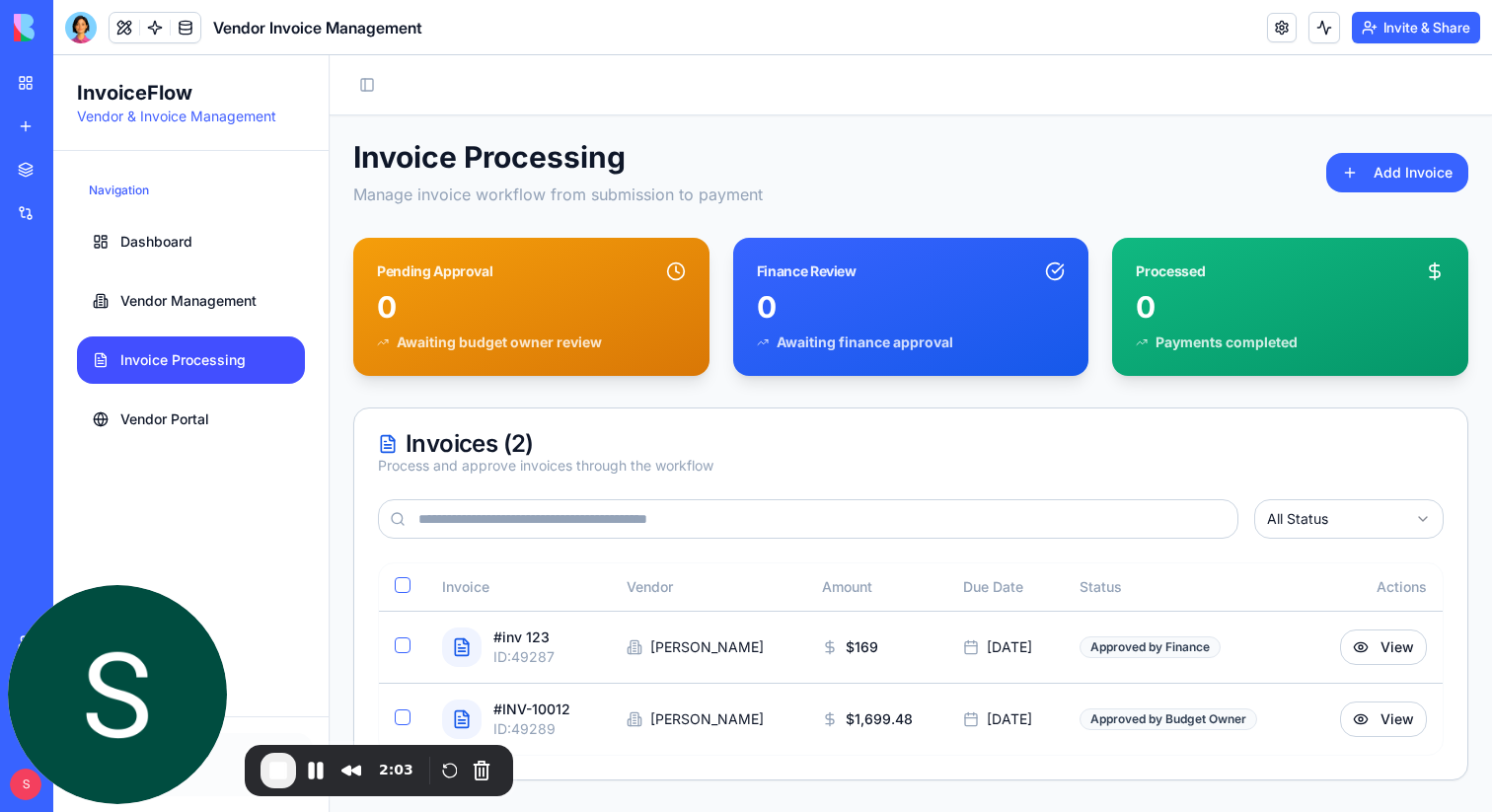
click at [1389, 35] on button "Invite & Share" at bounding box center [1416, 28] width 128 height 32
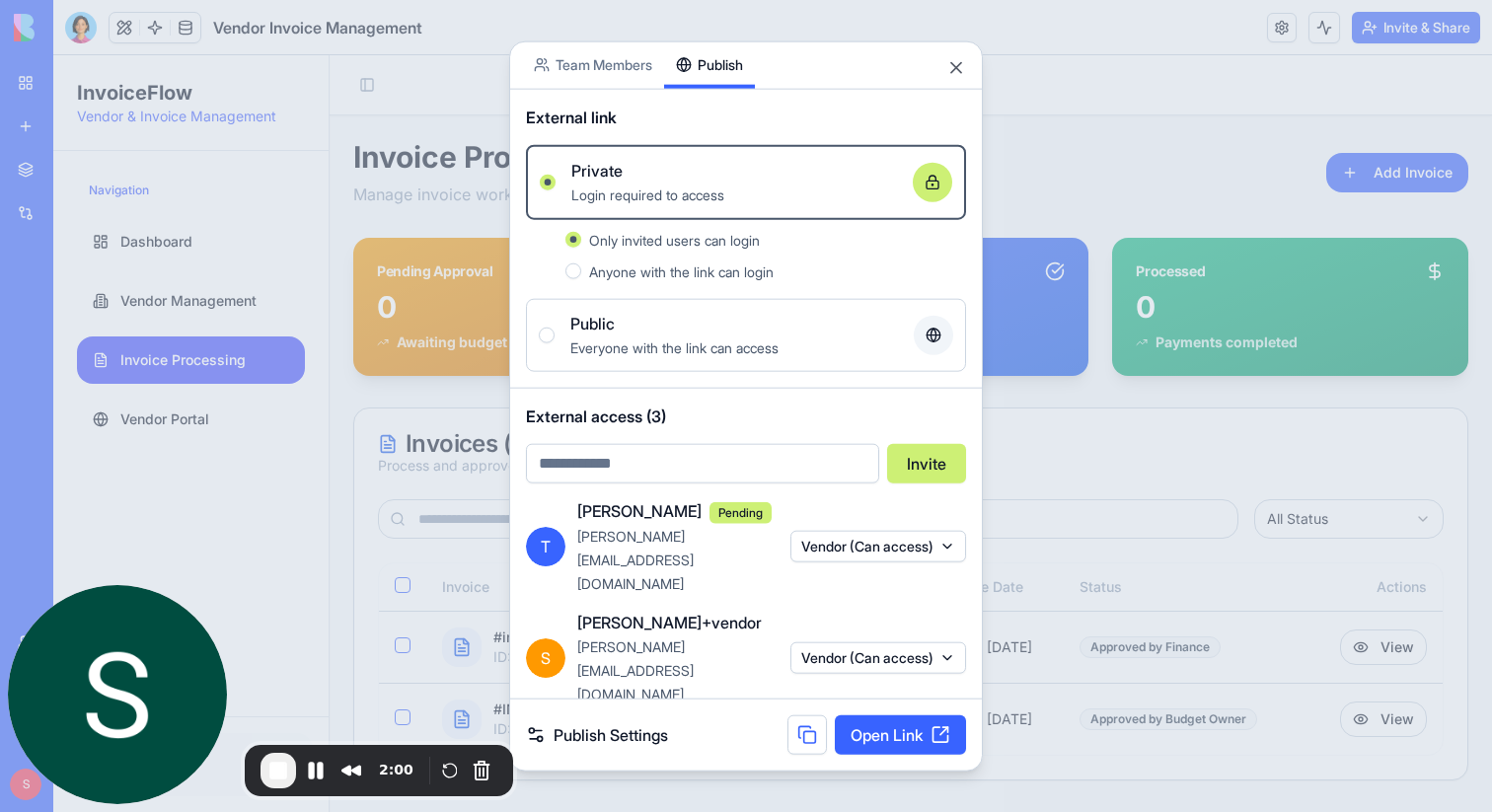
click at [939, 641] on button "Vendor (Can access)" at bounding box center [878, 657] width 176 height 32
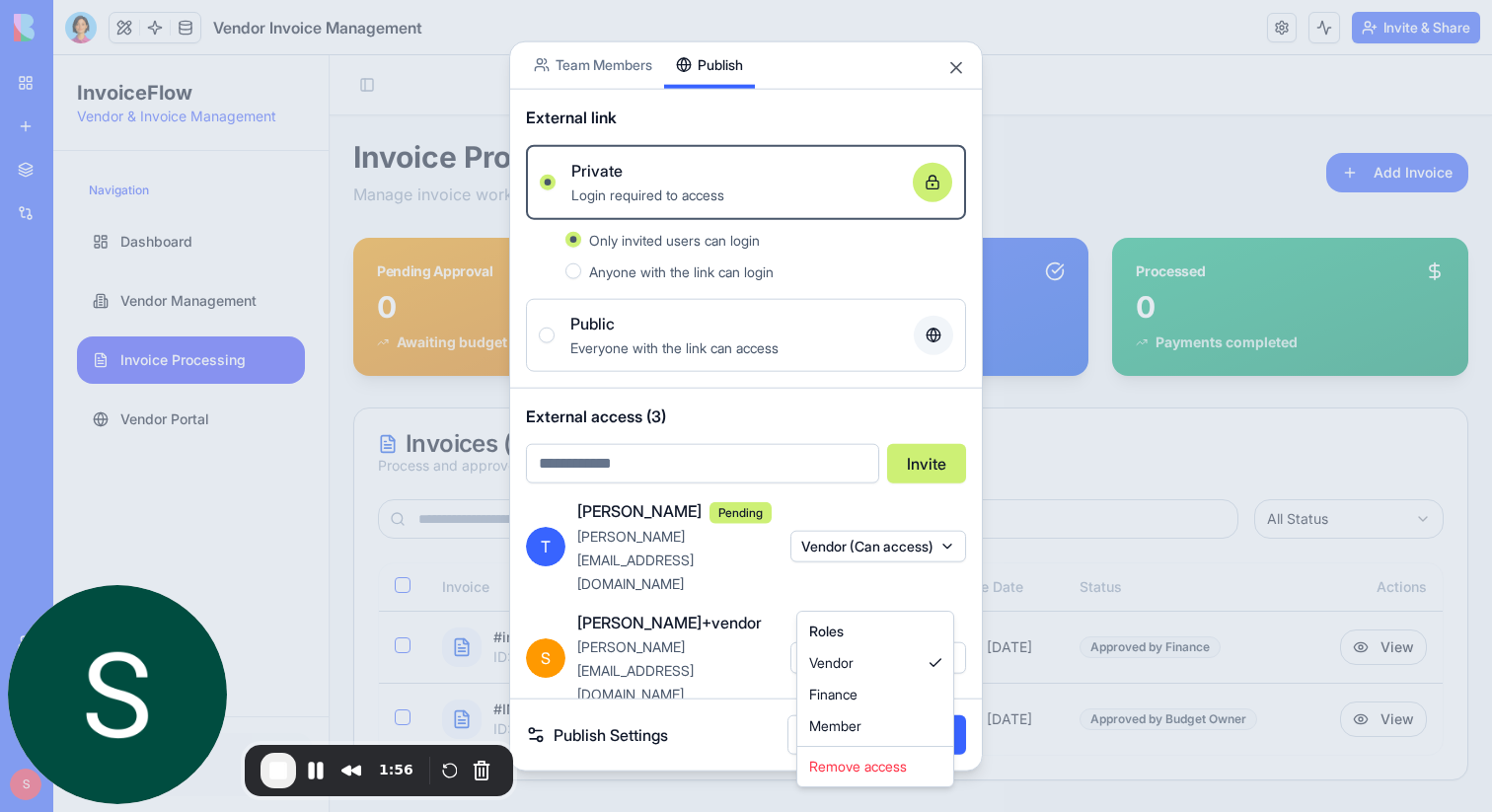
click at [933, 594] on div at bounding box center [746, 406] width 1492 height 812
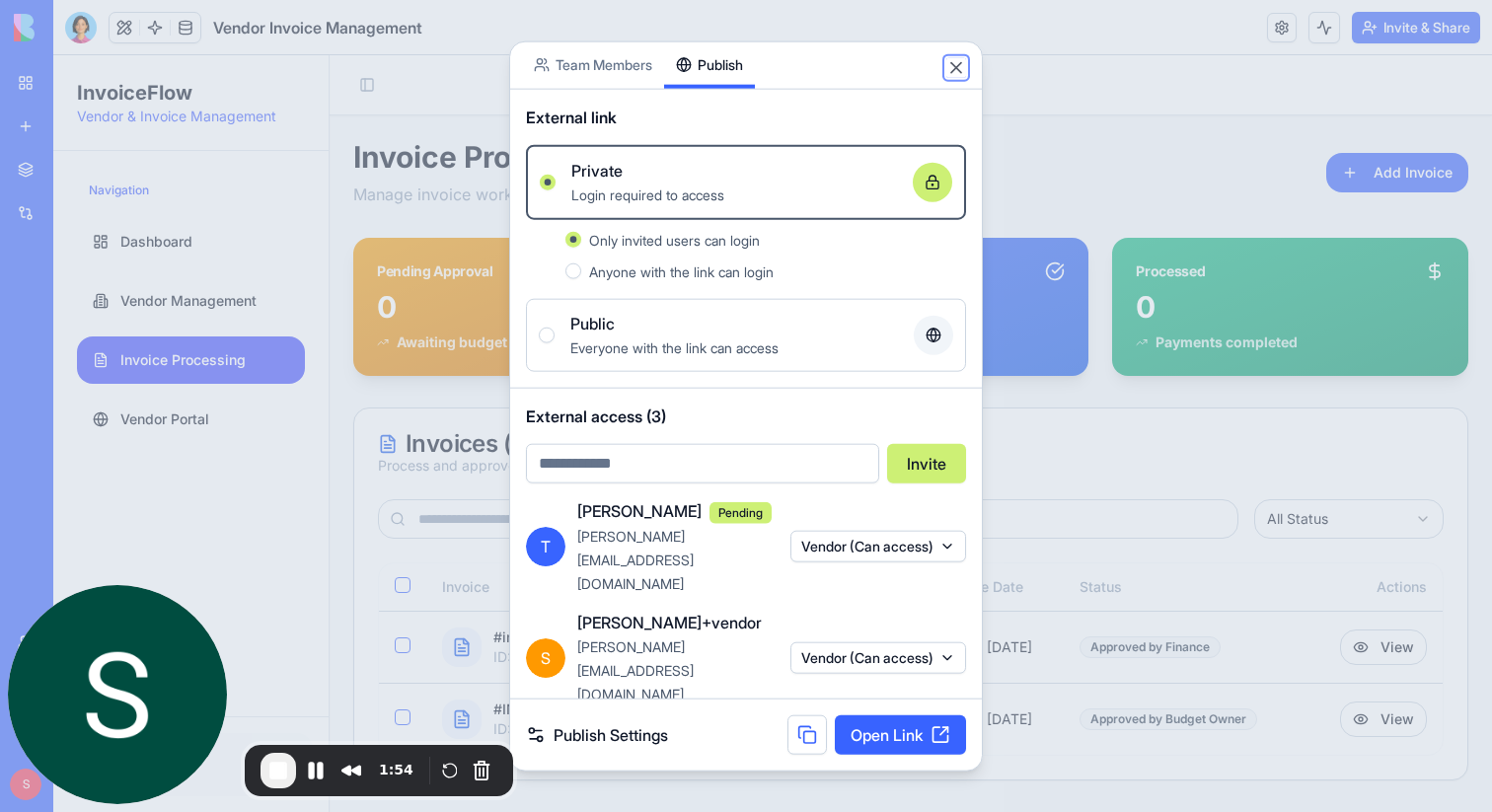
click at [953, 74] on button "Close" at bounding box center [956, 67] width 20 height 20
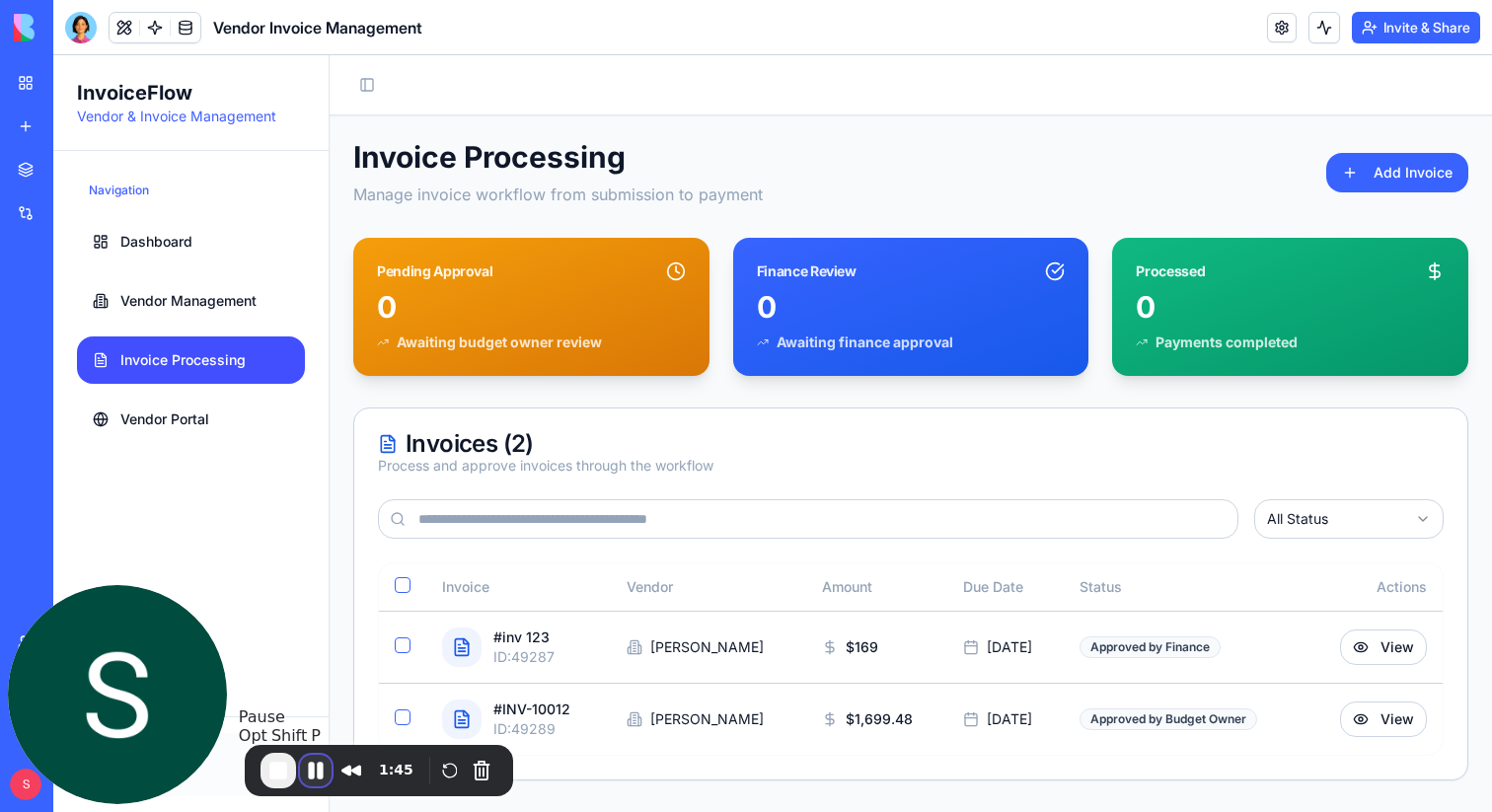
click at [314, 761] on button "Pause Recording" at bounding box center [316, 771] width 32 height 32
click at [279, 774] on button "End Recording" at bounding box center [277, 772] width 32 height 32
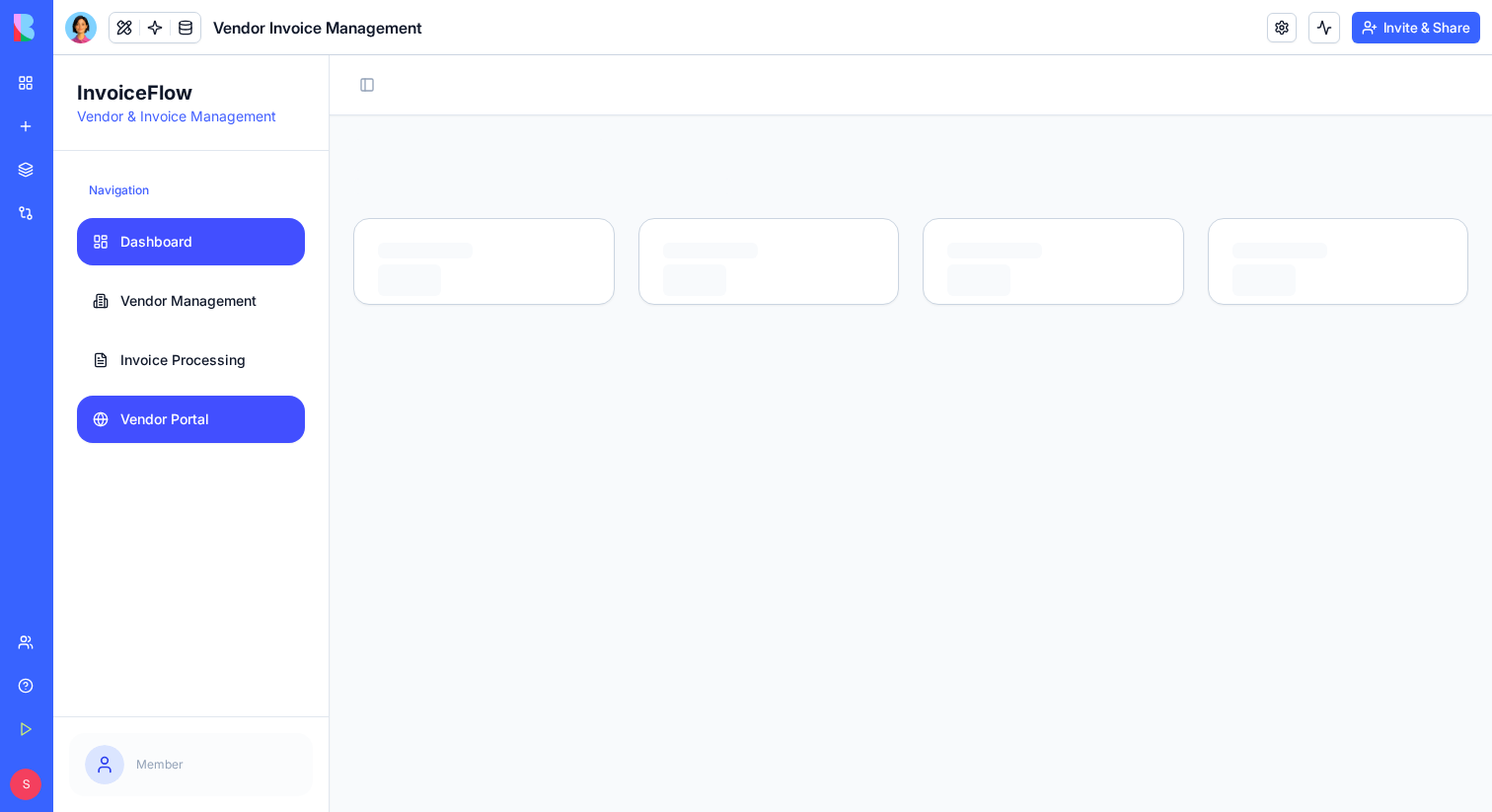
click at [169, 417] on span "Vendor Portal" at bounding box center [165, 420] width 89 height 20
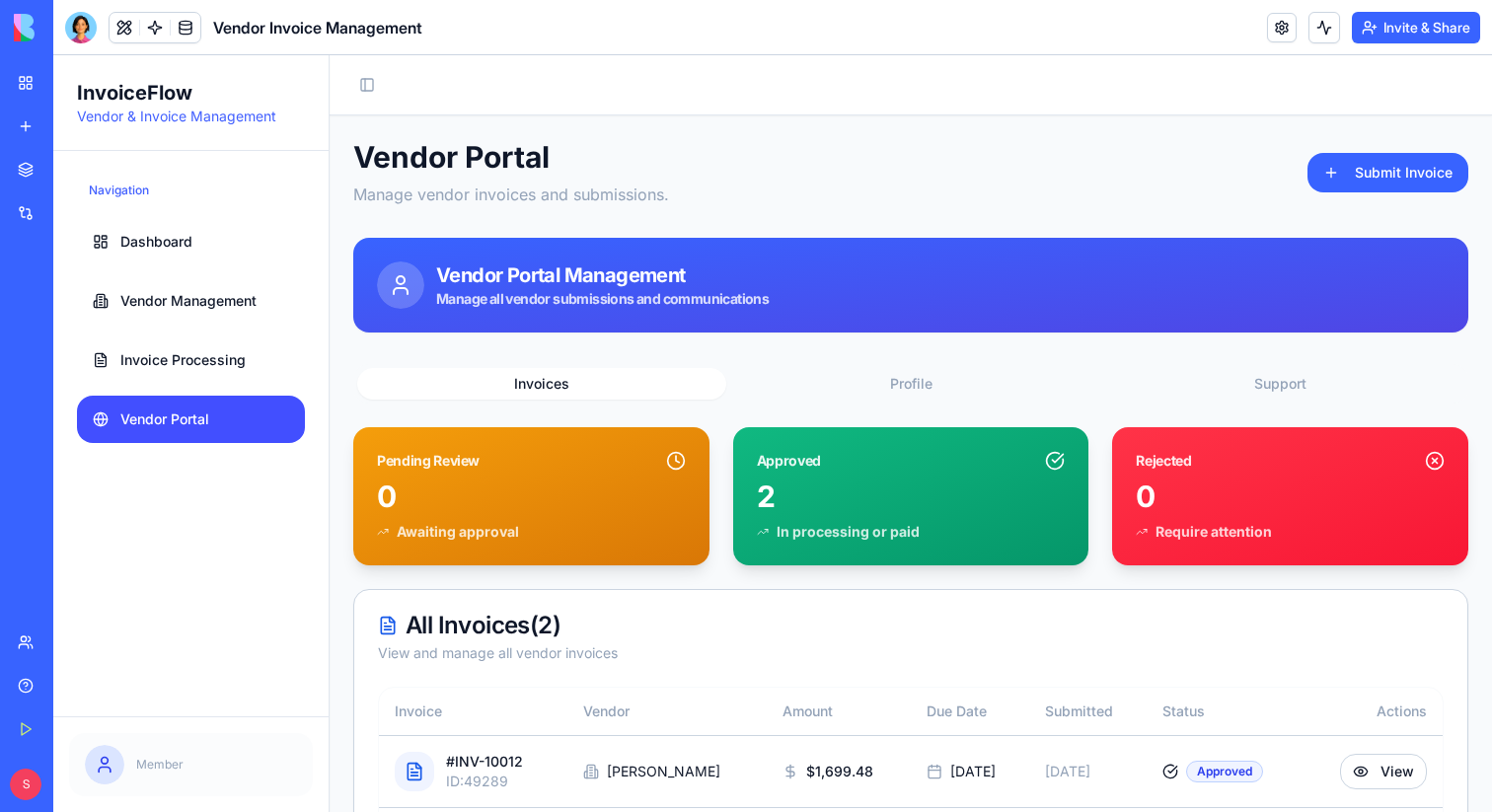
click at [1417, 31] on button "Invite & Share" at bounding box center [1416, 28] width 128 height 32
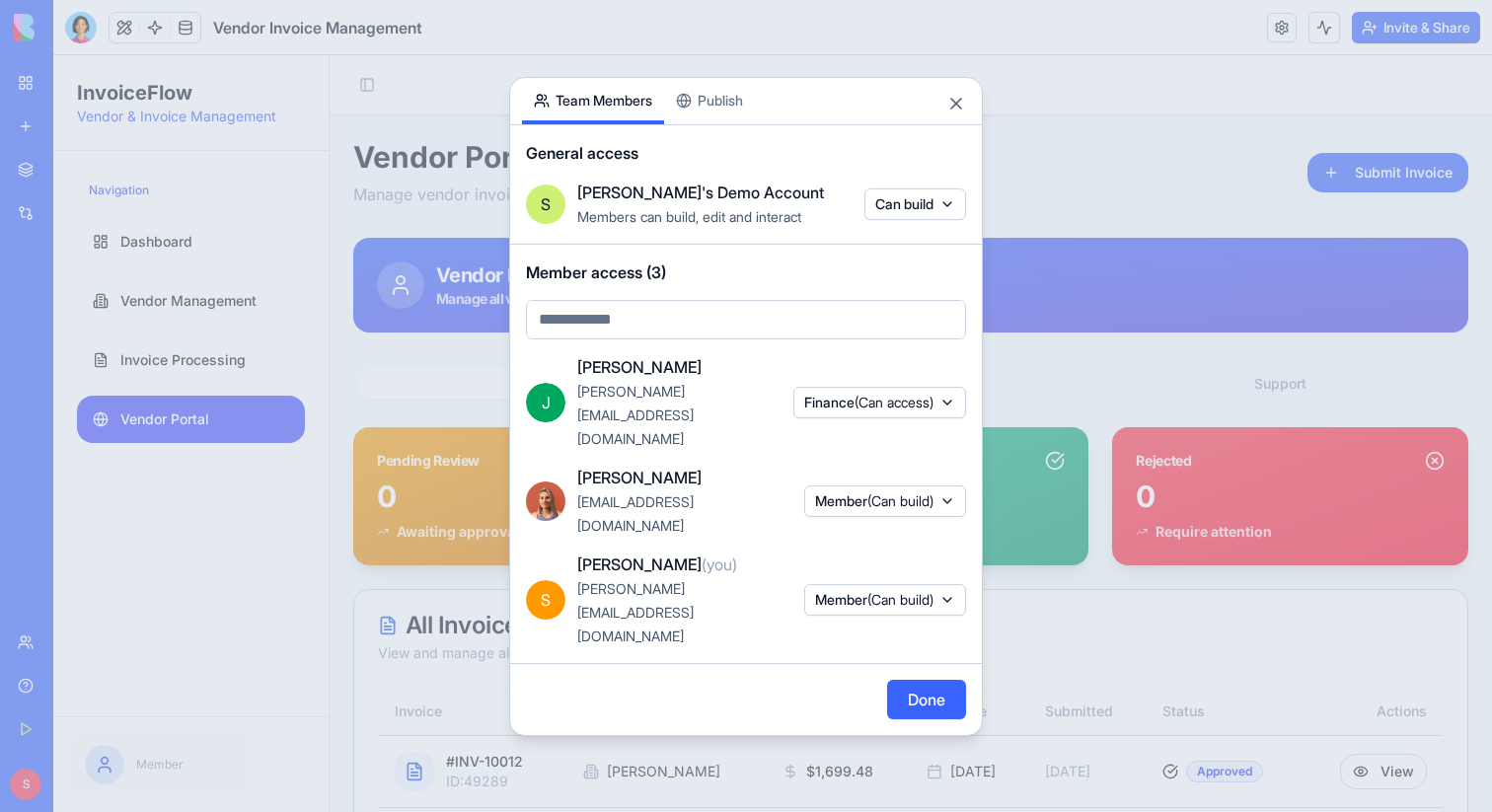
click at [719, 156] on div "Share App Team Members Publish General access S [PERSON_NAME]'s Demo Account Me…" at bounding box center [745, 406] width 473 height 659
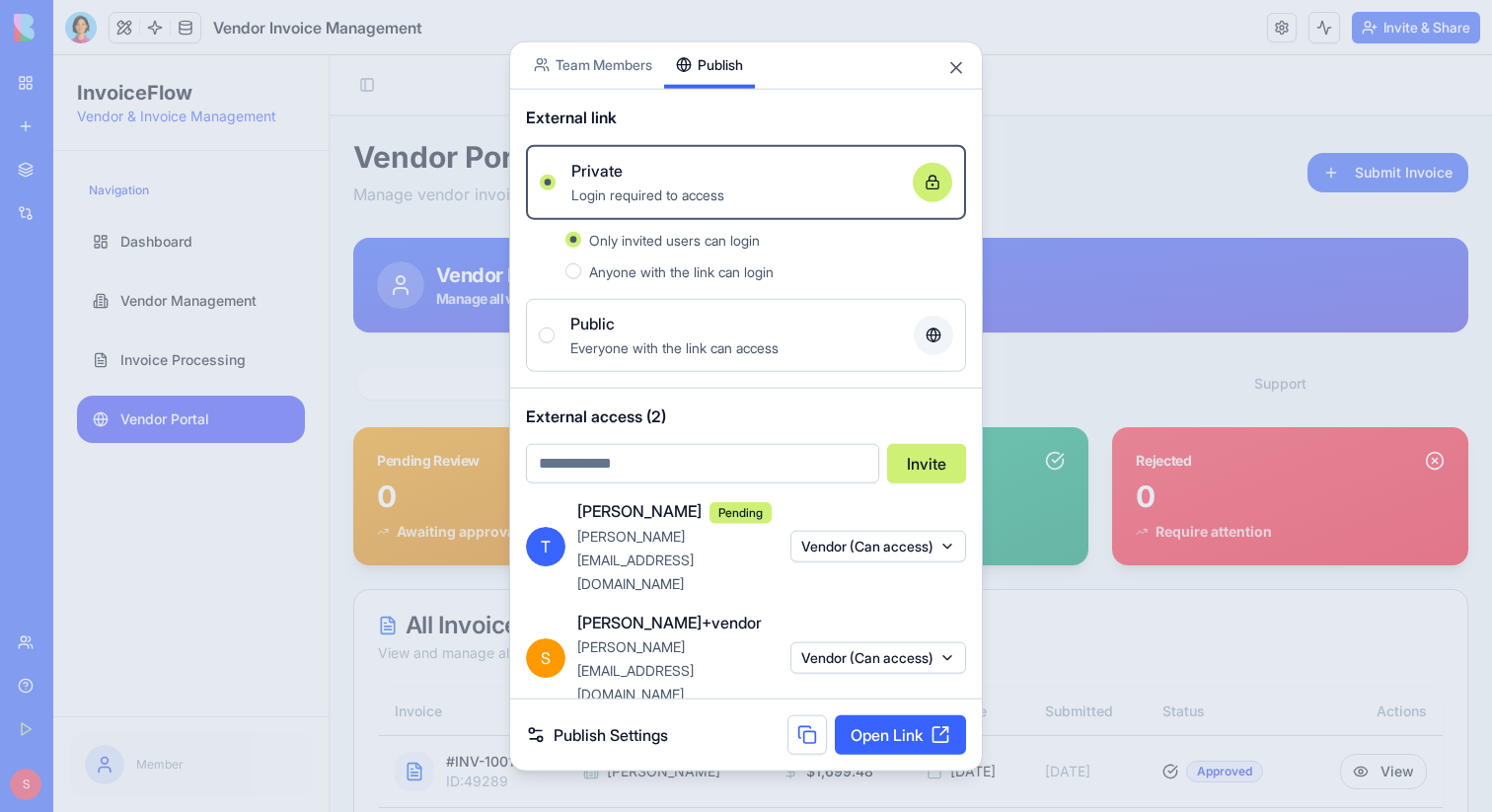
click at [698, 482] on input "email" at bounding box center [703, 462] width 354 height 40
type input "*"
type input "**********"
click at [933, 482] on button "Invite" at bounding box center [927, 462] width 79 height 40
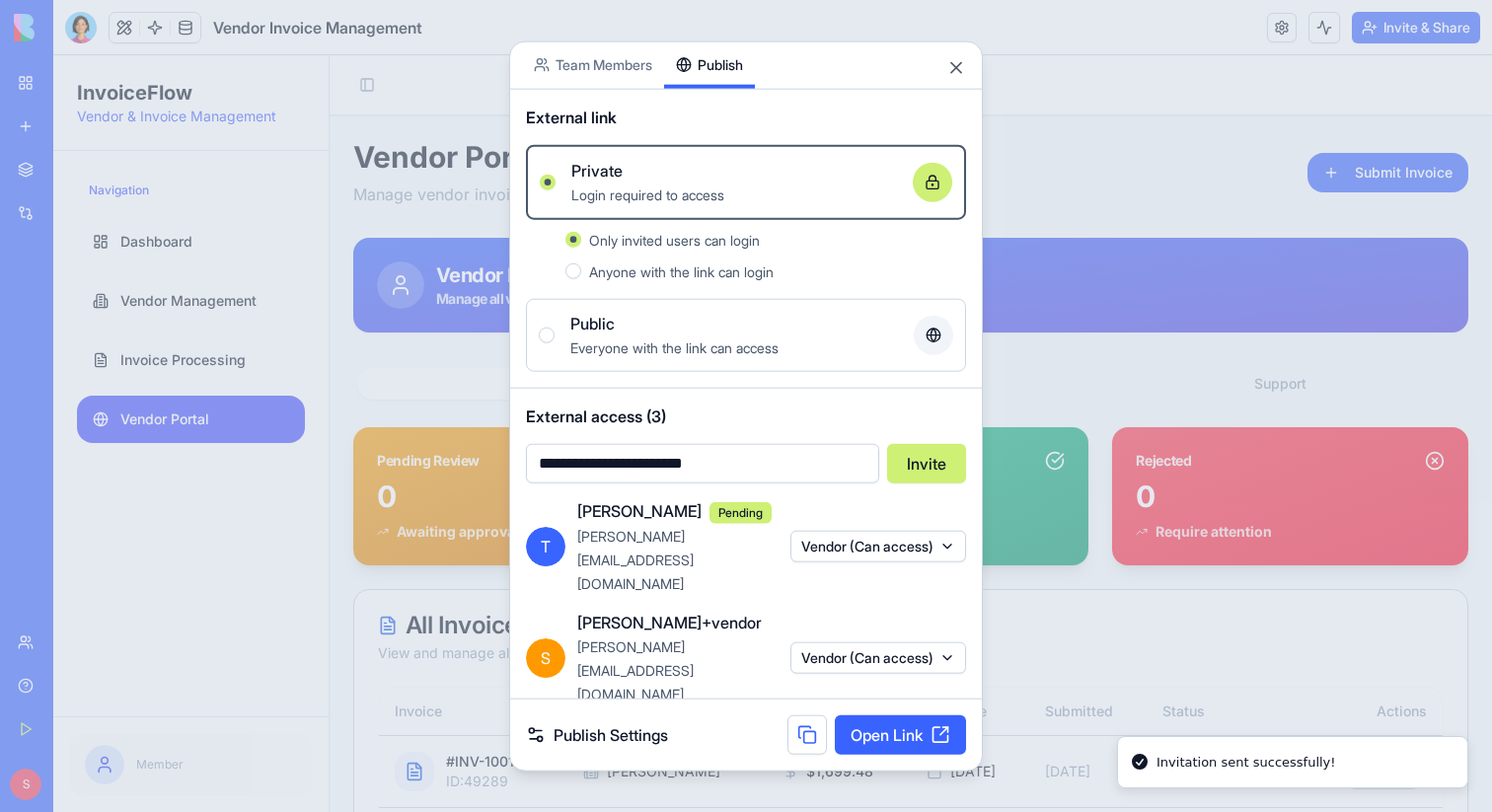
click at [916, 753] on button "Member (Can access)" at bounding box center [874, 769] width 183 height 32
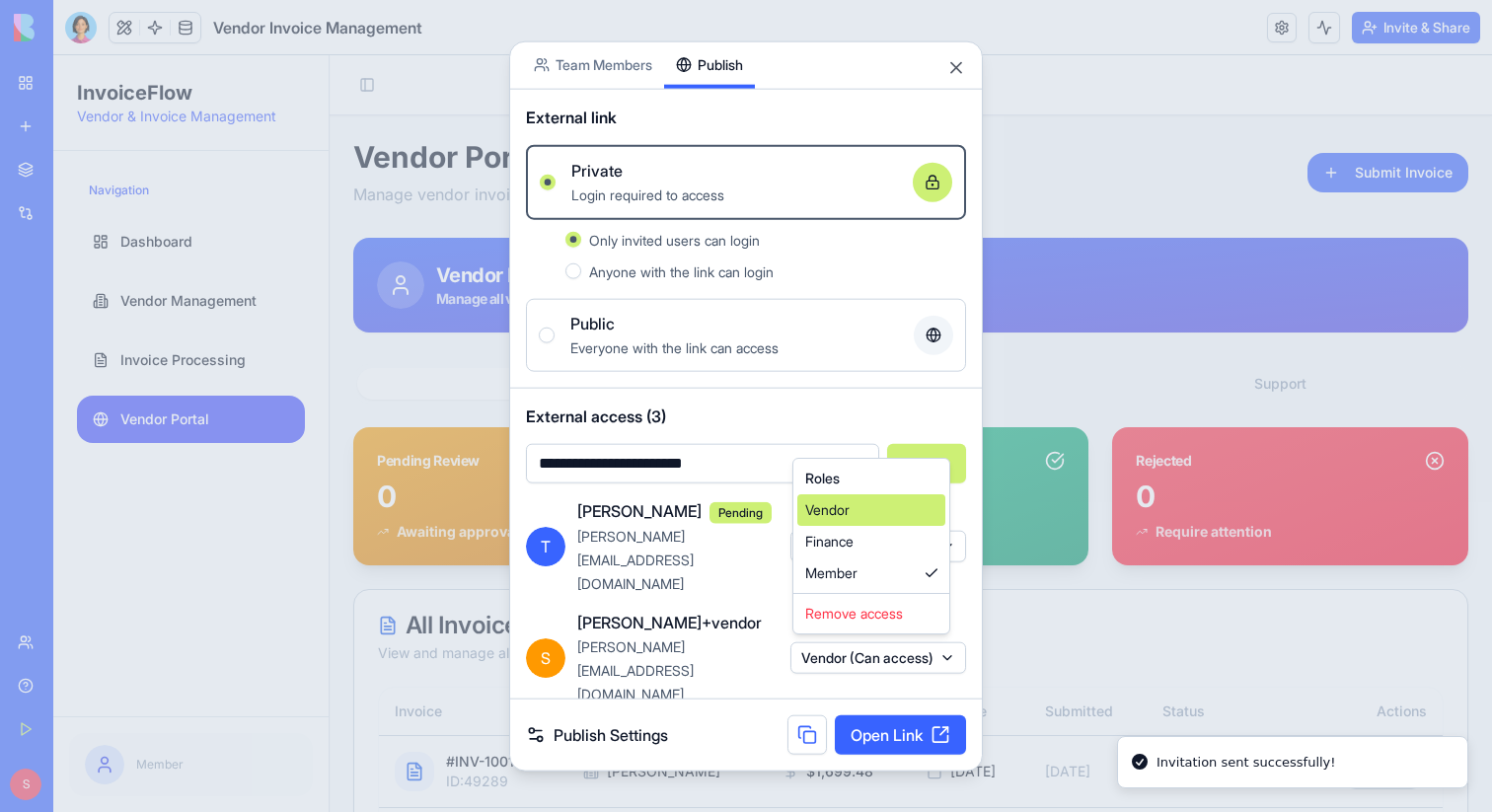
click at [871, 517] on div "Vendor" at bounding box center [871, 510] width 148 height 32
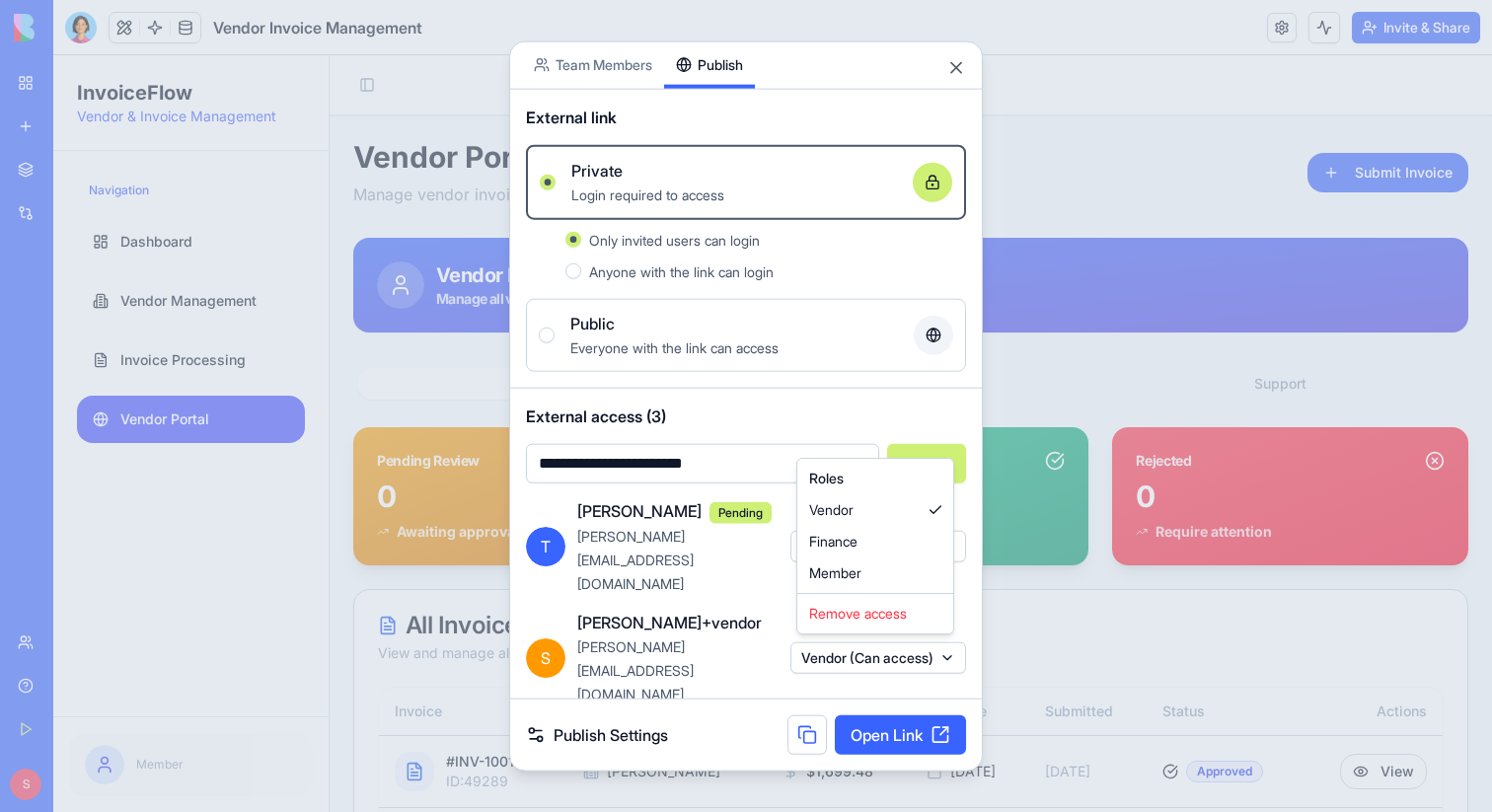
click at [752, 595] on body "**********" at bounding box center [746, 406] width 1492 height 812
click at [1142, 122] on div at bounding box center [746, 406] width 1492 height 812
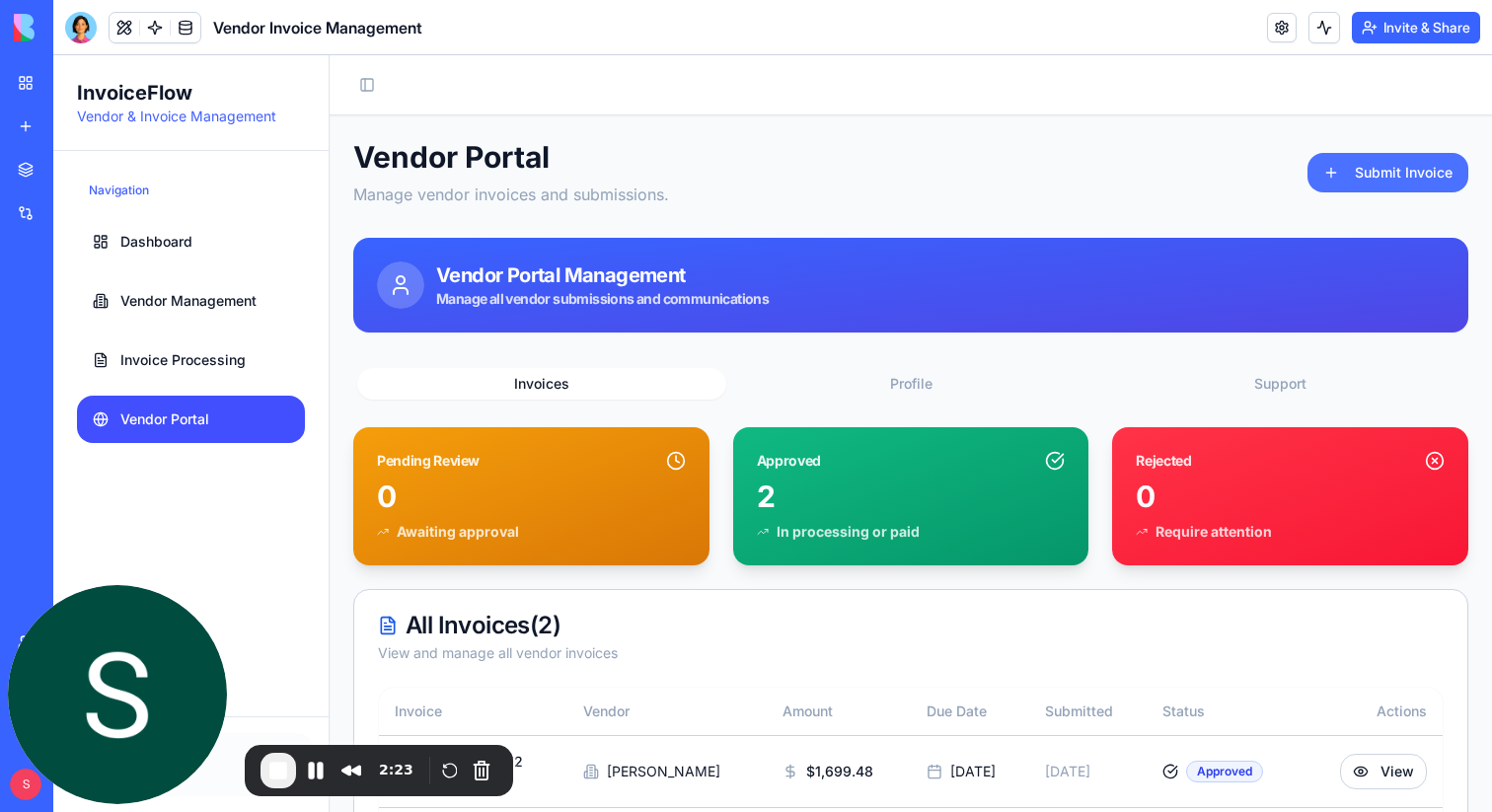
click at [1391, 174] on button "Submit Invoice" at bounding box center [1387, 173] width 161 height 40
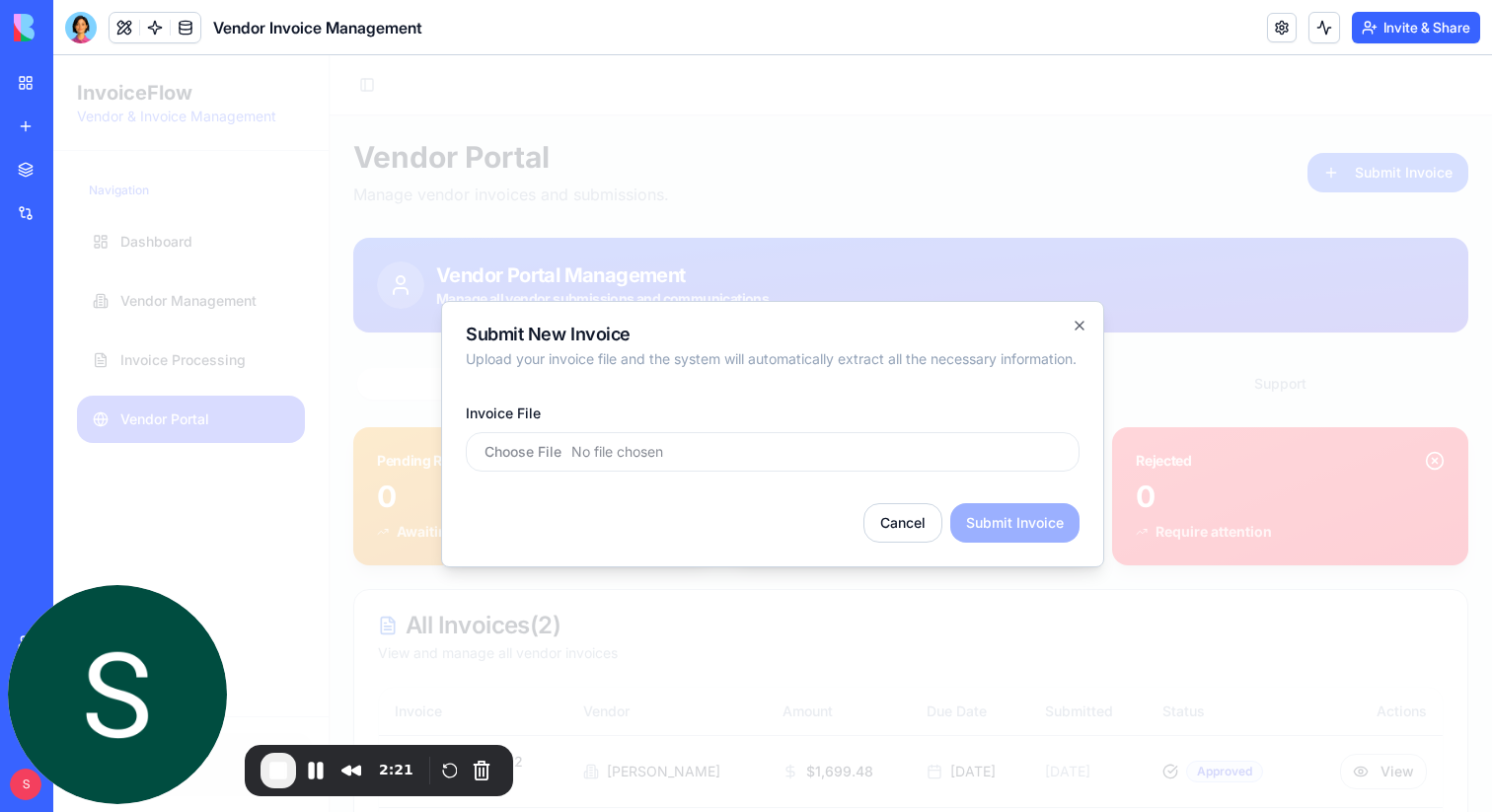
click at [578, 456] on input "Invoice File" at bounding box center [772, 451] width 614 height 40
click at [1084, 322] on icon "button" at bounding box center [1080, 326] width 16 height 16
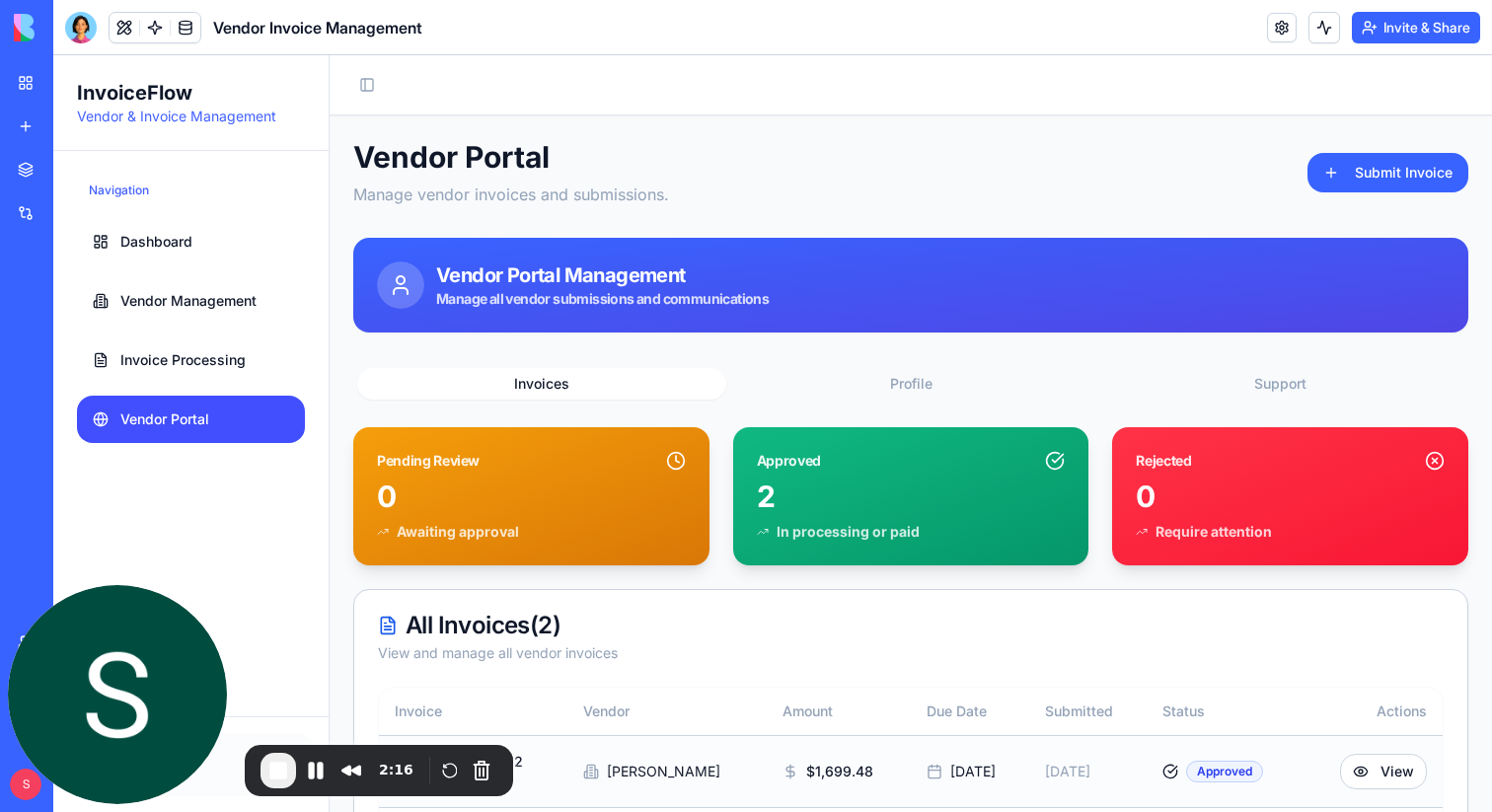
scroll to position [117, 0]
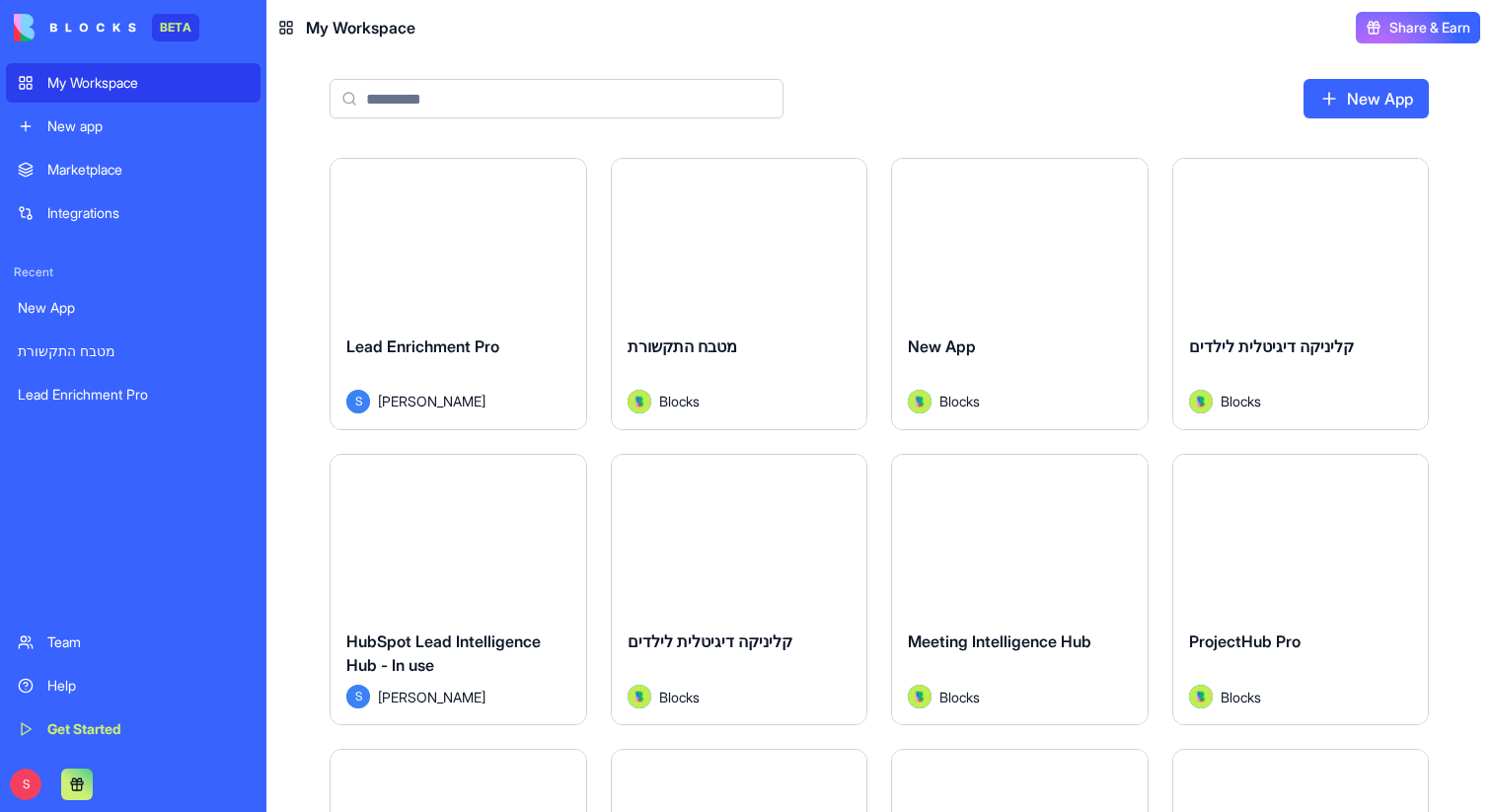
click at [97, 176] on div "Marketplace" at bounding box center [148, 170] width 202 height 20
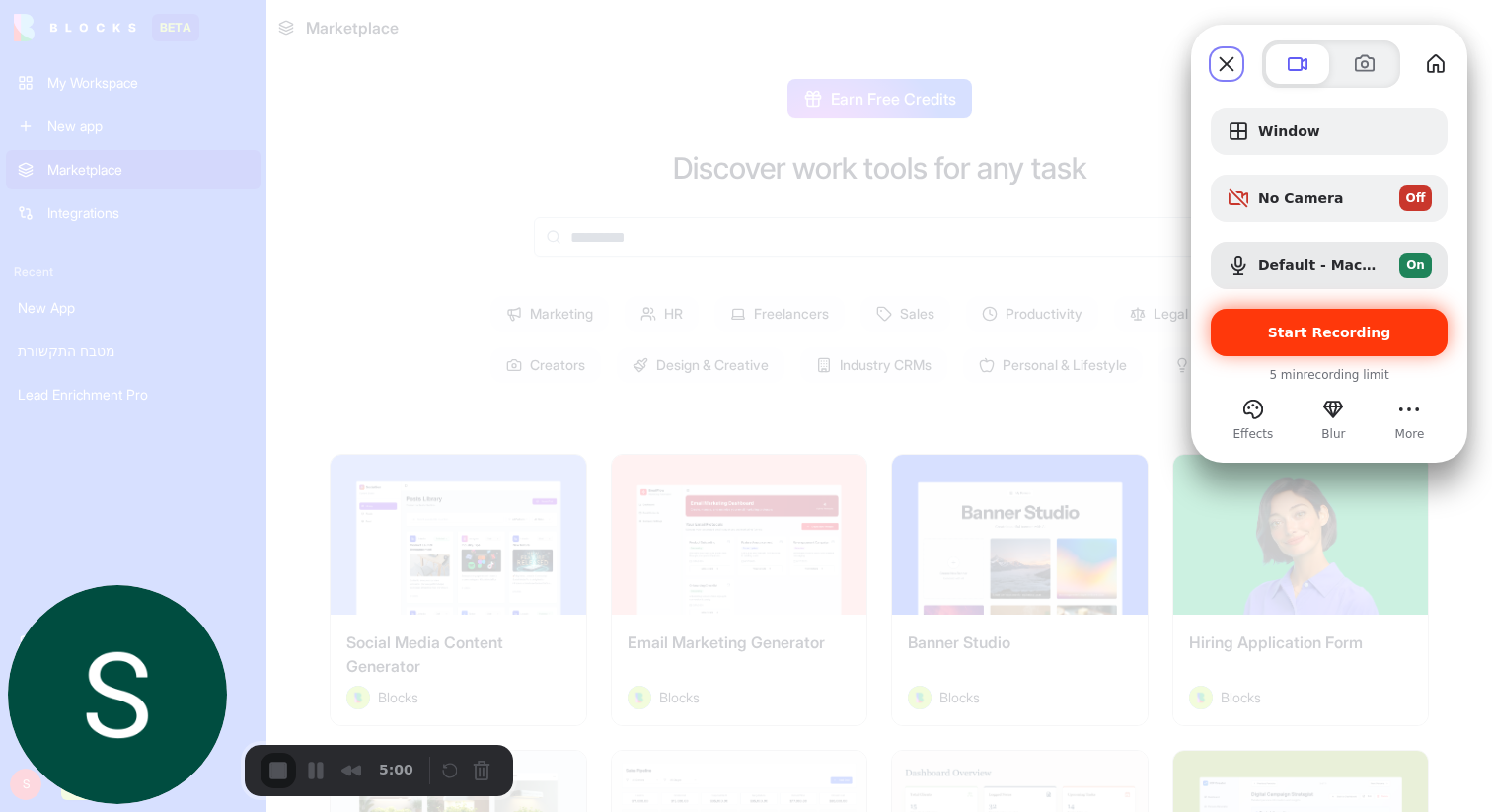
click at [1324, 338] on span "Start Recording" at bounding box center [1330, 333] width 124 height 16
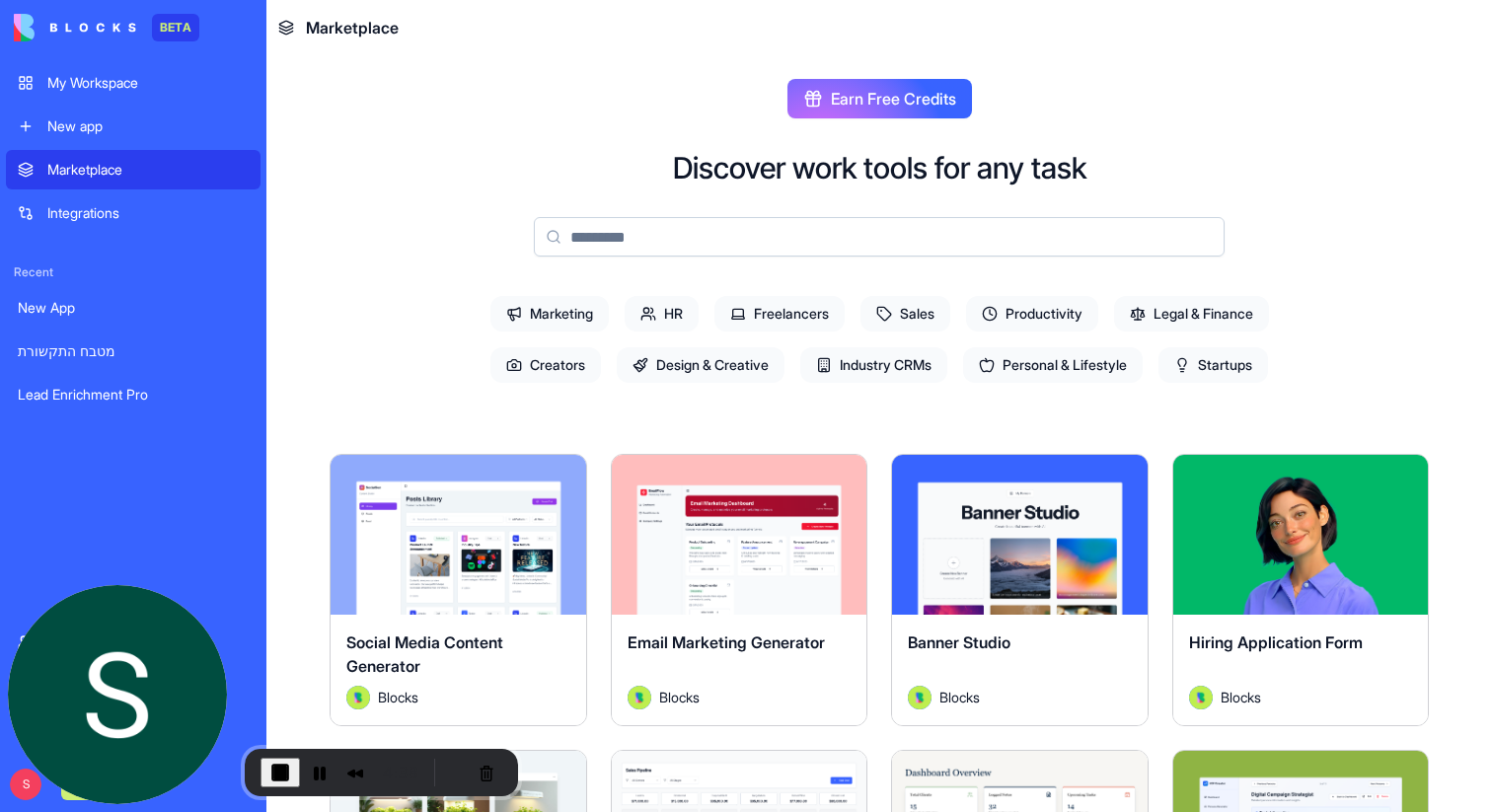
click at [94, 125] on div "New app" at bounding box center [148, 126] width 202 height 20
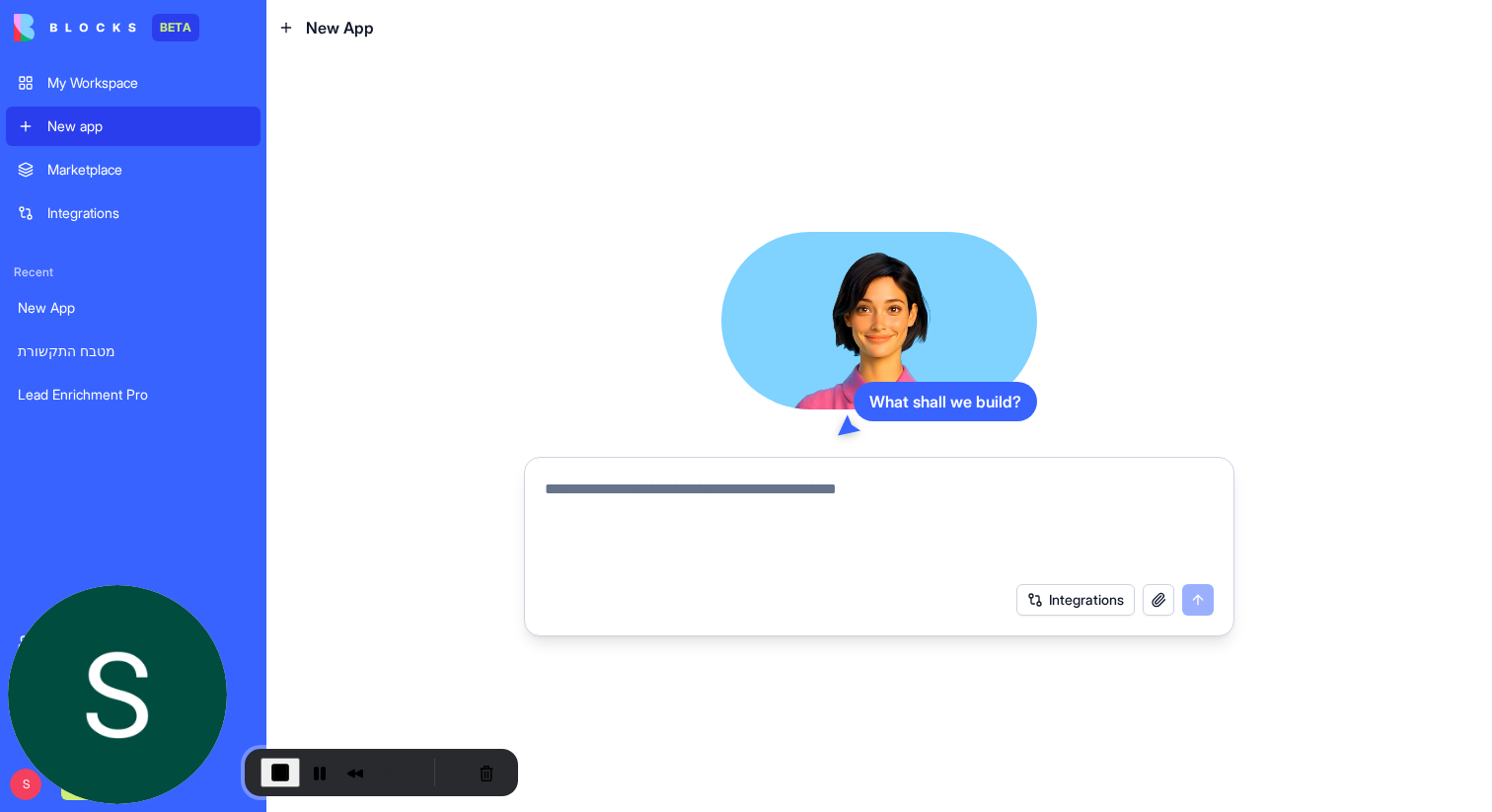
click at [588, 482] on textarea at bounding box center [878, 525] width 669 height 95
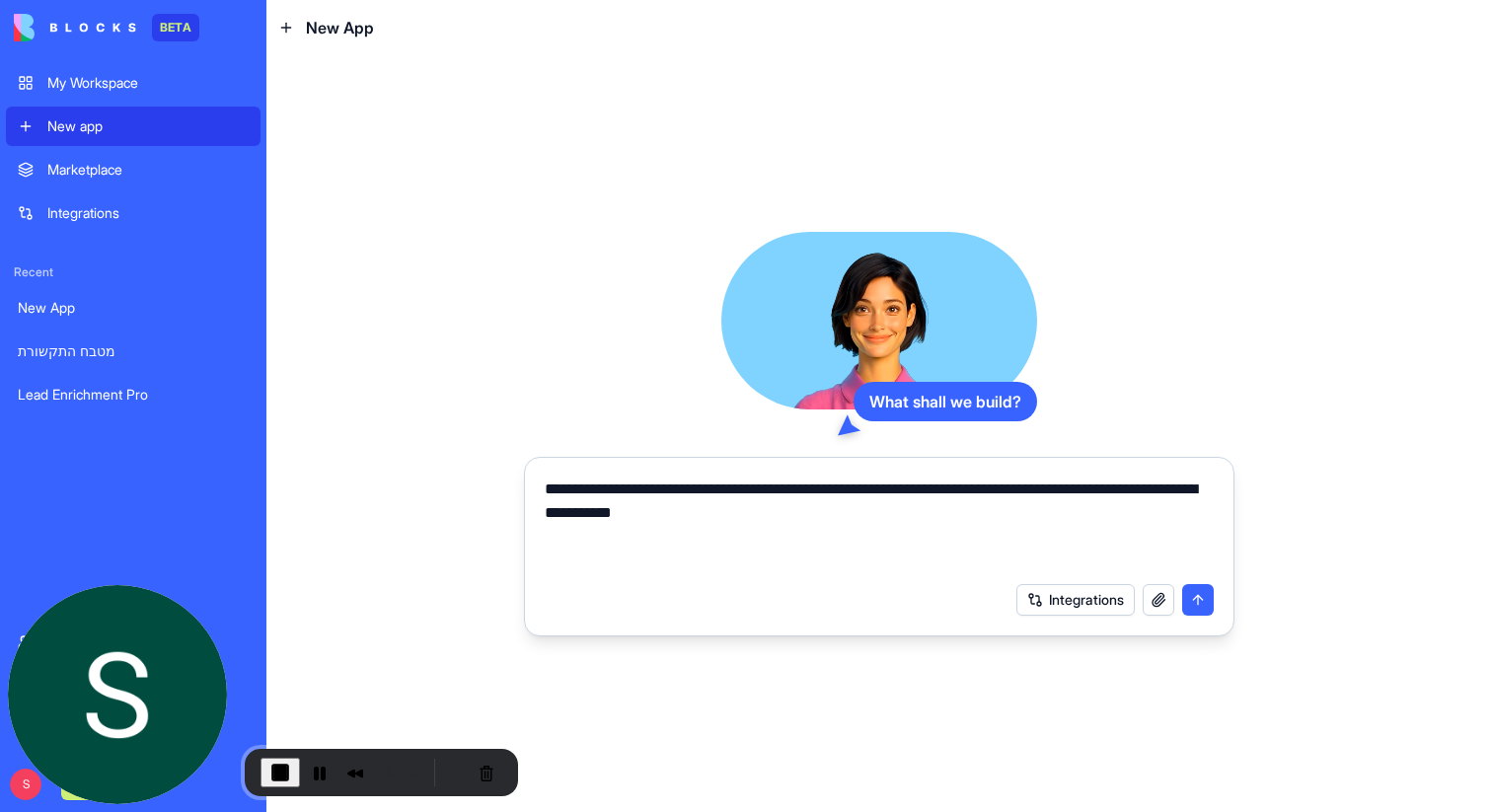
type textarea "**********"
click at [1196, 596] on button "submit" at bounding box center [1199, 600] width 32 height 32
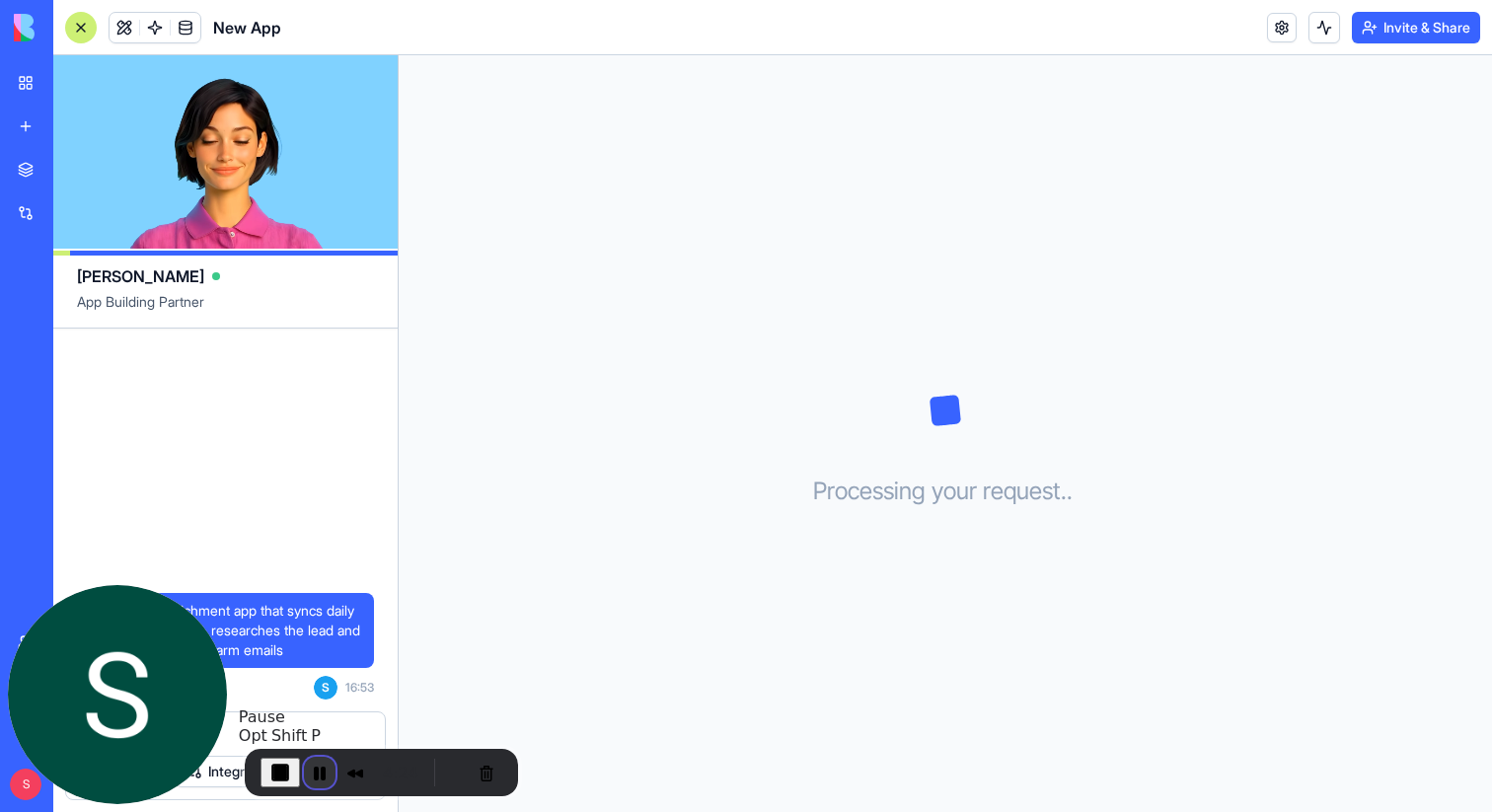
click at [320, 771] on button "Pause Recording" at bounding box center [320, 772] width 32 height 32
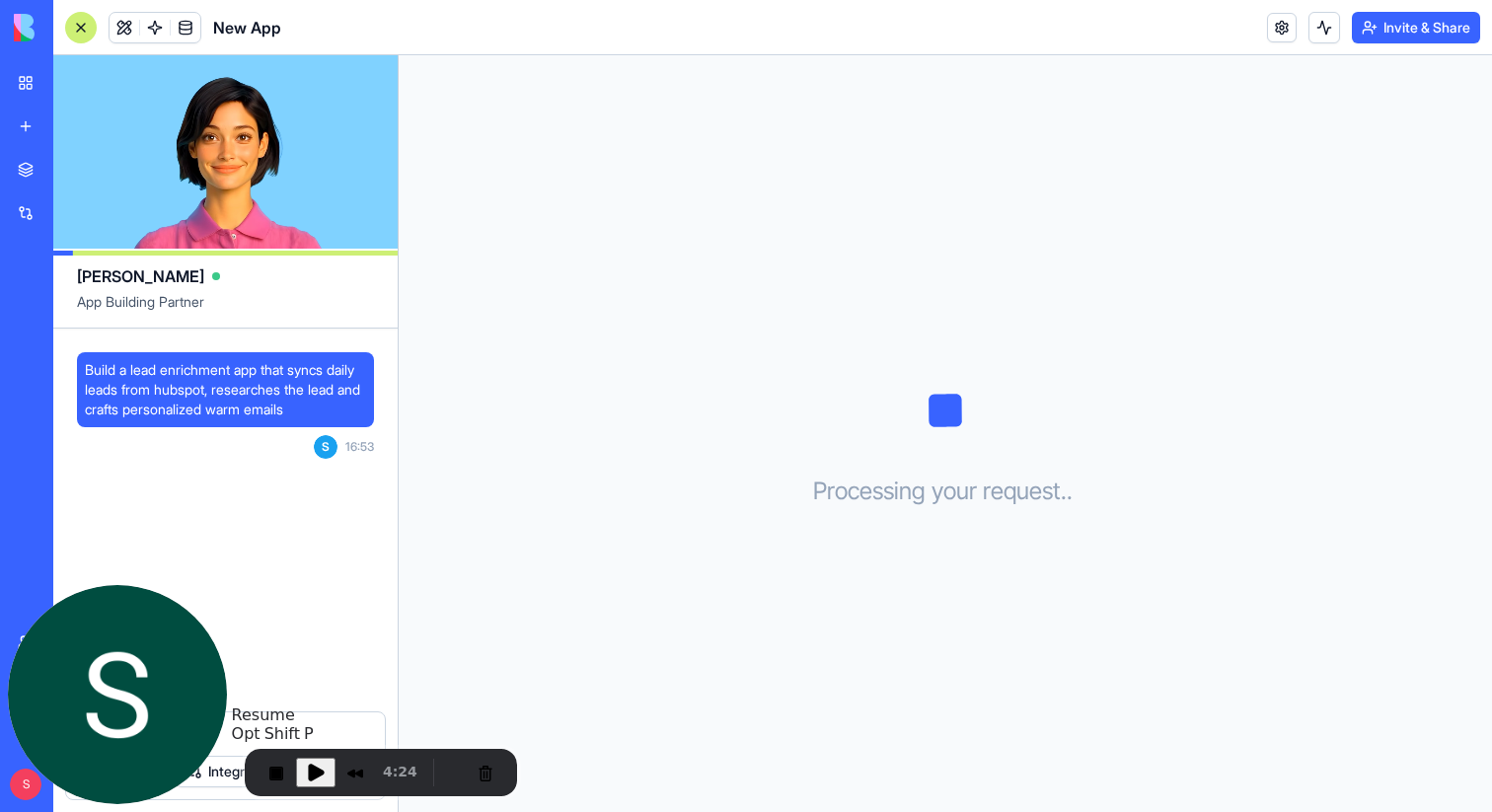
scroll to position [150, 0]
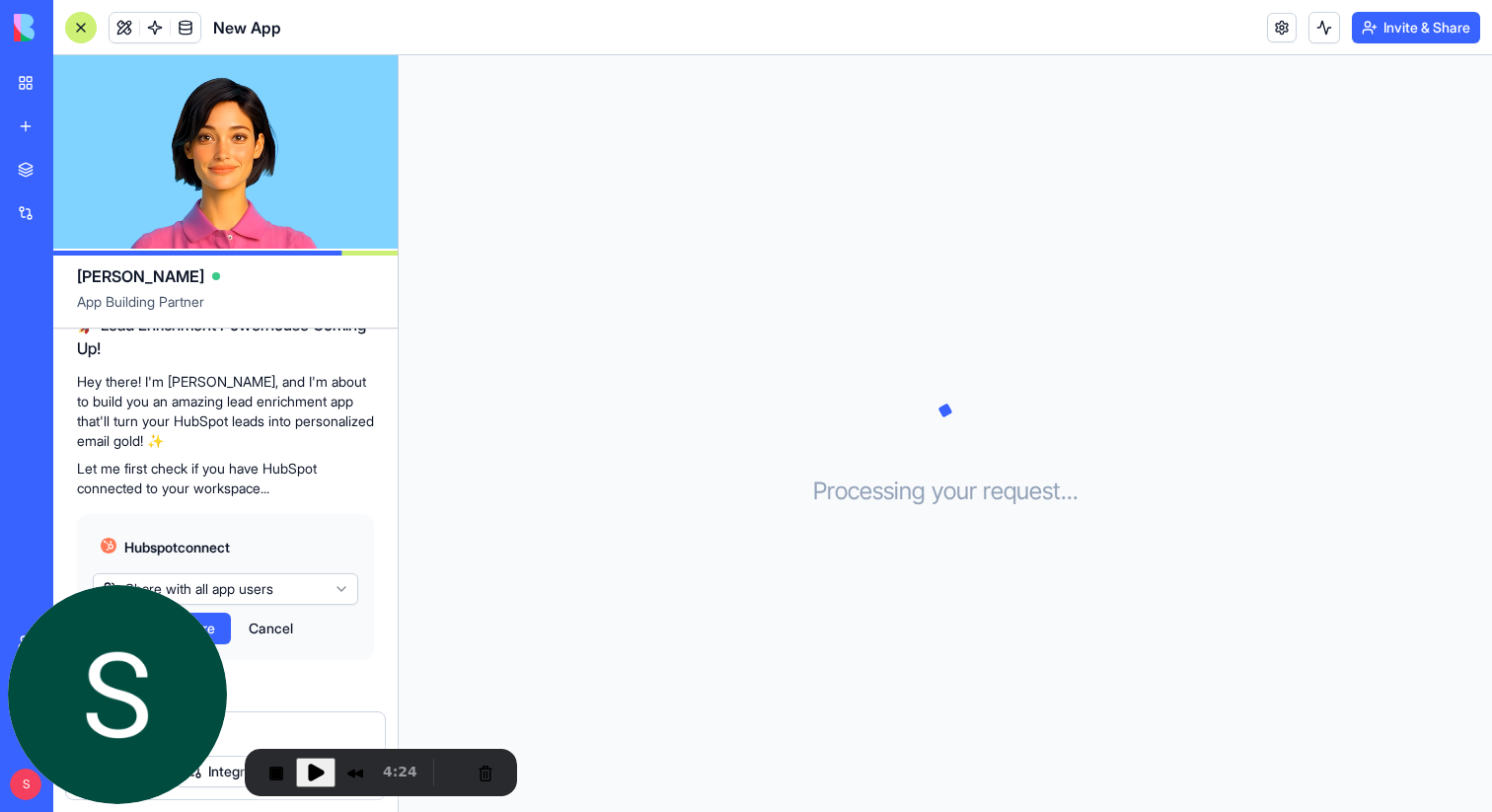
click at [320, 771] on span "Play Recording" at bounding box center [316, 772] width 24 height 24
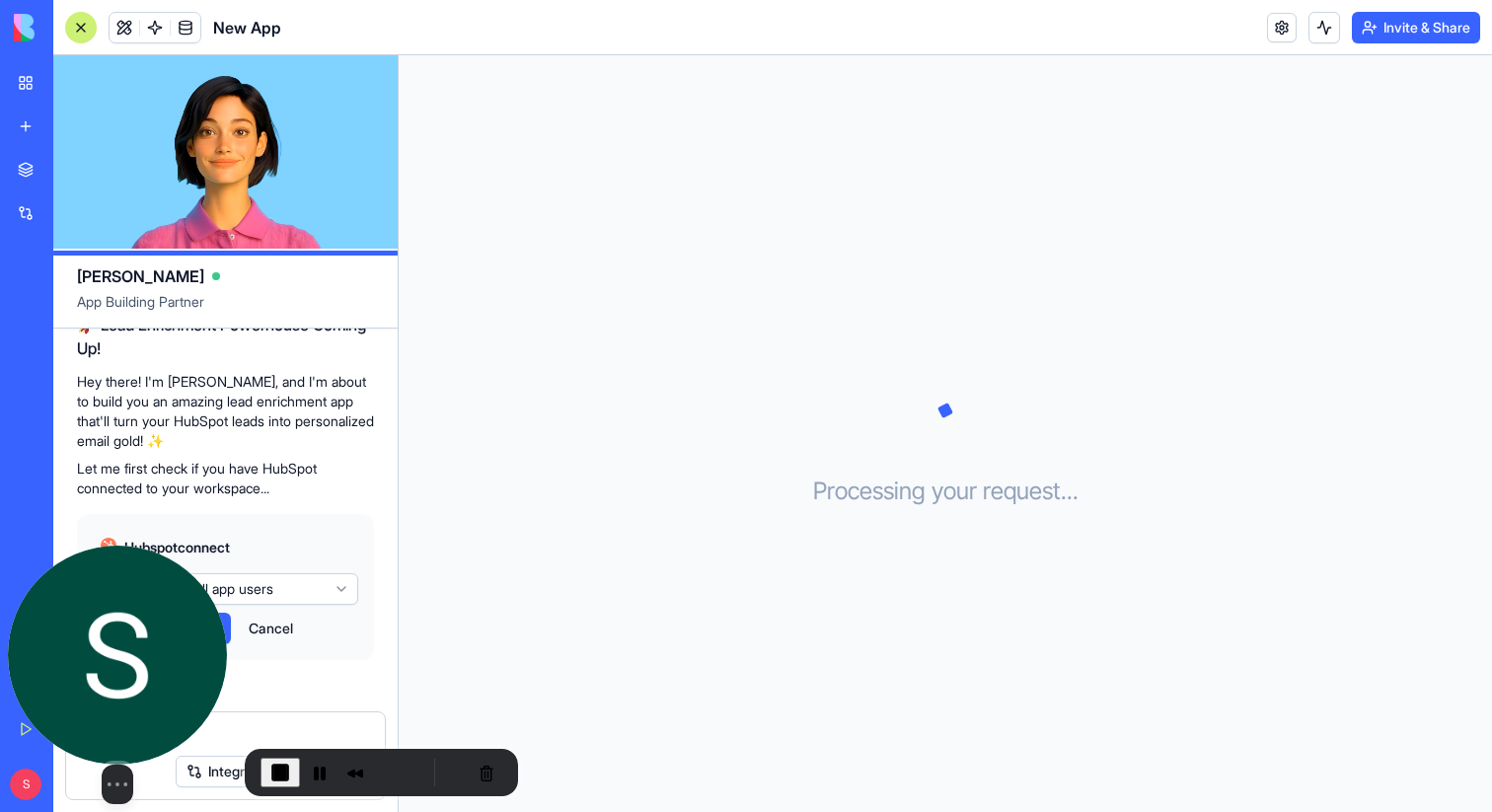
click at [213, 621] on div "Select video screen size" at bounding box center [118, 675] width 219 height 259
click at [213, 627] on div "Select video screen size" at bounding box center [118, 675] width 219 height 259
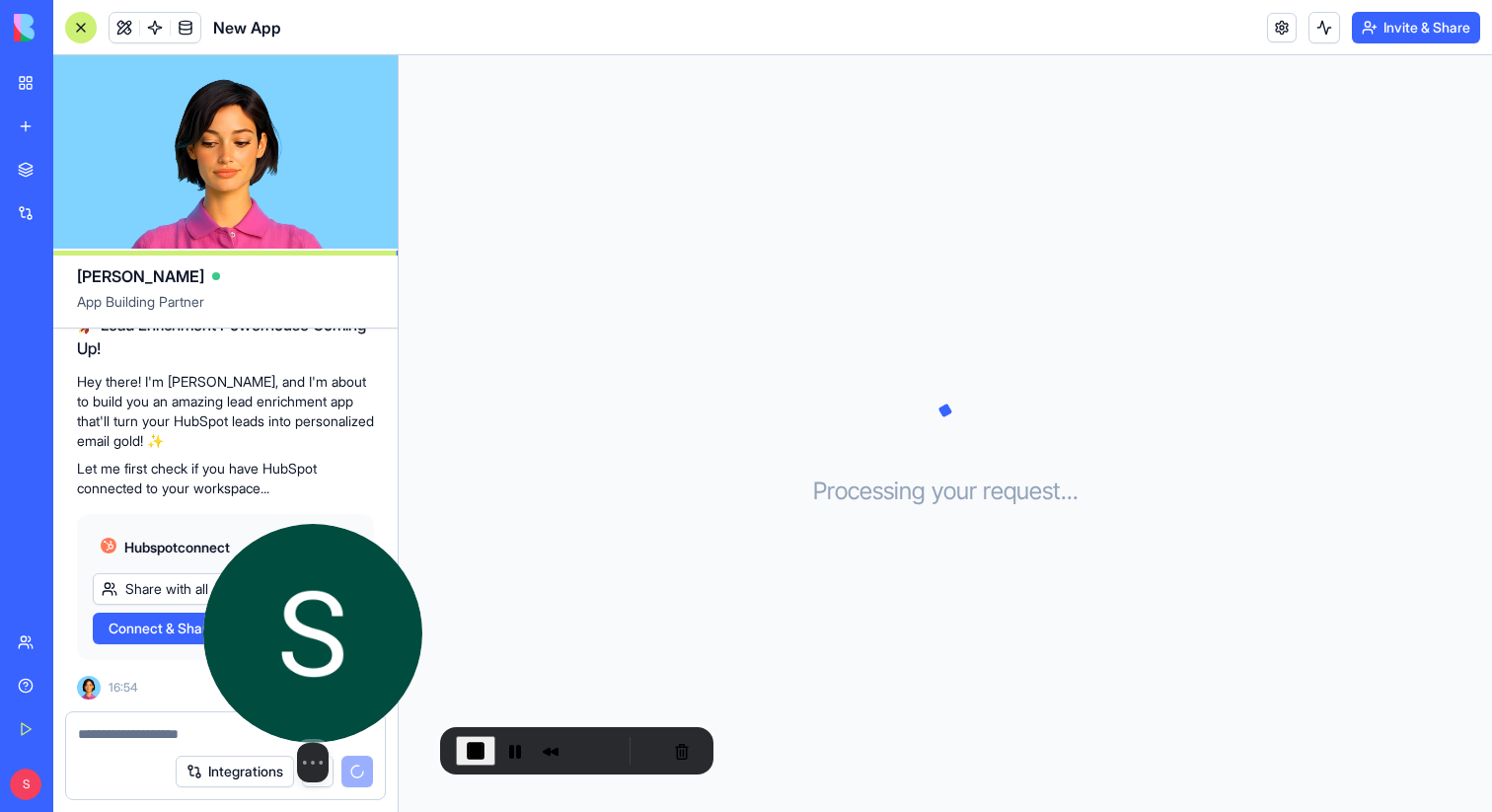
drag, startPoint x: 129, startPoint y: 674, endPoint x: 324, endPoint y: 652, distance: 196.2
click at [324, 652] on img at bounding box center [313, 633] width 219 height 219
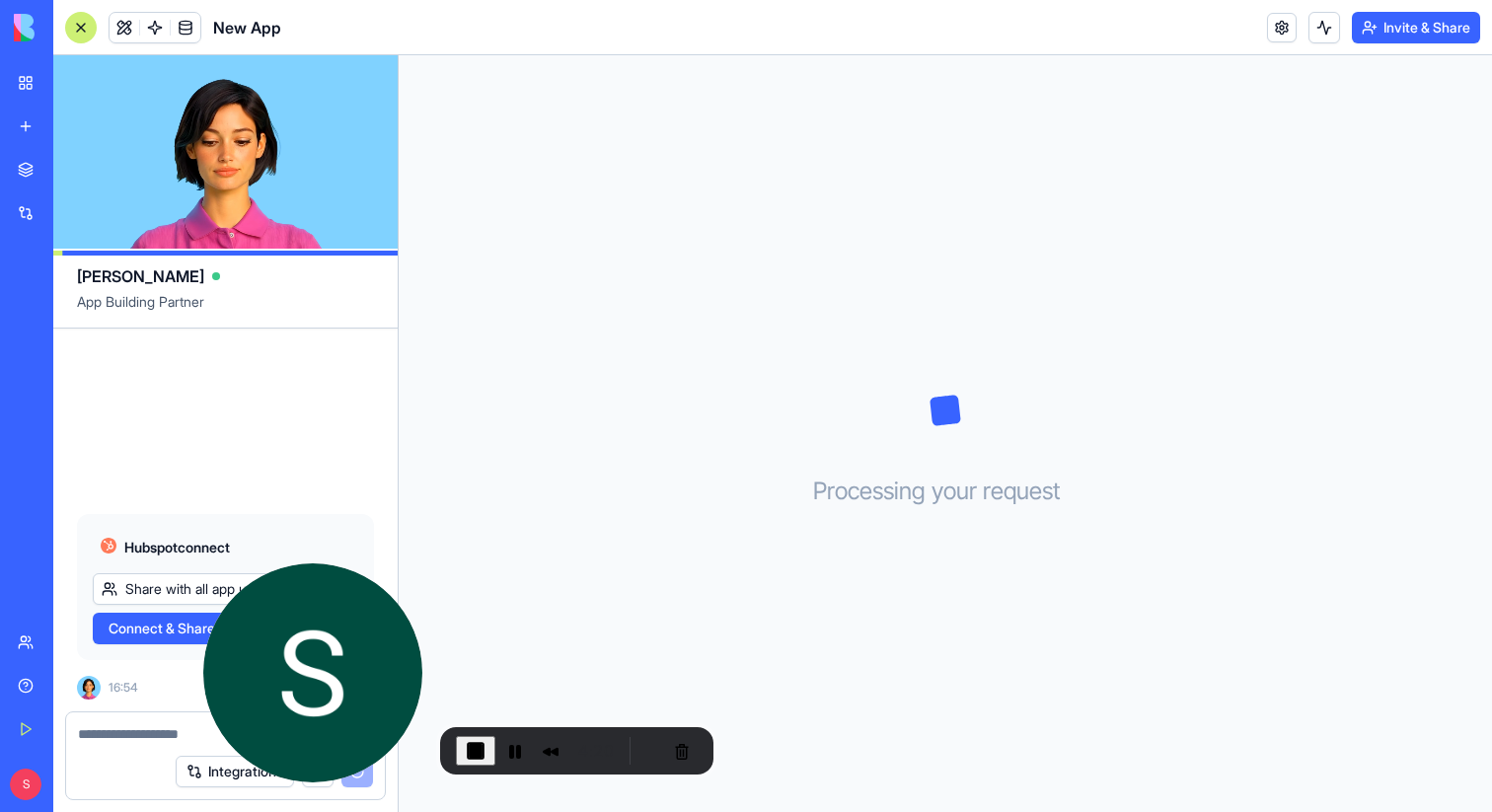
click at [149, 628] on span "Connect & Share" at bounding box center [162, 628] width 107 height 20
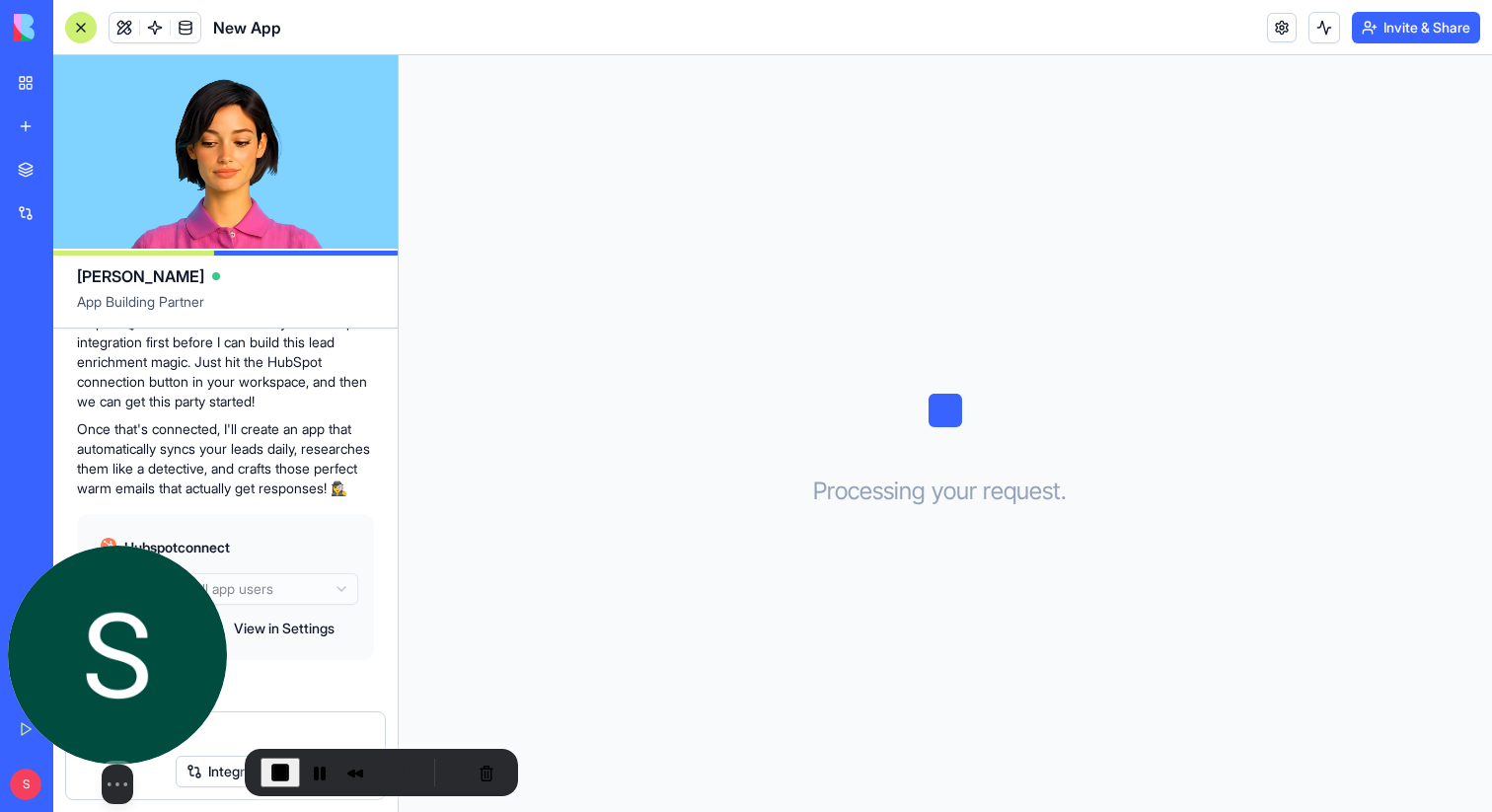
drag, startPoint x: 335, startPoint y: 654, endPoint x: 129, endPoint y: 715, distance: 214.8
click at [129, 715] on img at bounding box center [118, 655] width 219 height 219
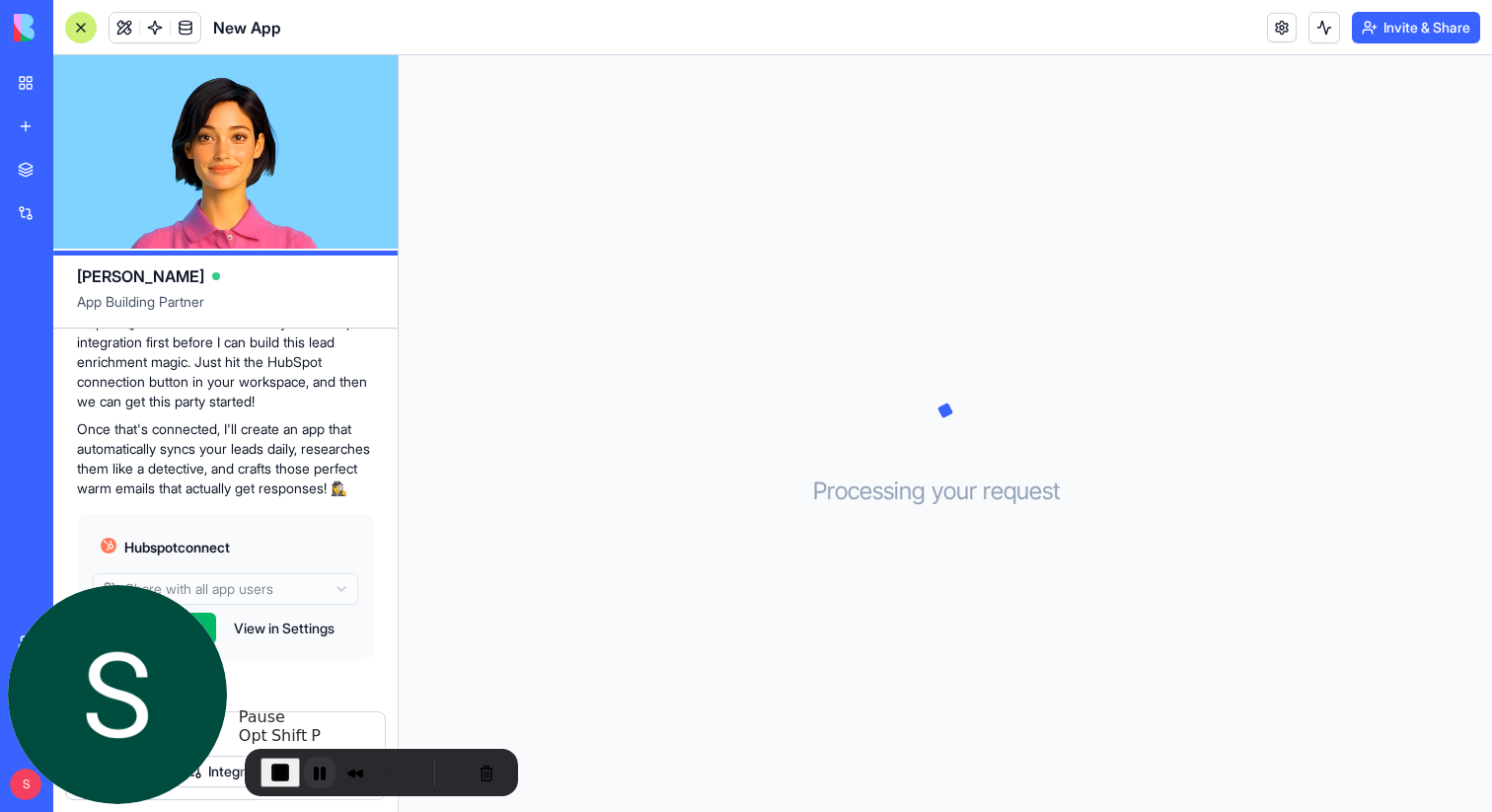
click at [312, 774] on button "Pause Recording" at bounding box center [320, 772] width 32 height 32
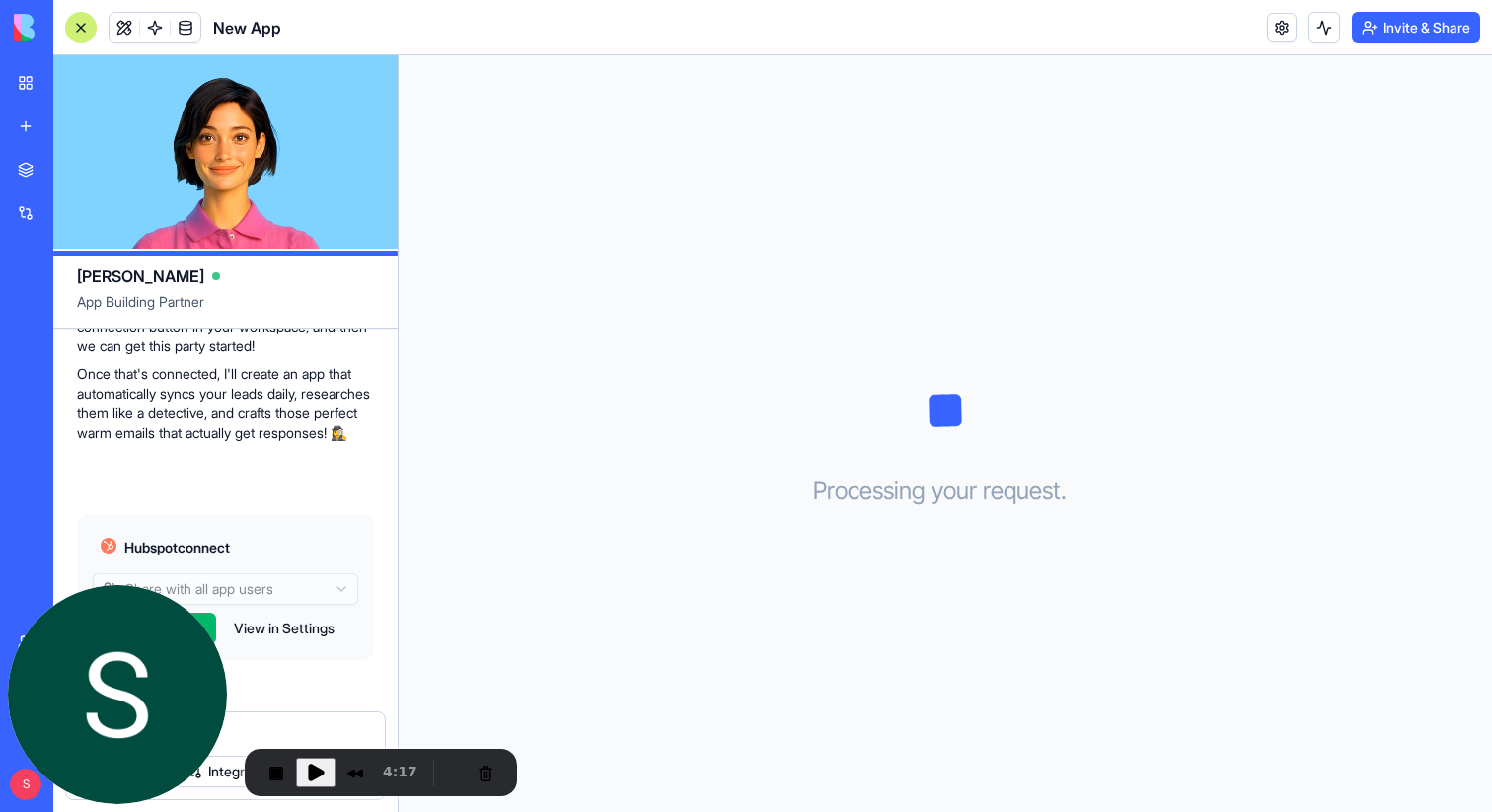
scroll to position [481, 0]
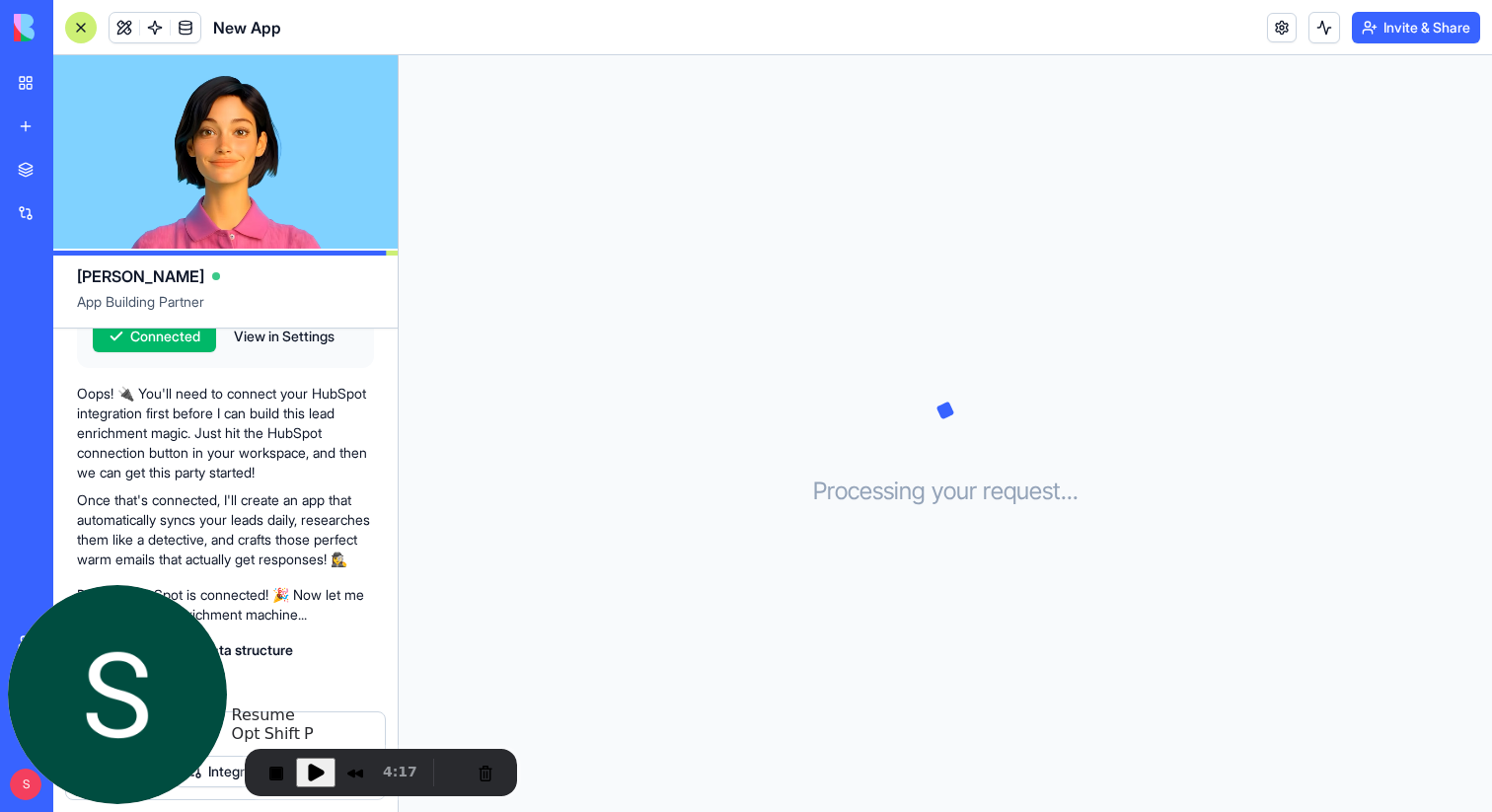
click at [312, 770] on span "Play Recording" at bounding box center [316, 772] width 24 height 24
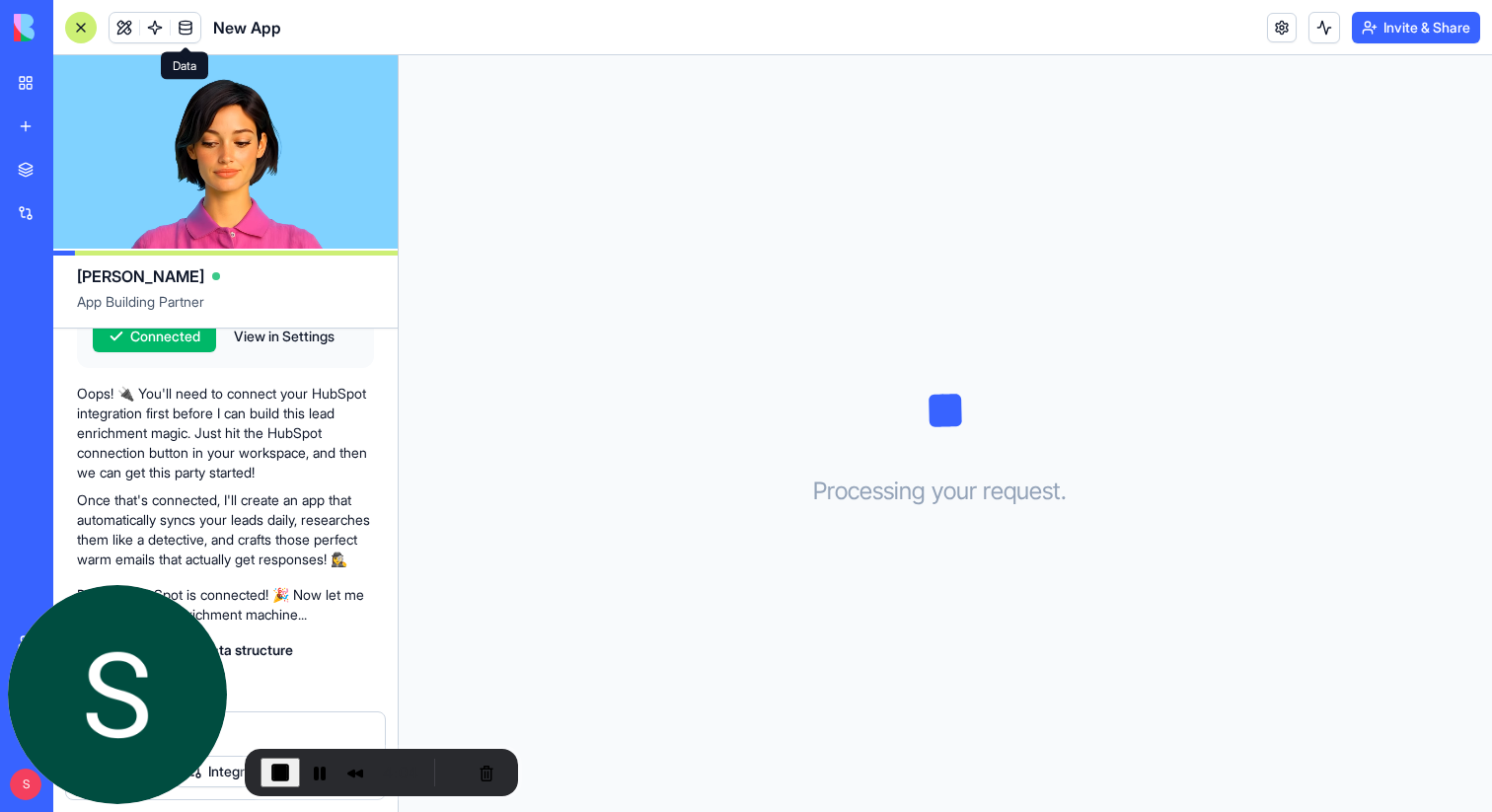
click at [190, 30] on span at bounding box center [186, 28] width 55 height 55
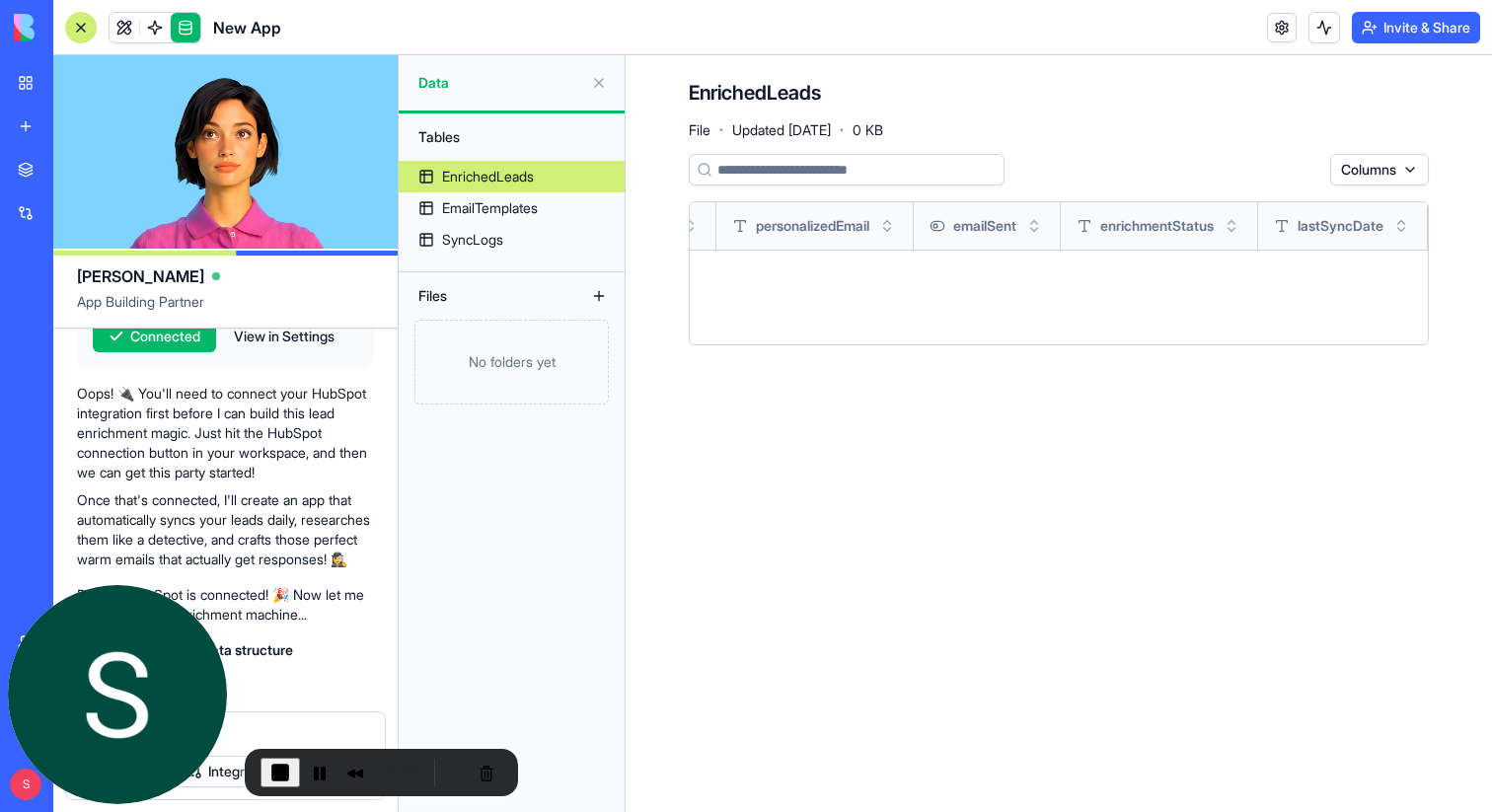
scroll to position [0, 1487]
click at [155, 31] on span at bounding box center [155, 28] width 55 height 55
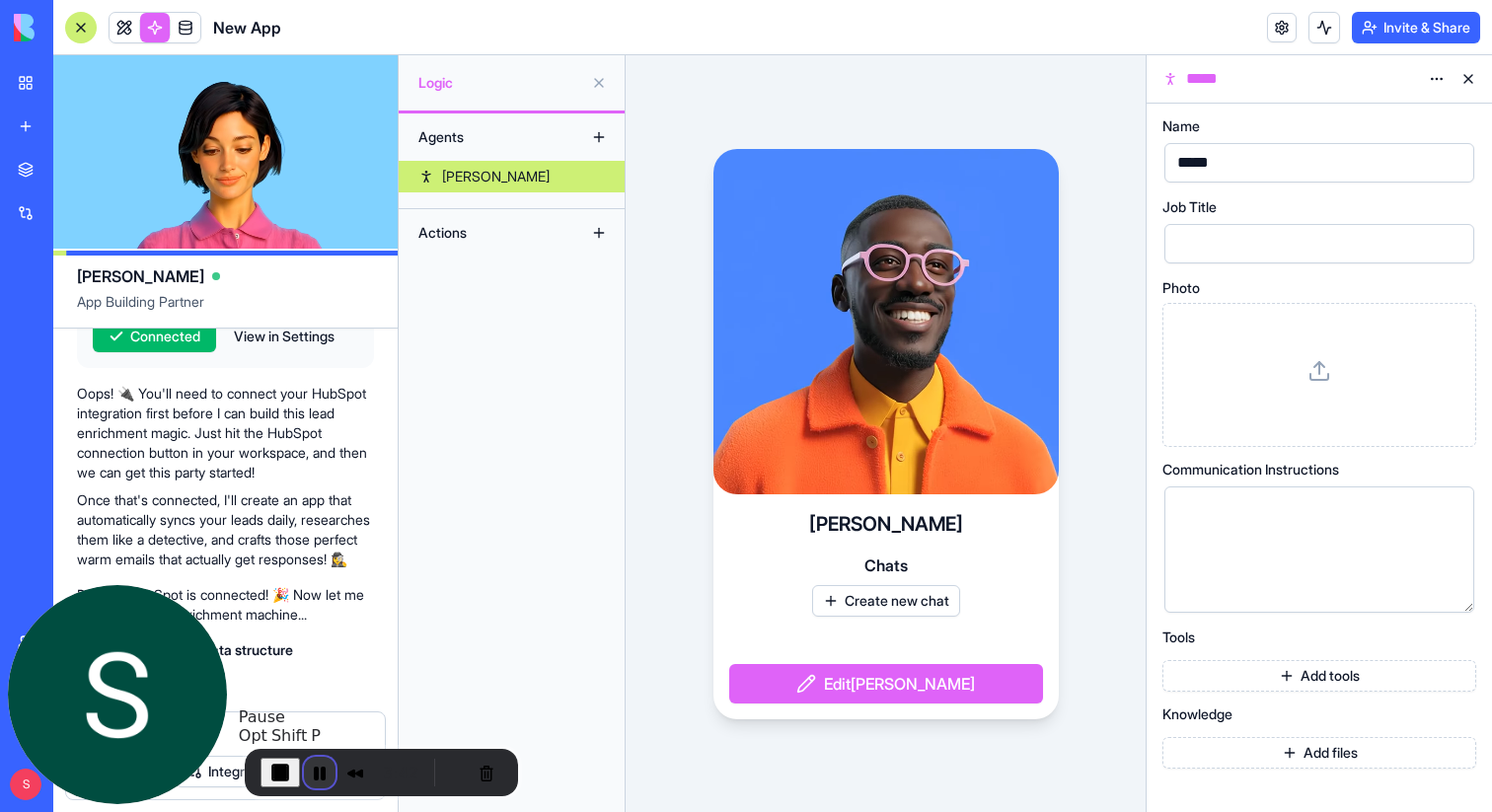
click at [312, 771] on button "Pause Recording" at bounding box center [320, 772] width 32 height 32
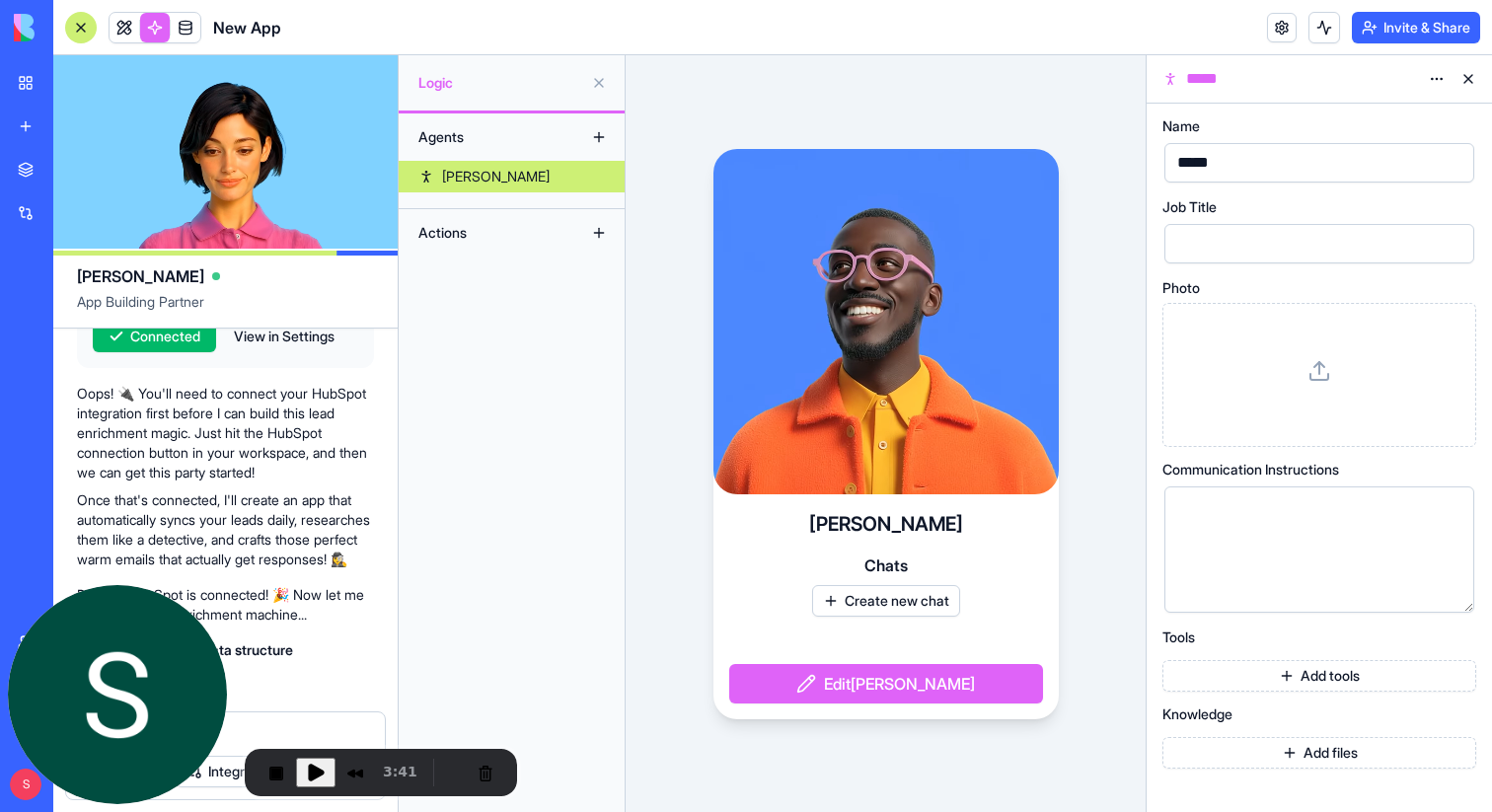
scroll to position [517, 0]
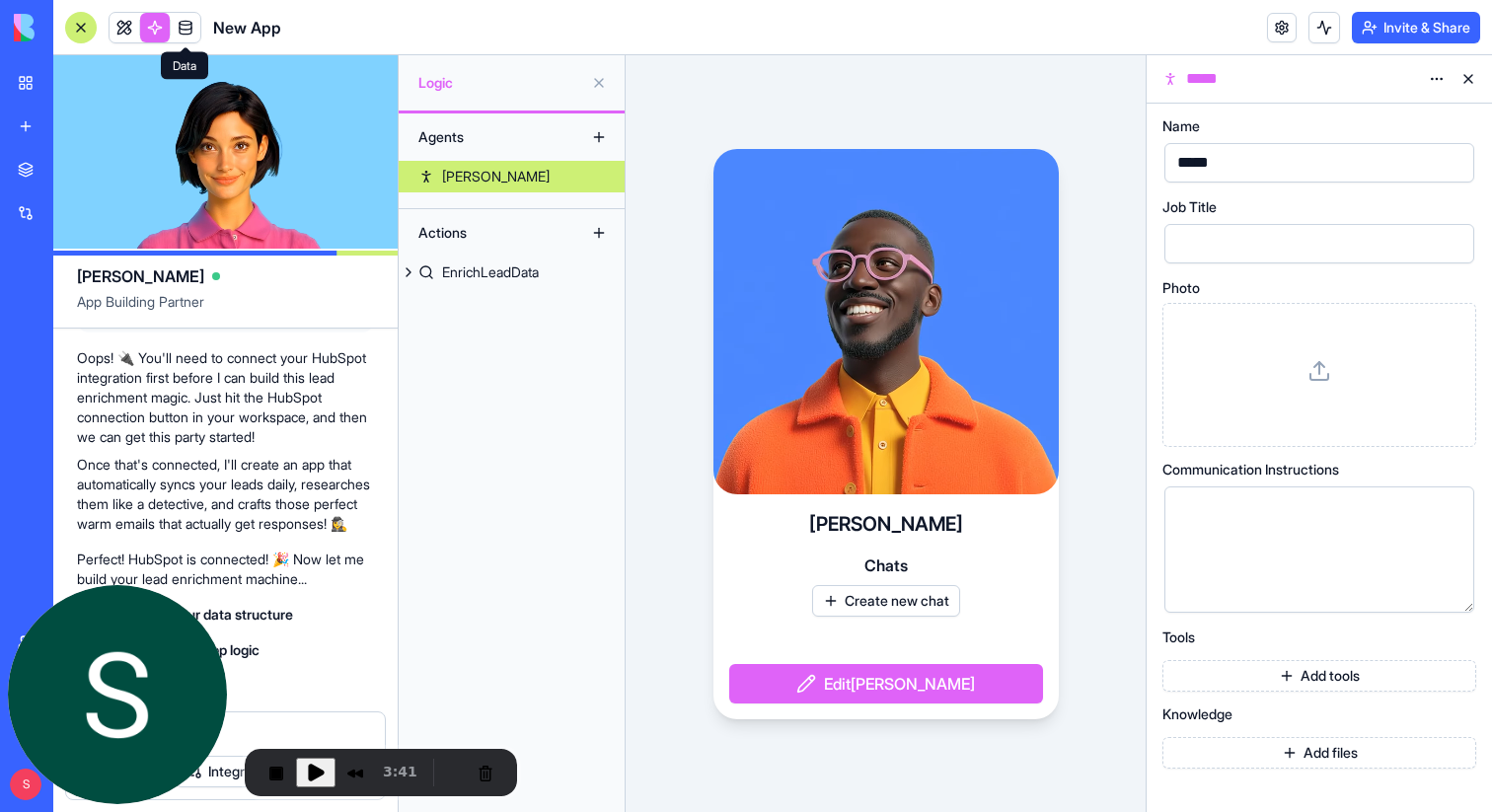
click at [189, 27] on link at bounding box center [186, 28] width 30 height 30
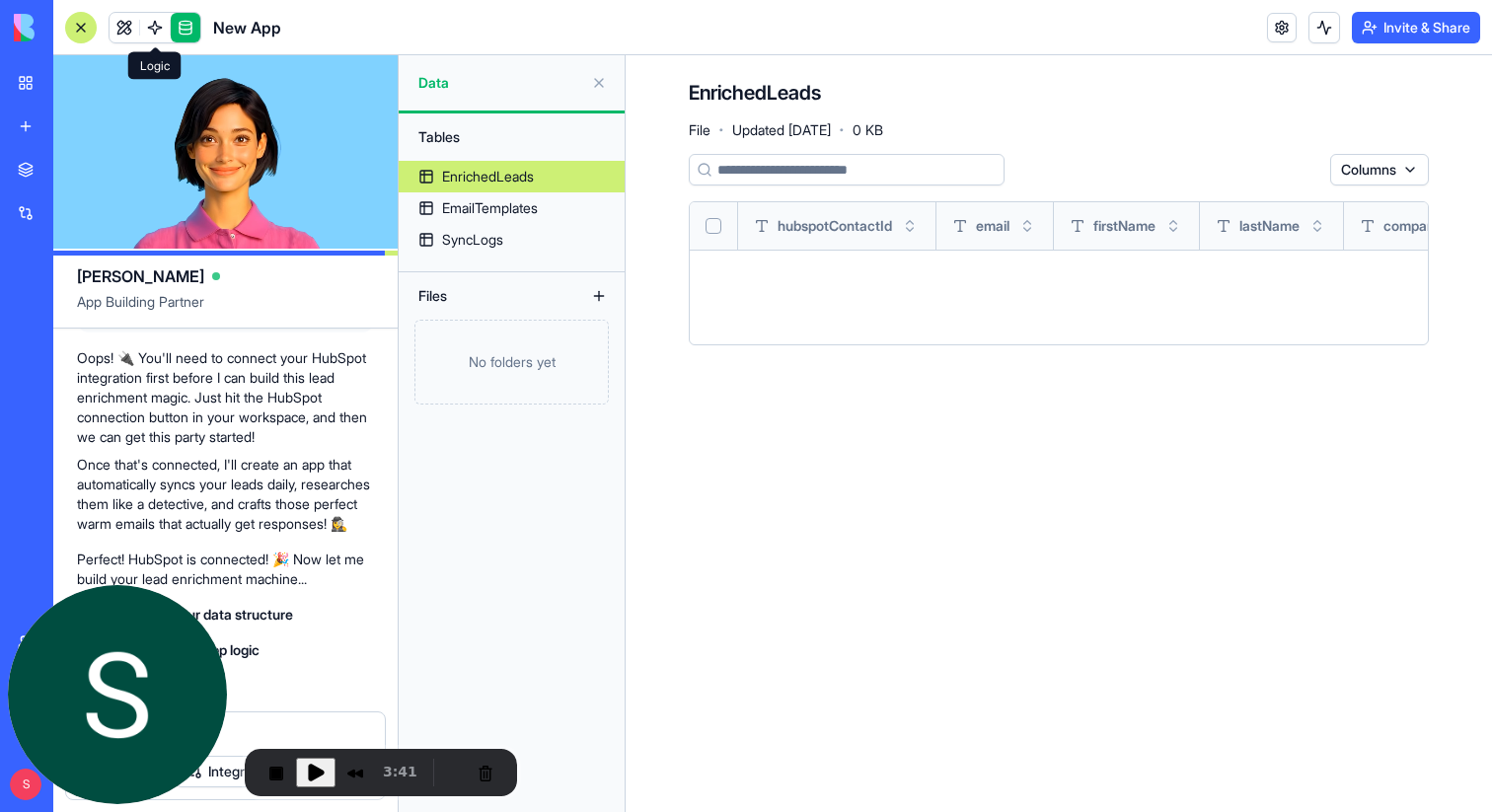
click at [158, 27] on span at bounding box center [155, 28] width 55 height 55
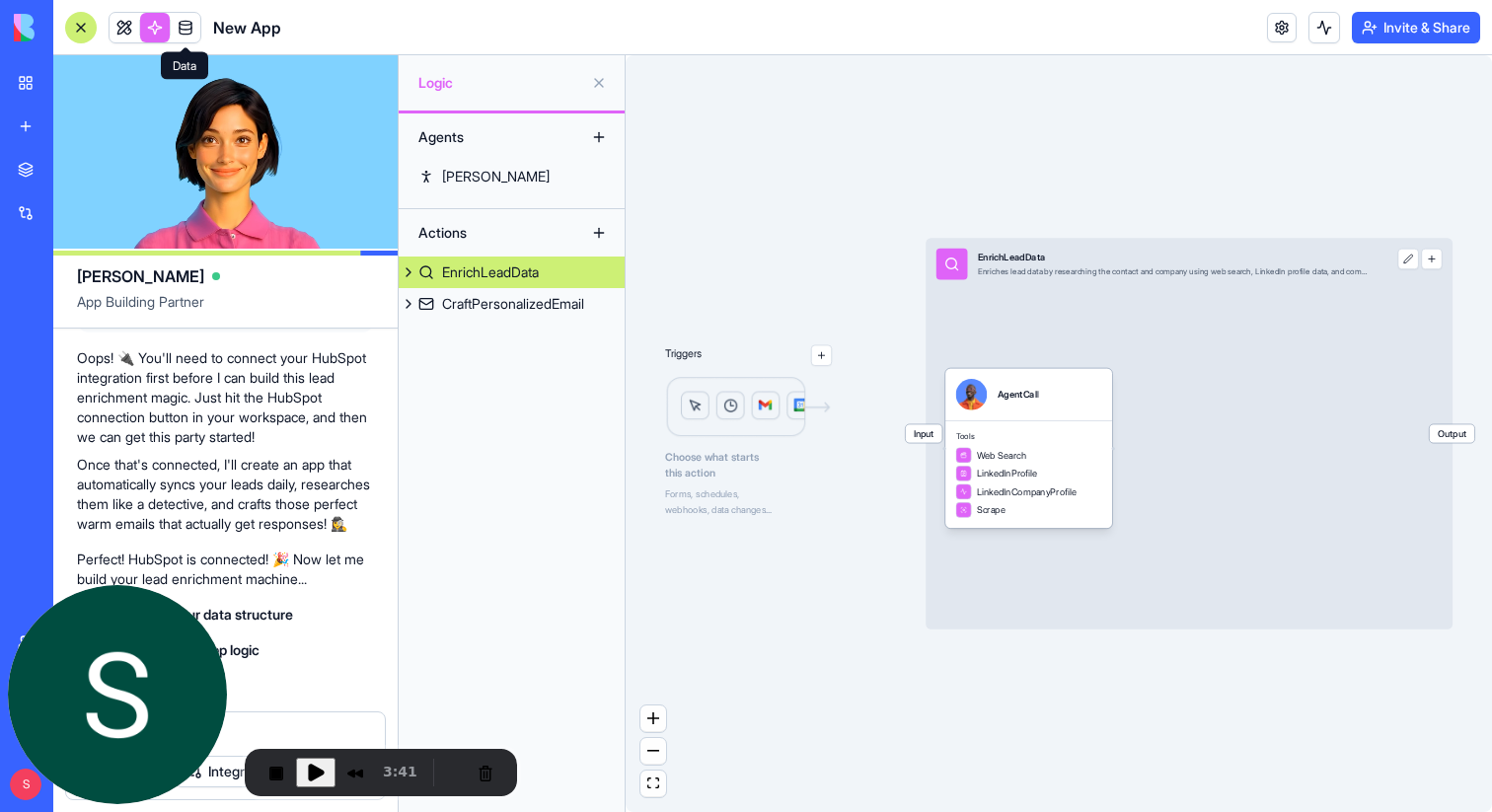
click at [185, 27] on link at bounding box center [186, 28] width 30 height 30
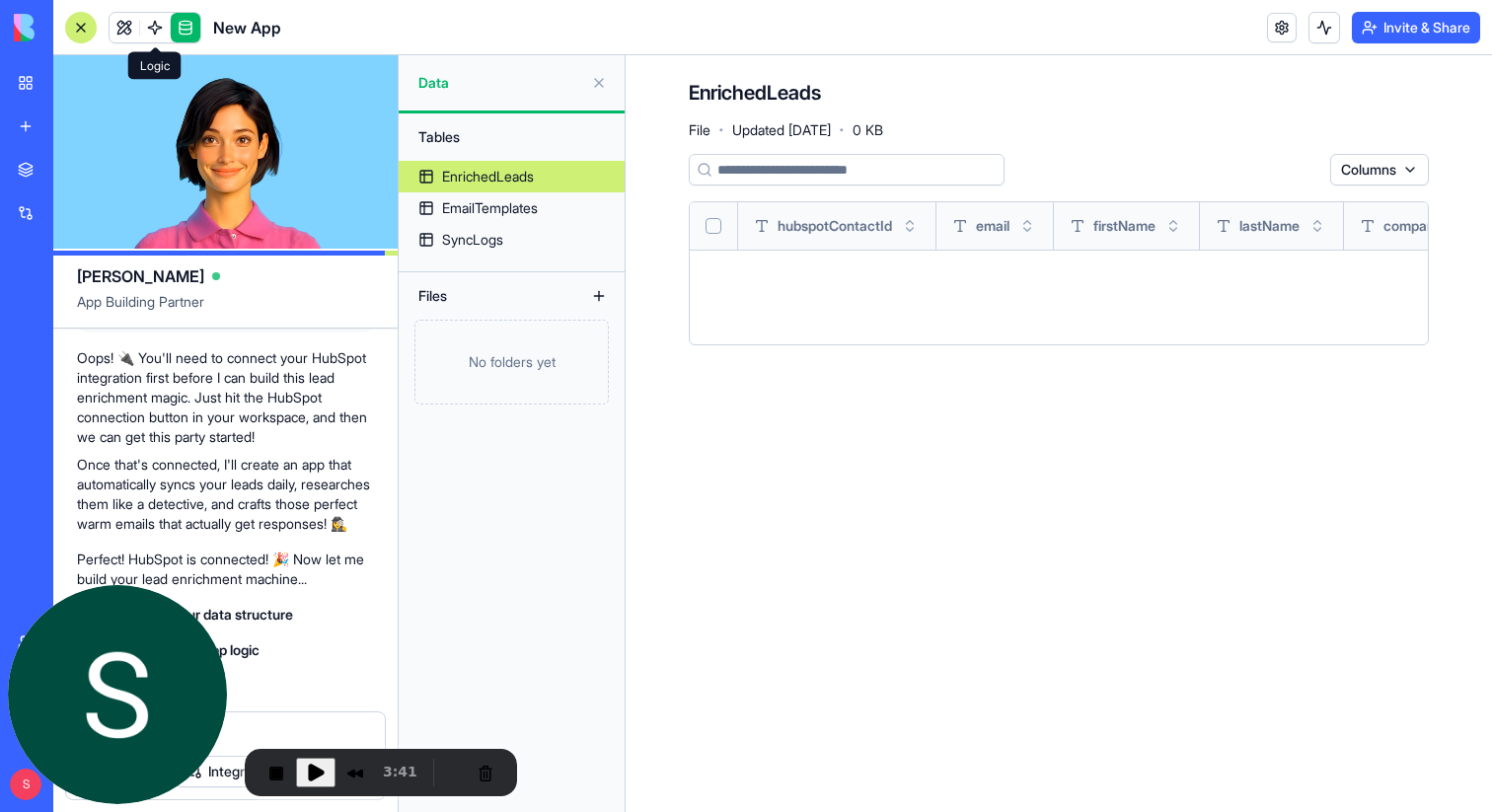
click at [154, 37] on link at bounding box center [155, 28] width 30 height 30
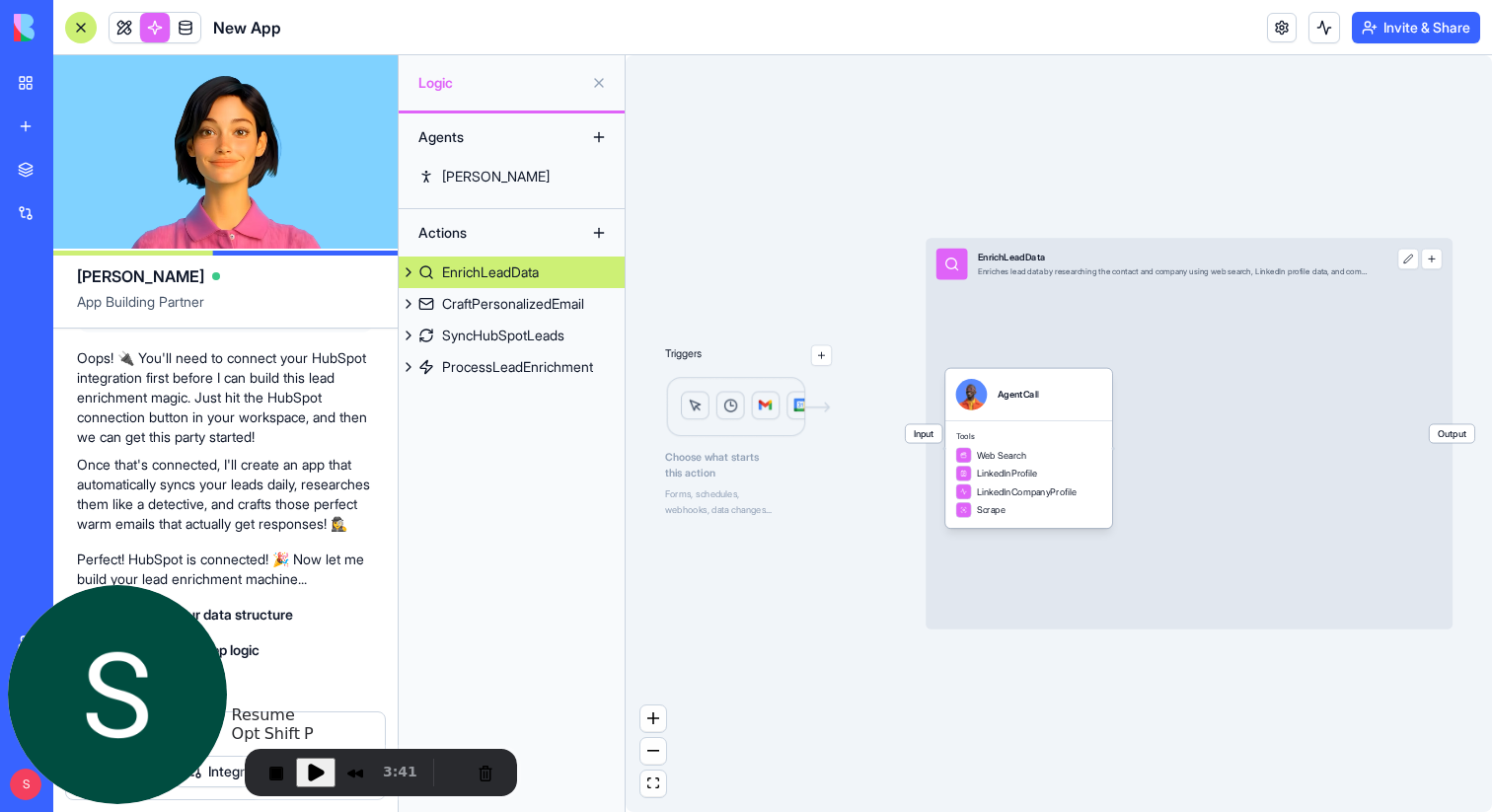
click at [315, 769] on span "Play Recording" at bounding box center [316, 772] width 24 height 24
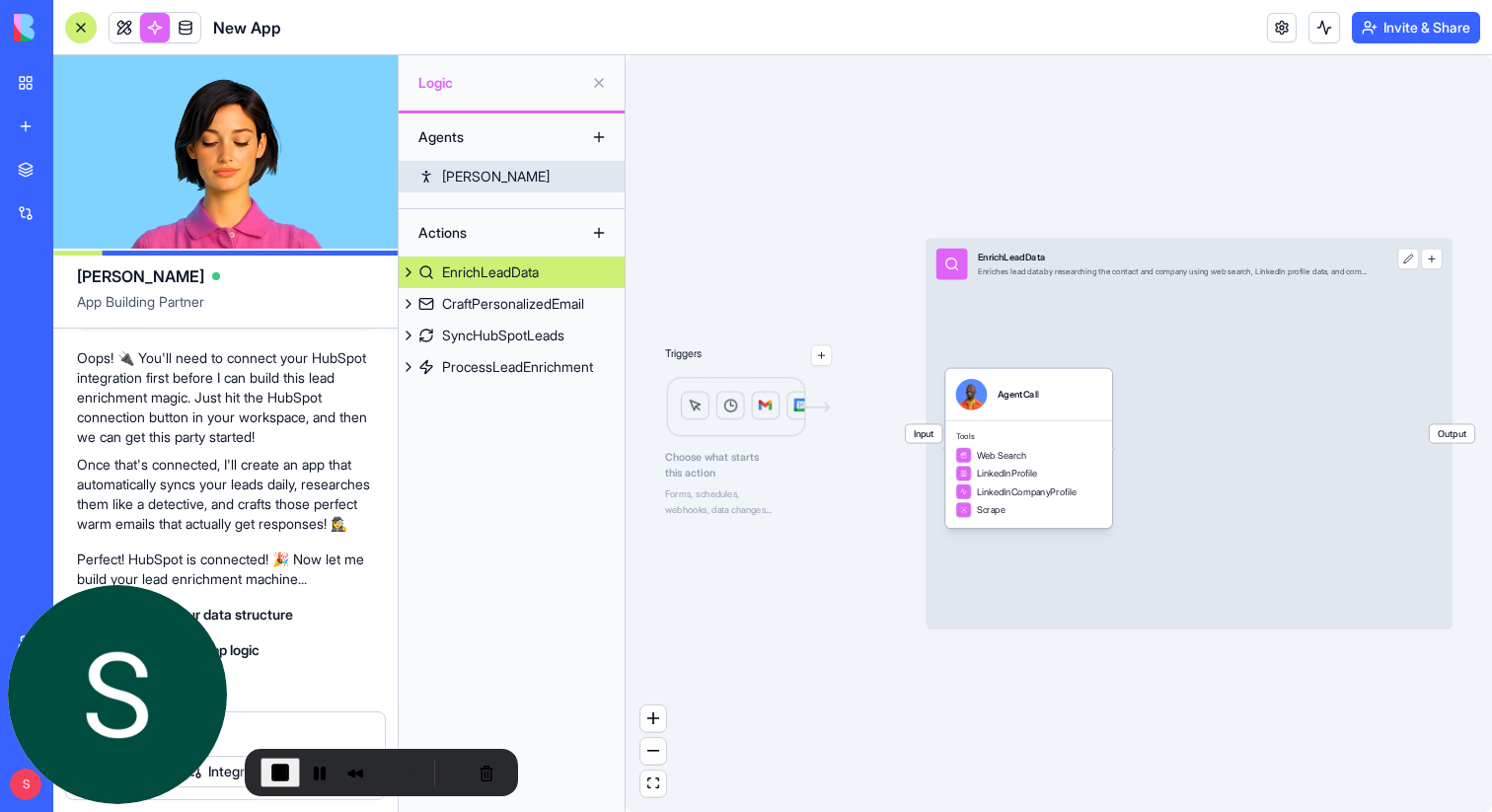
click at [458, 173] on div "[PERSON_NAME]" at bounding box center [495, 177] width 108 height 20
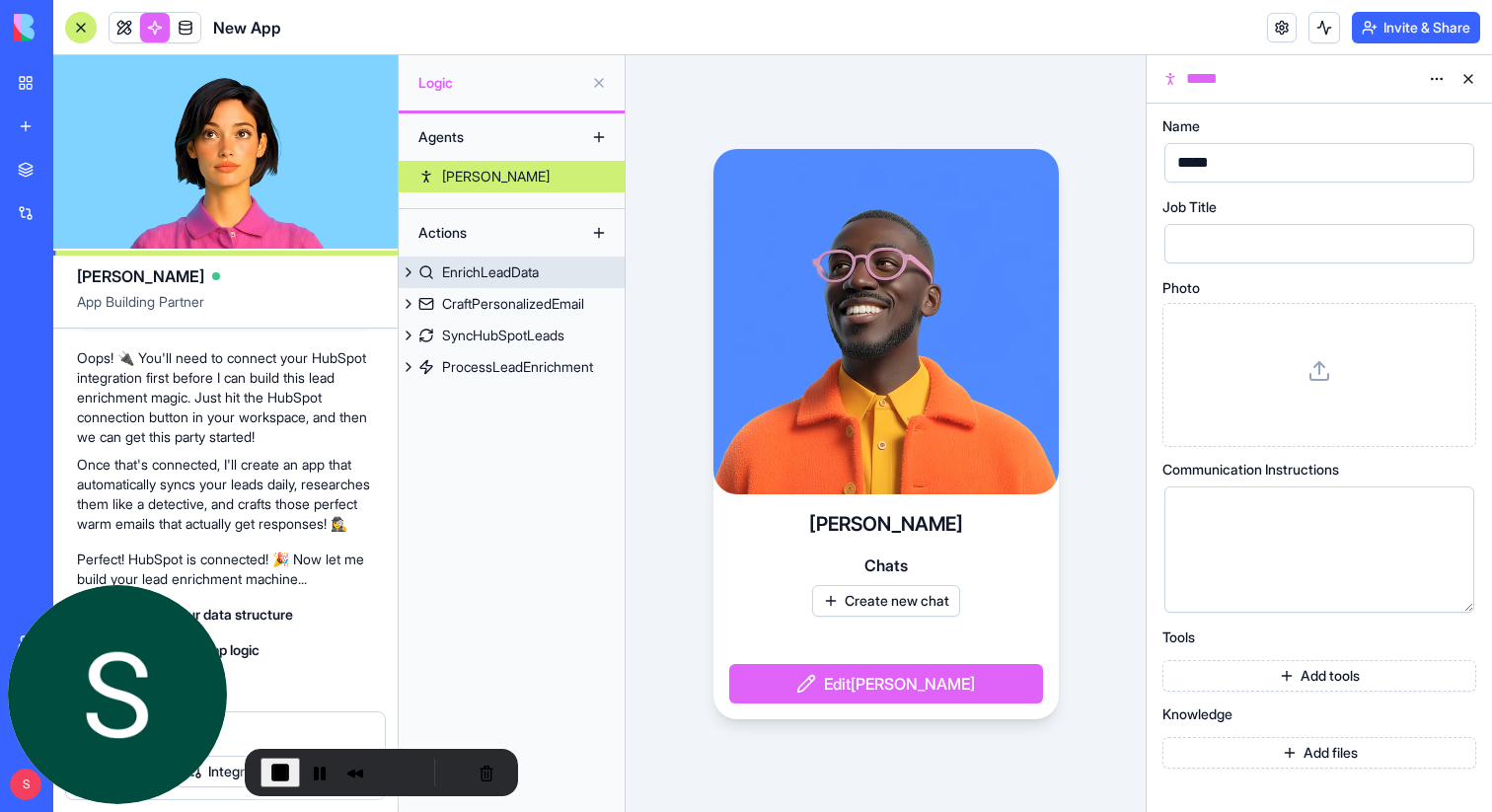
scroll to position [552, 0]
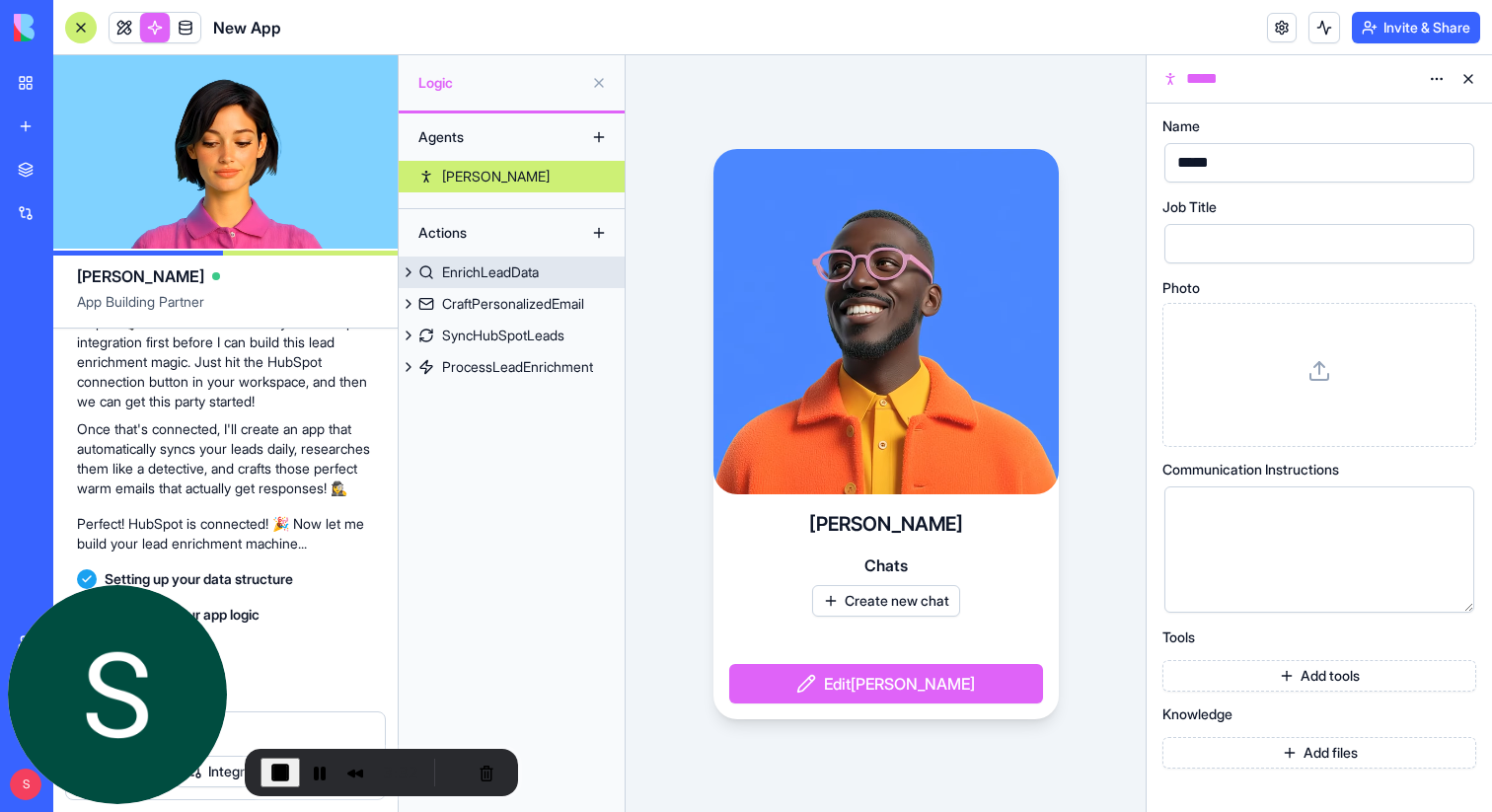
click at [484, 276] on div "EnrichLeadData" at bounding box center [490, 273] width 97 height 20
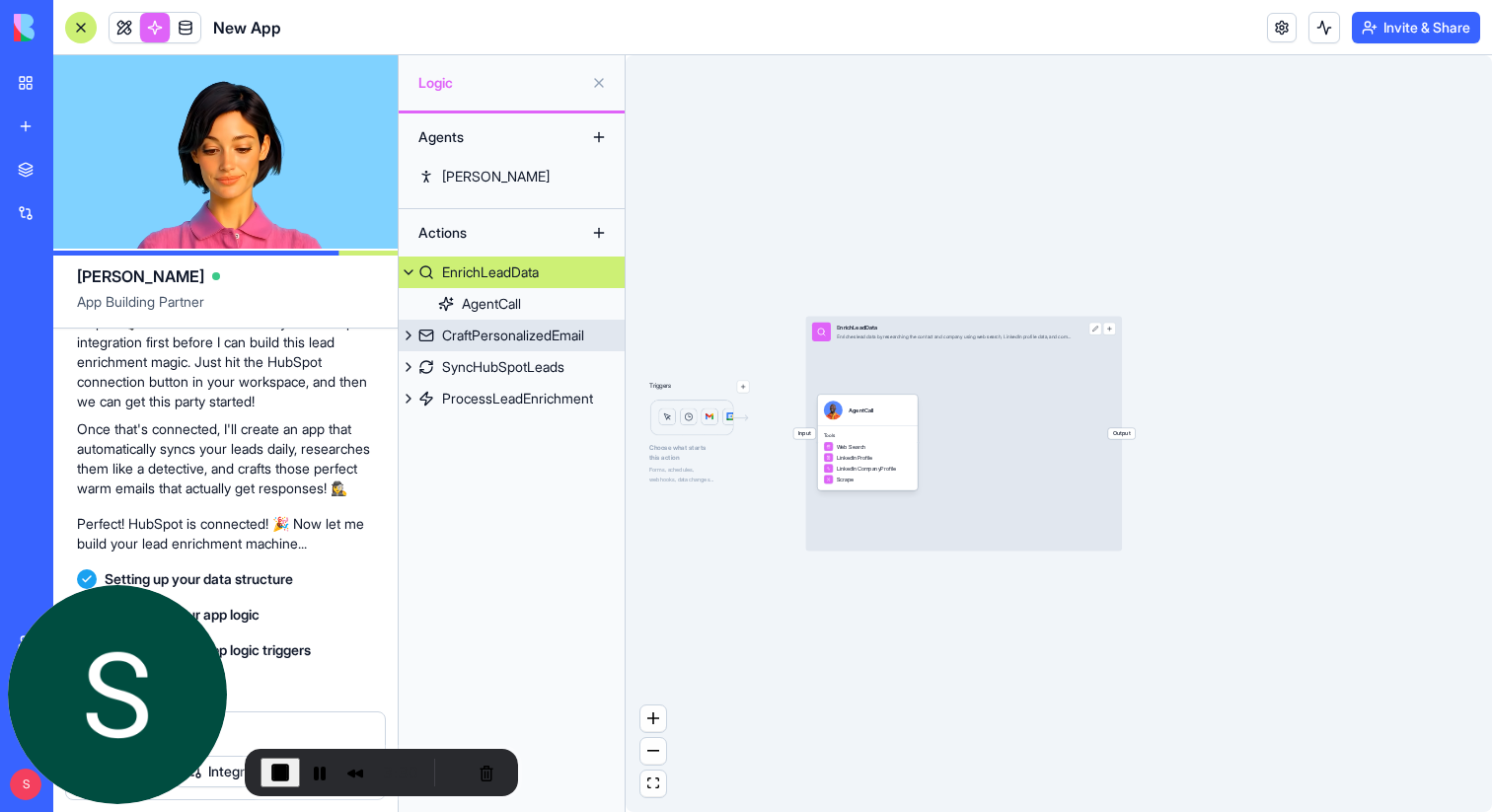
click at [491, 336] on div "CraftPersonalizedEmail" at bounding box center [513, 336] width 142 height 20
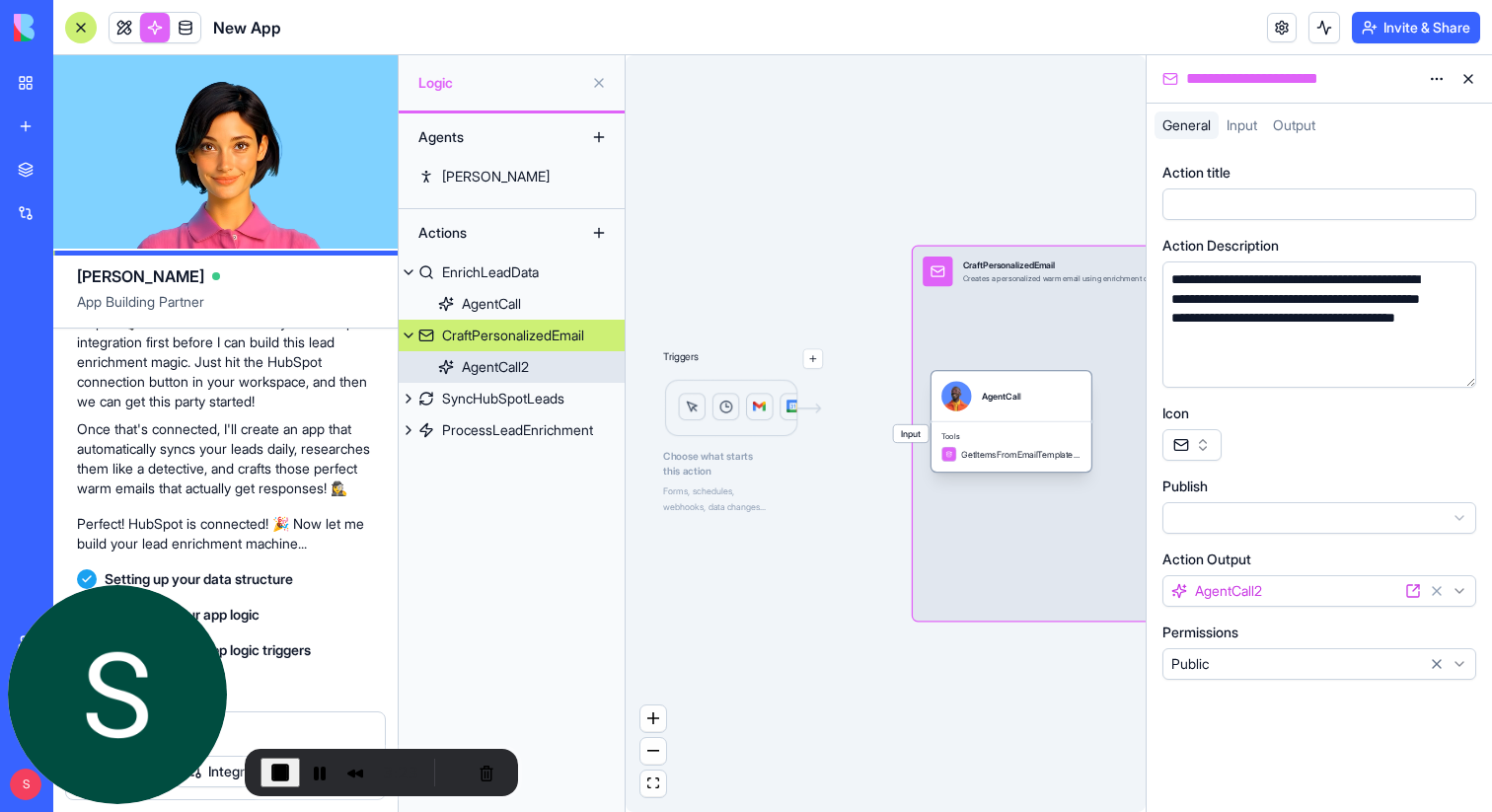
click at [1062, 424] on div "Tools GetItemsFromEmailTemplatesTable" at bounding box center [1012, 447] width 160 height 50
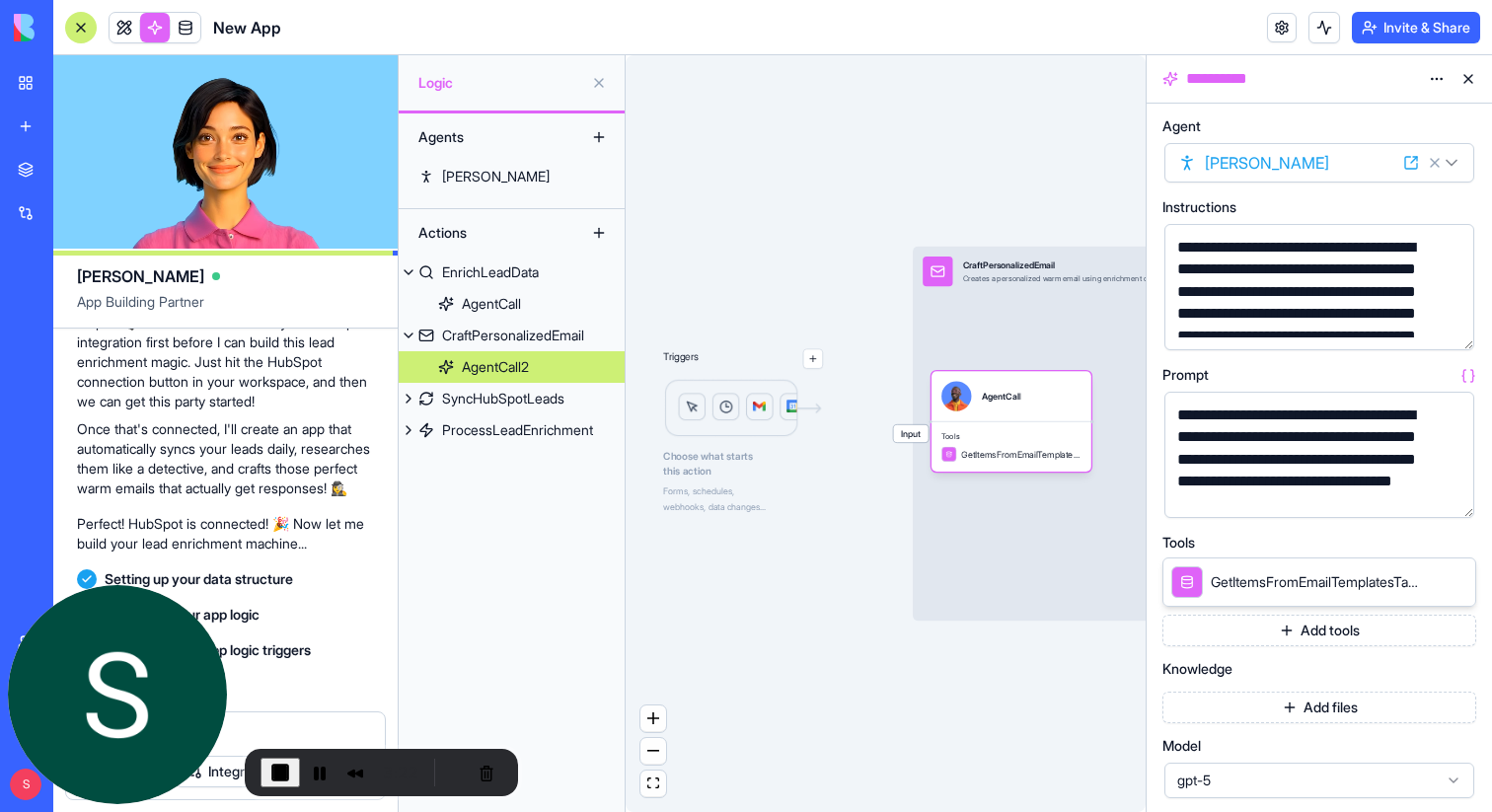
click at [1451, 331] on button "button" at bounding box center [1454, 331] width 32 height 32
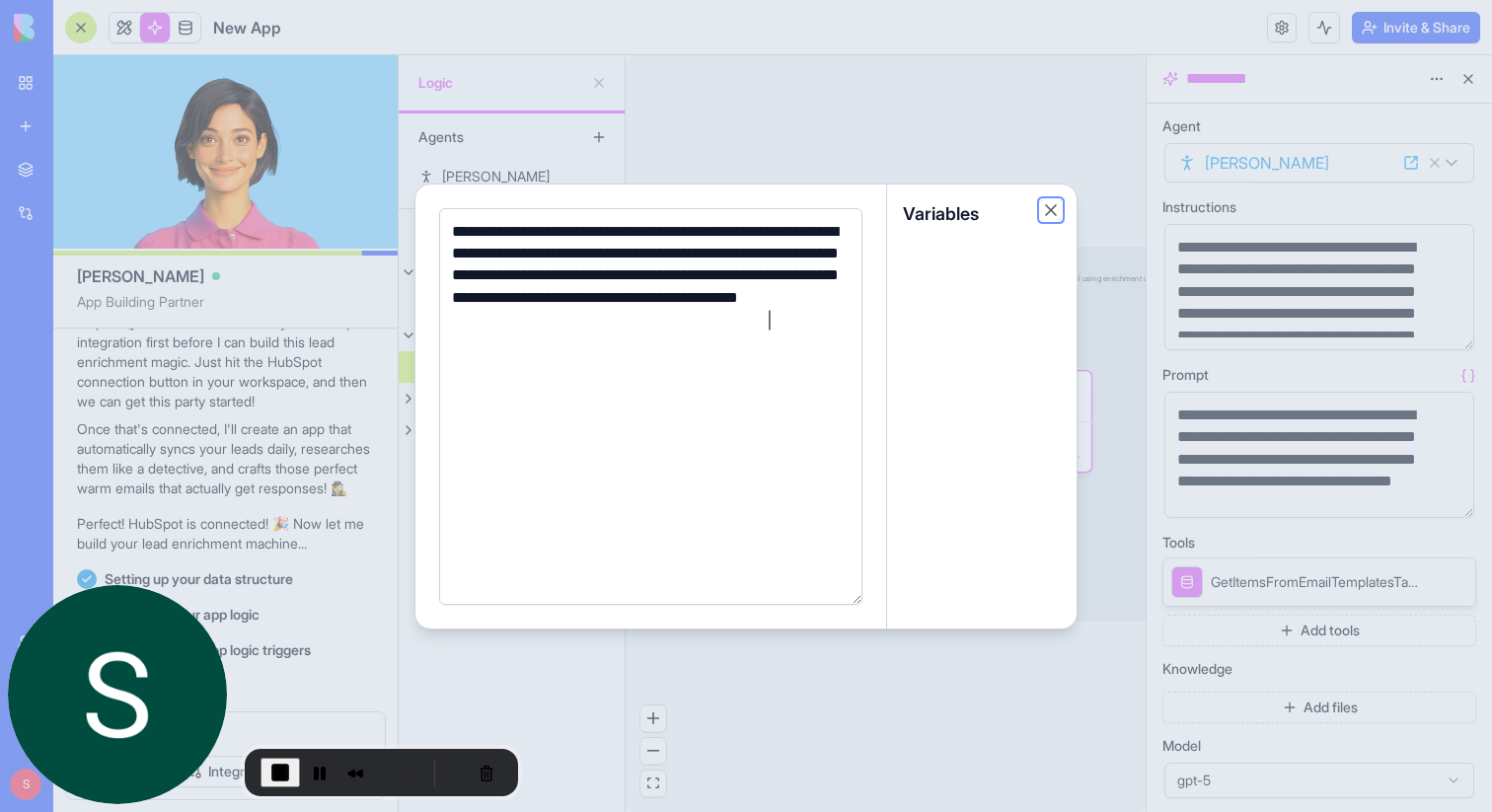
click at [1056, 214] on button "Close" at bounding box center [1051, 210] width 20 height 20
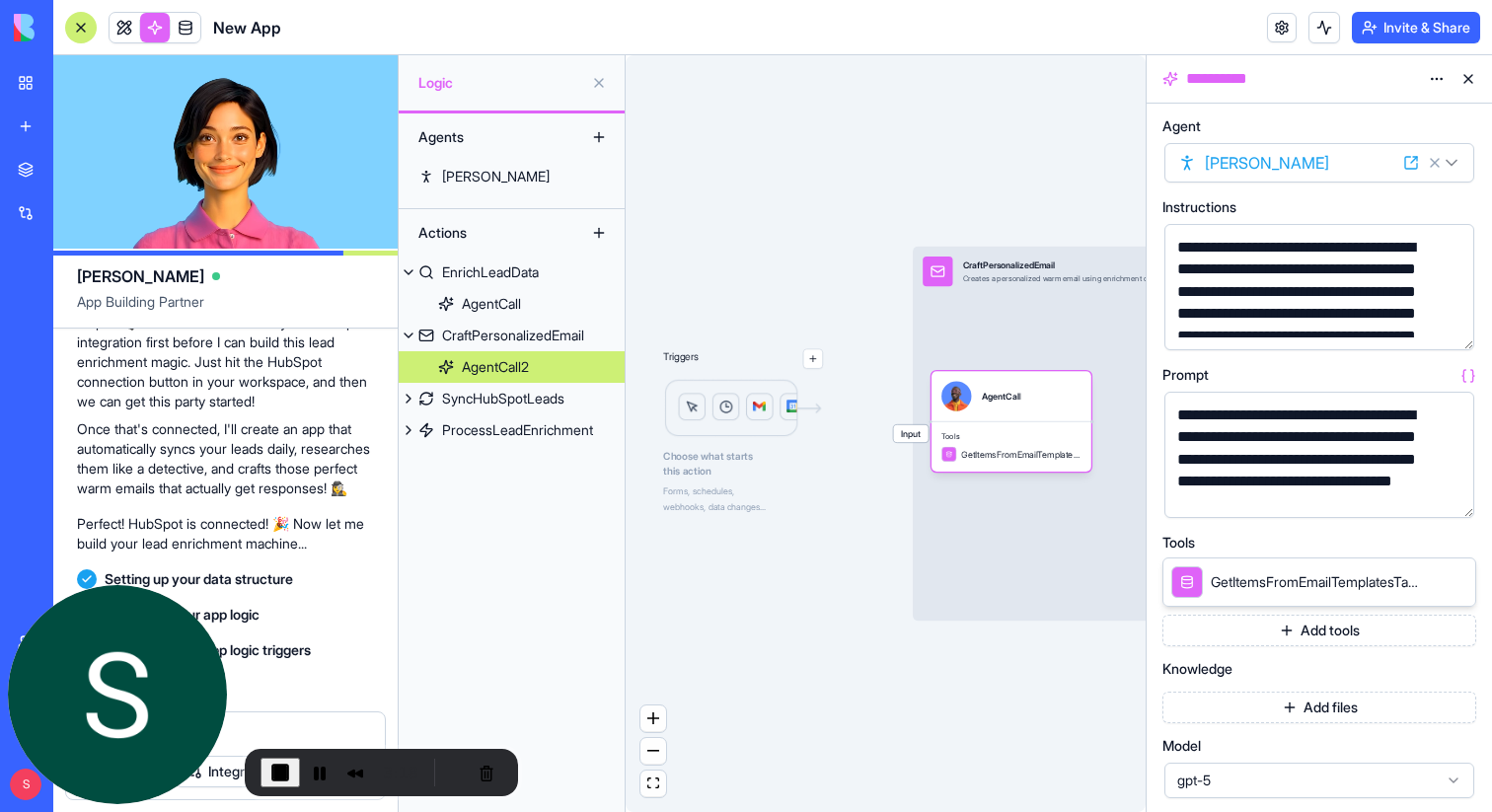
click at [1450, 489] on button "button" at bounding box center [1454, 498] width 32 height 32
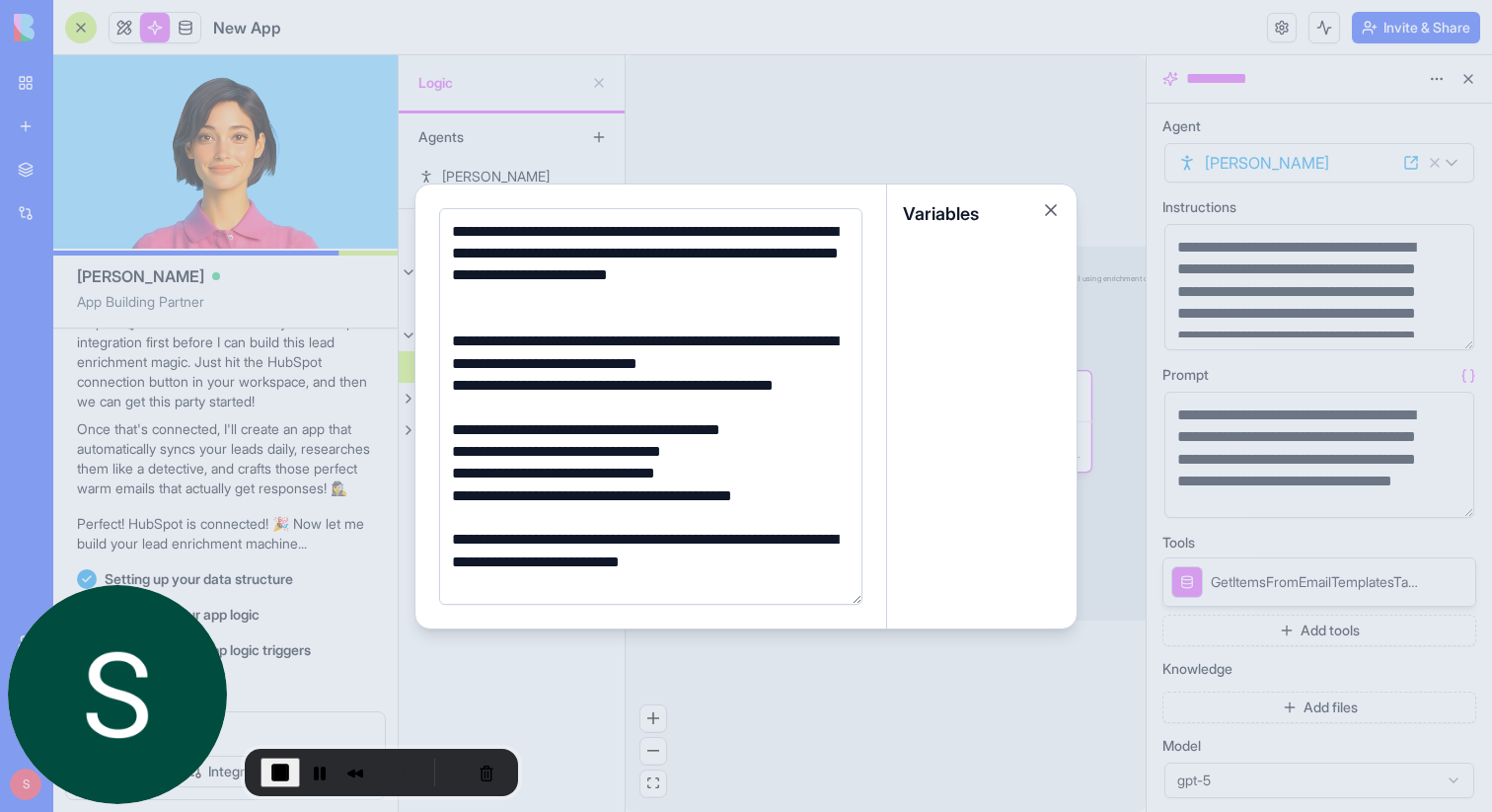
scroll to position [182, 0]
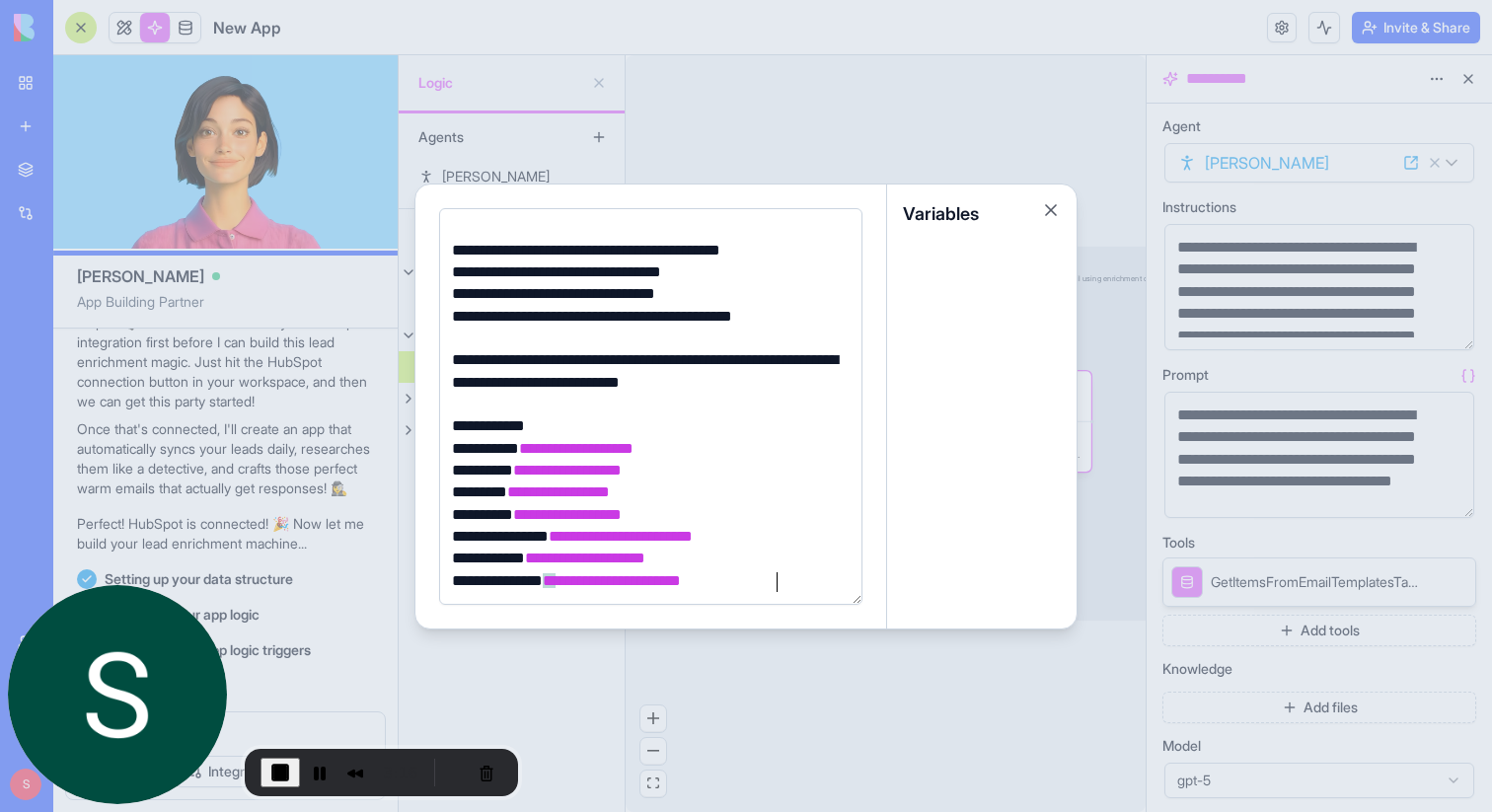
click at [784, 380] on div "**********" at bounding box center [647, 371] width 404 height 44
click at [1052, 209] on button "Close" at bounding box center [1051, 210] width 20 height 20
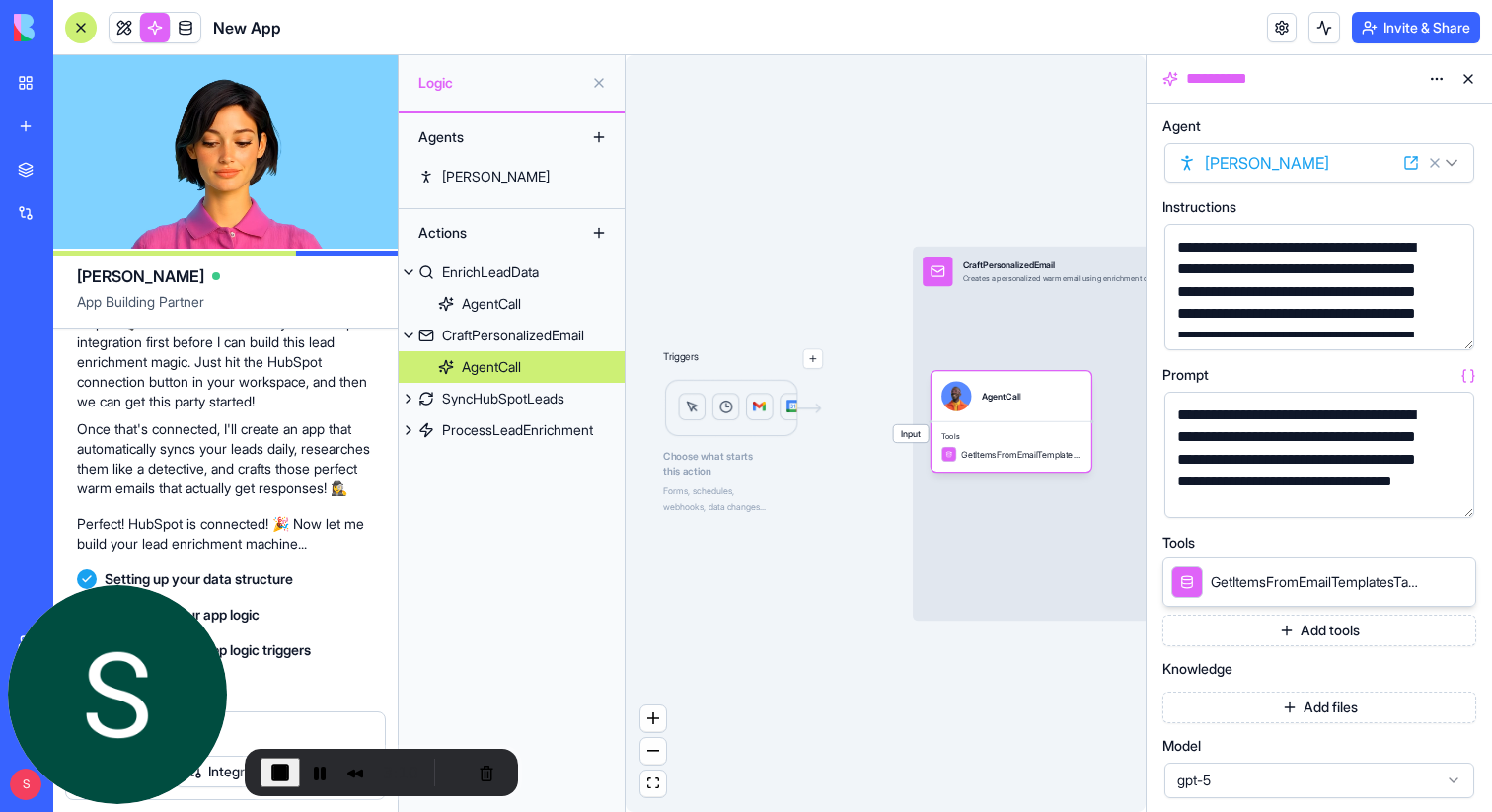
click at [1308, 634] on button "Add tools" at bounding box center [1320, 630] width 314 height 32
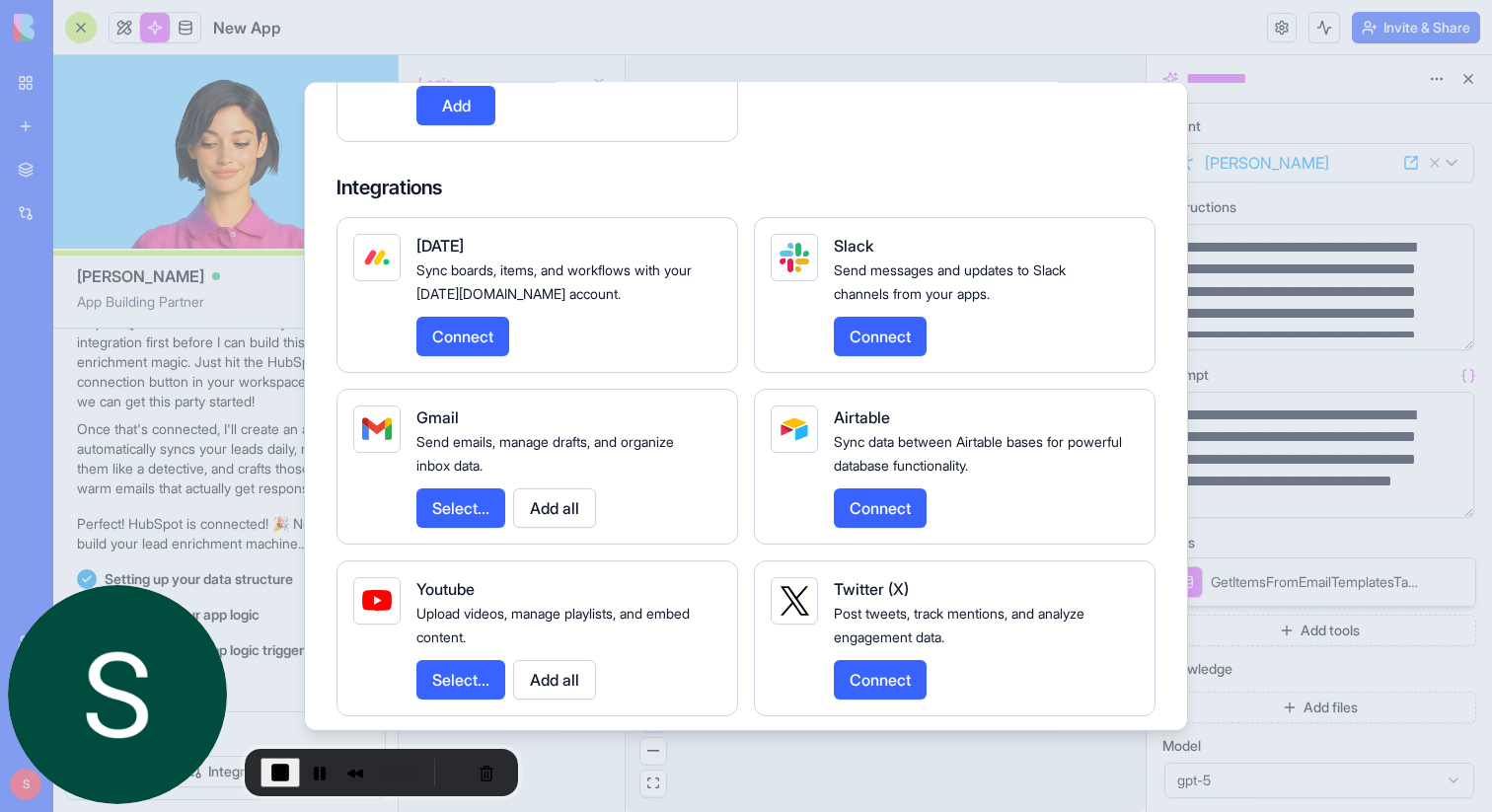
scroll to position [2273, 0]
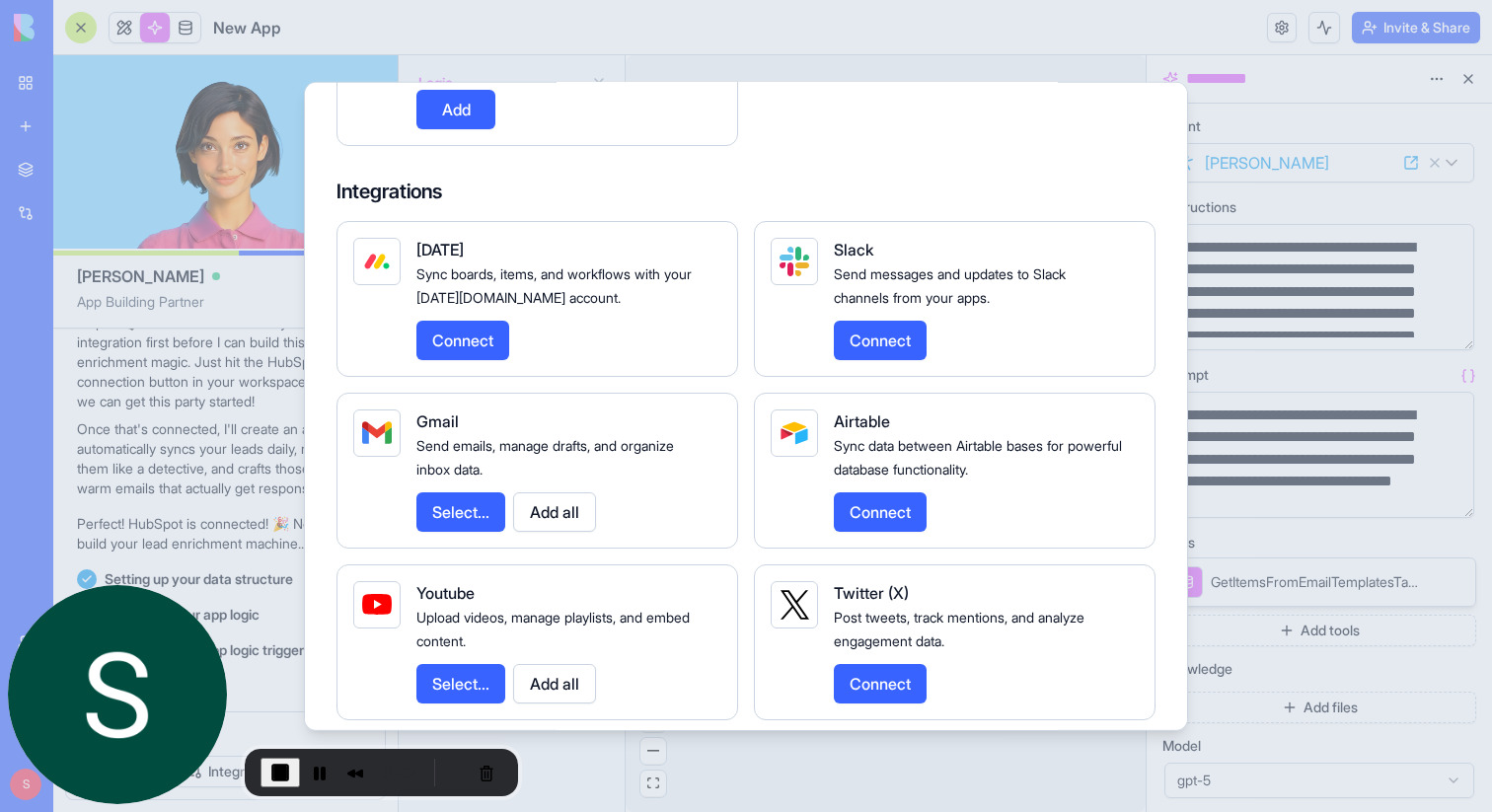
click at [546, 530] on button "Add all" at bounding box center [554, 511] width 83 height 40
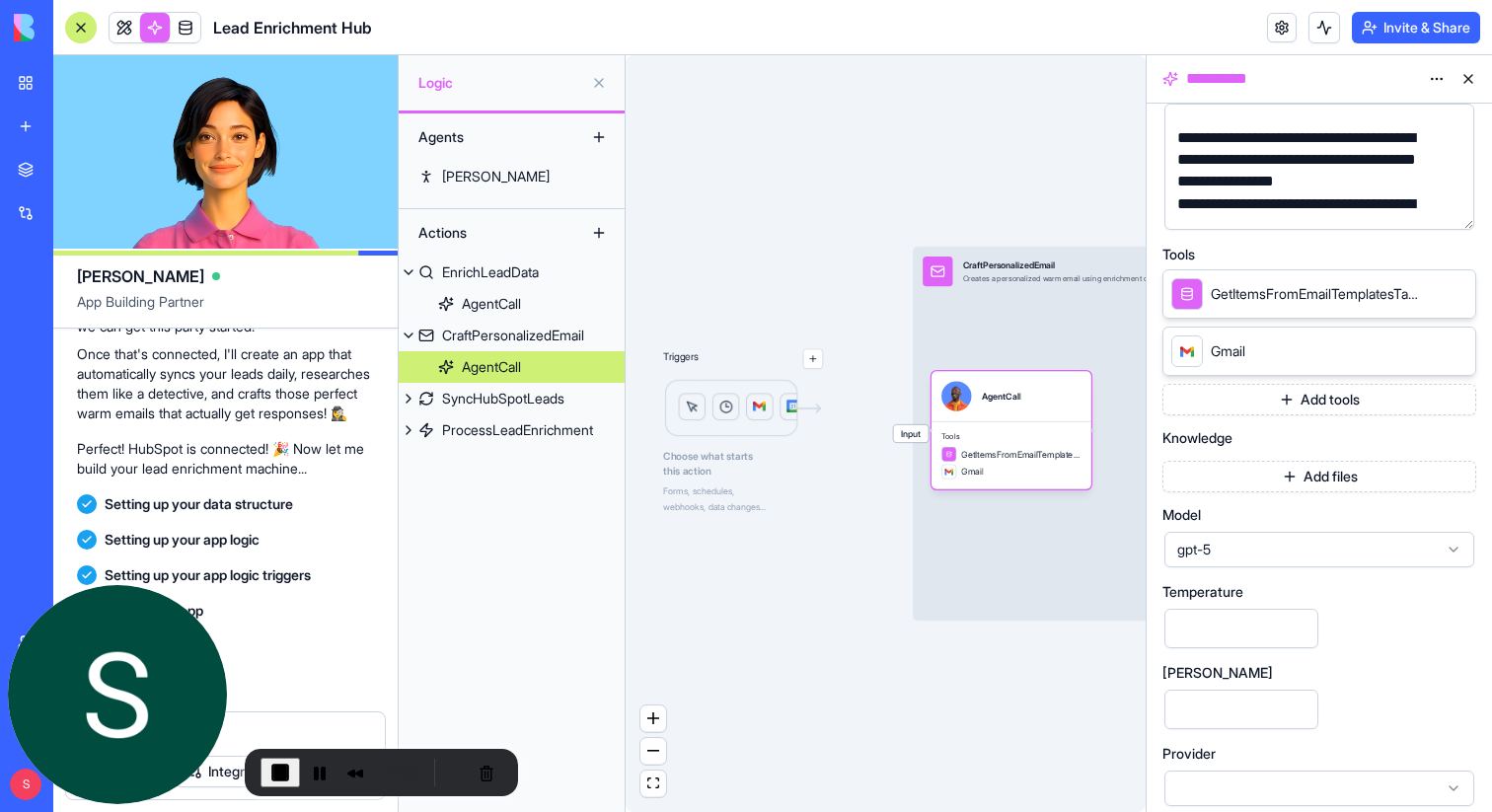
scroll to position [766, 0]
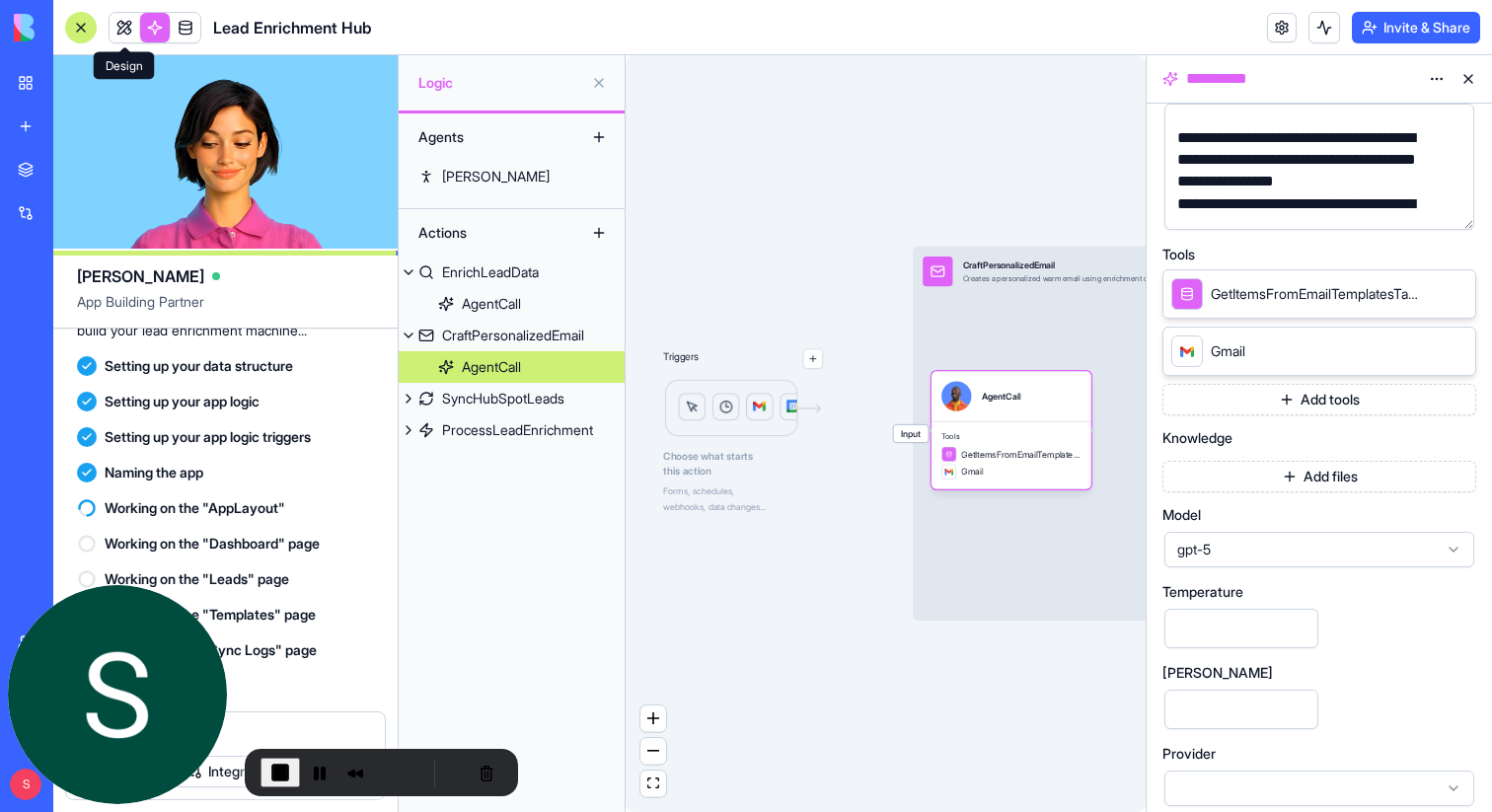
click at [125, 34] on span at bounding box center [124, 28] width 55 height 55
